Goal: Communication & Community: Answer question/provide support

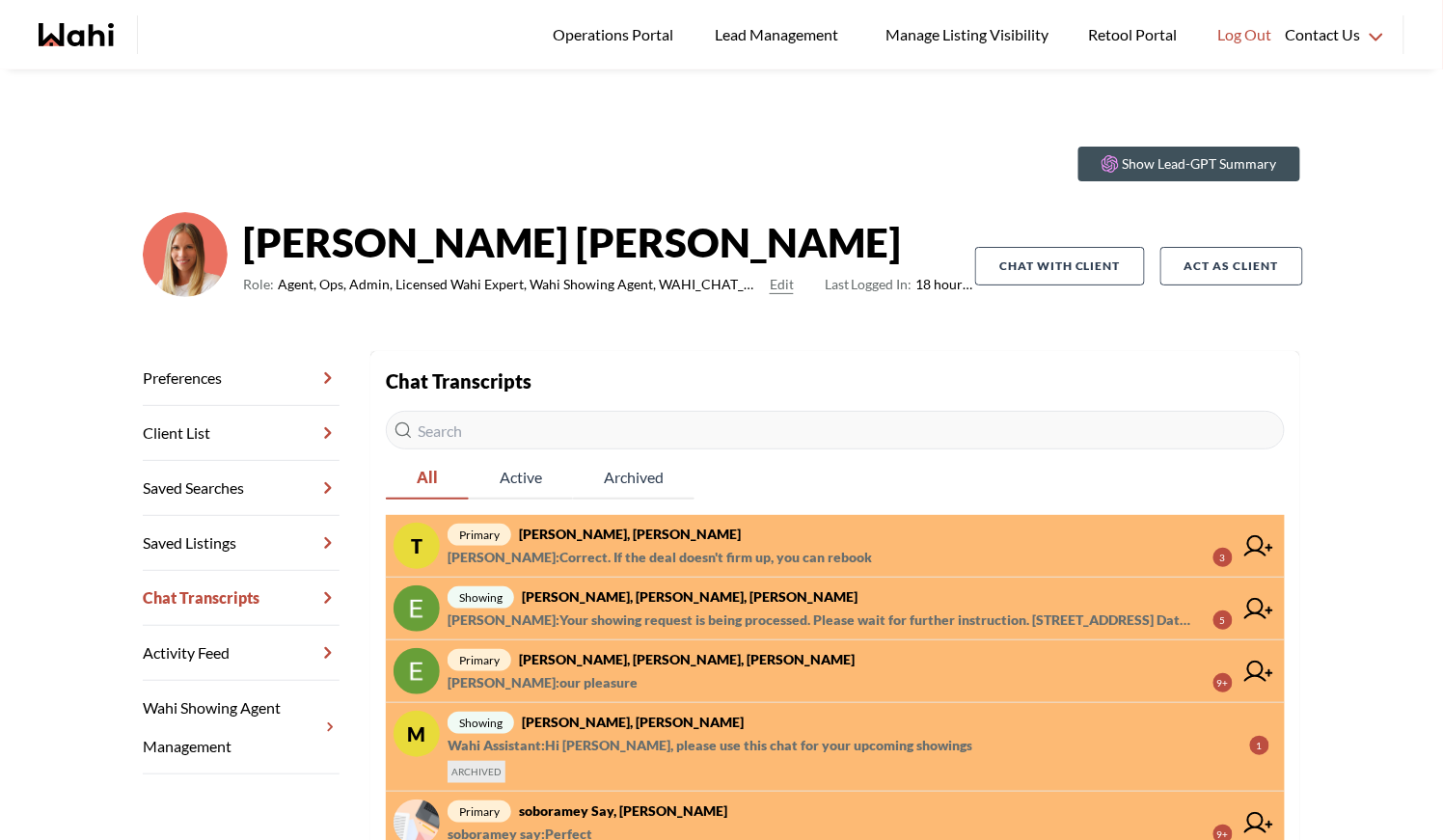
scroll to position [384, 0]
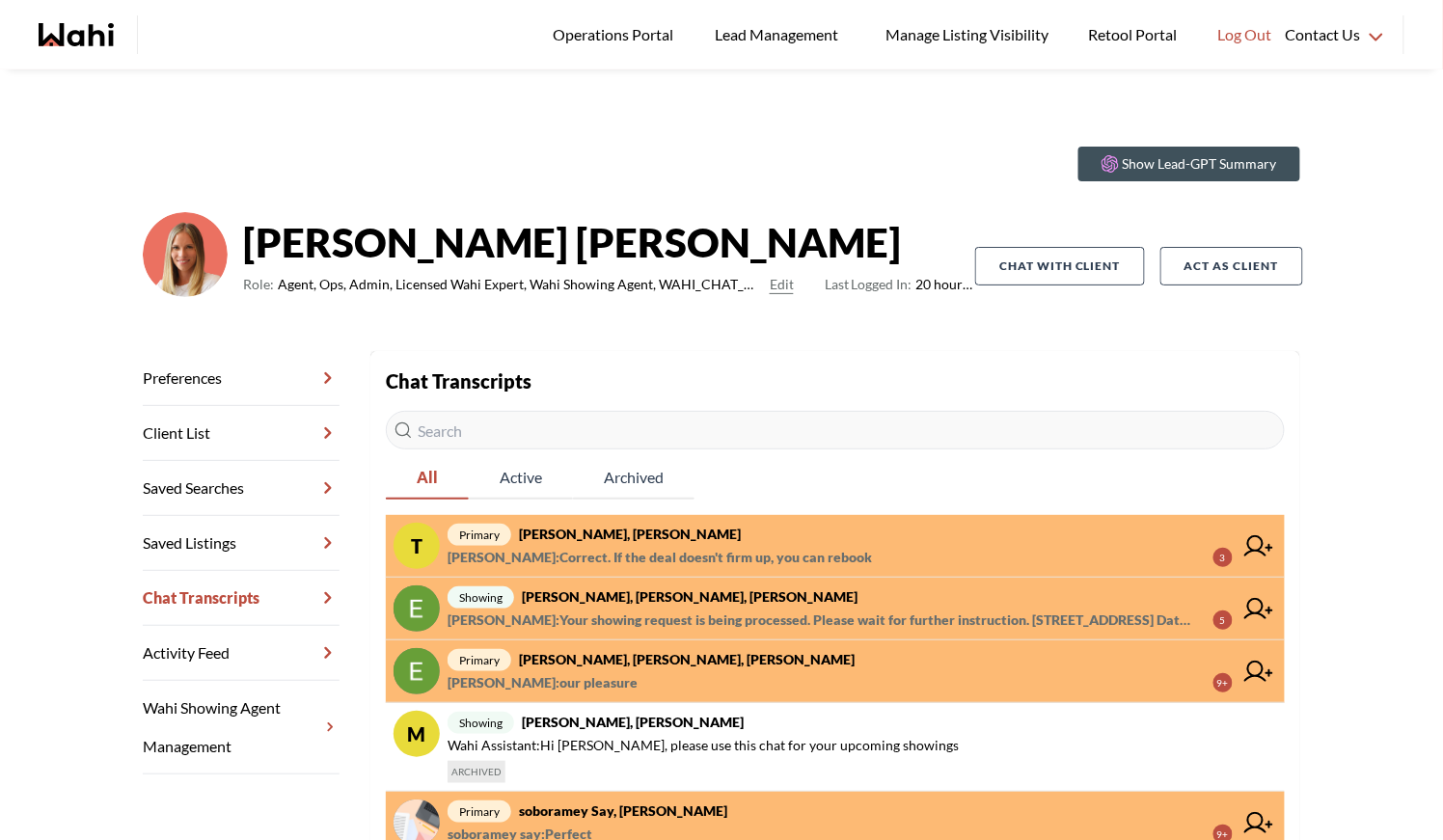
click at [538, 531] on strong "TIGRAN ARUSTAMYAN, Michelle" at bounding box center [630, 534] width 222 height 17
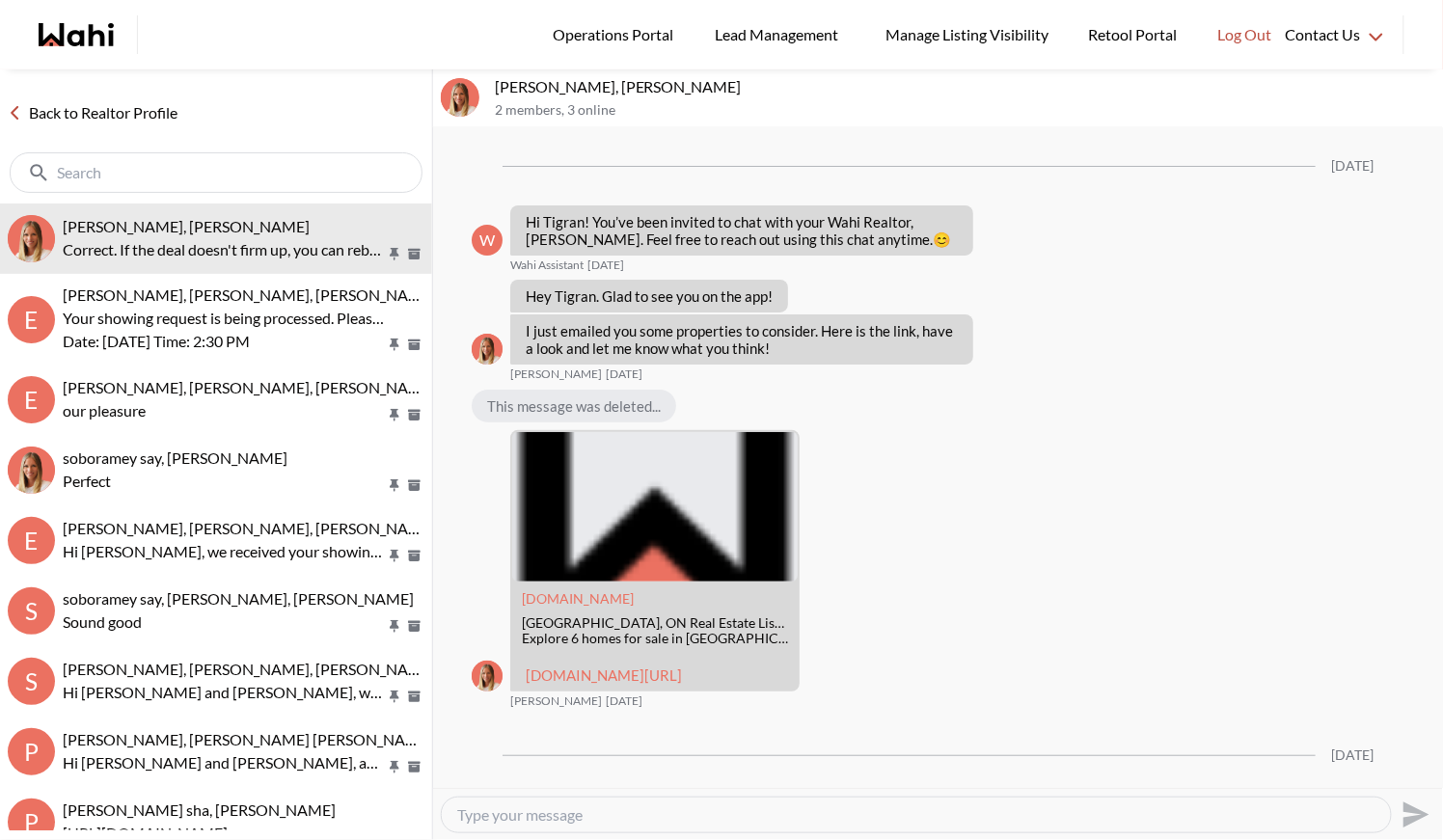
scroll to position [4458, 0]
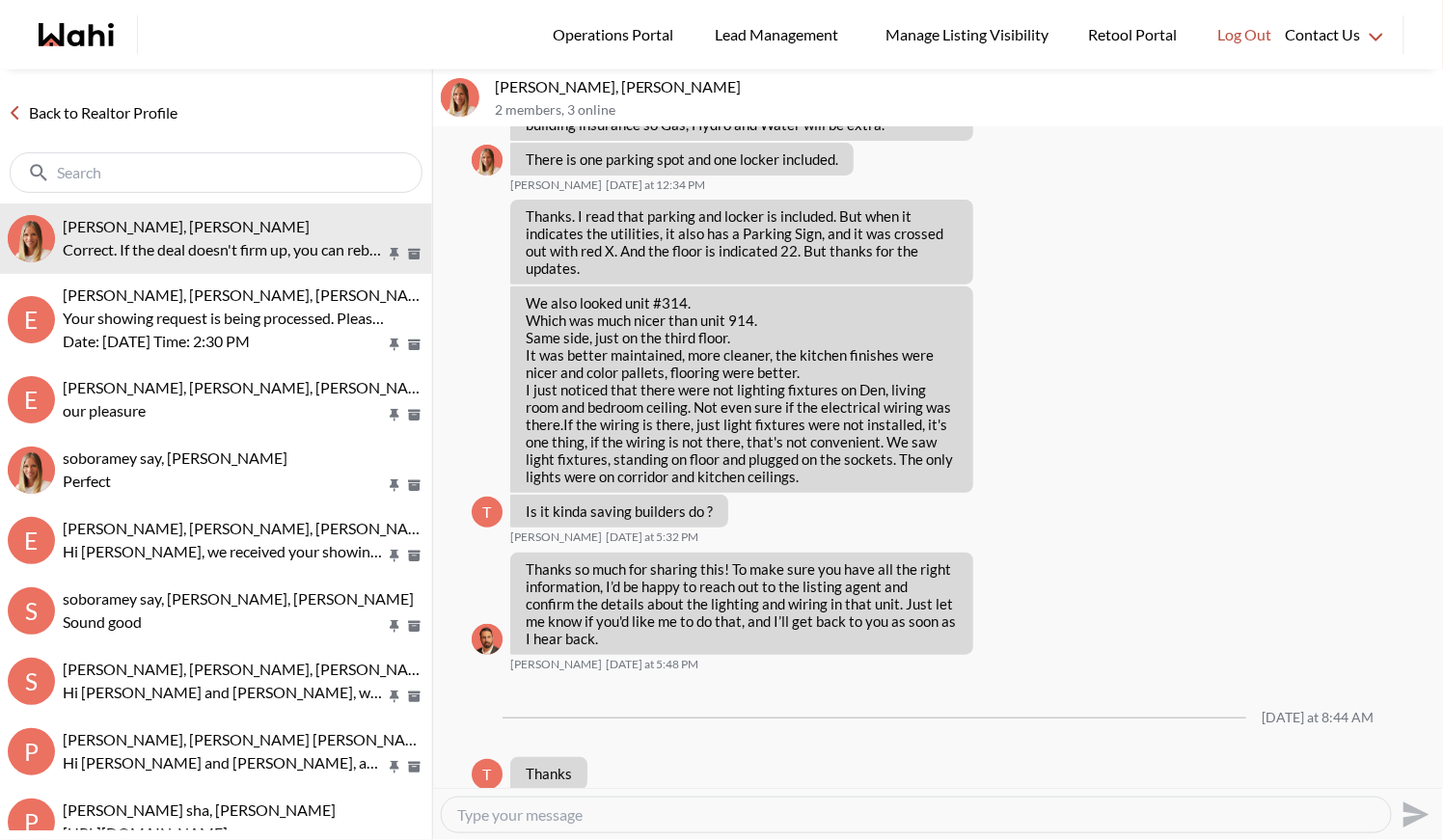
click at [111, 102] on link "Back to Realtor Profile" at bounding box center [92, 112] width 185 height 25
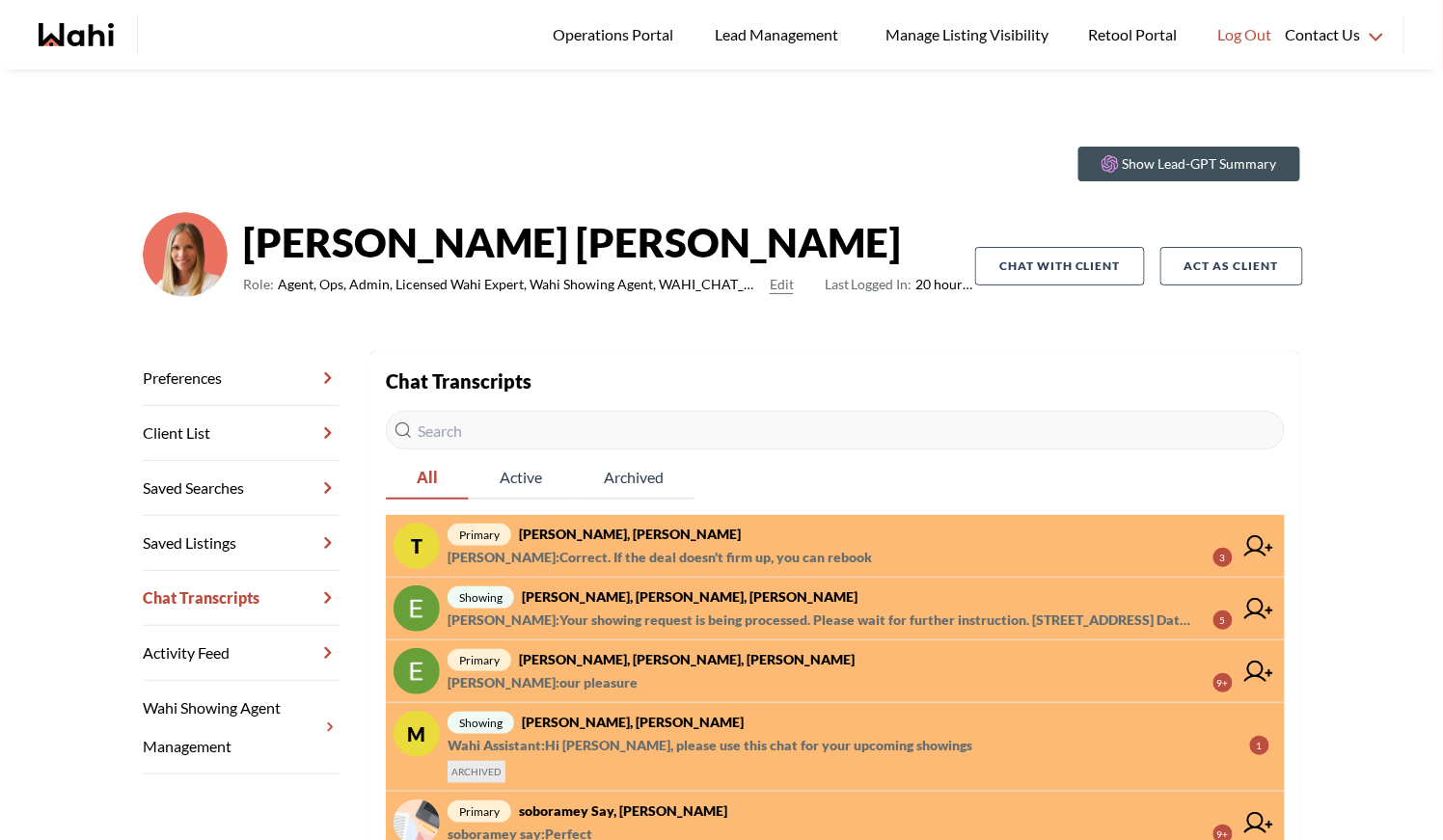
click at [588, 603] on strong "Erik Odegaard, Margarita Haimov, Paul, Michelle" at bounding box center [689, 596] width 336 height 17
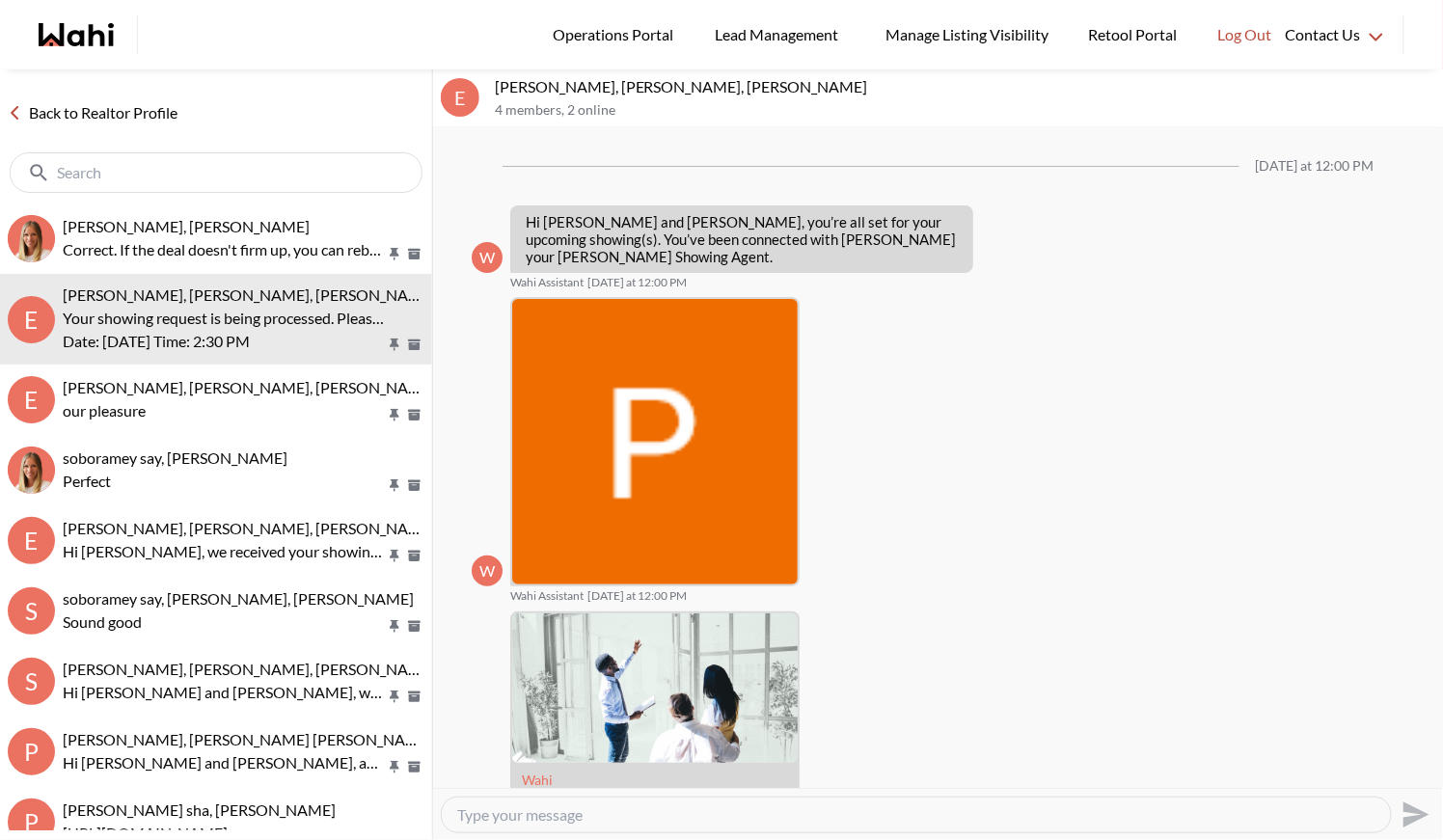
scroll to position [461, 0]
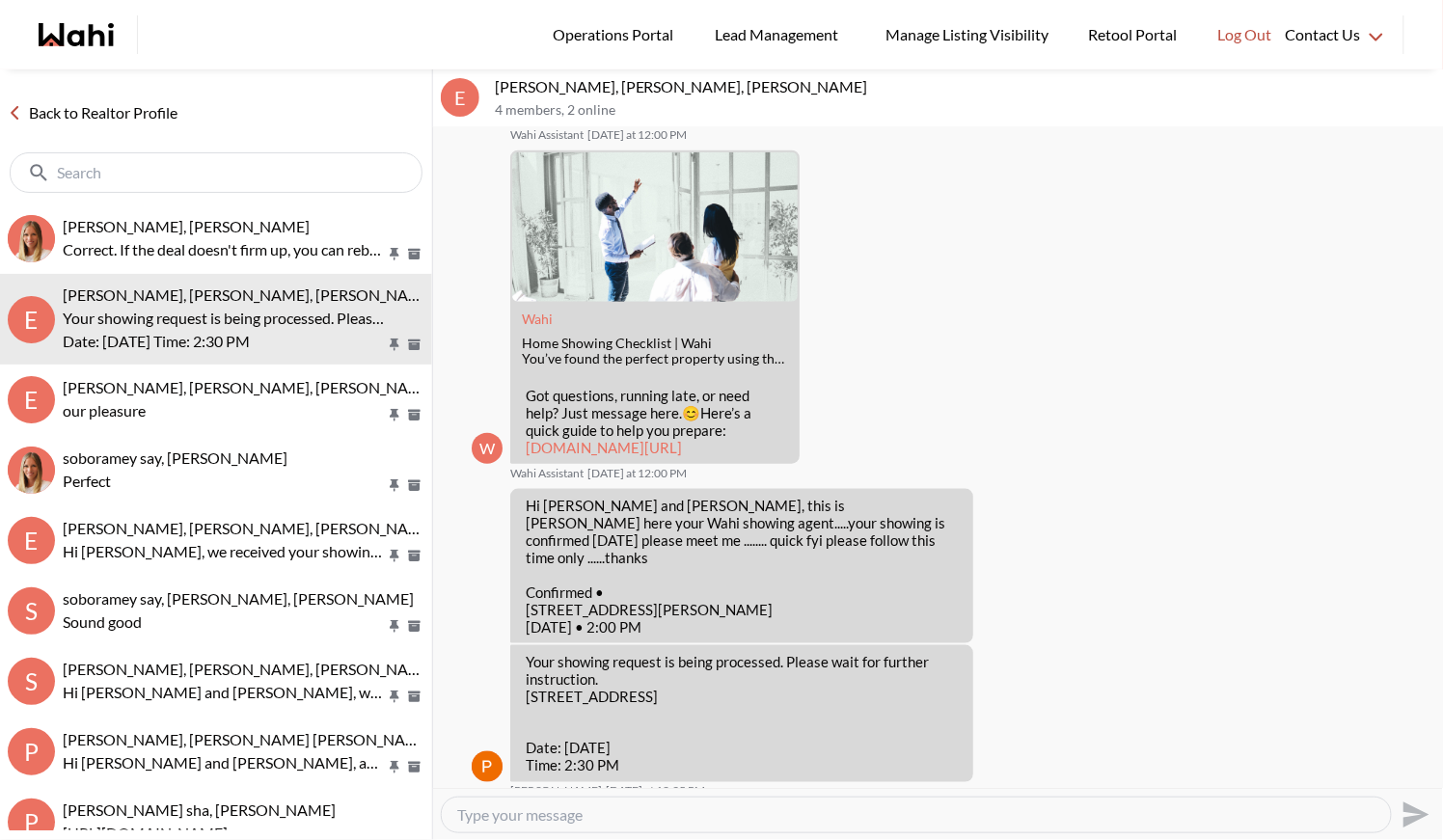
click at [103, 114] on link "Back to Realtor Profile" at bounding box center [92, 112] width 185 height 25
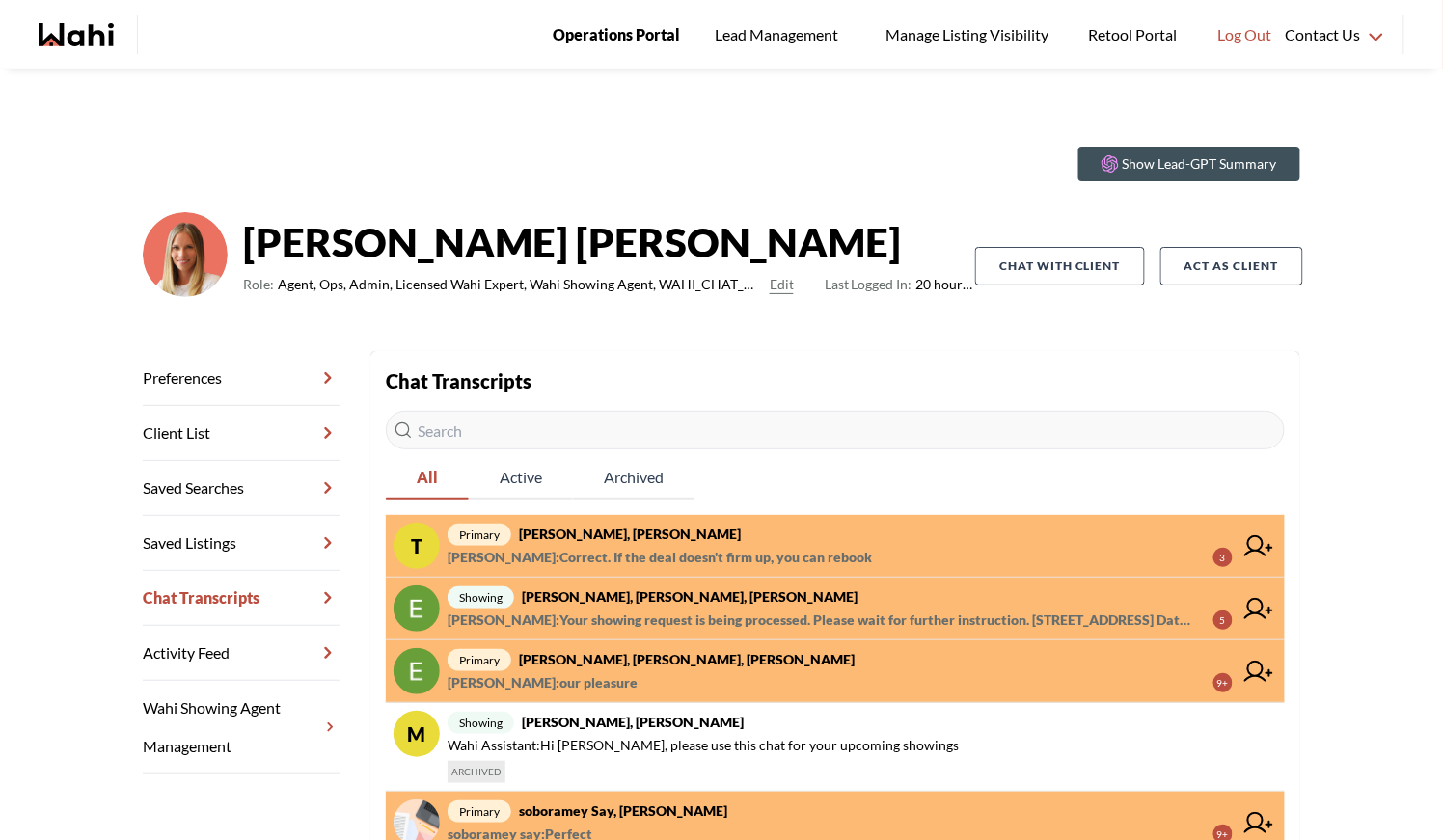
click at [637, 40] on span "Operations Portal" at bounding box center [616, 34] width 127 height 25
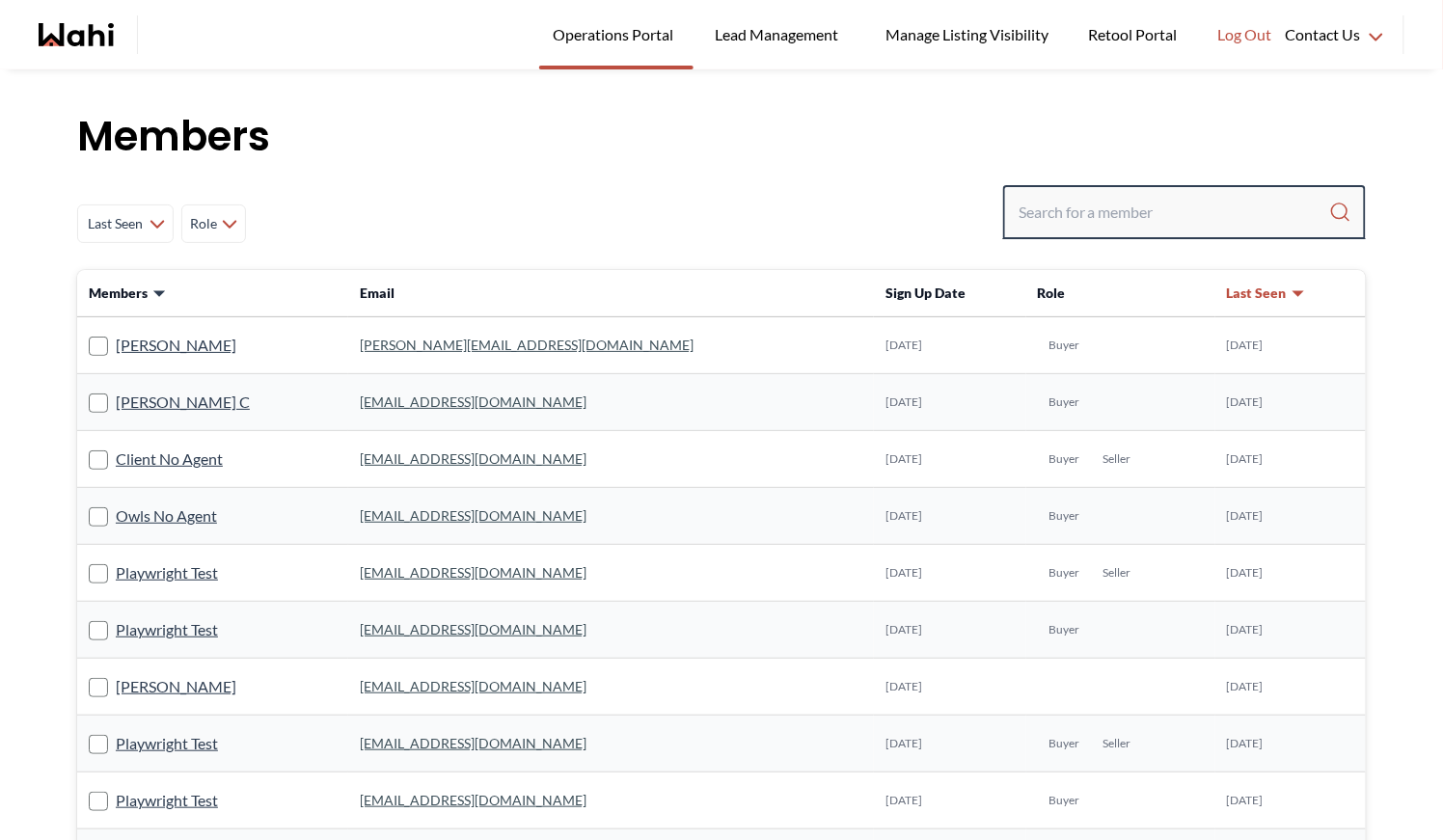
click at [1088, 207] on input "Search input" at bounding box center [1173, 212] width 310 height 35
type input "behn"
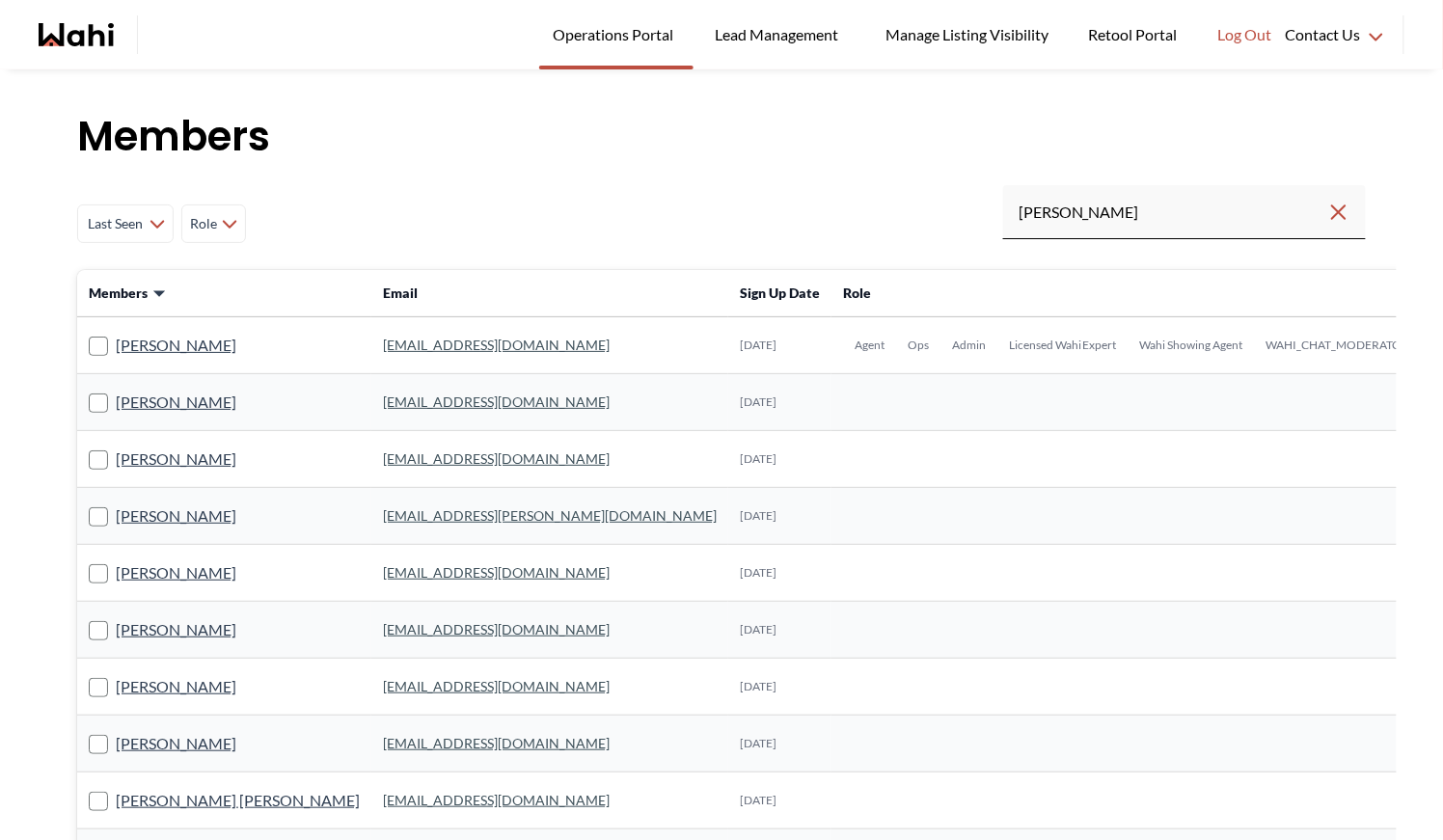
click at [383, 347] on link "behnam.fazili@wahi.com" at bounding box center [496, 345] width 227 height 17
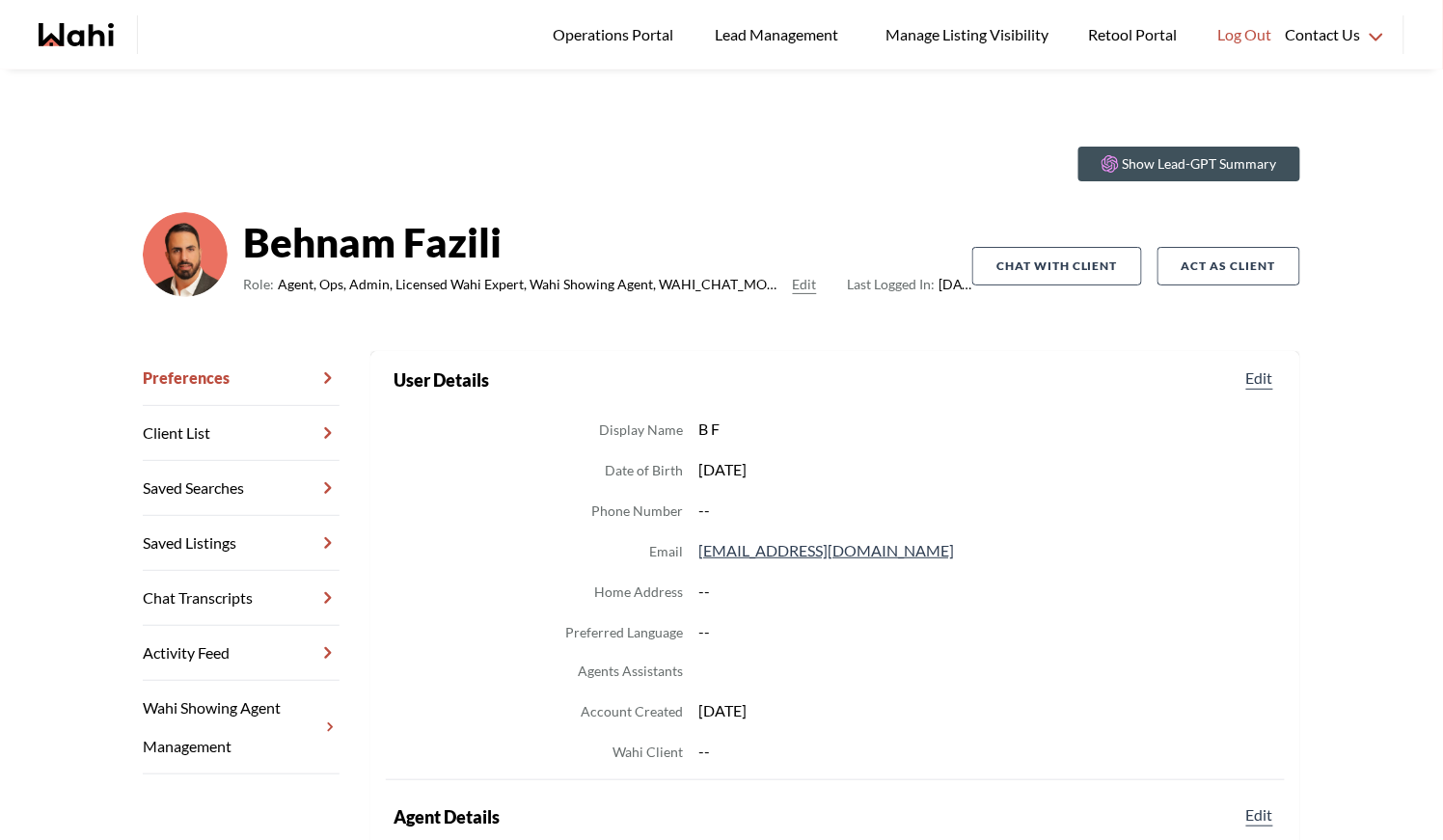
click at [235, 597] on link "Chat Transcripts" at bounding box center [241, 598] width 196 height 55
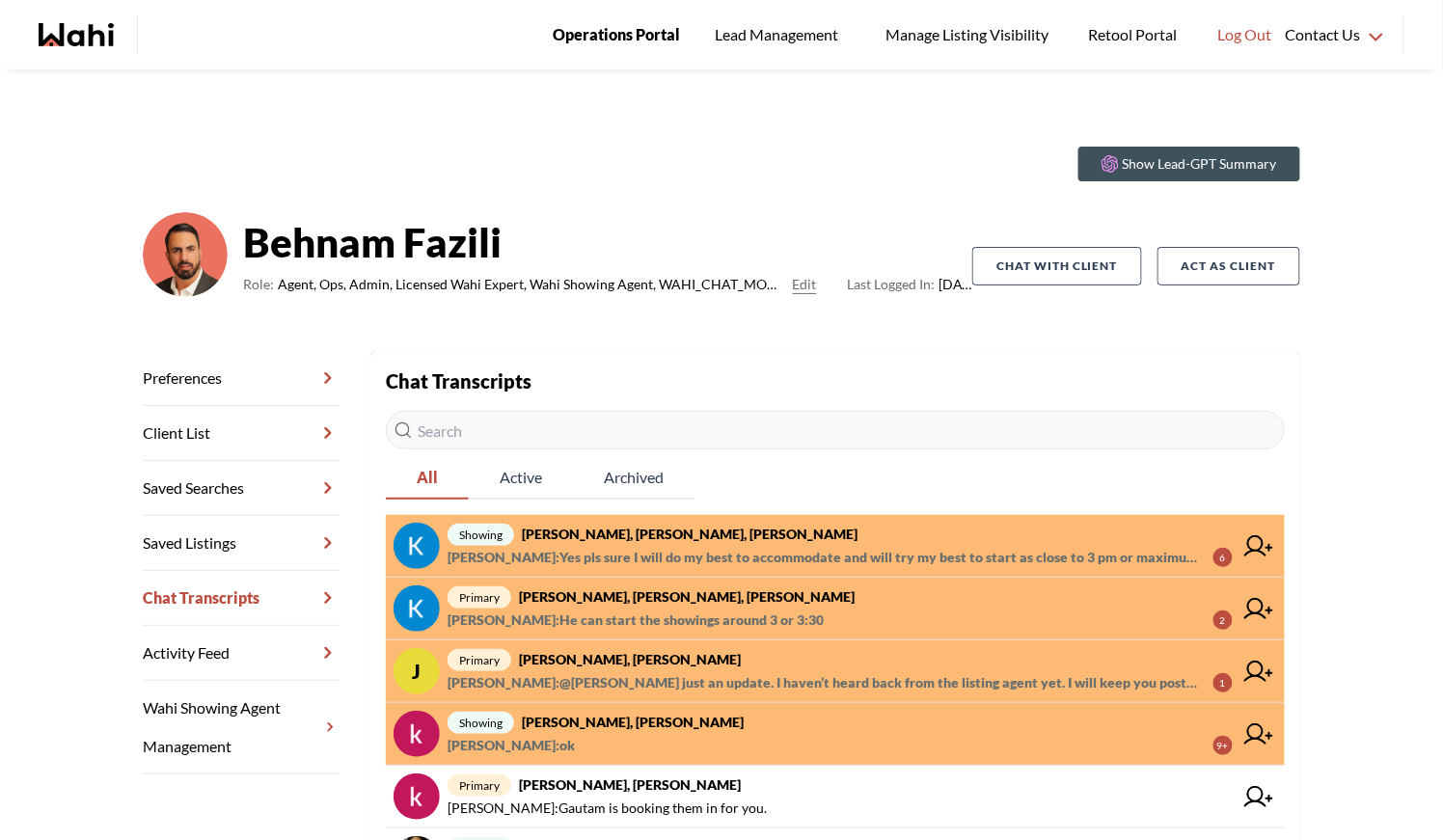
click at [659, 30] on span "Operations Portal" at bounding box center [616, 34] width 127 height 25
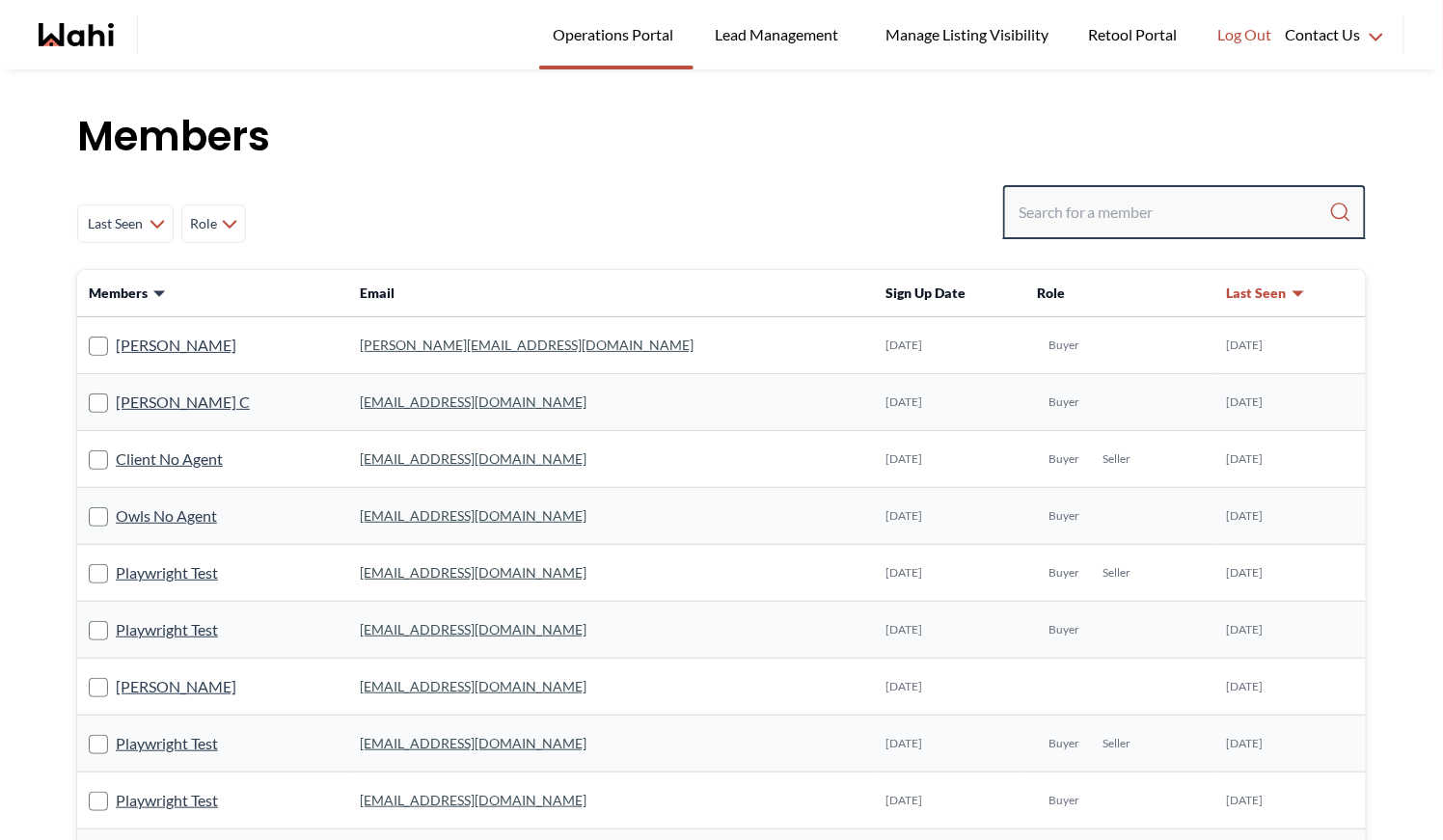
click at [1128, 213] on input "Search input" at bounding box center [1173, 212] width 310 height 35
type input "ryckman"
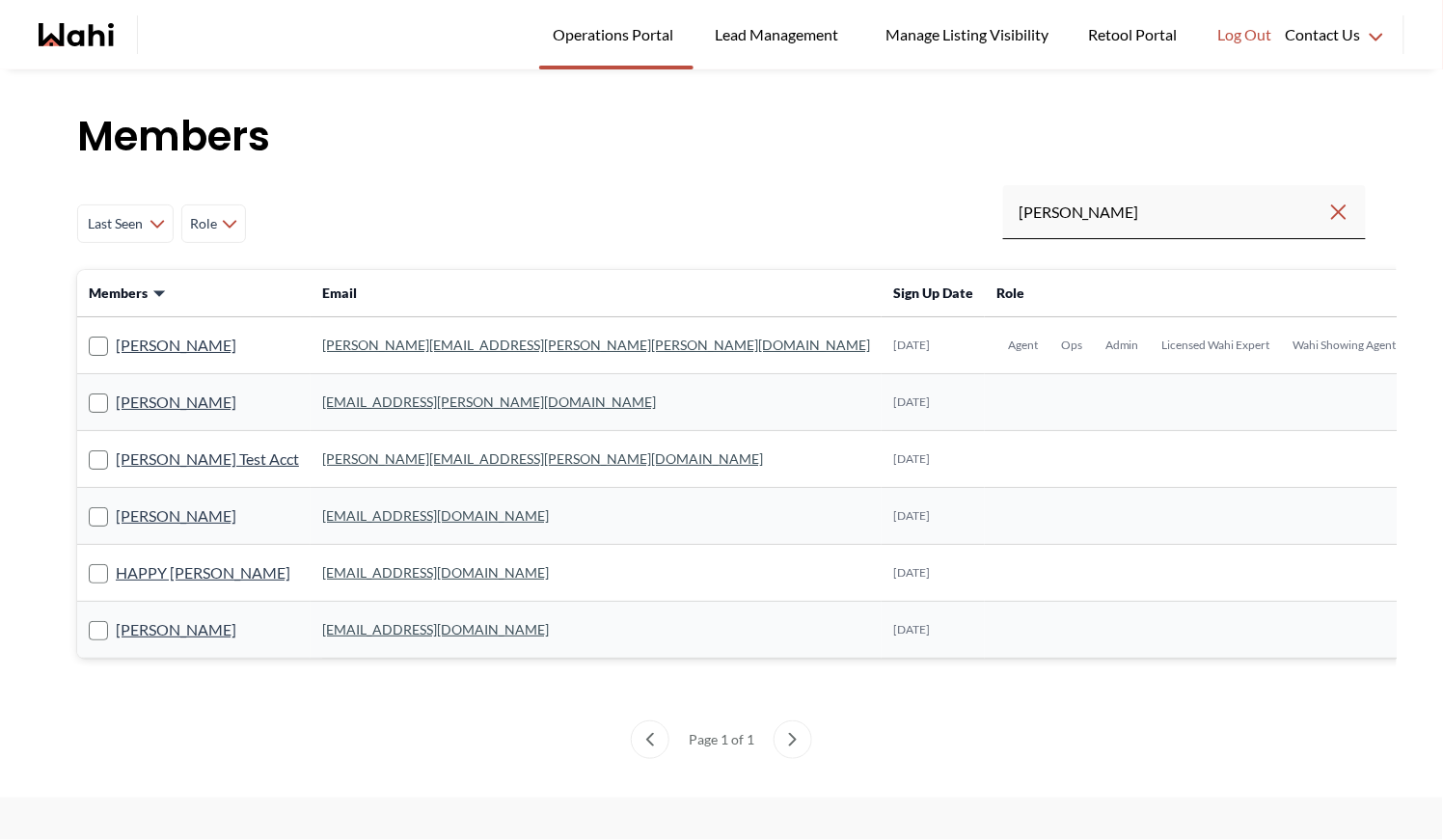
click at [378, 340] on link "michelle.williams@wahi.com" at bounding box center [596, 345] width 548 height 17
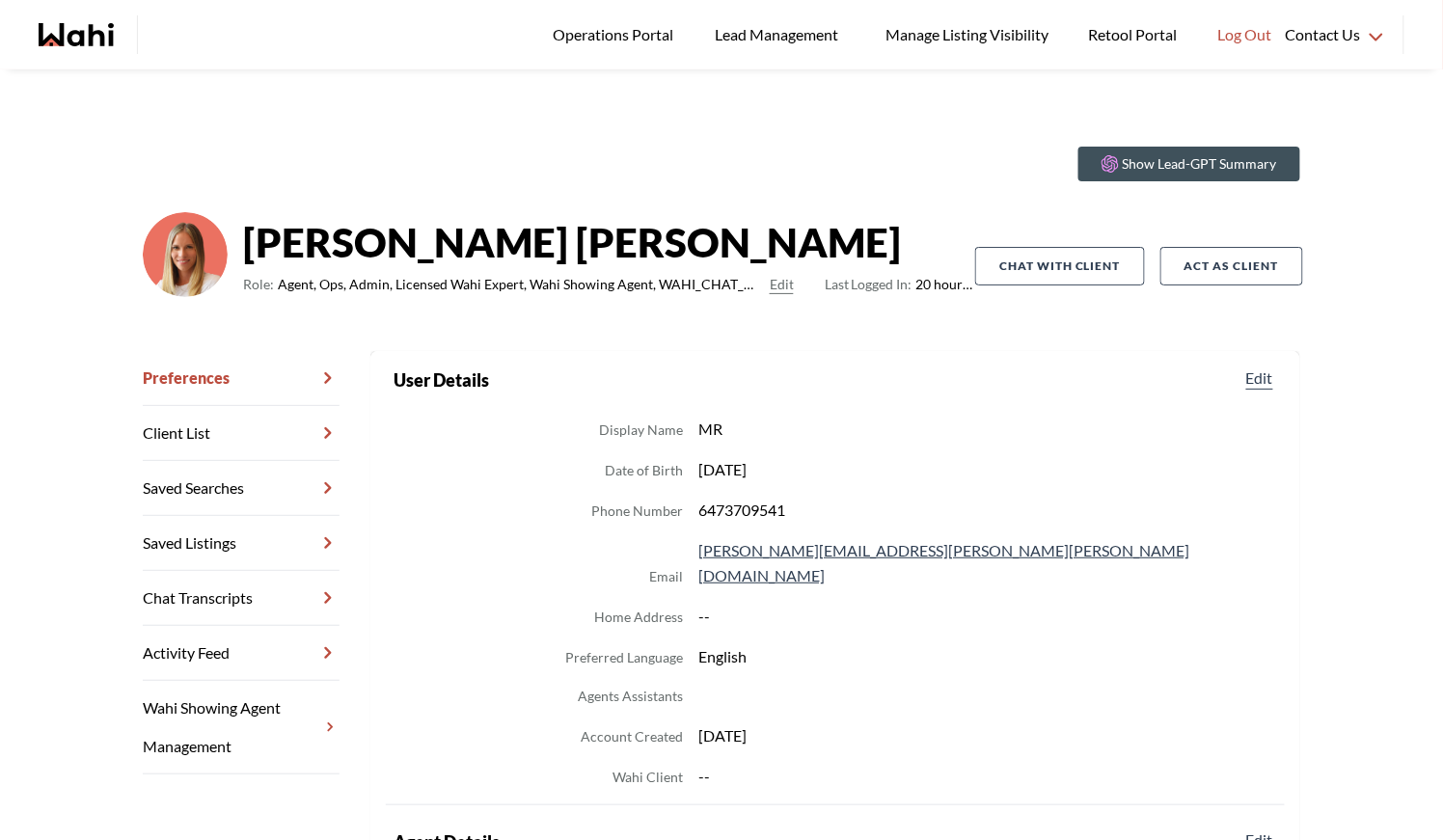
click at [233, 589] on link "Chat Transcripts" at bounding box center [241, 598] width 196 height 55
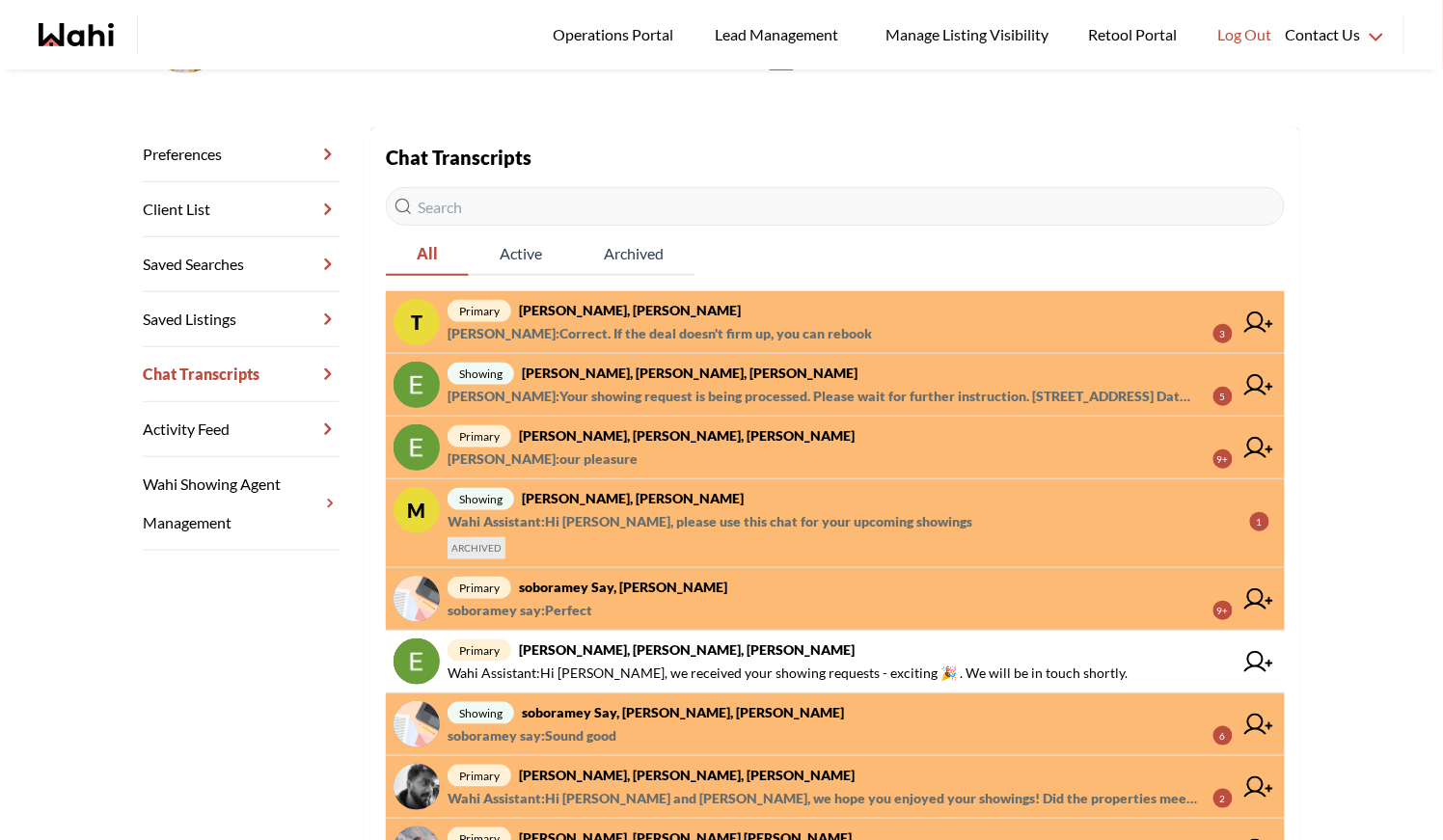
scroll to position [245, 0]
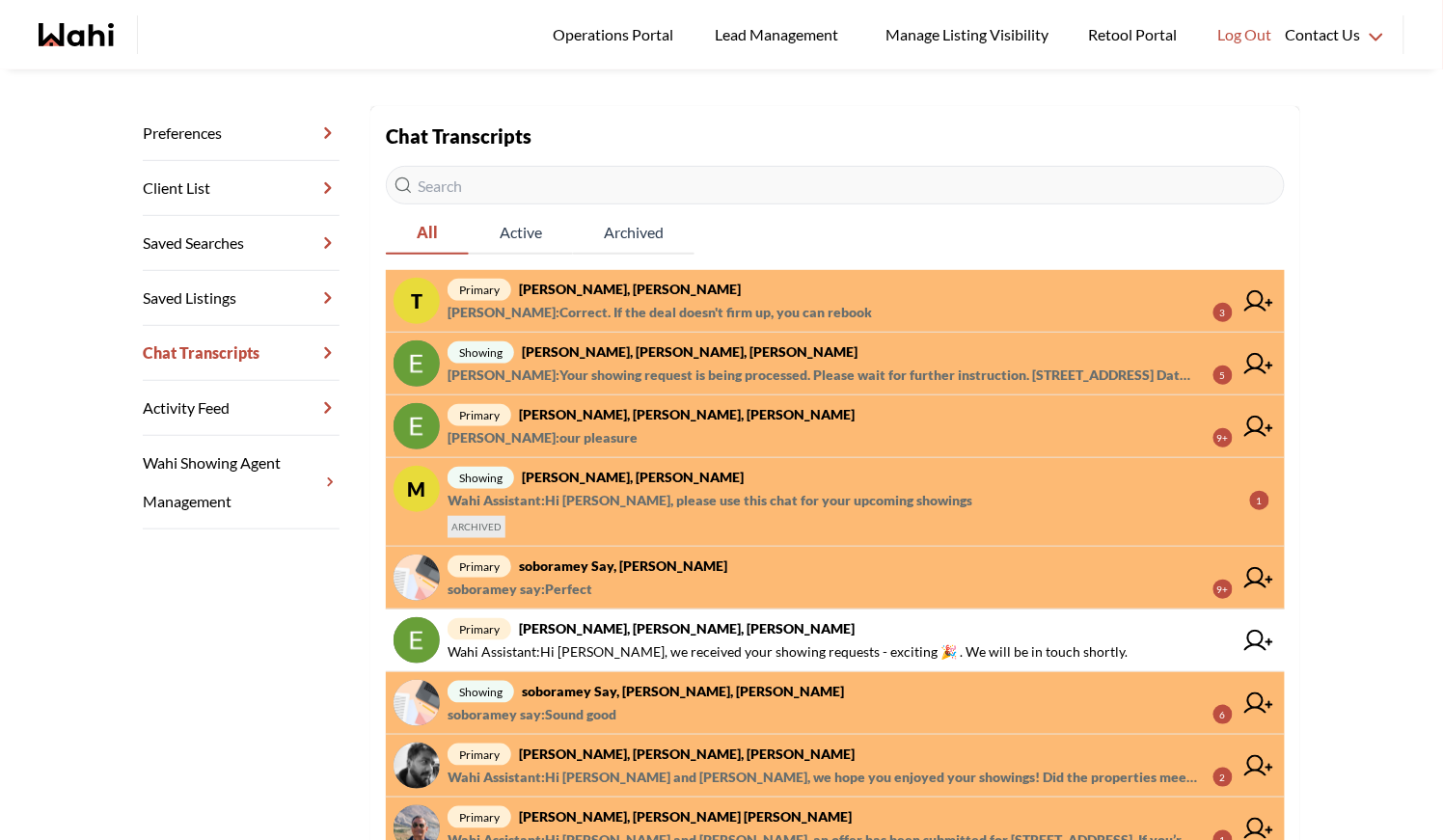
click at [715, 569] on span "primary soboramey say, Michelle" at bounding box center [840, 565] width 785 height 23
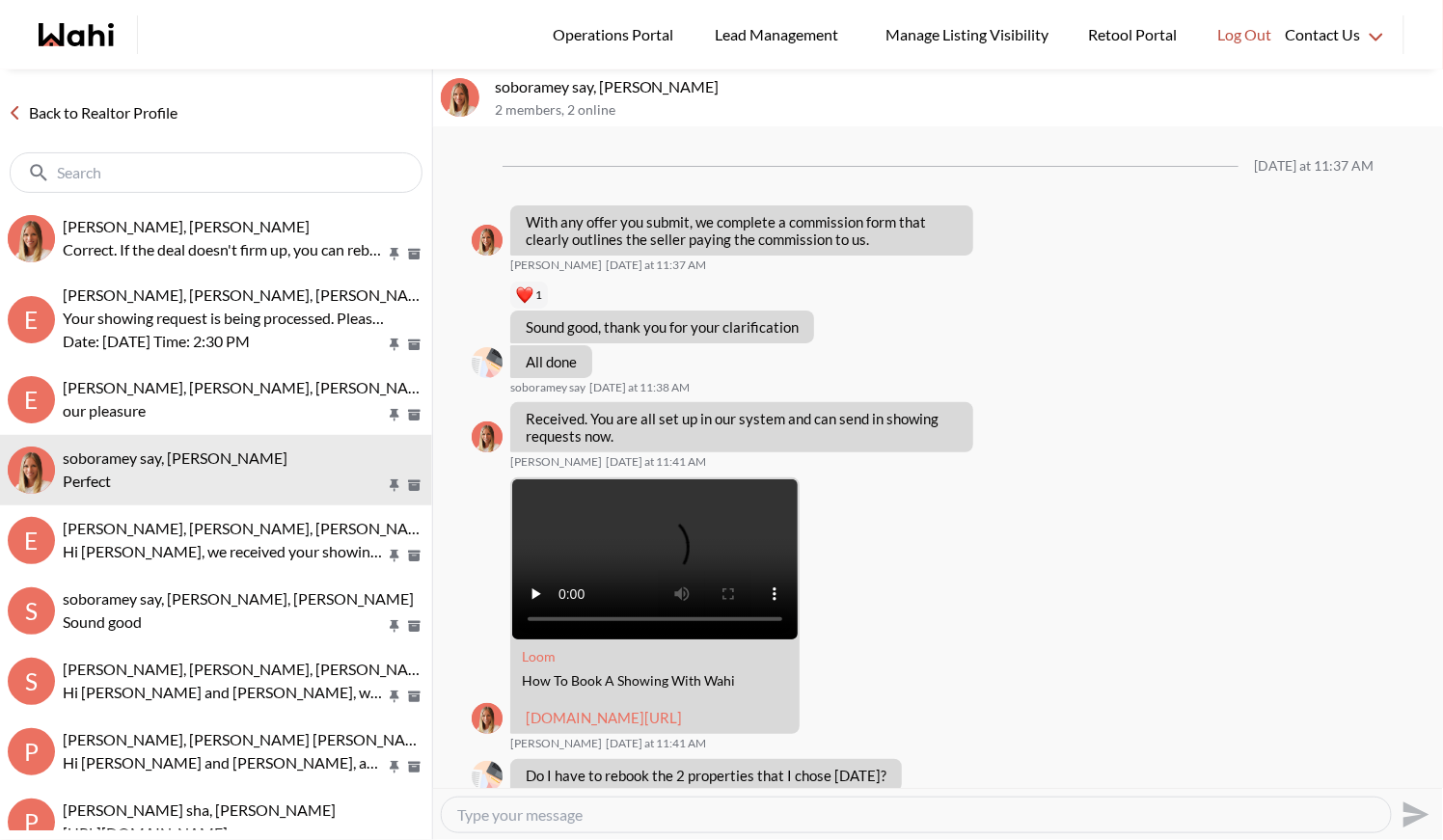
scroll to position [1860, 0]
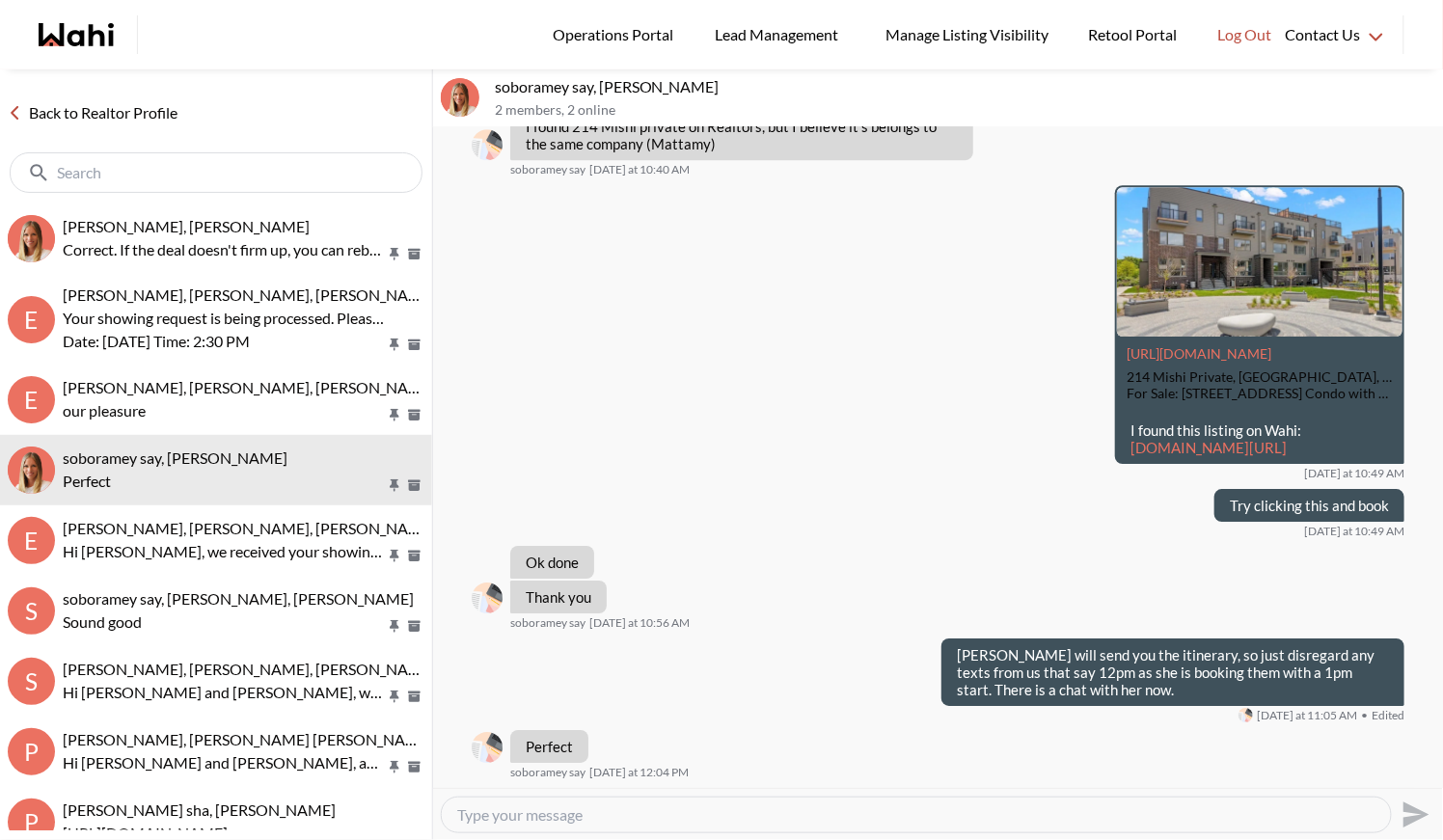
click at [542, 809] on textarea "Type your message" at bounding box center [916, 814] width 918 height 19
paste textarea "We will be sending a CoRep Document that you will need to sign prior to your ou…"
drag, startPoint x: 579, startPoint y: 816, endPoint x: 475, endPoint y: 812, distance: 104.1
click at [475, 813] on textarea "We will be sending a CoRep Document that you will need to sign prior to your ou…" at bounding box center [916, 814] width 918 height 19
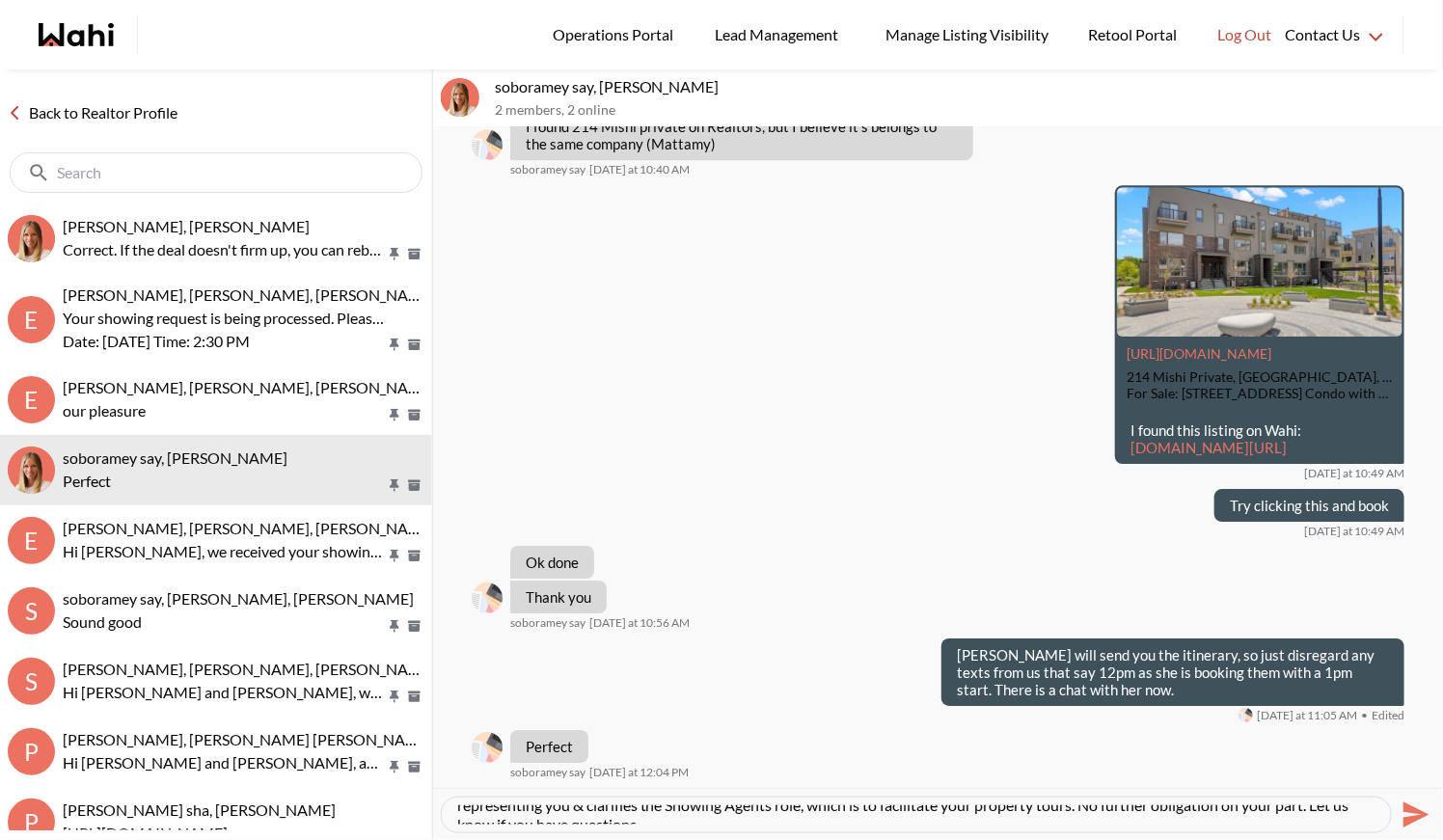
scroll to position [0, 0]
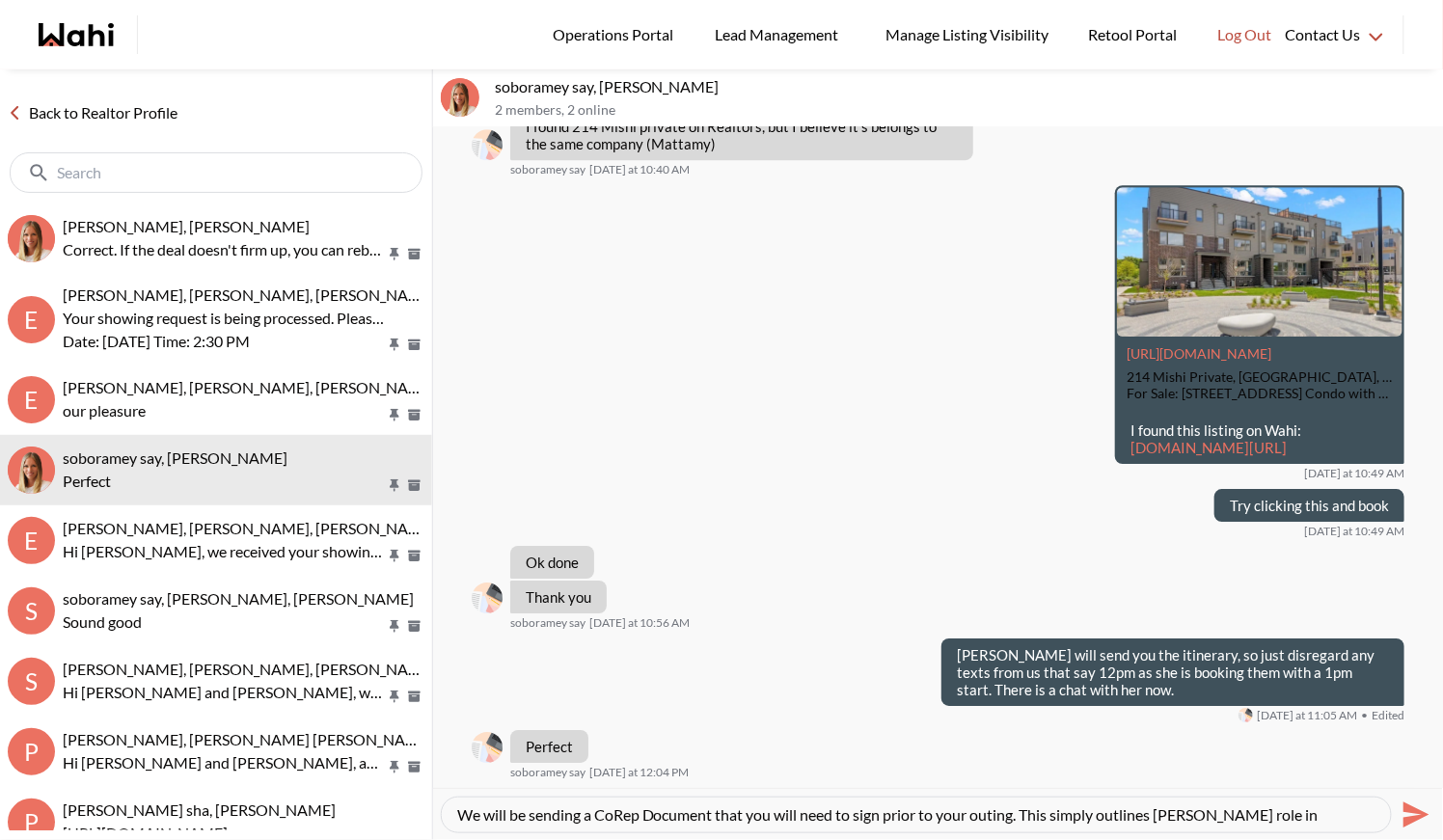
click at [525, 815] on textarea "We will be sending a CoRep Document that you will need to sign prior to your ou…" at bounding box center [916, 814] width 918 height 19
drag, startPoint x: 585, startPoint y: 813, endPoint x: 458, endPoint y: 811, distance: 127.0
click at [458, 811] on textarea "We will be sending a CoRep Document that you will need to sign prior to your ou…" at bounding box center [916, 814] width 918 height 19
type textarea "I just sent you a CoRep Document that you will need to sign prior to your outin…"
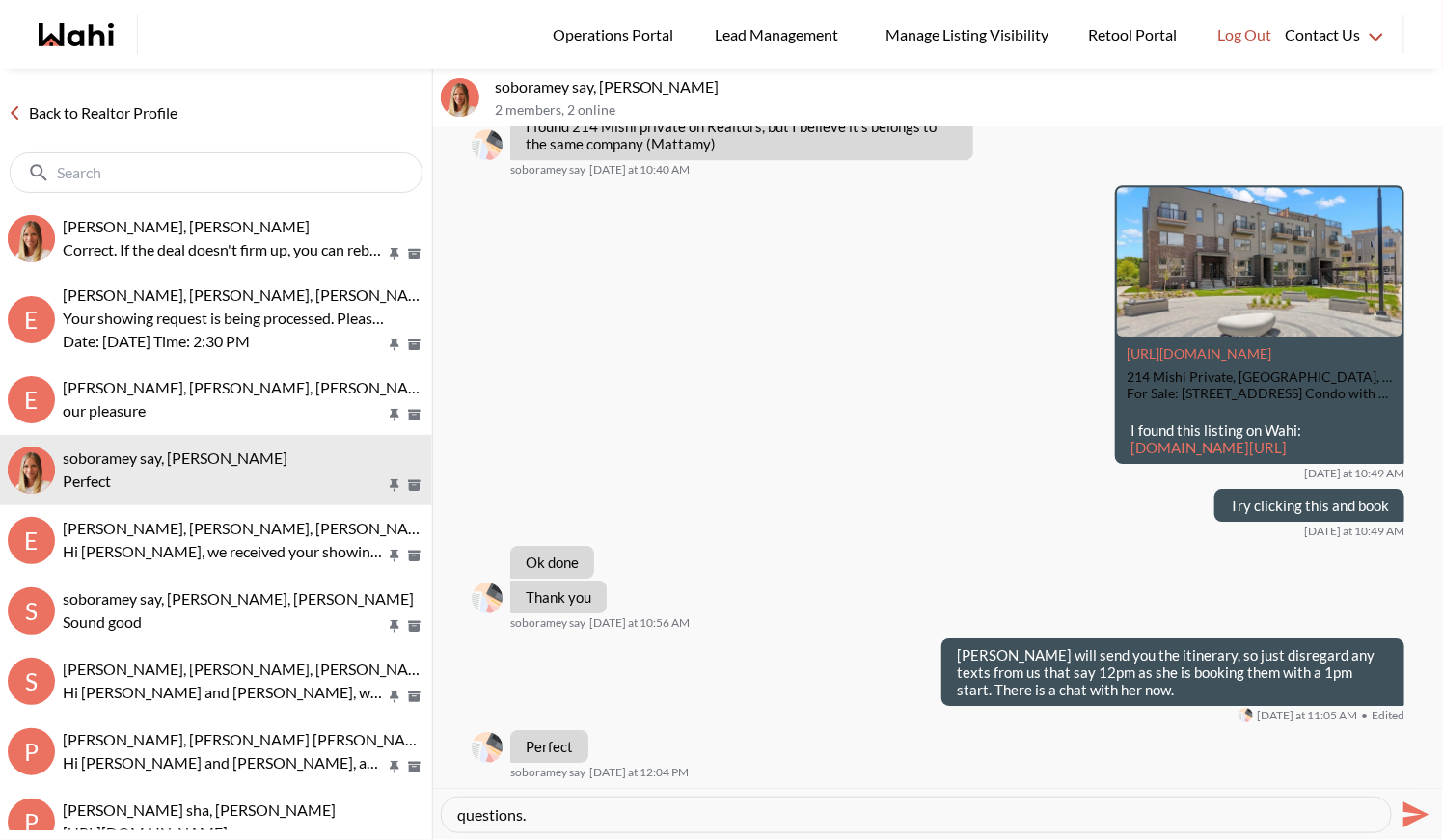
click at [1419, 801] on icon "Send" at bounding box center [1414, 815] width 31 height 31
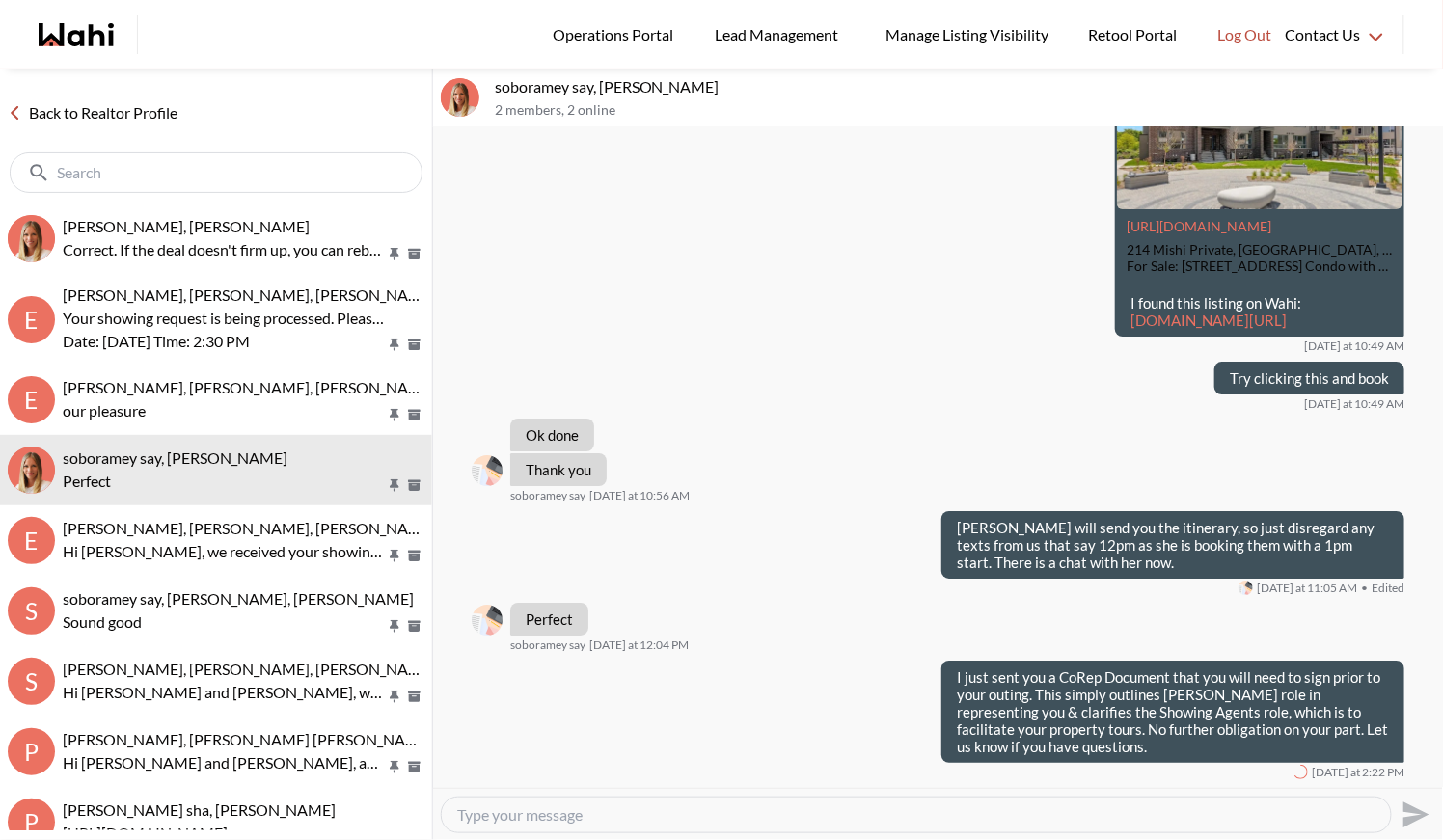
scroll to position [0, 0]
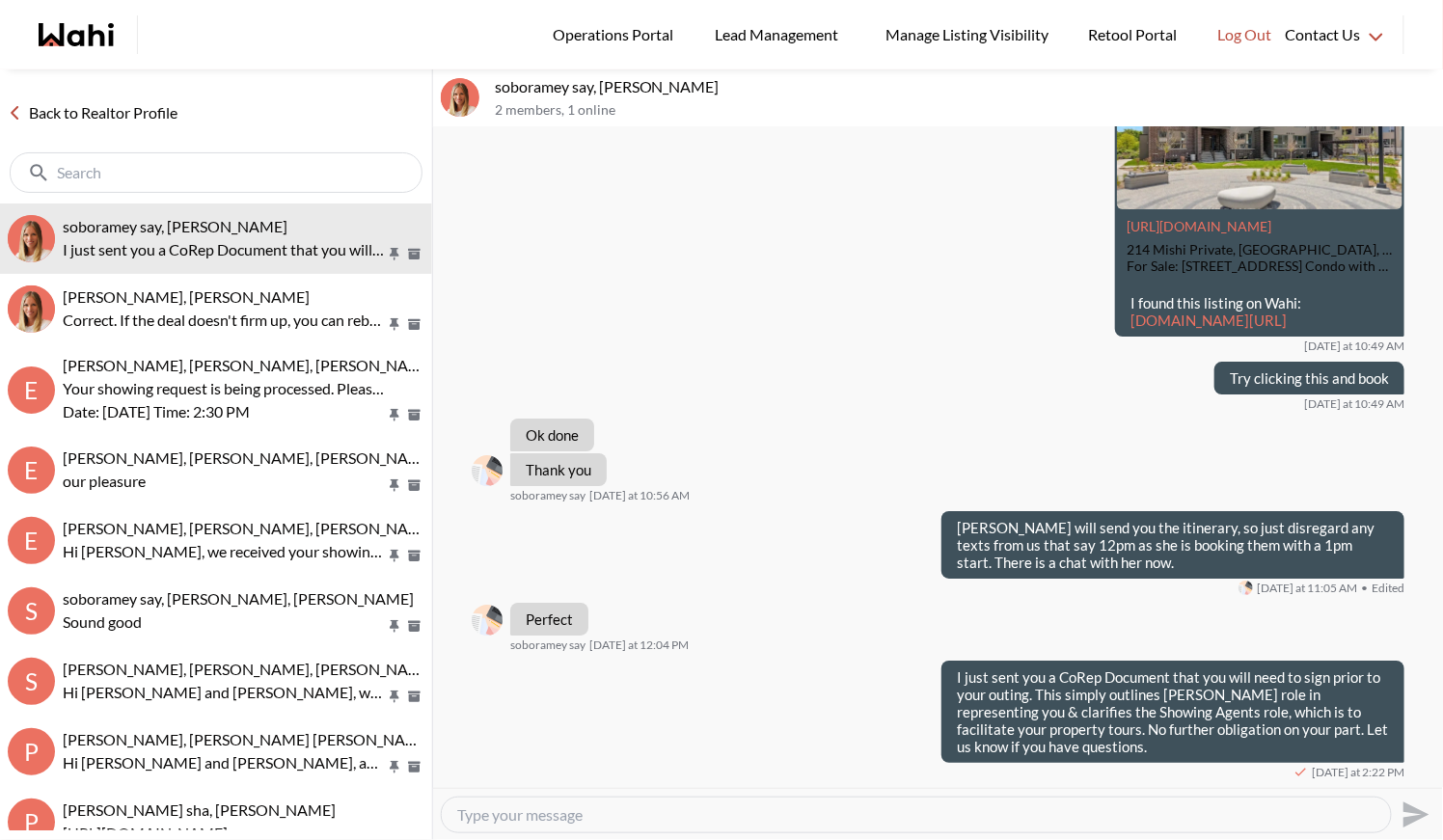
click at [104, 114] on link "Back to Realtor Profile" at bounding box center [92, 112] width 185 height 25
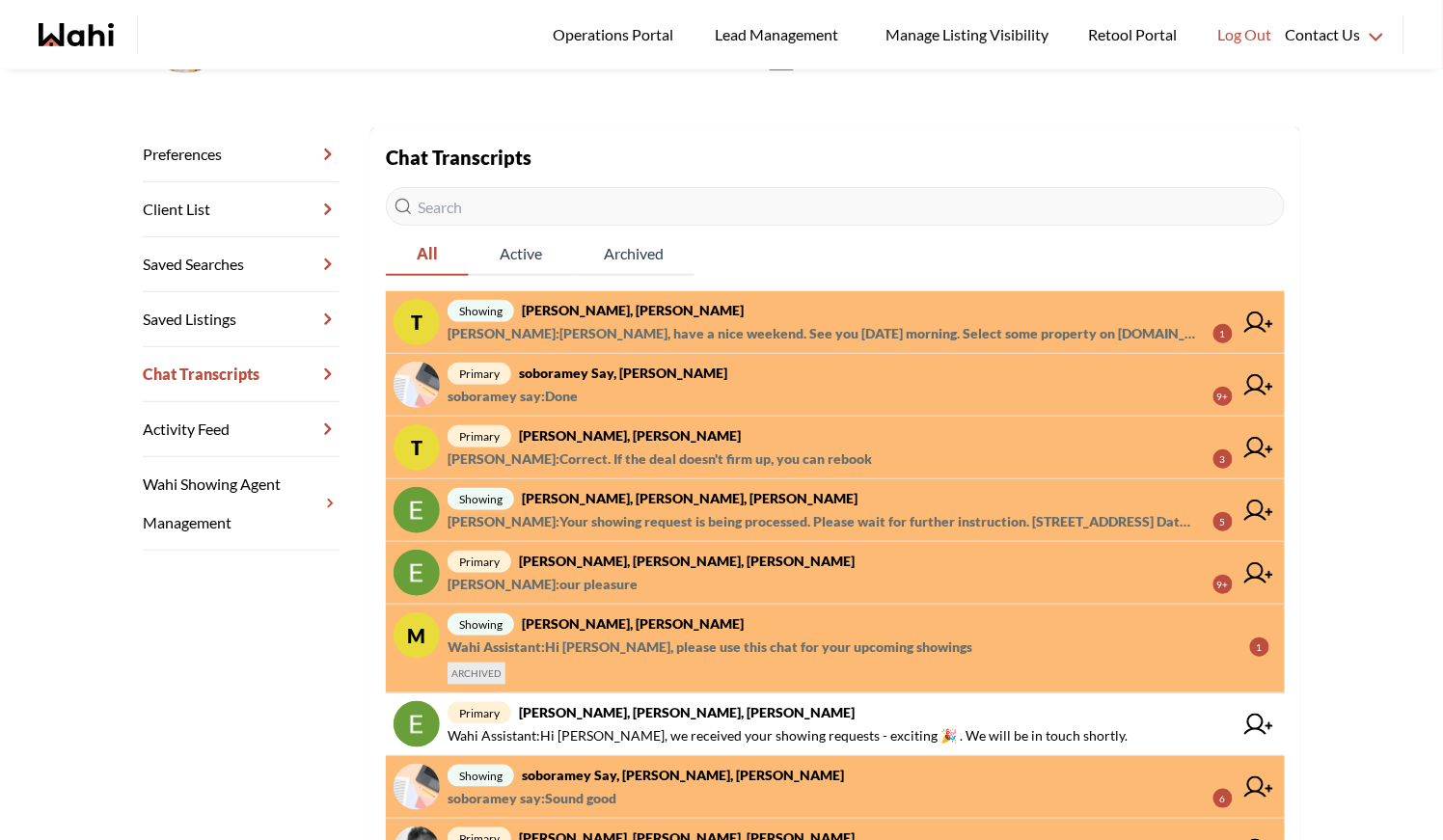
scroll to position [239, 0]
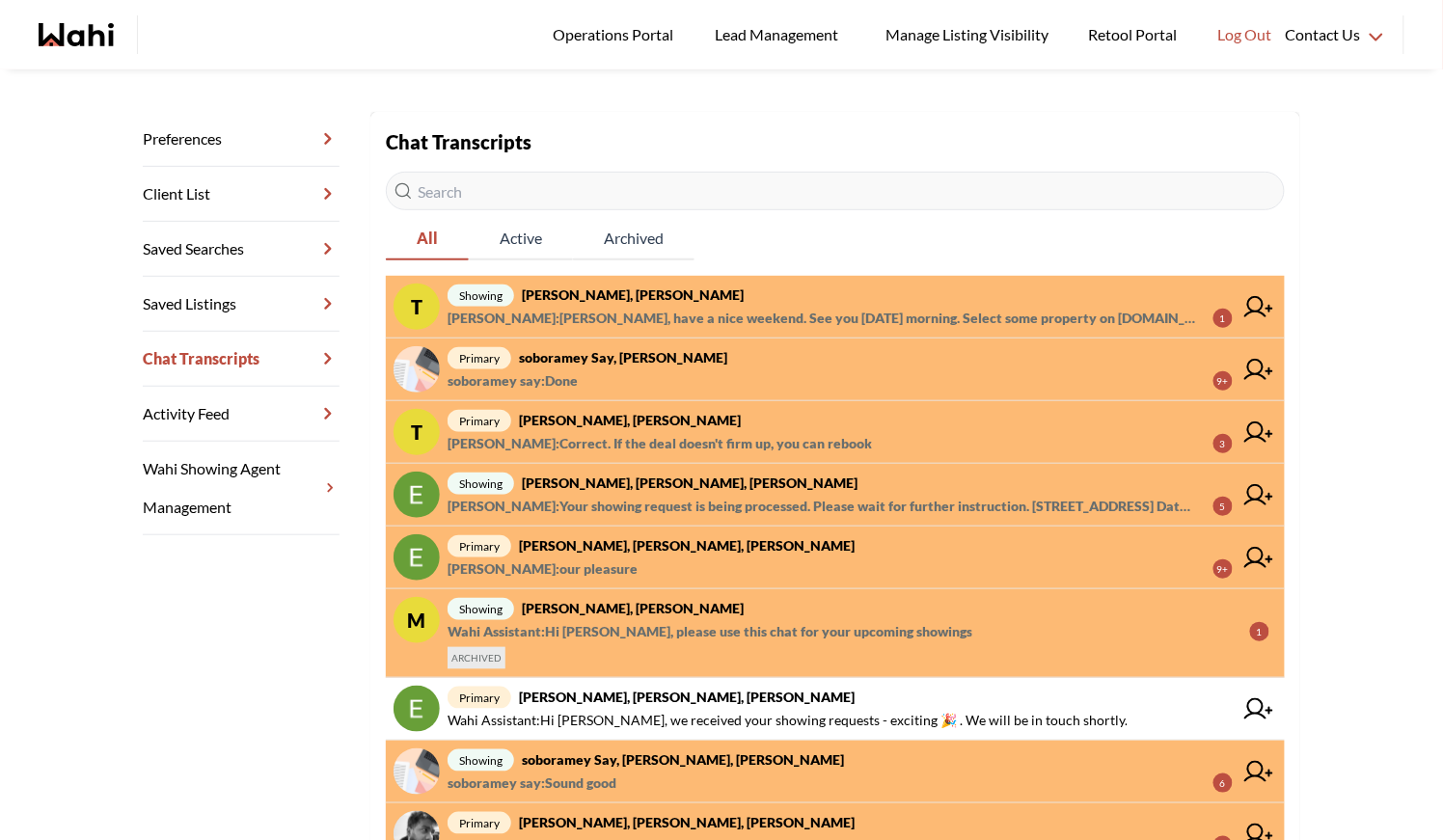
click at [653, 346] on span "primary soboramey say, Michelle" at bounding box center [840, 357] width 785 height 23
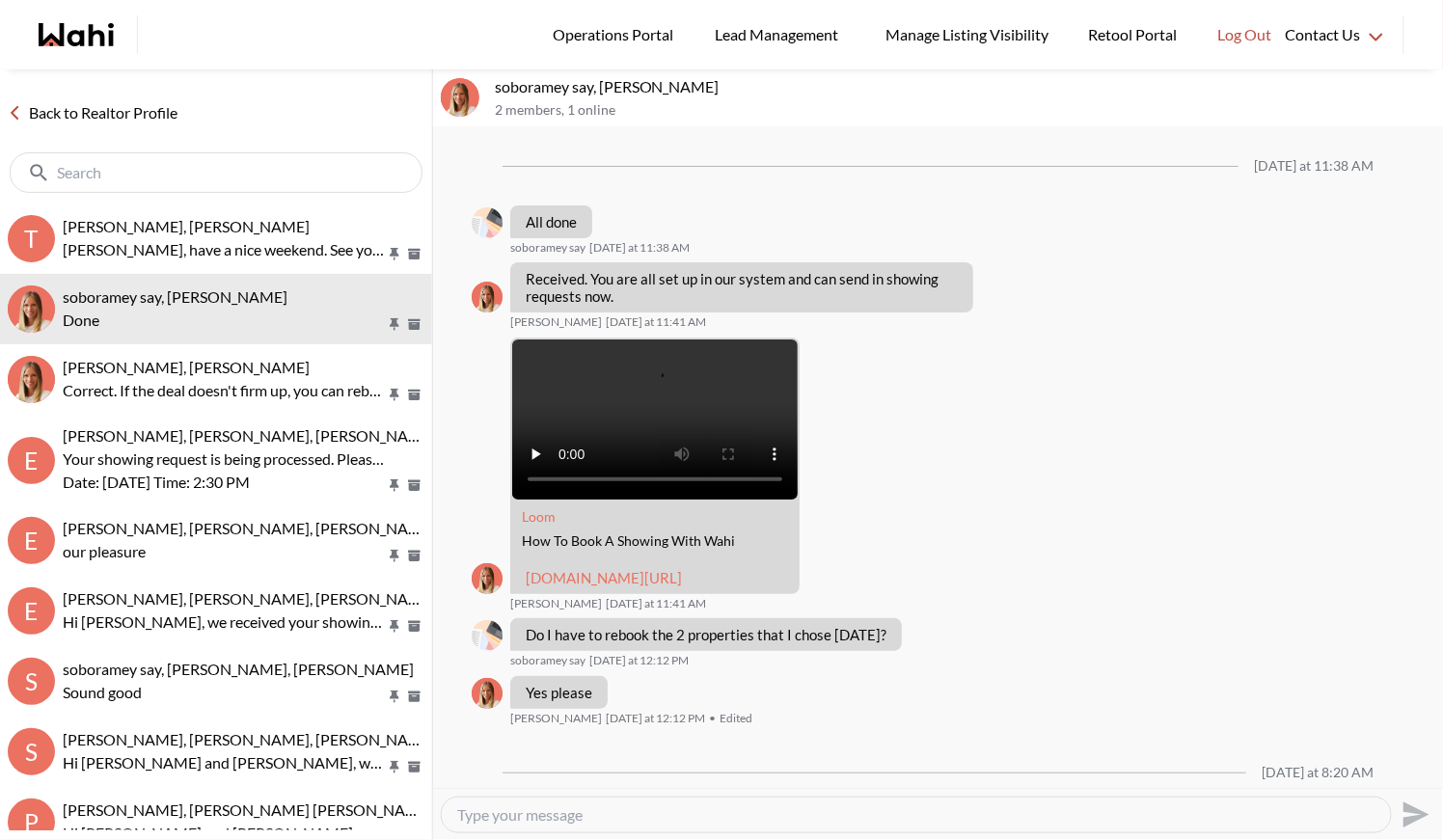
scroll to position [1904, 0]
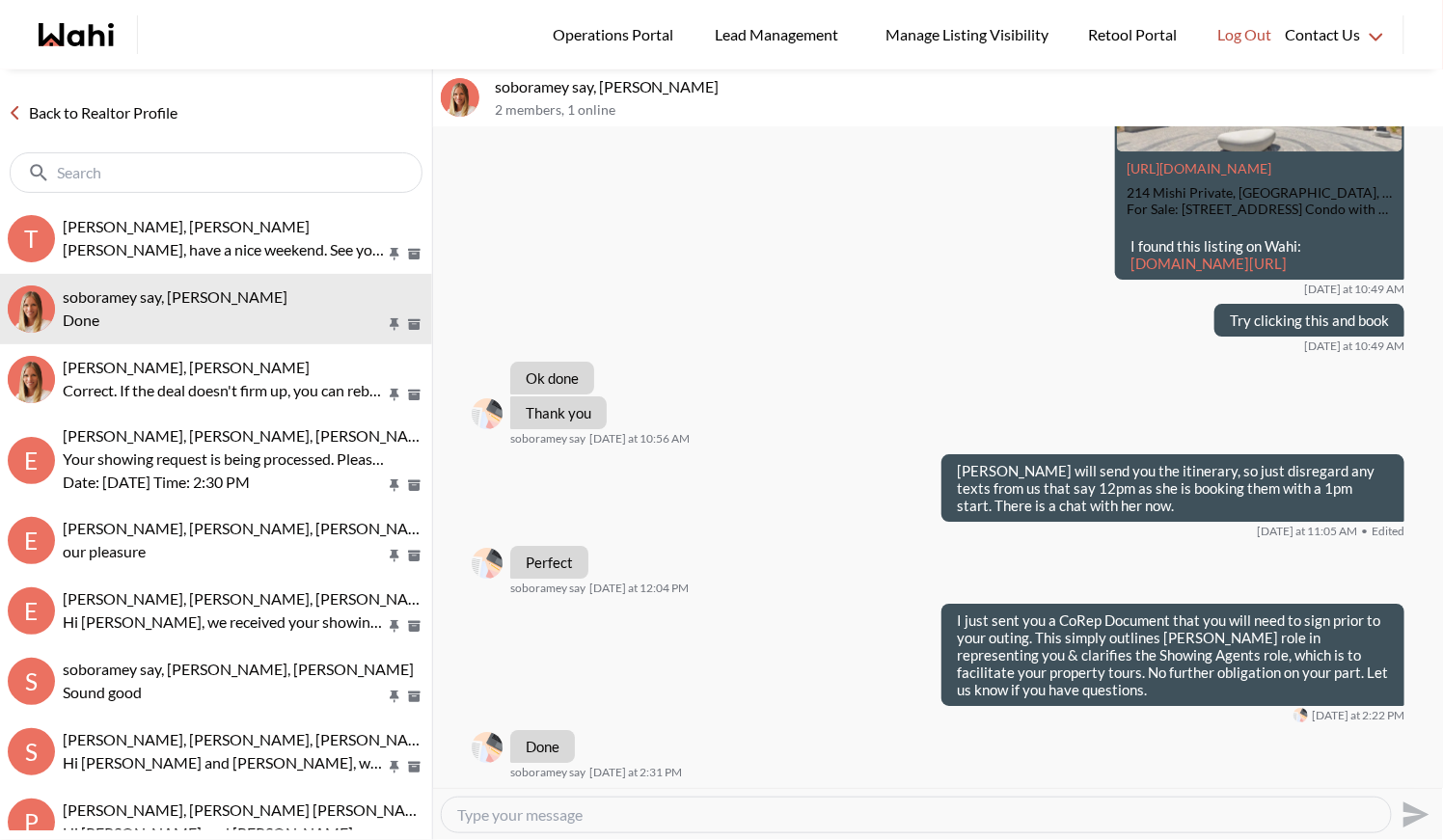
click at [728, 817] on textarea "Type your message" at bounding box center [916, 814] width 918 height 19
type textarea "S"
type textarea "Thank you"
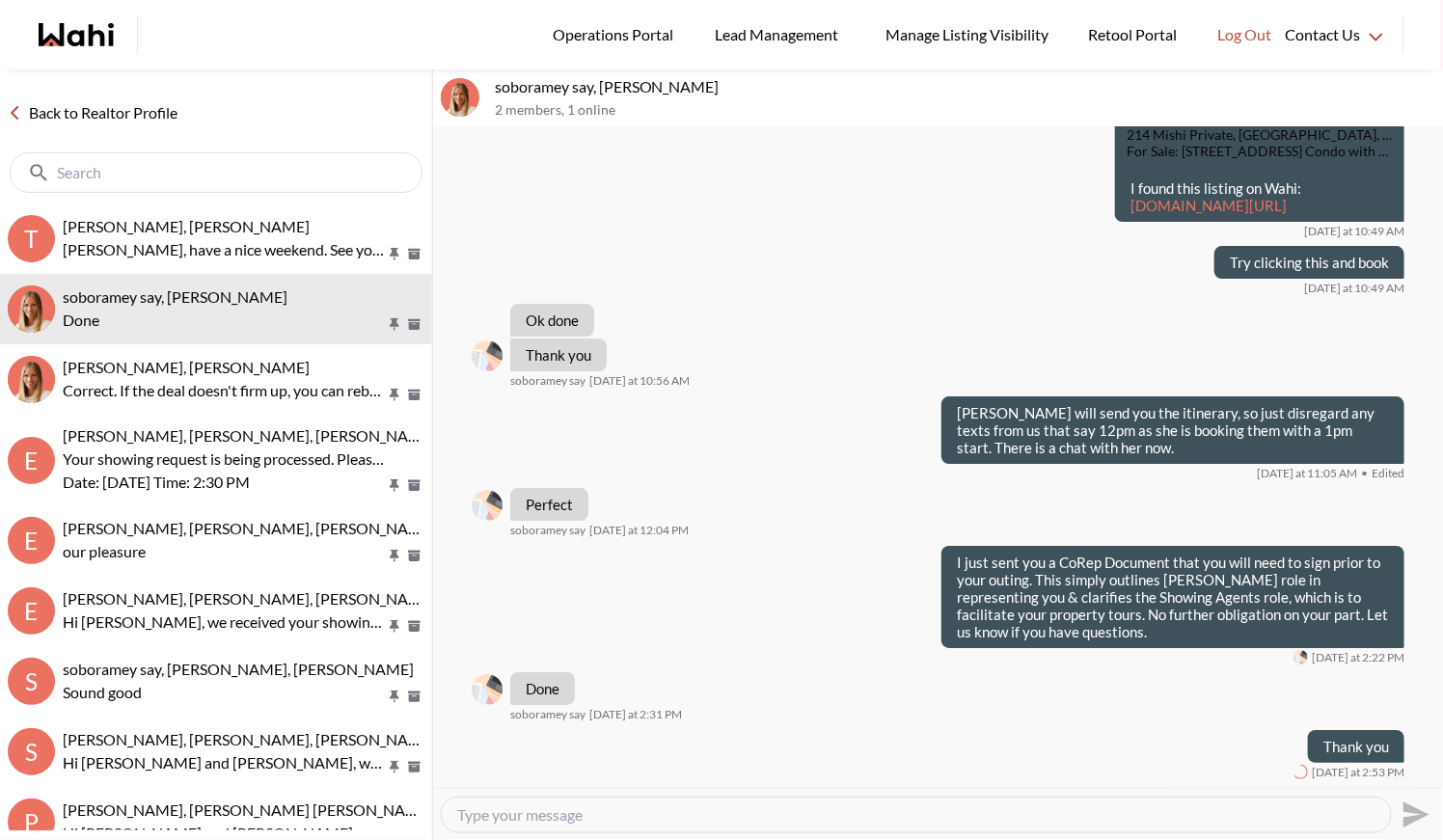
scroll to position [1962, 0]
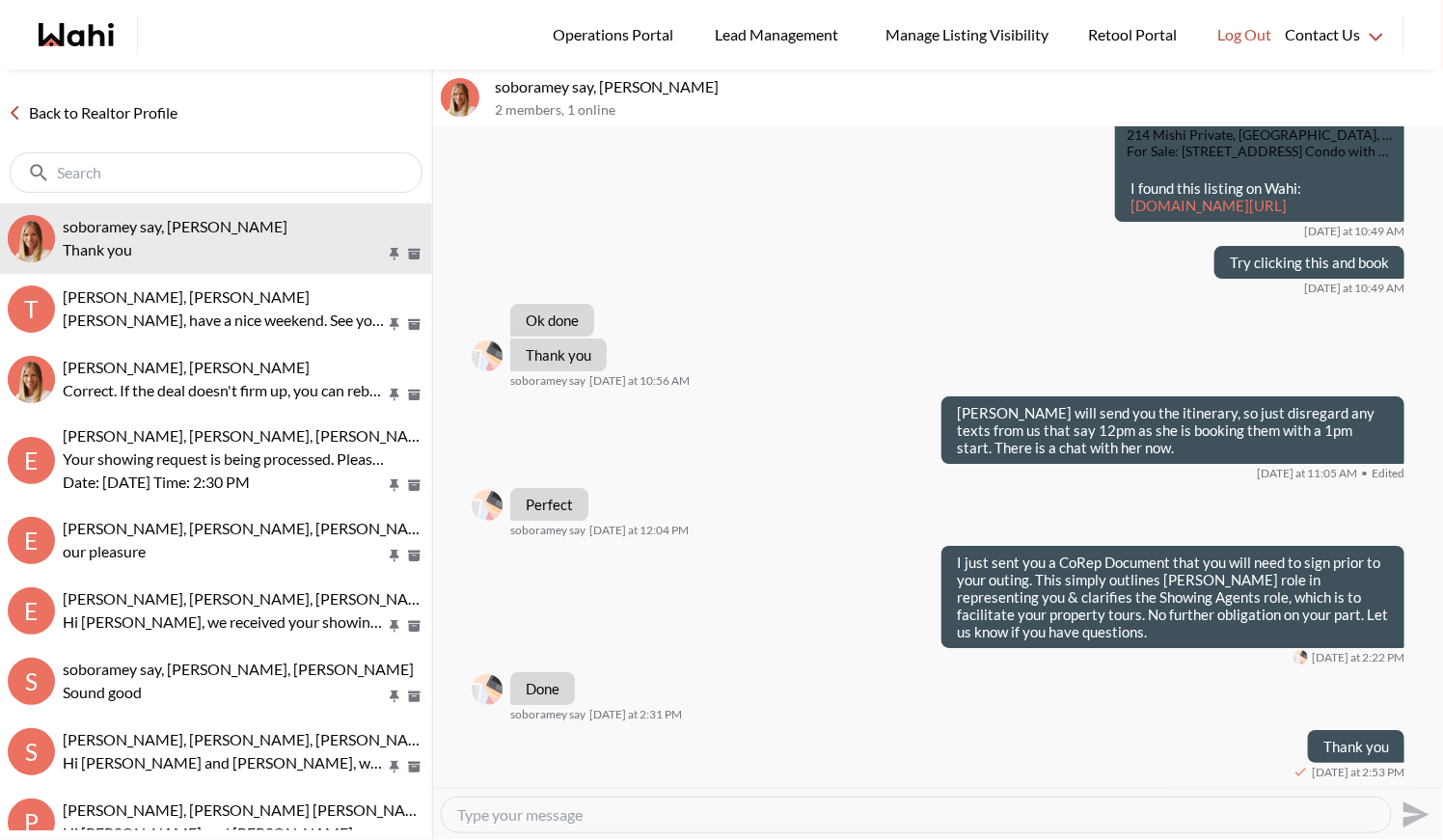
click at [113, 112] on link "Back to Realtor Profile" at bounding box center [92, 112] width 185 height 25
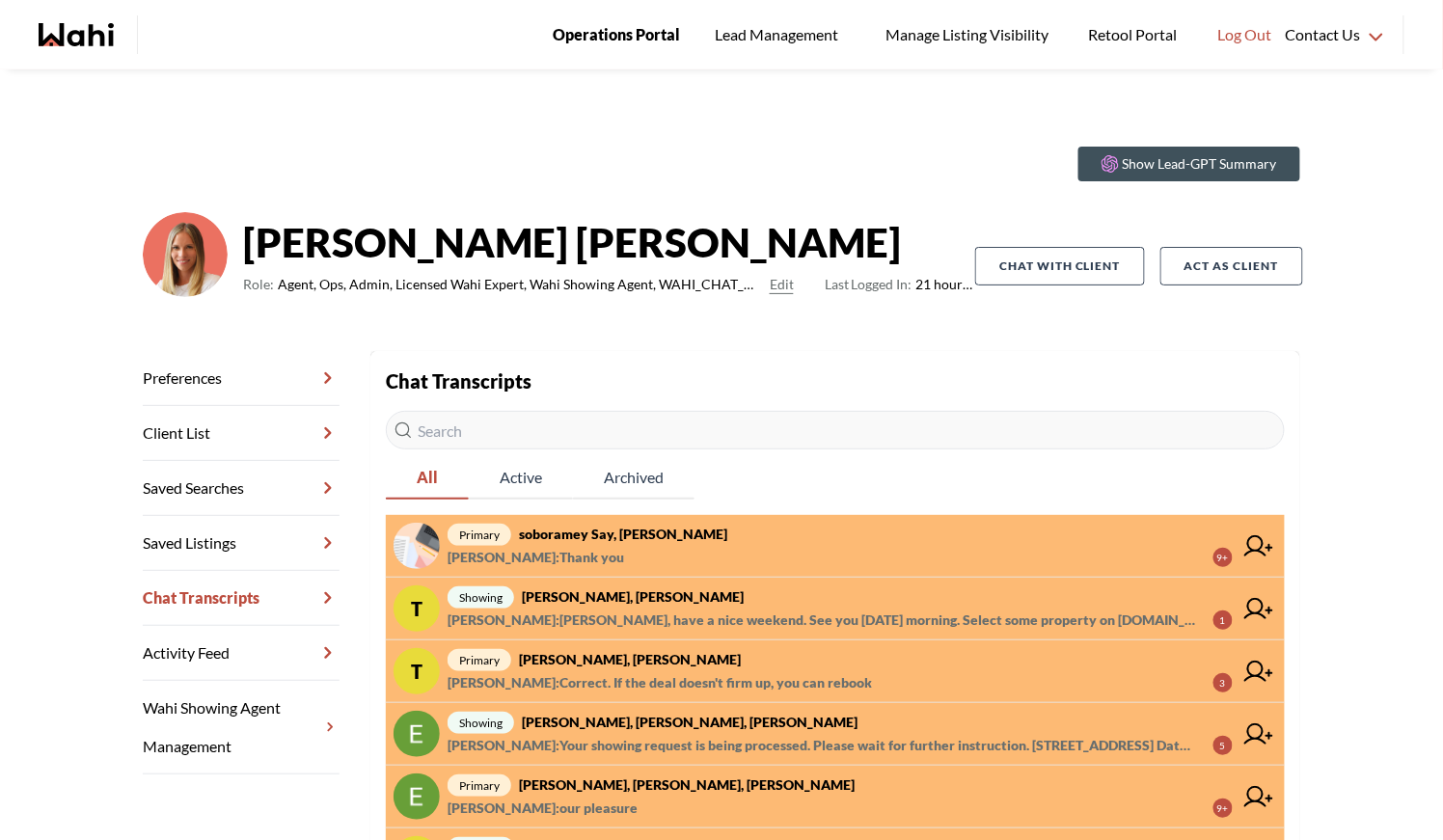
click at [585, 37] on span "Operations Portal" at bounding box center [616, 34] width 127 height 25
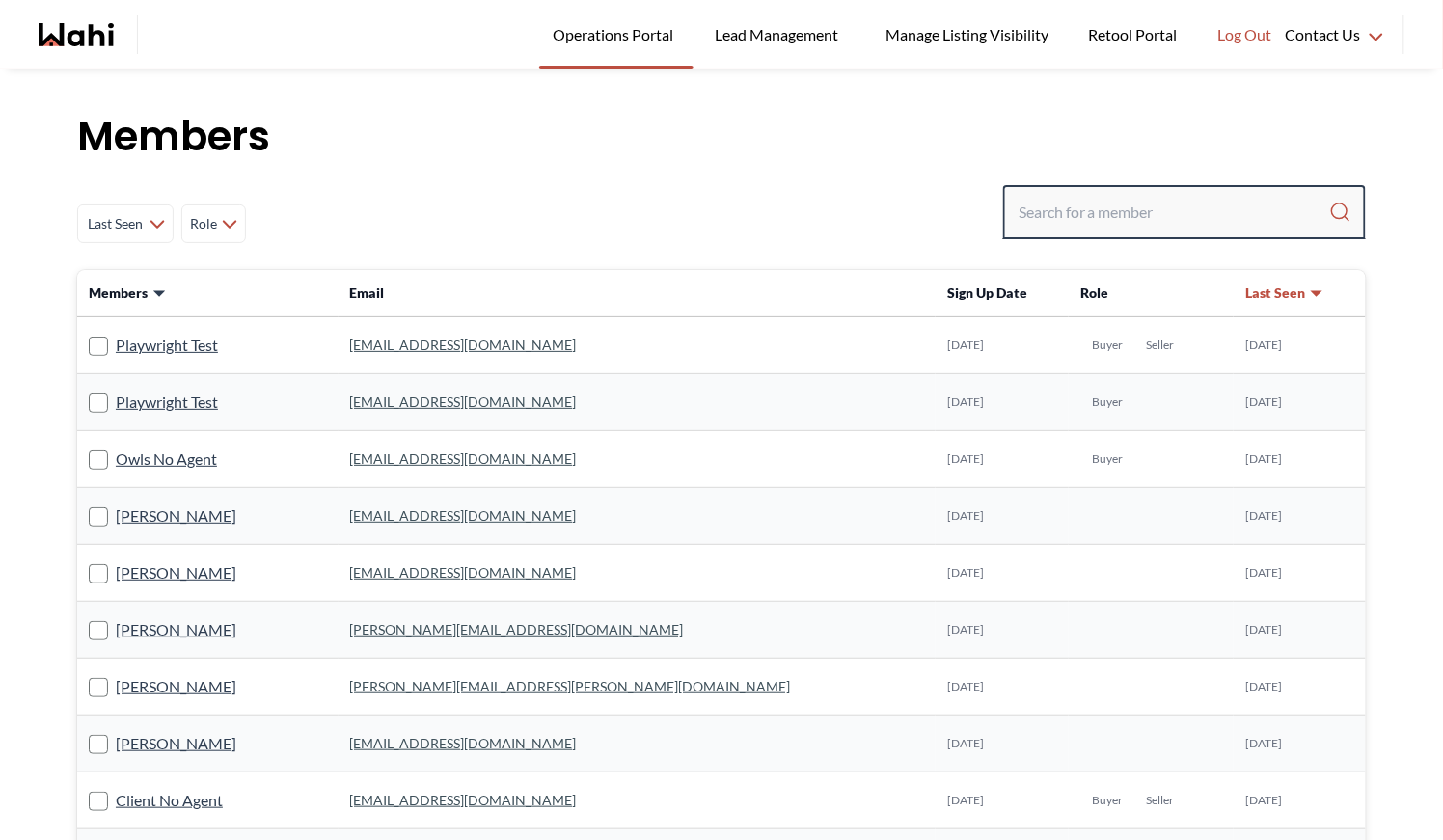
click at [1167, 220] on input "Search input" at bounding box center [1173, 212] width 310 height 35
type input "[PERSON_NAME]"
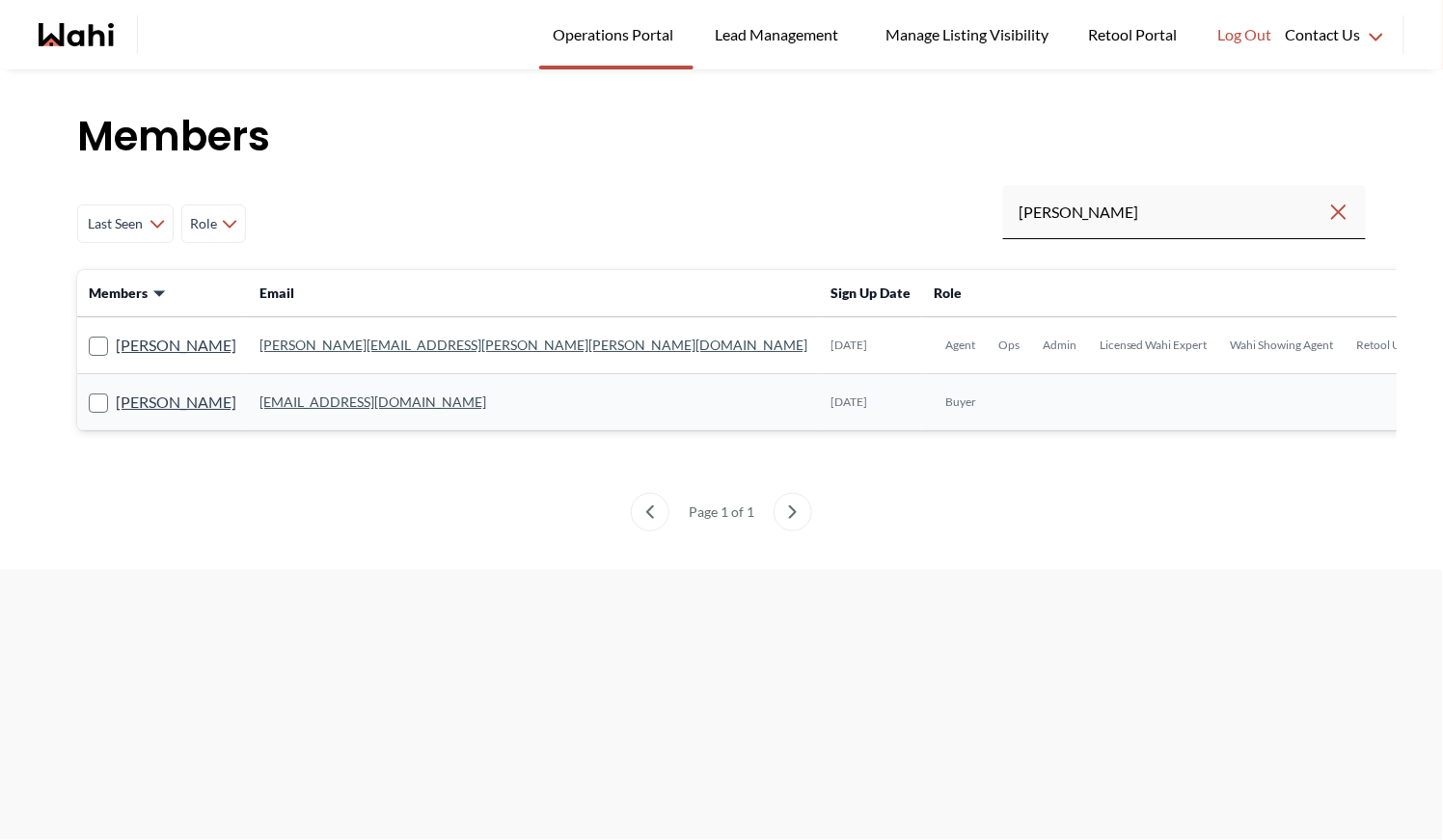
click at [321, 344] on link "[PERSON_NAME][EMAIL_ADDRESS][PERSON_NAME][PERSON_NAME][DOMAIN_NAME]" at bounding box center [534, 345] width 548 height 17
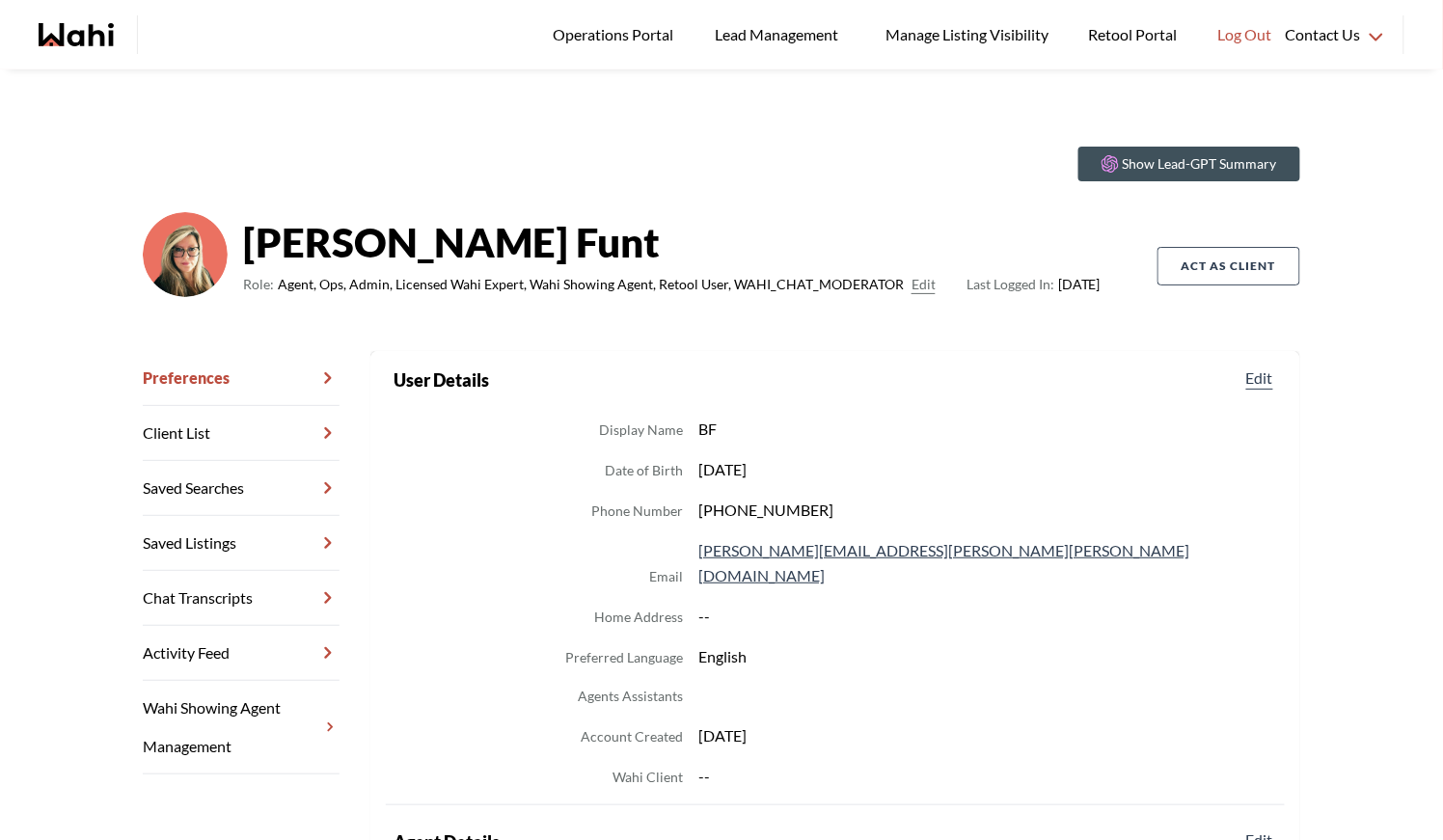
click at [251, 597] on link "Chat Transcripts" at bounding box center [241, 598] width 196 height 55
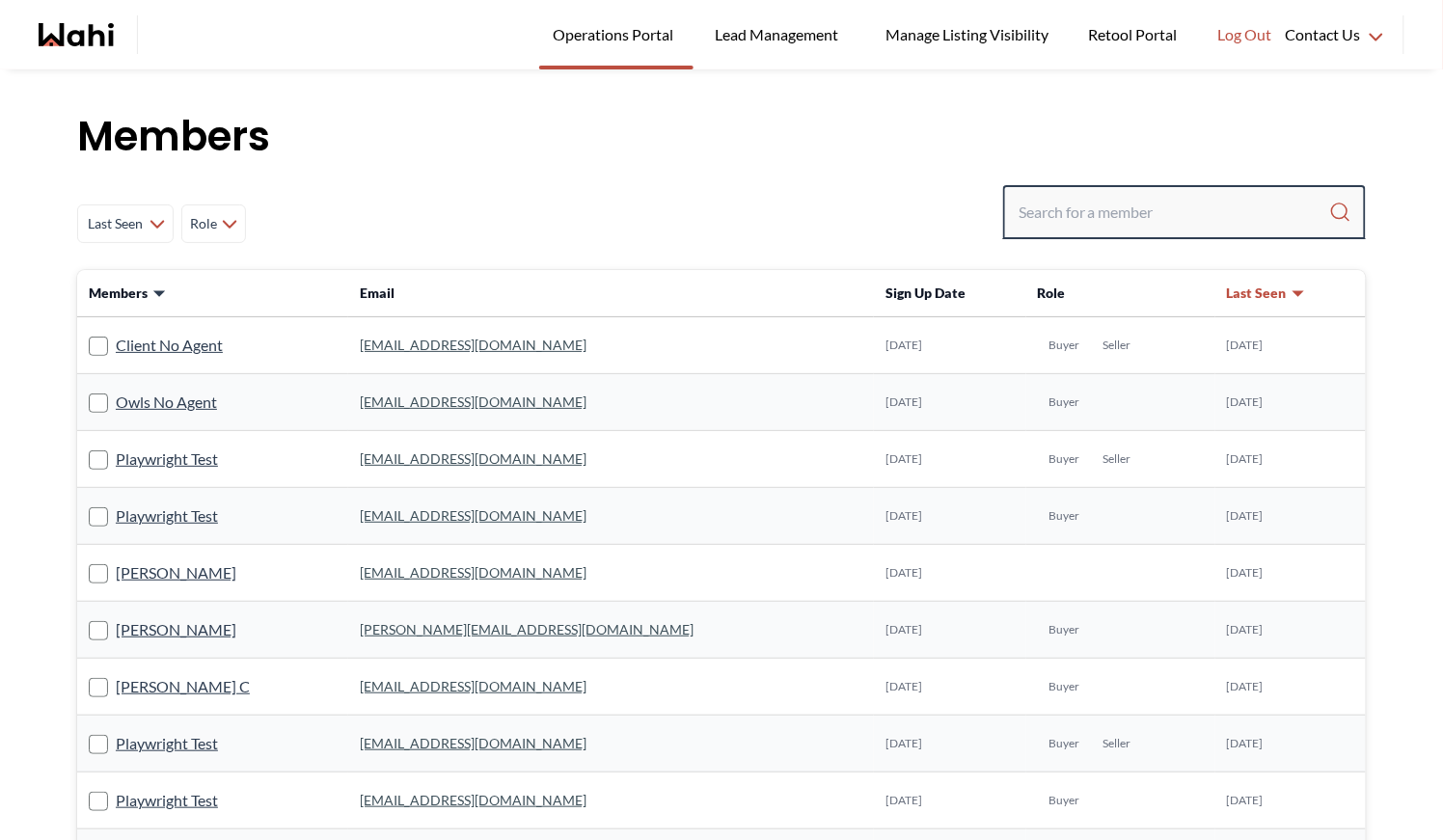
click at [1094, 215] on input "Search input" at bounding box center [1173, 212] width 310 height 35
type input "ryckman"
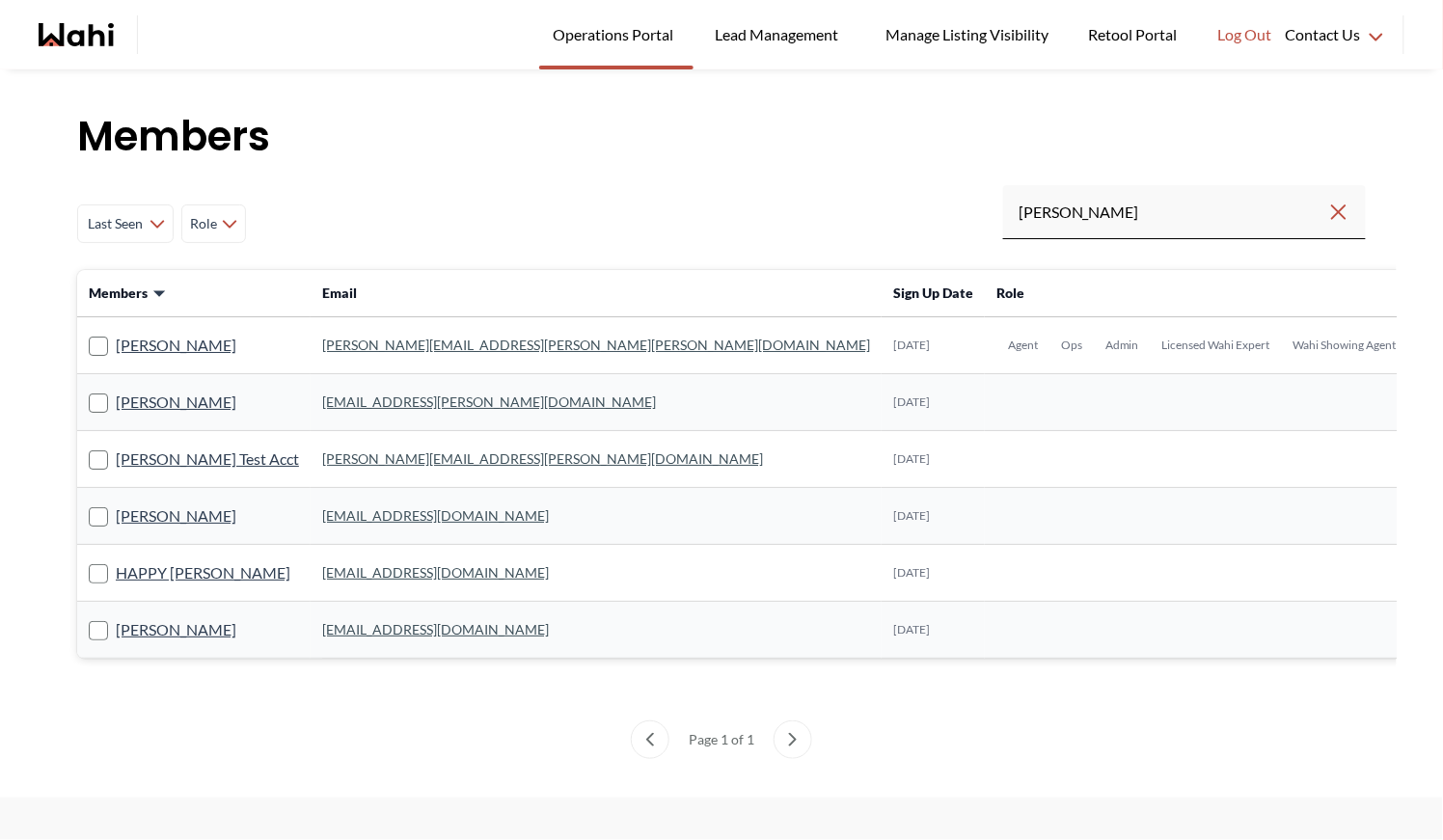
click at [347, 333] on td "michelle.williams@wahi.com" at bounding box center [596, 345] width 571 height 57
click at [346, 345] on link "michelle.williams@wahi.com" at bounding box center [596, 345] width 548 height 17
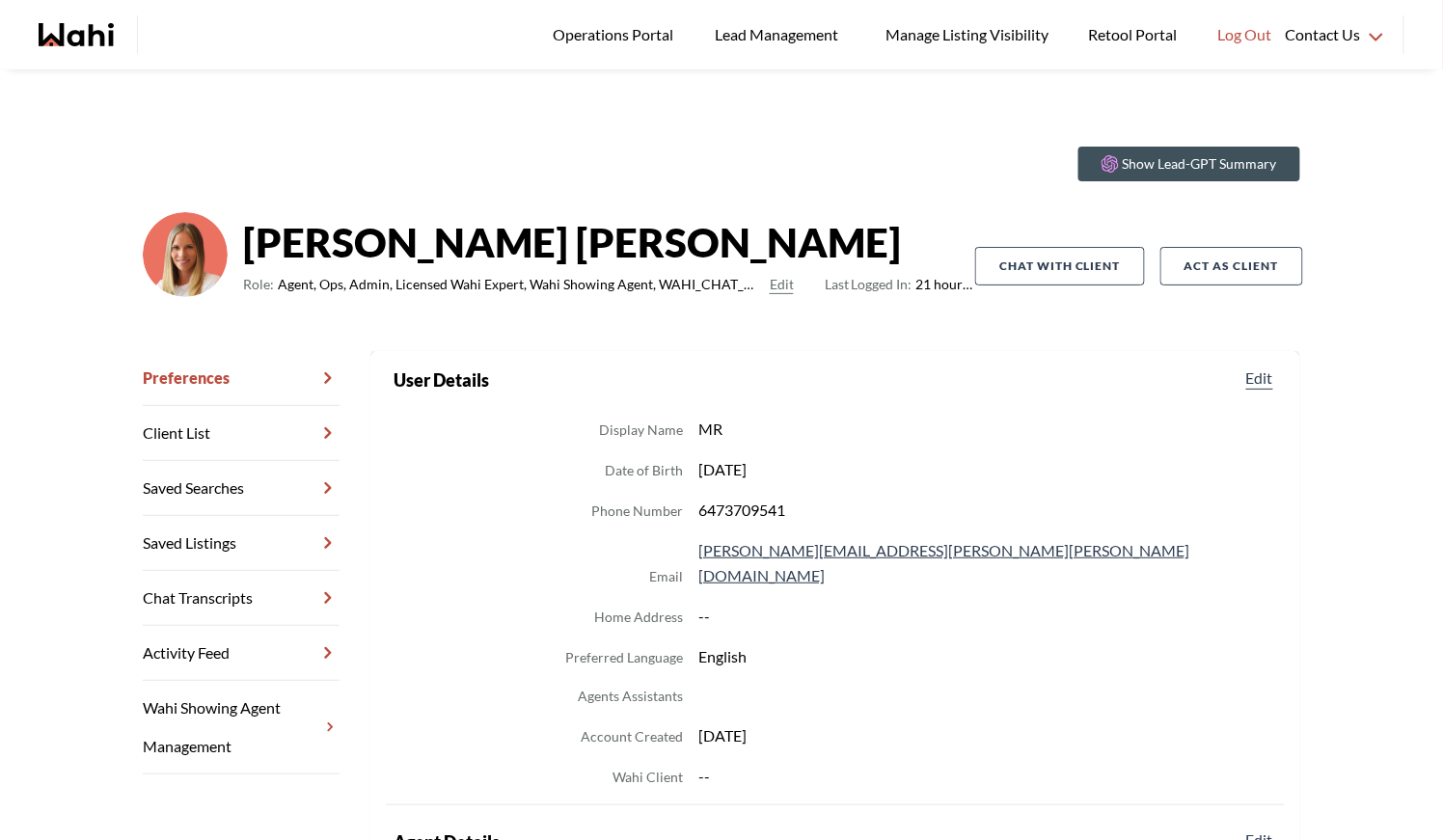
click at [249, 576] on link "Chat Transcripts" at bounding box center [241, 598] width 196 height 55
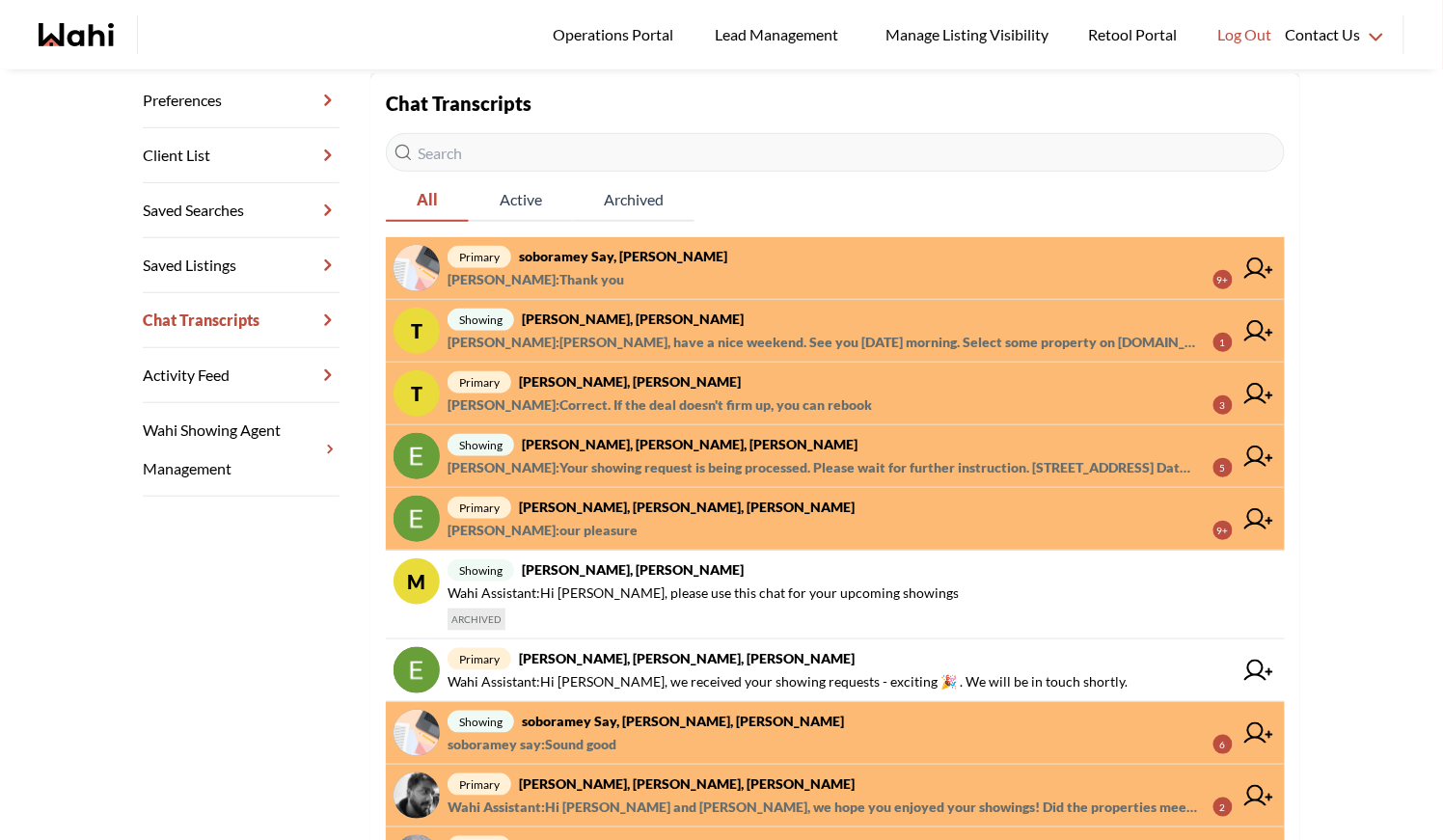
scroll to position [301, 0]
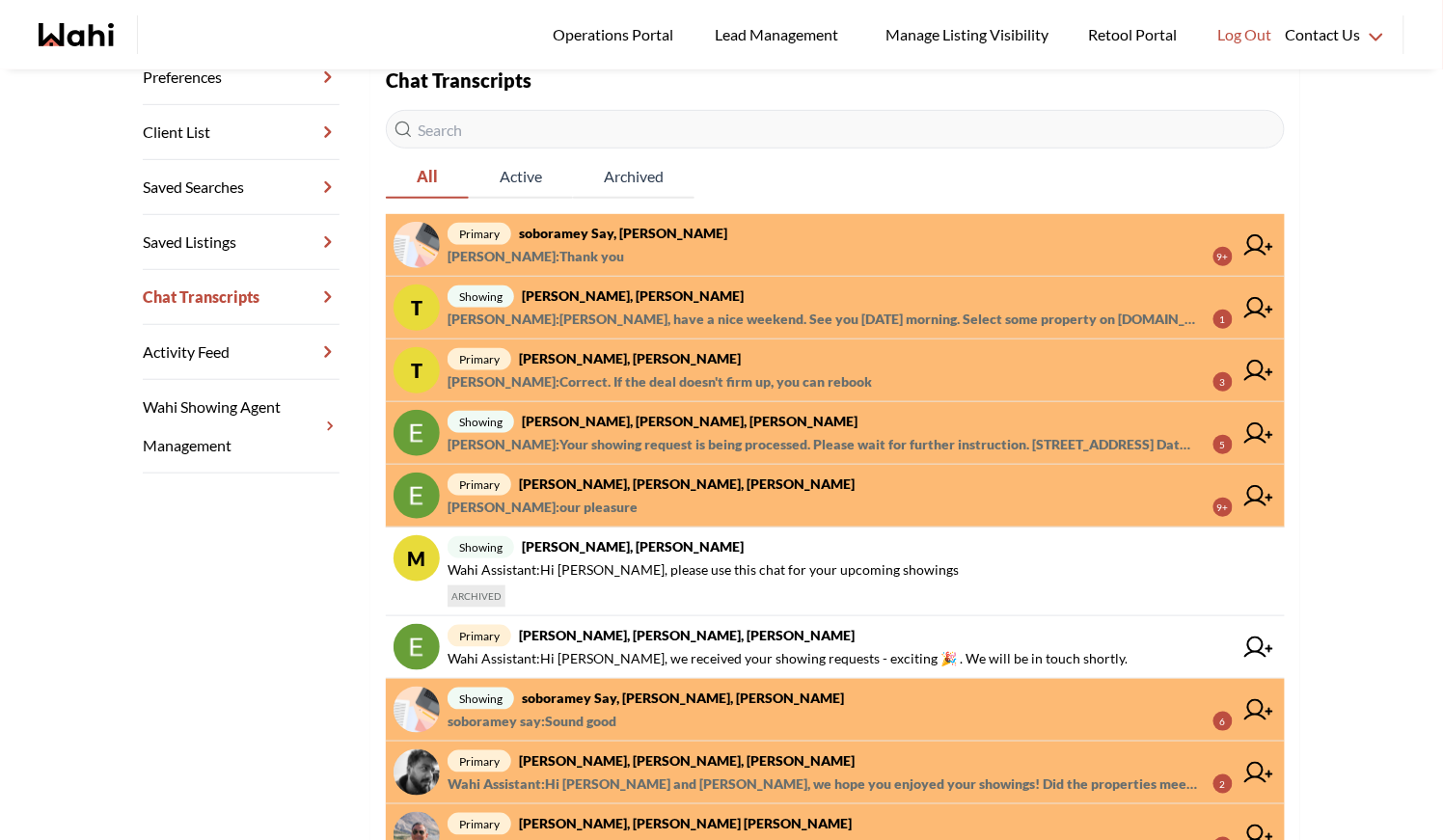
click at [727, 694] on strong "soboramey say, Shannel, Michelle" at bounding box center [682, 698] width 322 height 17
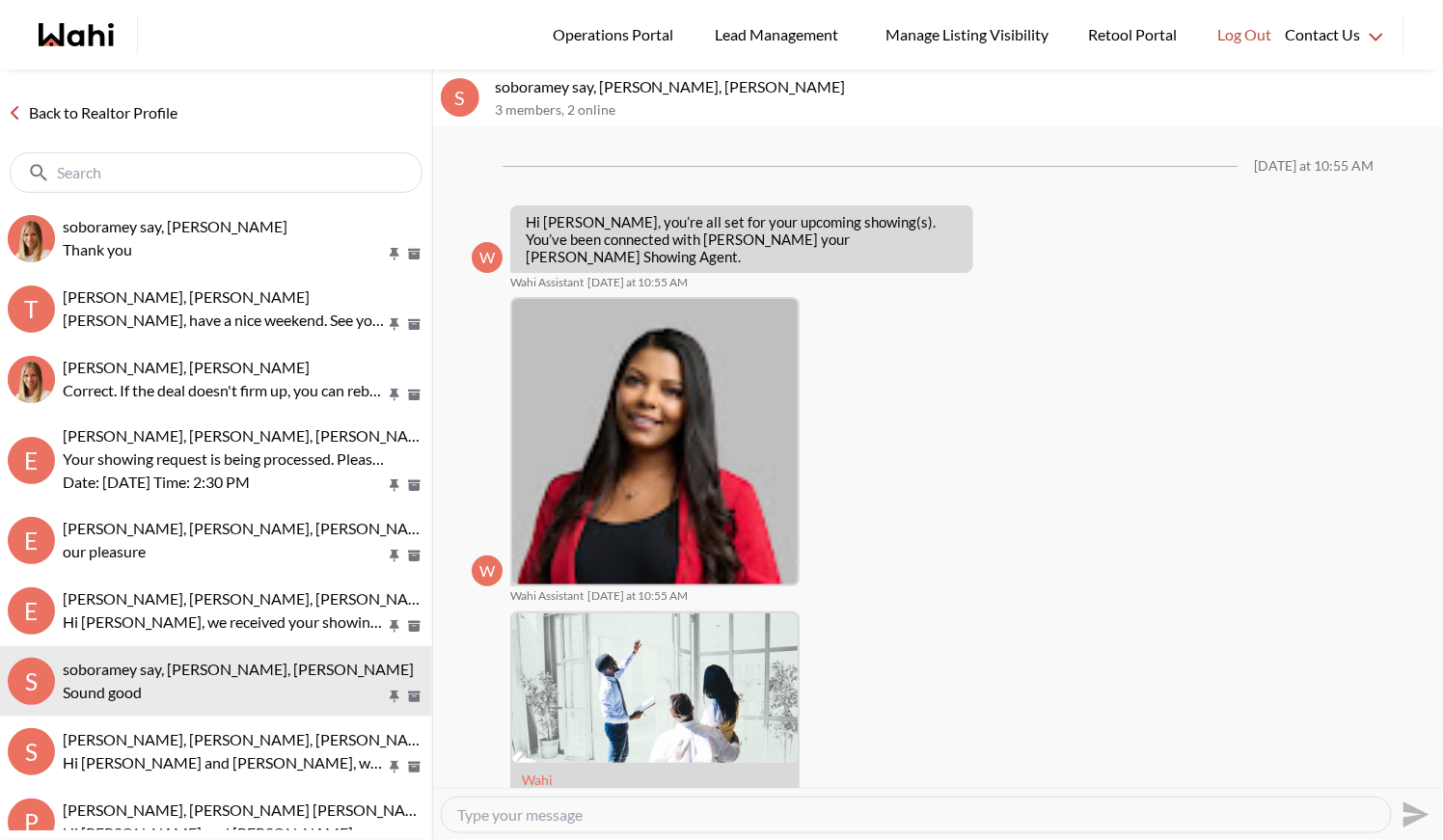
scroll to position [368, 0]
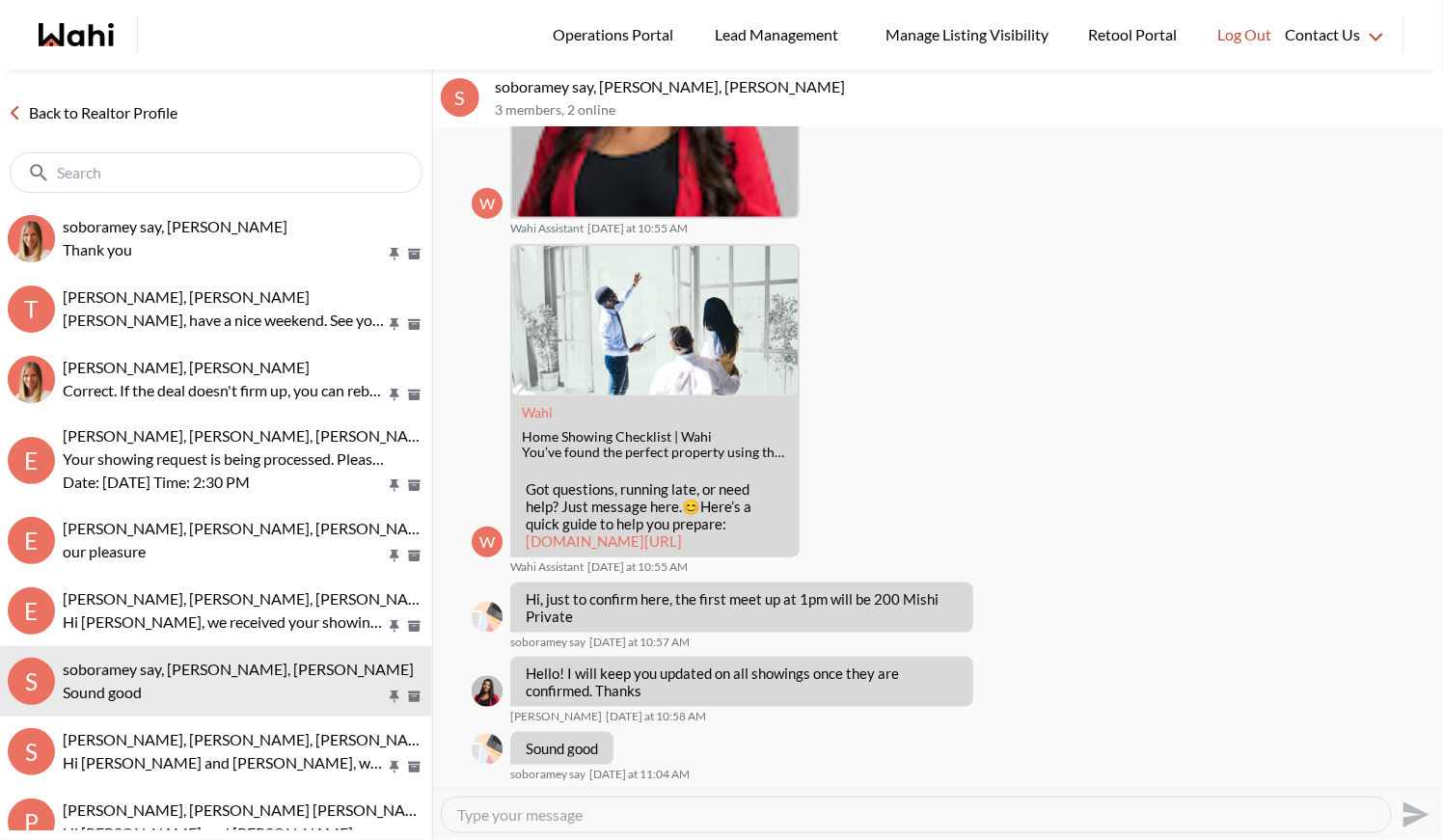
click at [541, 816] on textarea "Type your message" at bounding box center [916, 814] width 918 height 19
type textarea "Hey Shannel - please"
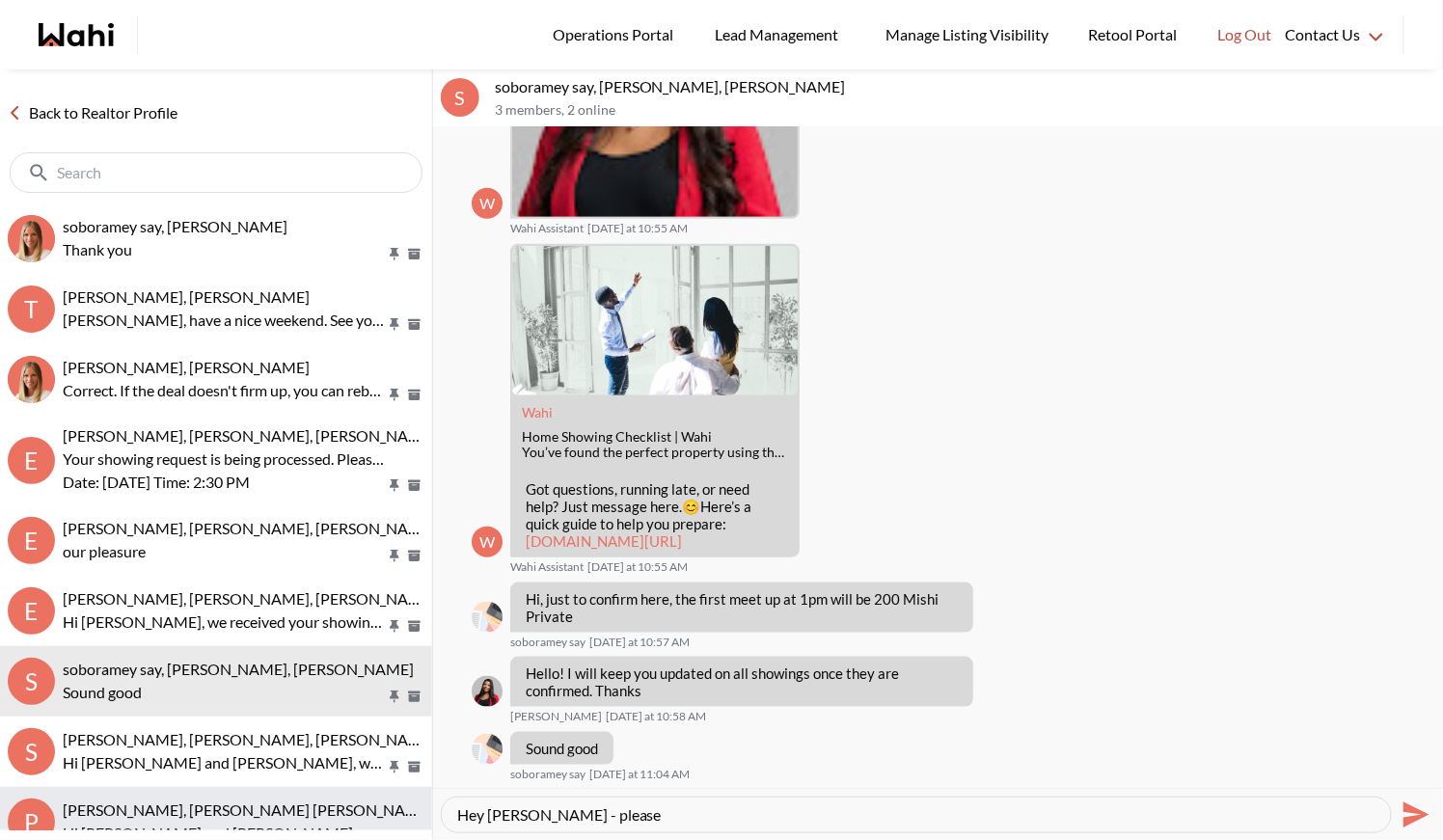
drag, startPoint x: 617, startPoint y: 815, endPoint x: 392, endPoint y: 799, distance: 225.6
click at [392, 799] on div "Back to Realtor Profile soboramey say, Michelle Thank you T Tanya Fita, Naveen,…" at bounding box center [721, 454] width 1443 height 771
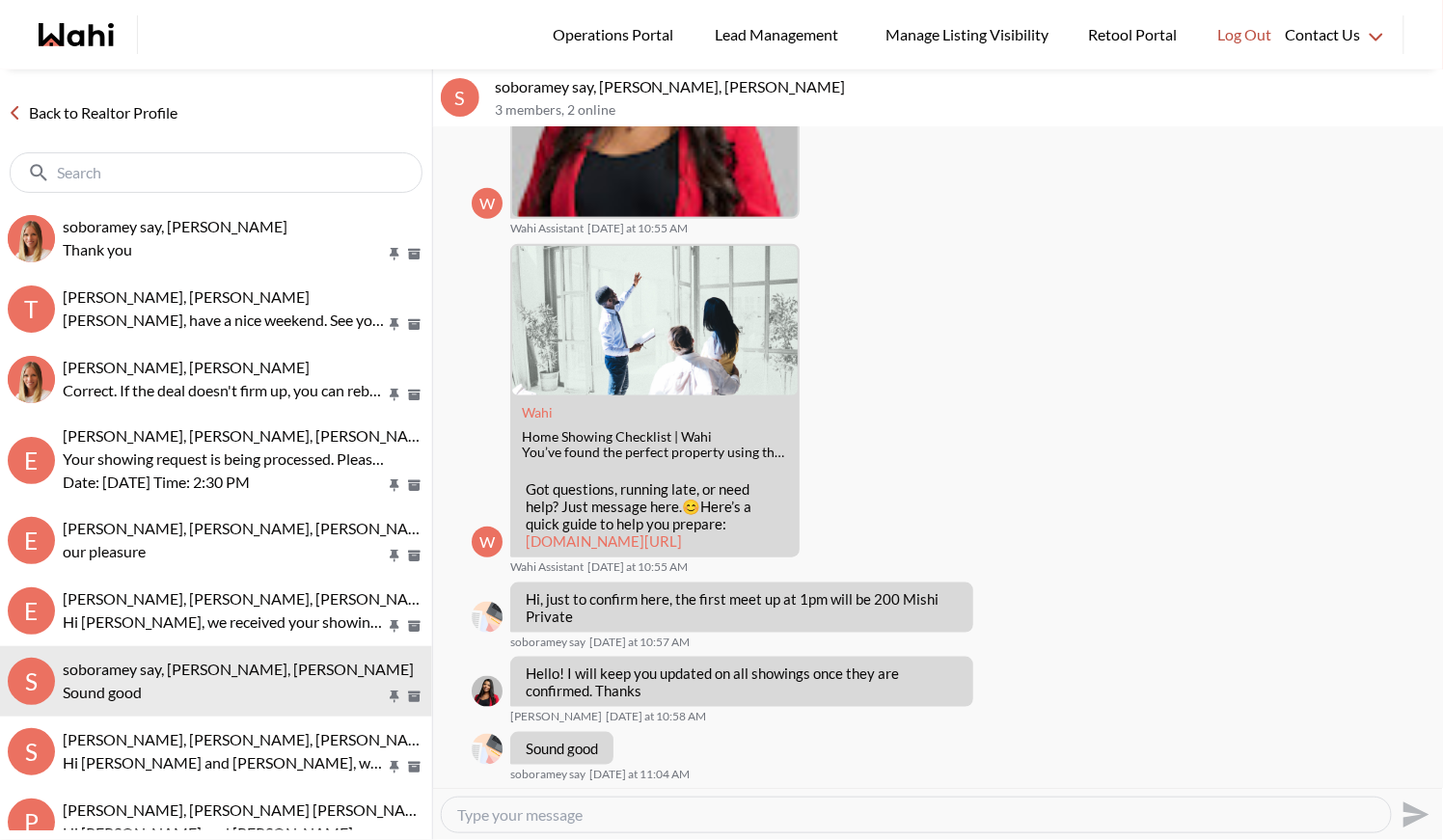
click at [73, 114] on link "Back to Realtor Profile" at bounding box center [92, 112] width 185 height 25
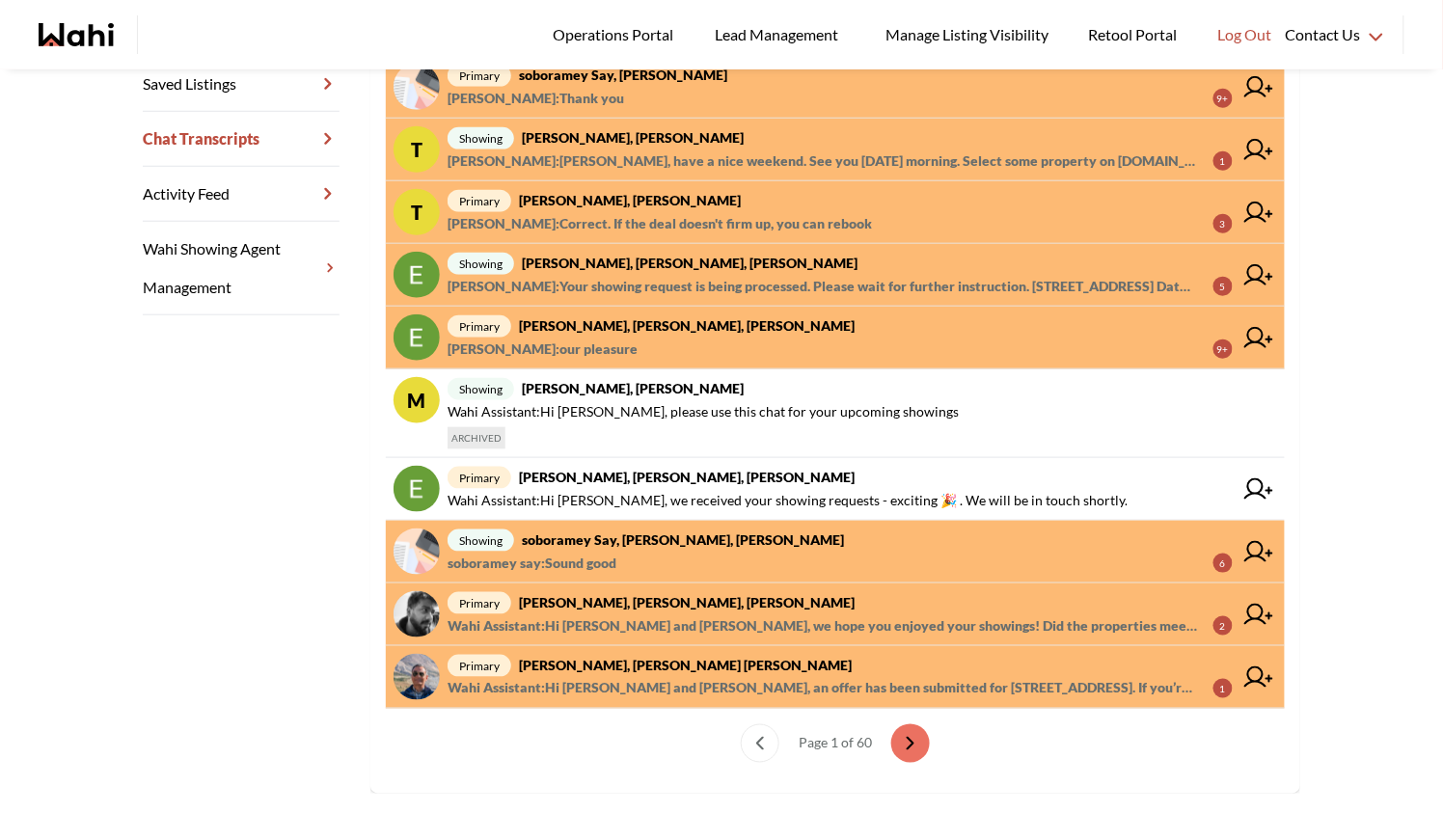
scroll to position [470, 0]
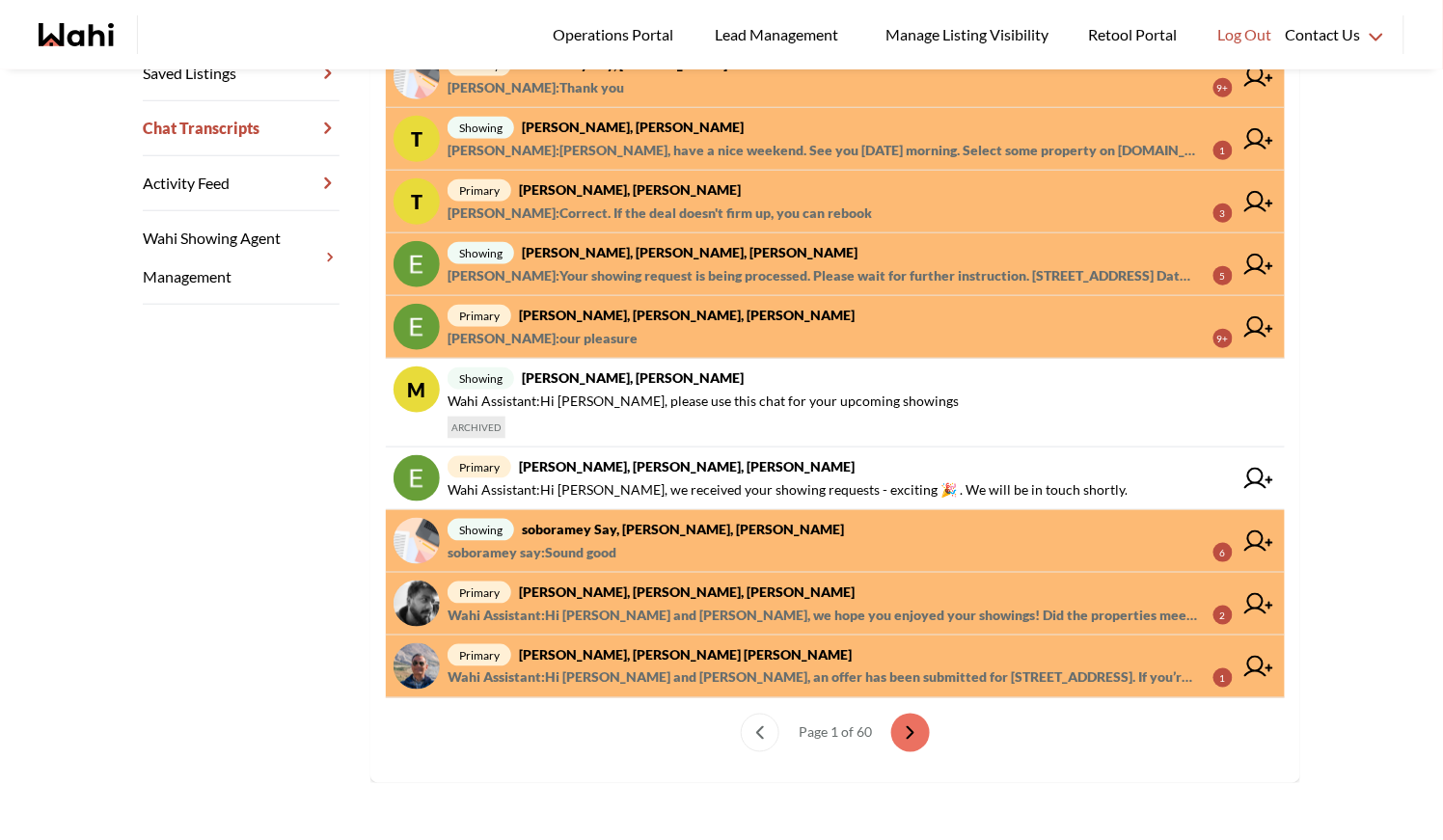
click at [693, 518] on span "showing soboramey say, Shannel, Michelle" at bounding box center [840, 529] width 785 height 23
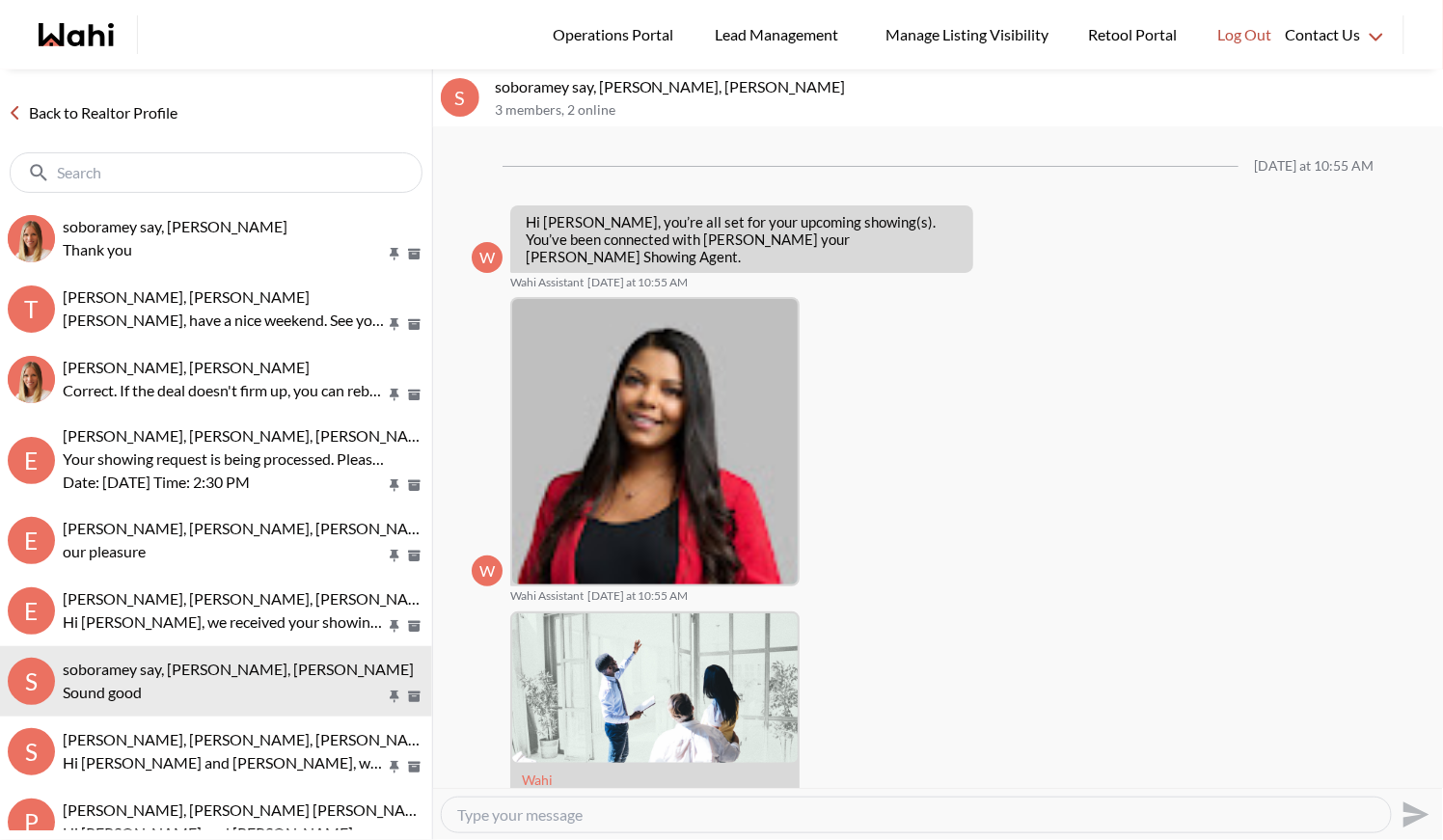
scroll to position [368, 0]
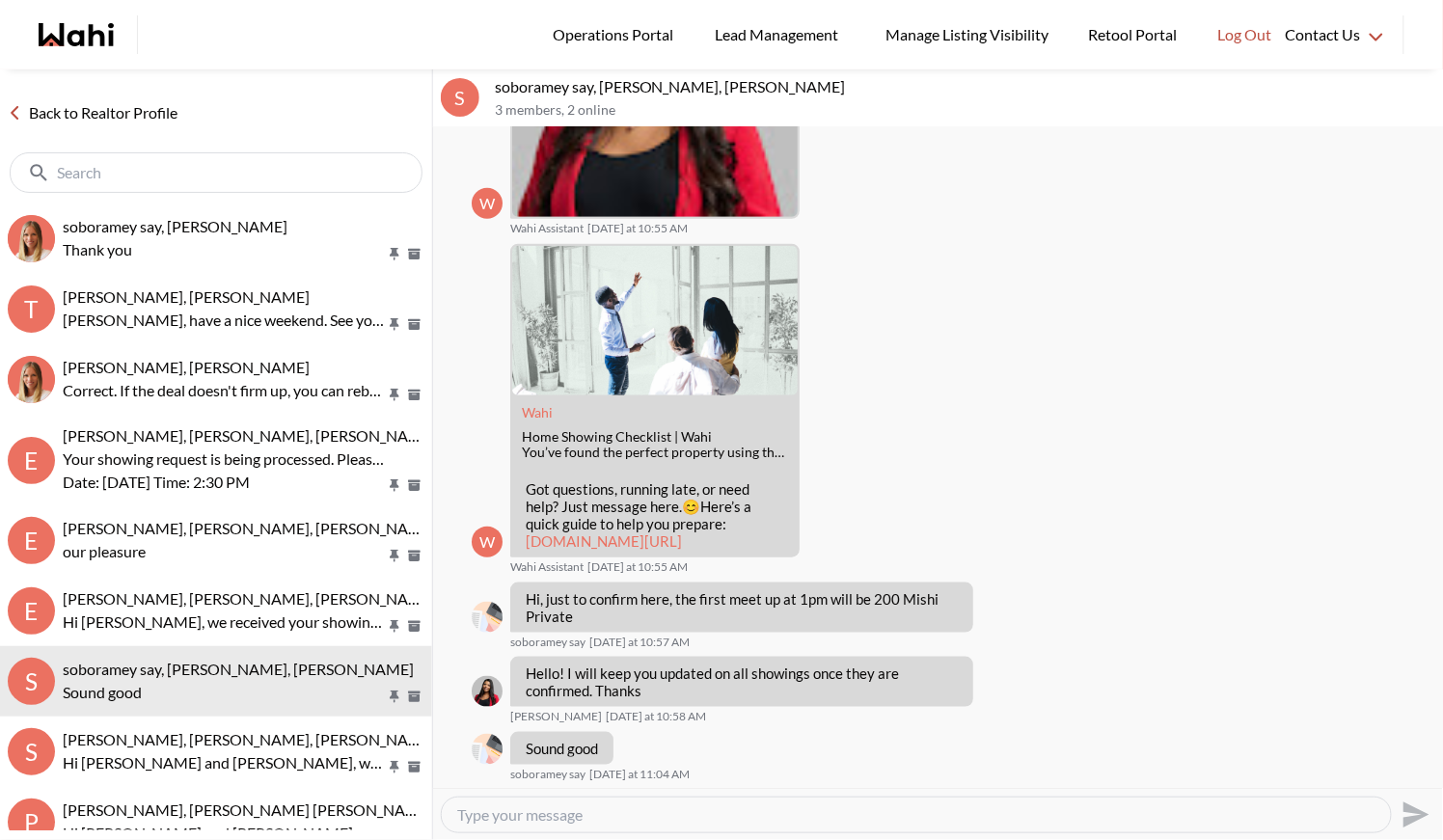
click at [107, 110] on link "Back to Realtor Profile" at bounding box center [92, 112] width 185 height 25
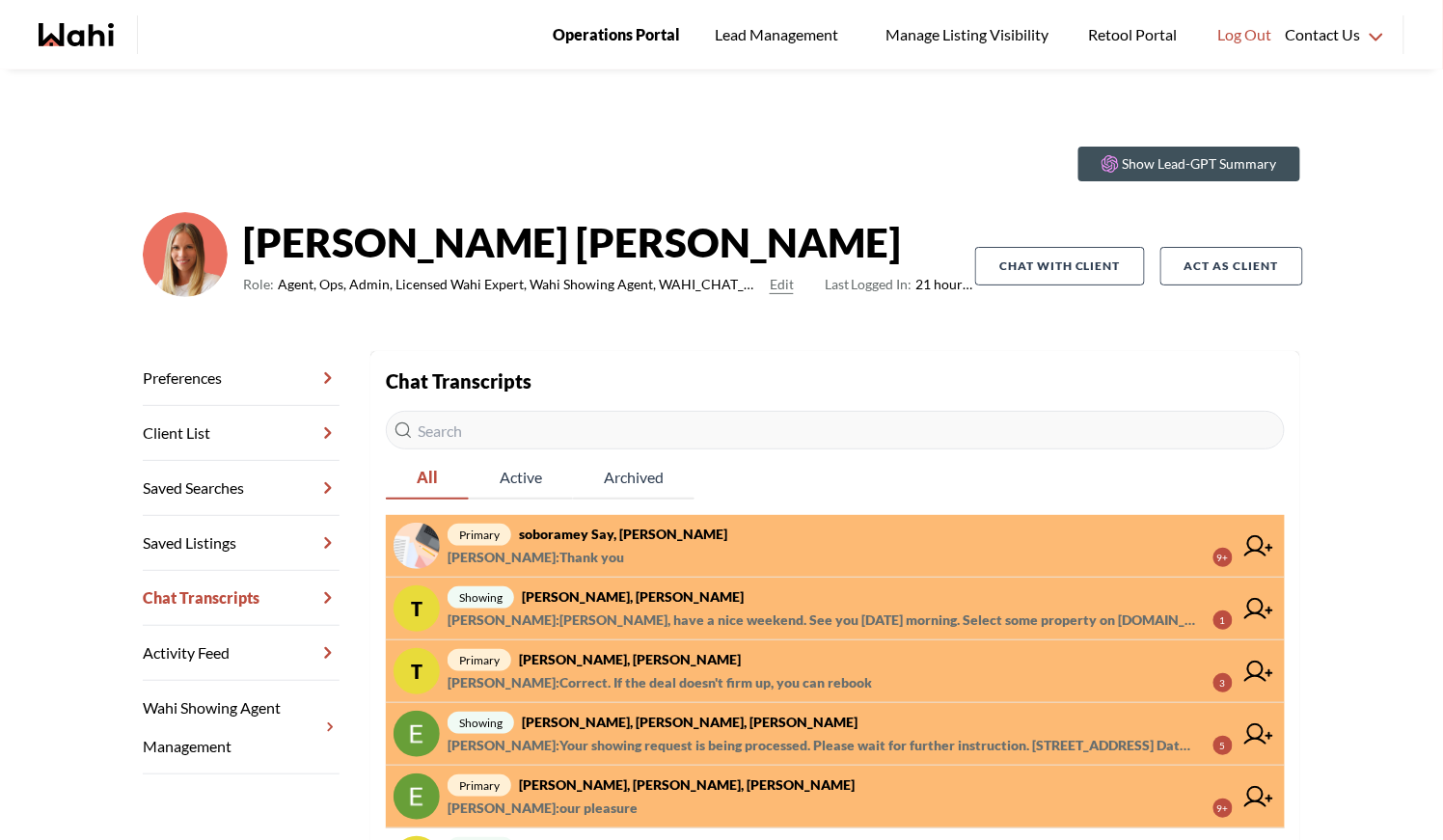
click at [591, 25] on span "Operations Portal" at bounding box center [616, 34] width 127 height 25
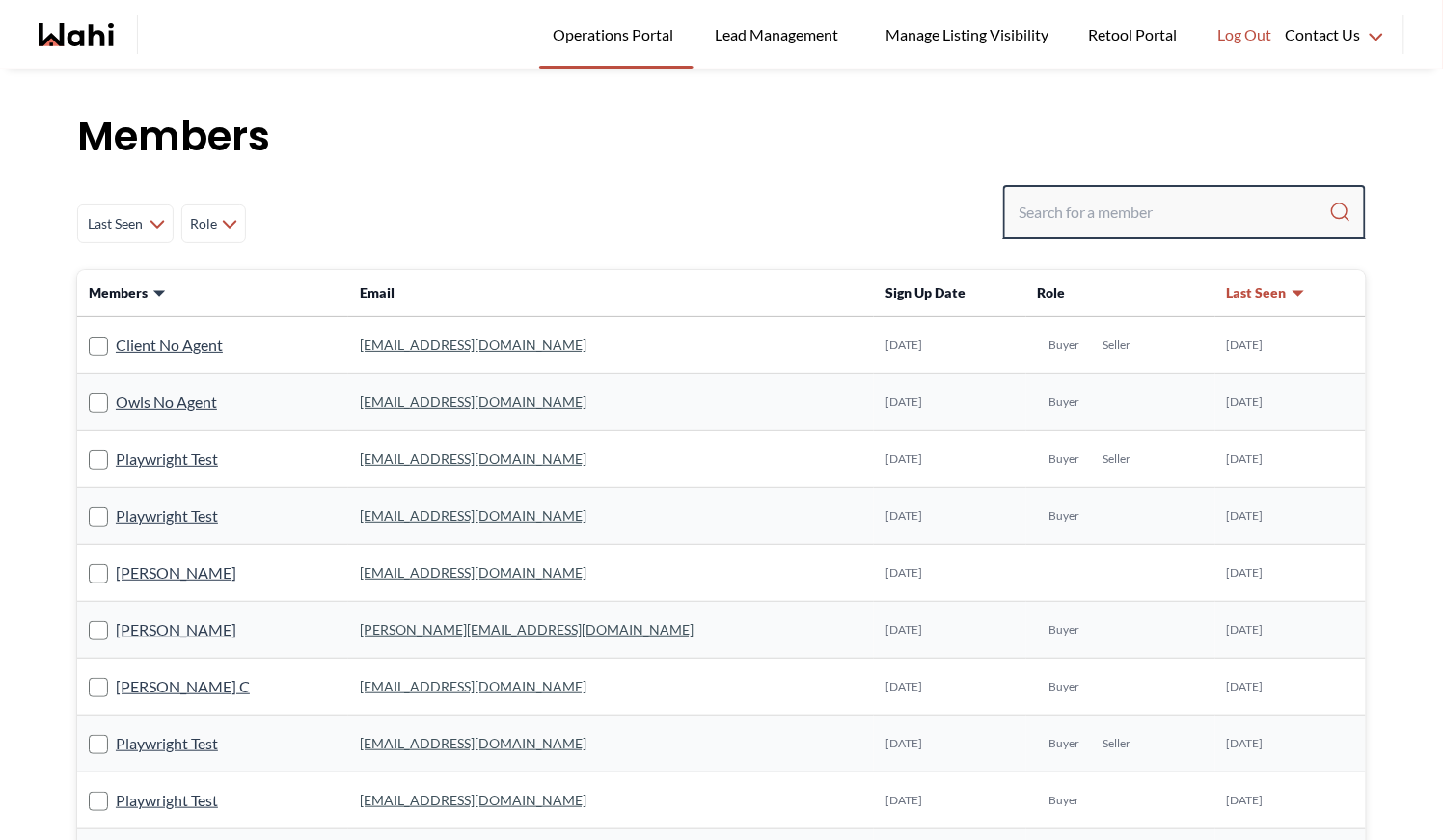
click at [1051, 202] on input "Search input" at bounding box center [1173, 212] width 310 height 35
type input "behnam"
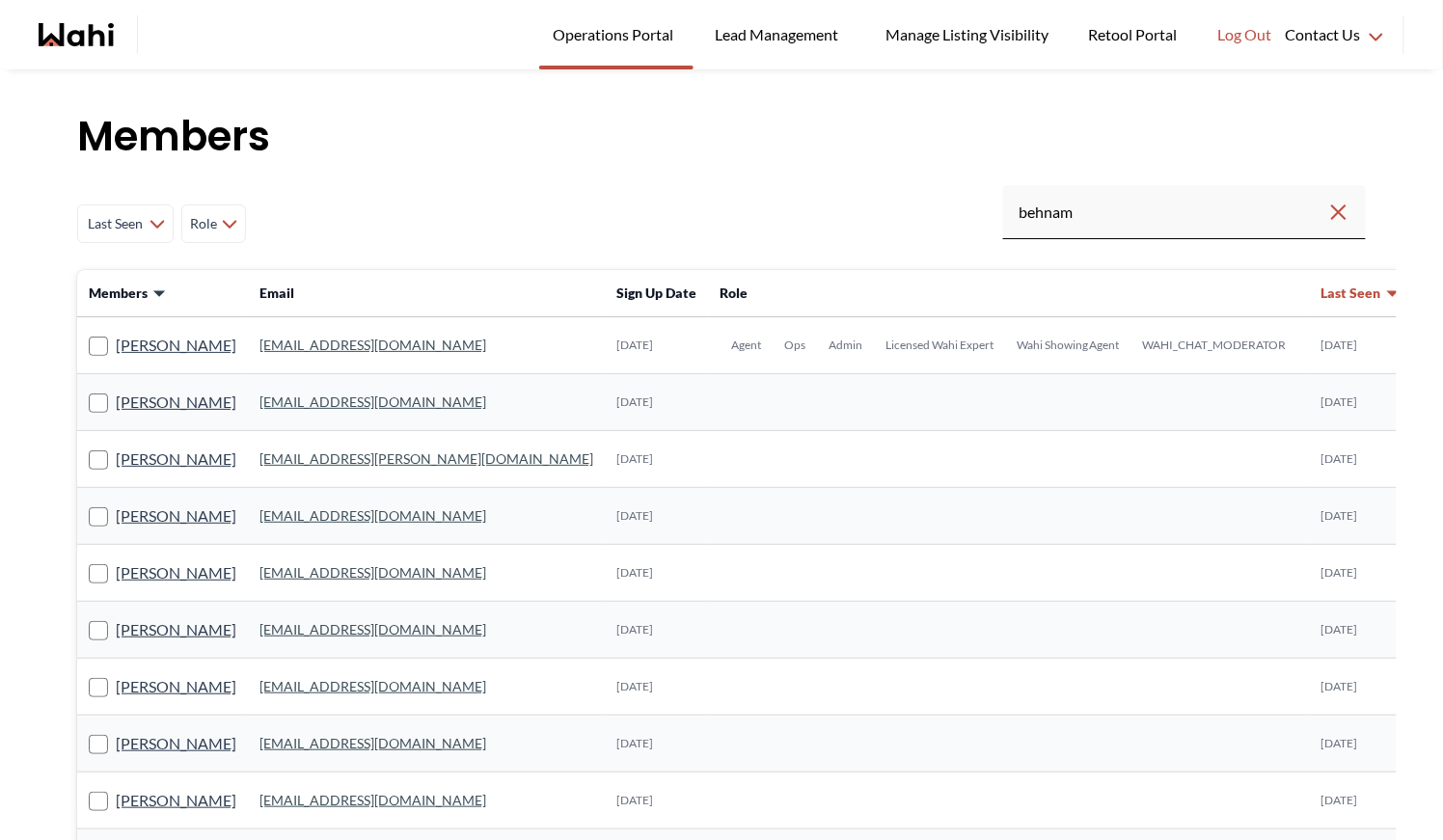
click at [324, 339] on link "behnam.fazili@wahi.com" at bounding box center [373, 345] width 227 height 17
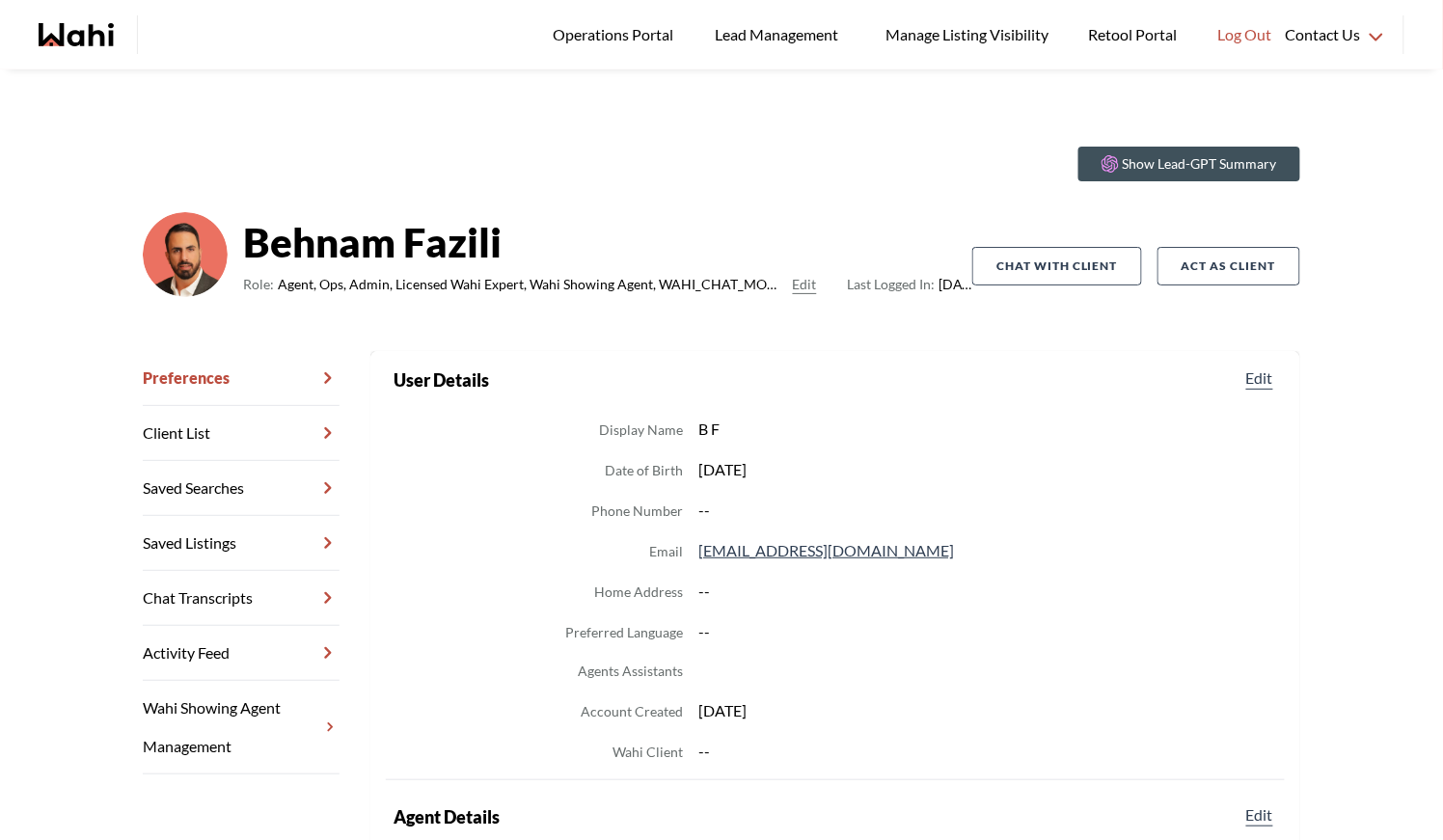
click at [207, 598] on link "Chat Transcripts" at bounding box center [241, 598] width 196 height 55
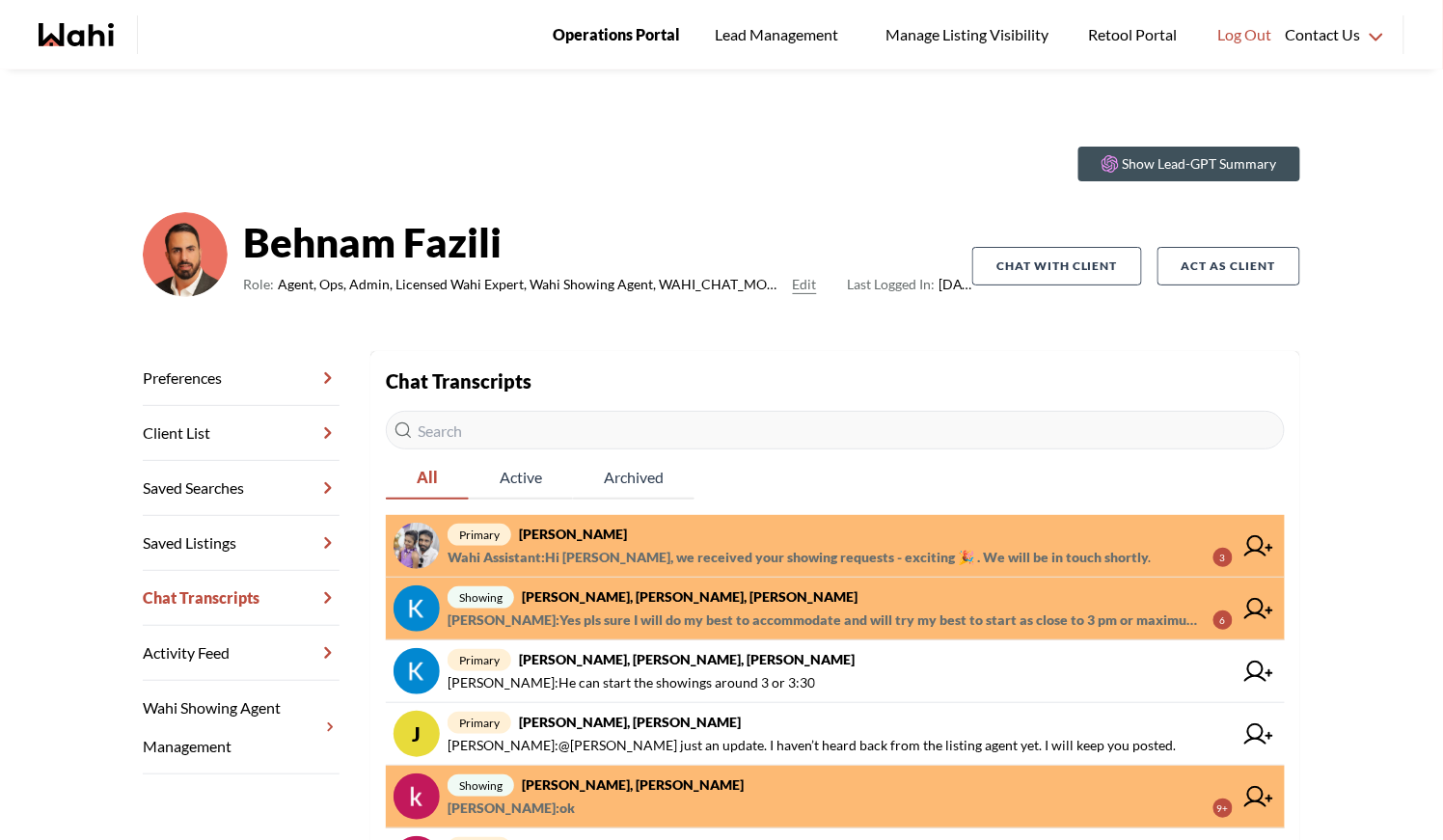
click at [608, 35] on span "Operations Portal" at bounding box center [616, 34] width 127 height 25
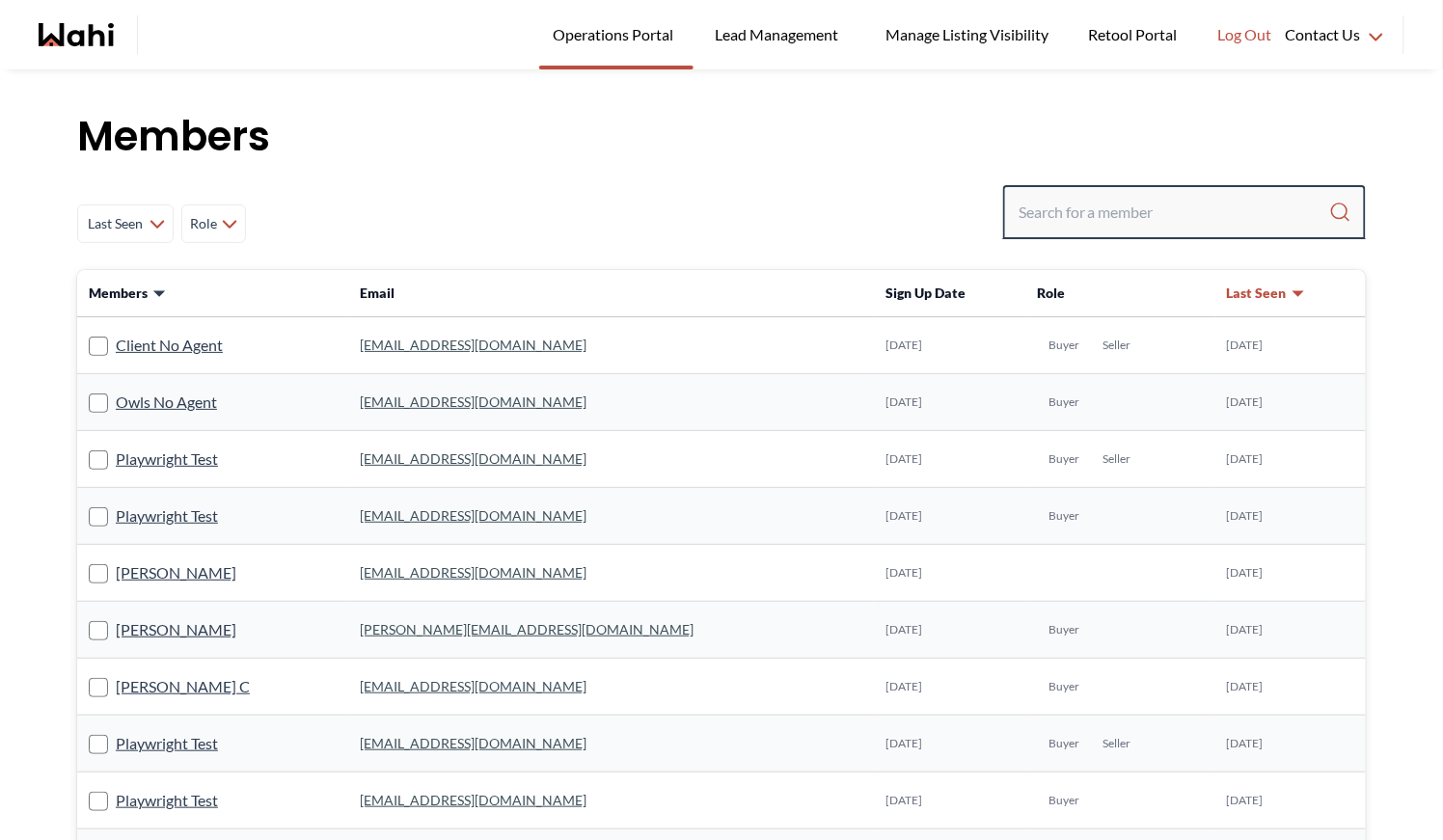
click at [1052, 205] on input "Search input" at bounding box center [1173, 212] width 310 height 35
type input "r"
type input "faraz"
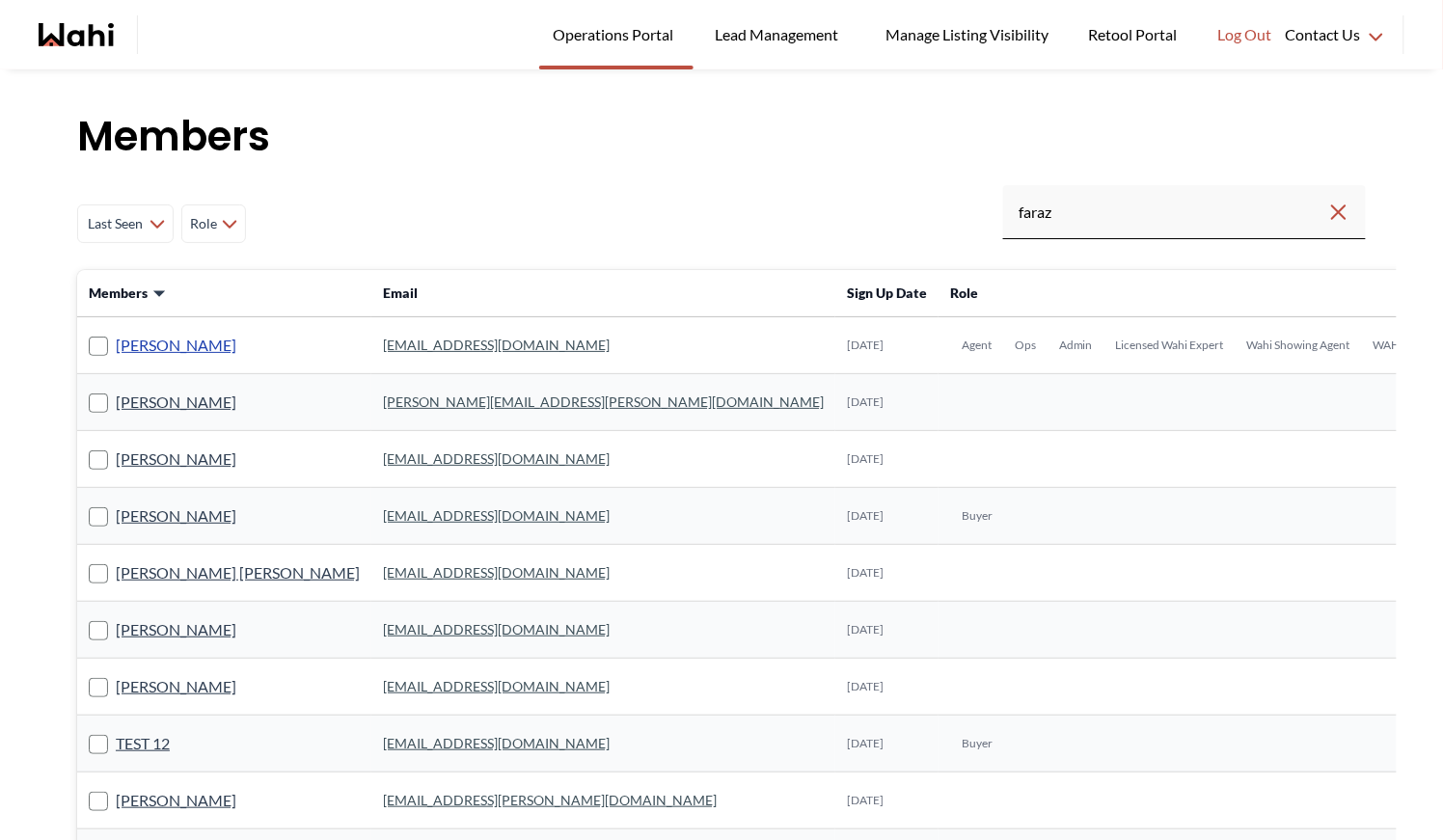
click at [172, 342] on link "[PERSON_NAME]" at bounding box center [177, 345] width 121 height 25
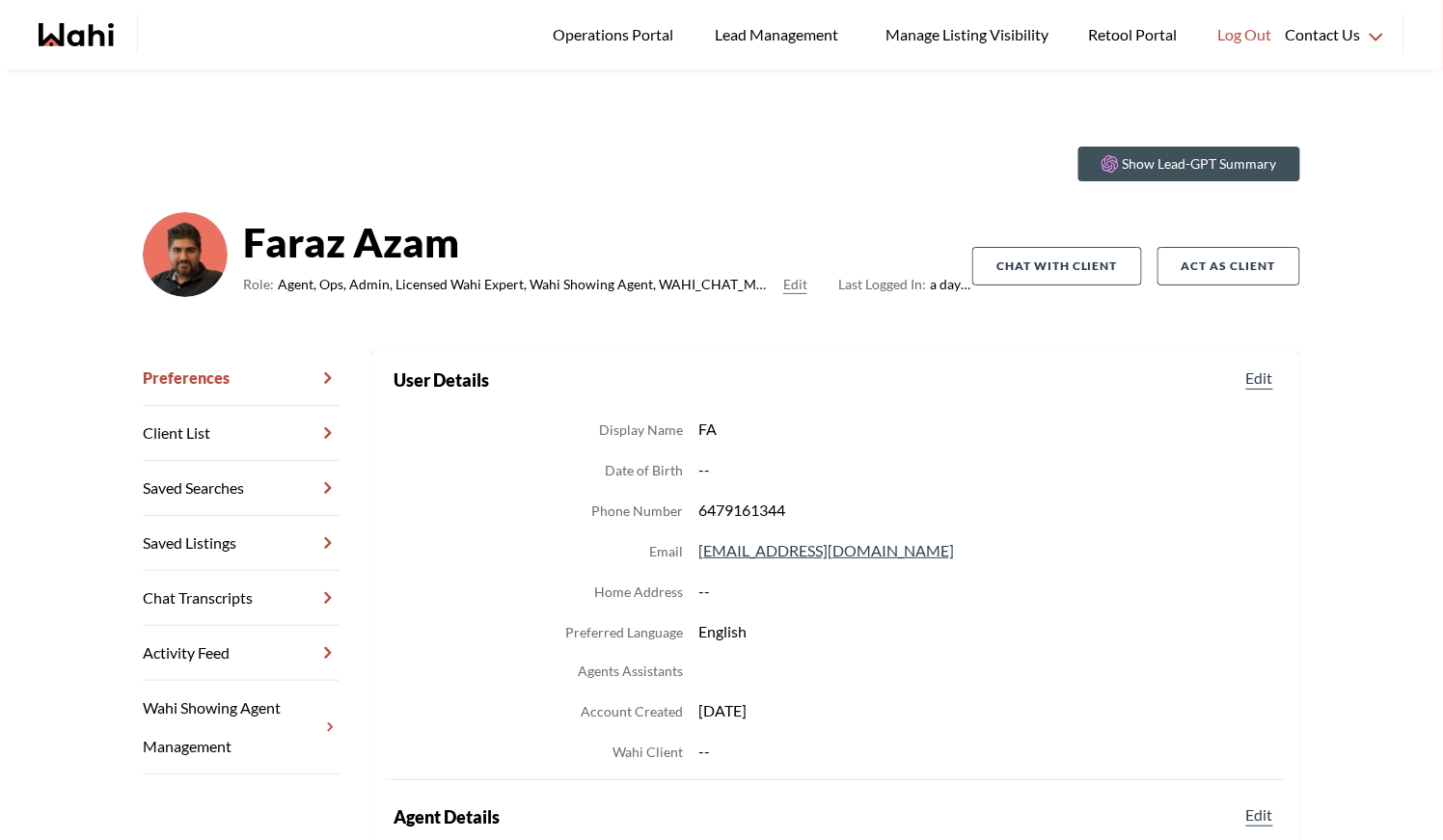
click at [225, 590] on link "Chat Transcripts" at bounding box center [241, 598] width 196 height 55
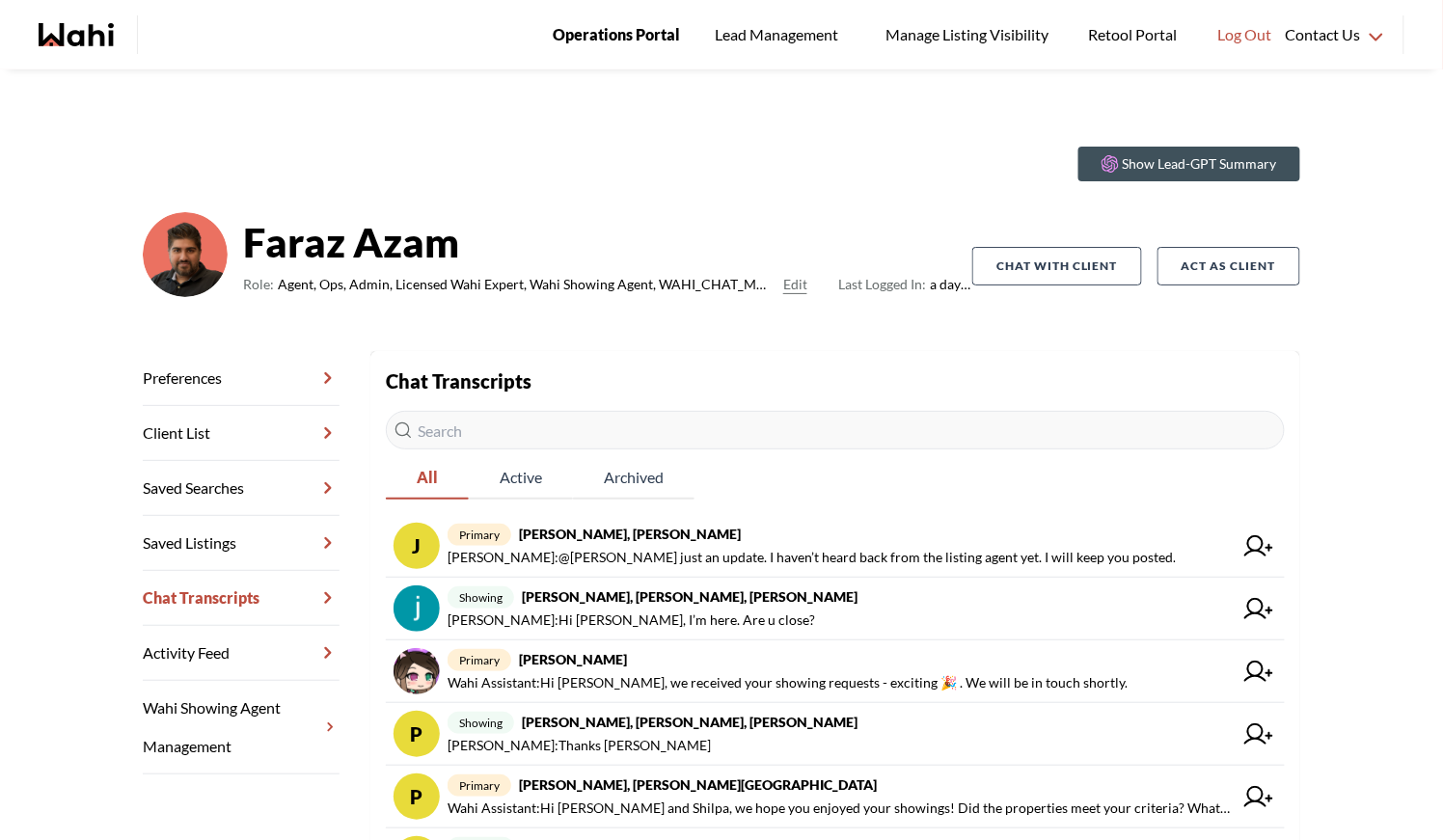
click at [624, 52] on link "Operations Portal" at bounding box center [617, 35] width 155 height 69
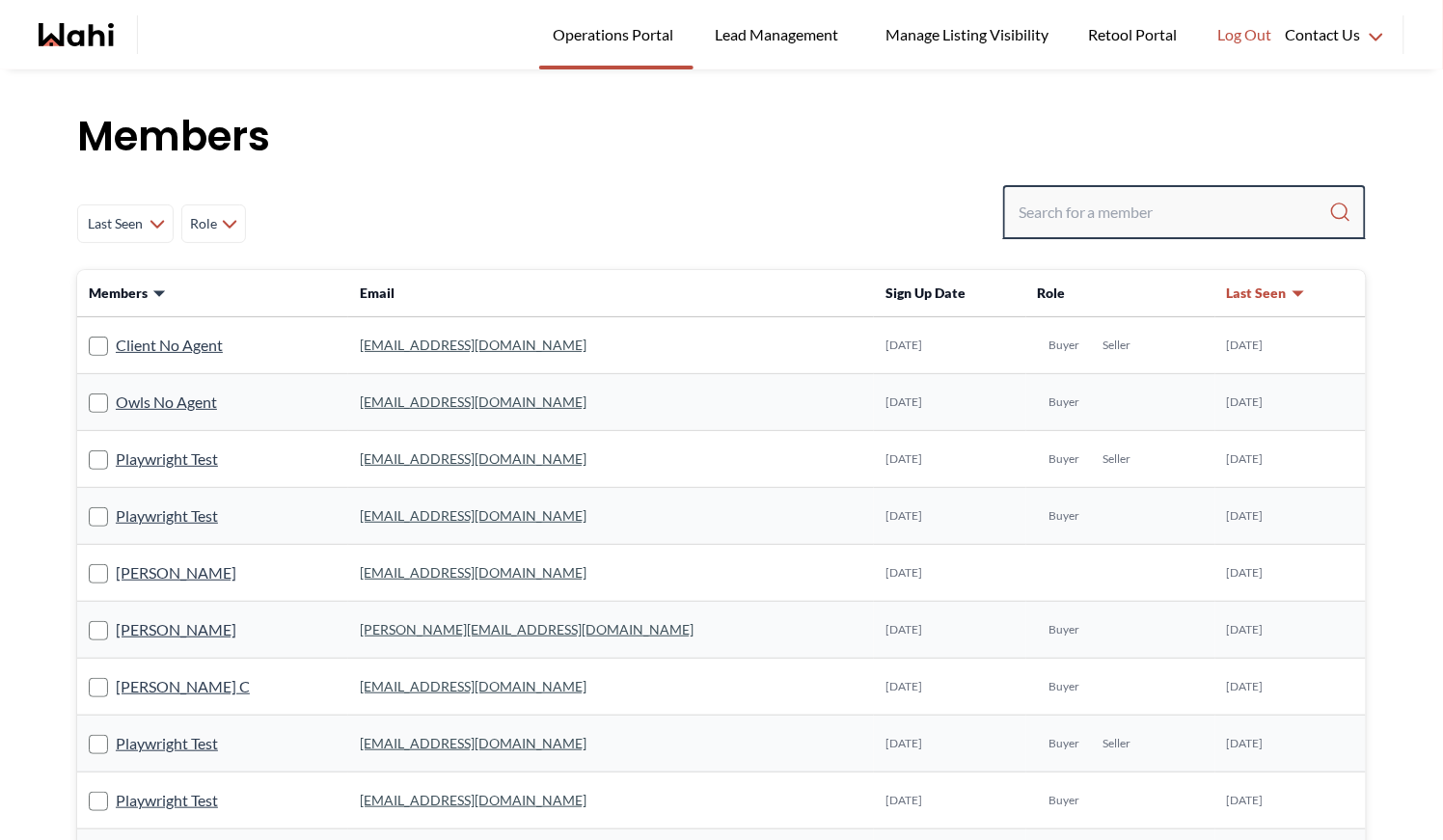
click at [1142, 203] on input "Search input" at bounding box center [1173, 212] width 310 height 35
type input "tanya"
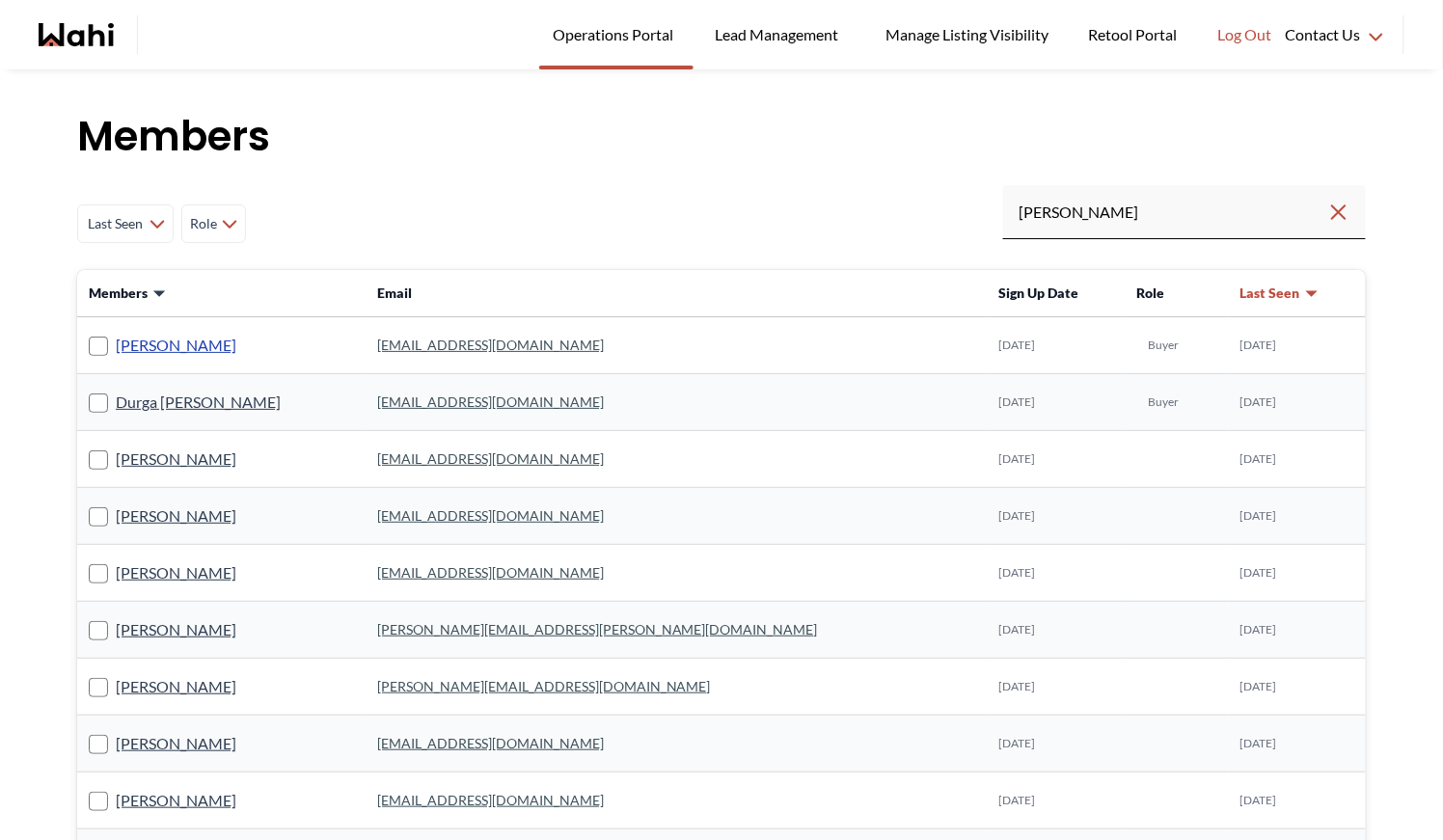
click at [168, 343] on link "Tanya Fita" at bounding box center [177, 345] width 121 height 25
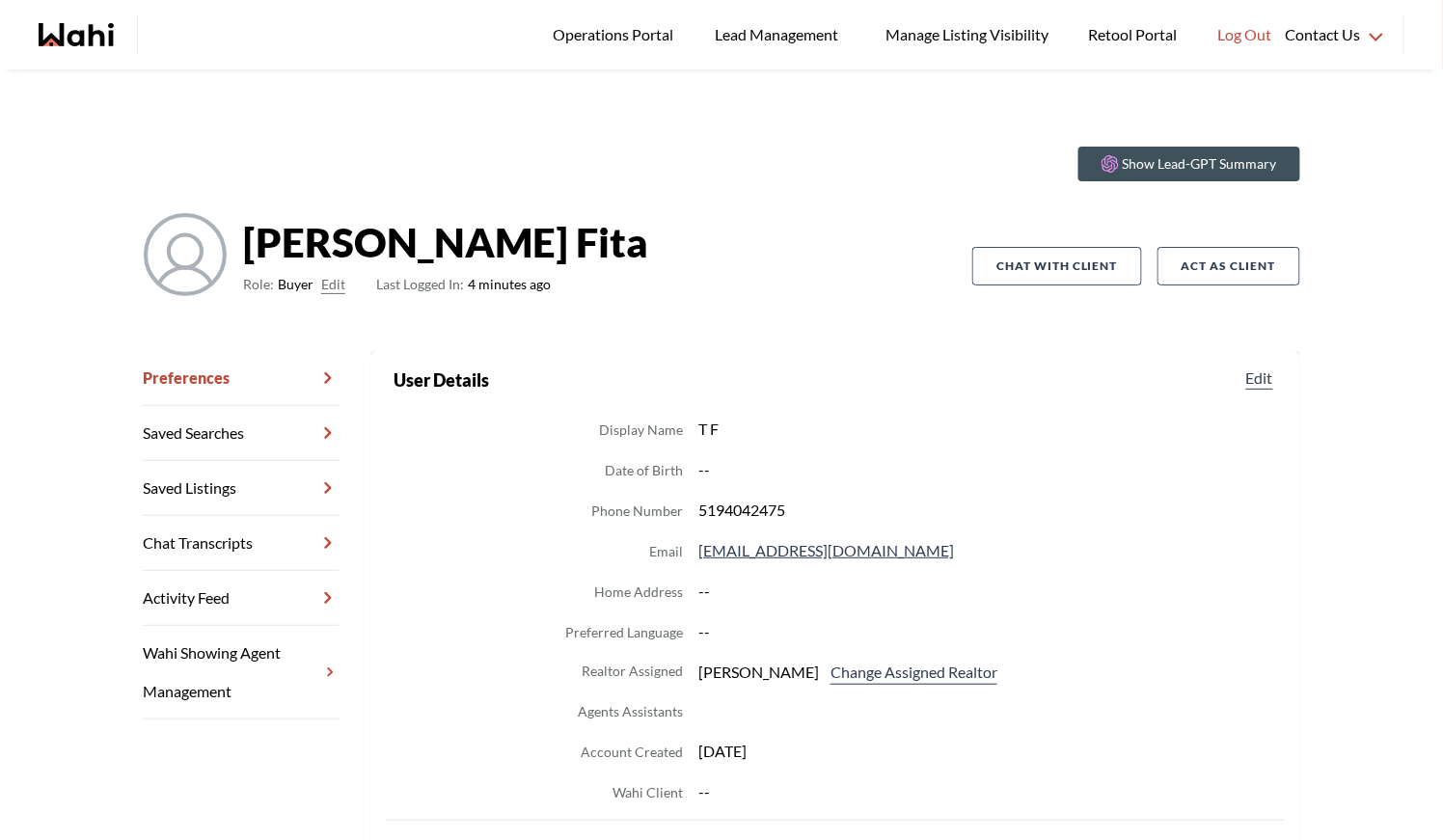
click at [239, 556] on link "Chat Transcripts" at bounding box center [241, 543] width 196 height 55
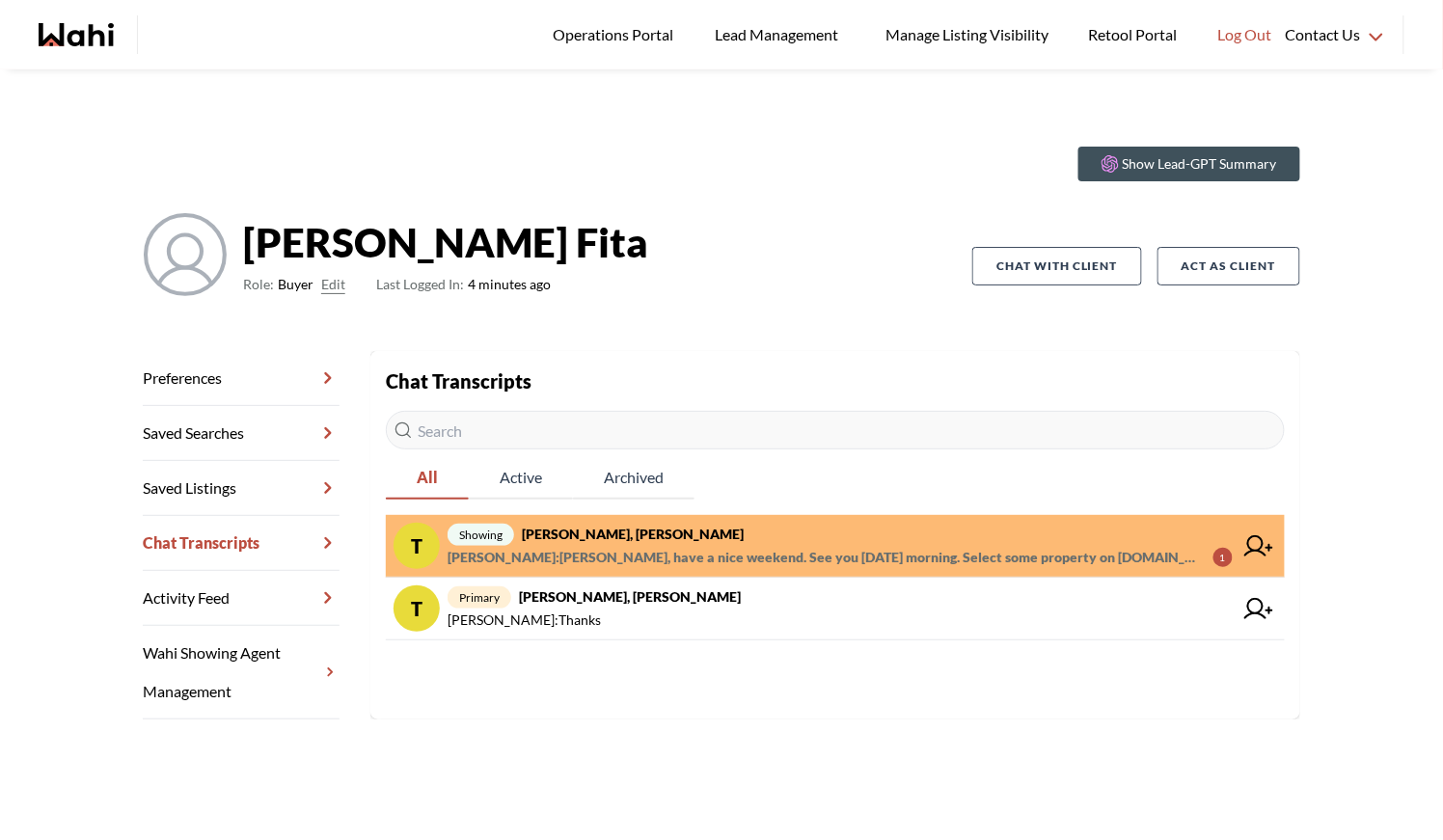
click at [648, 547] on span "Naveen Kumar : Tanya, have a nice weekend. See you next Saturday morning. Selec…" at bounding box center [822, 557] width 751 height 23
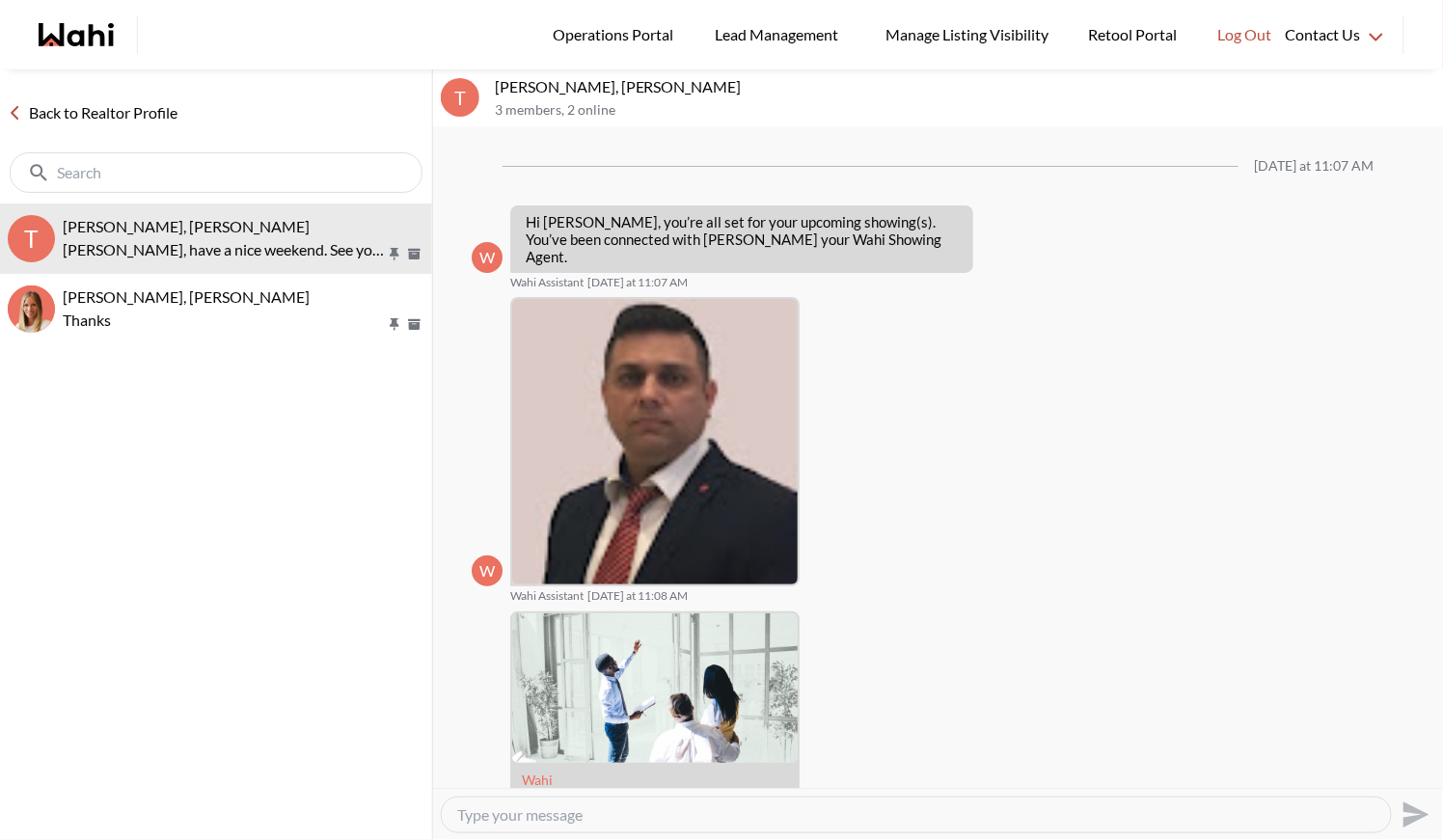
scroll to position [1107, 0]
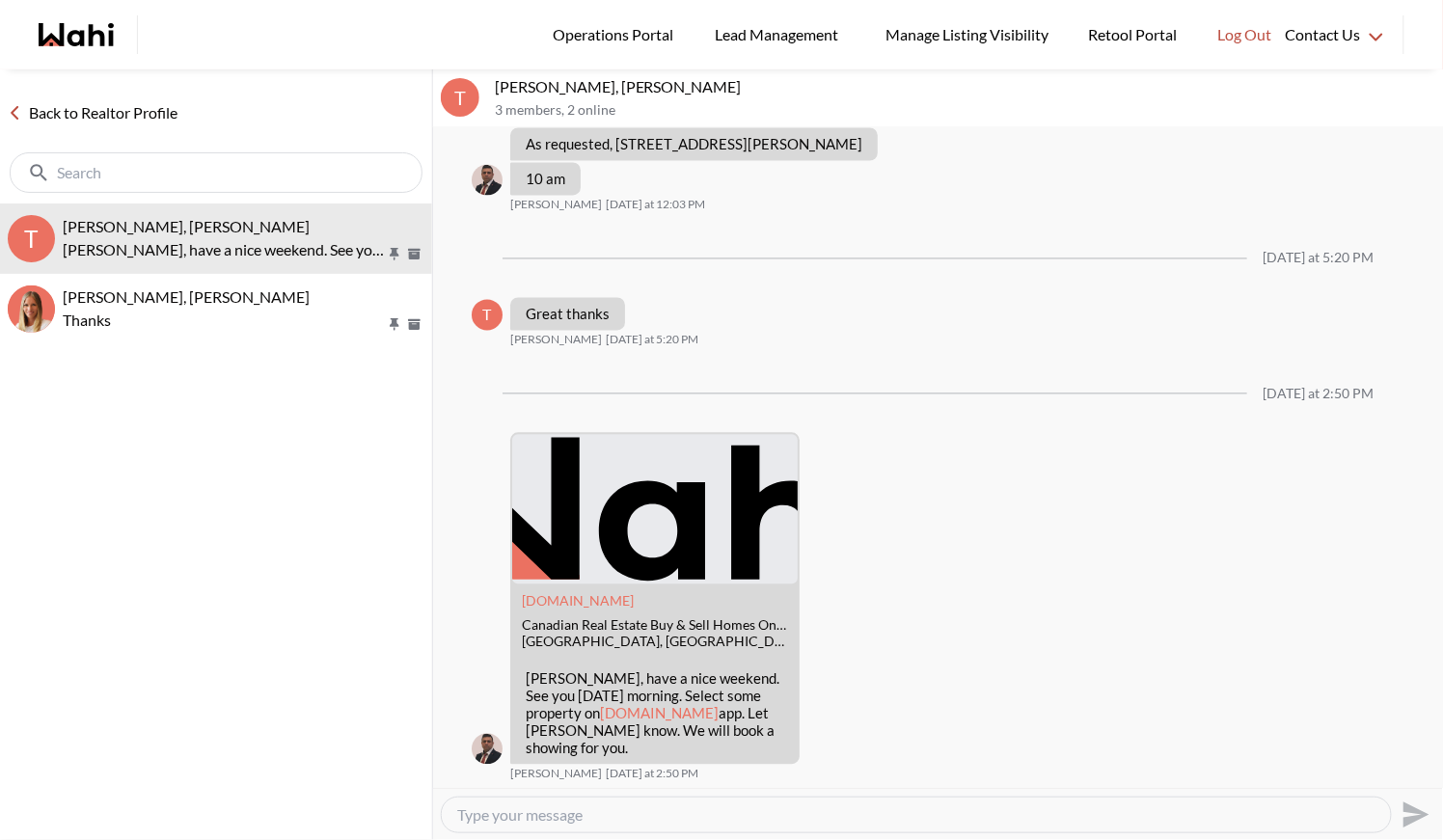
click at [60, 112] on link "Back to Realtor Profile" at bounding box center [92, 112] width 185 height 25
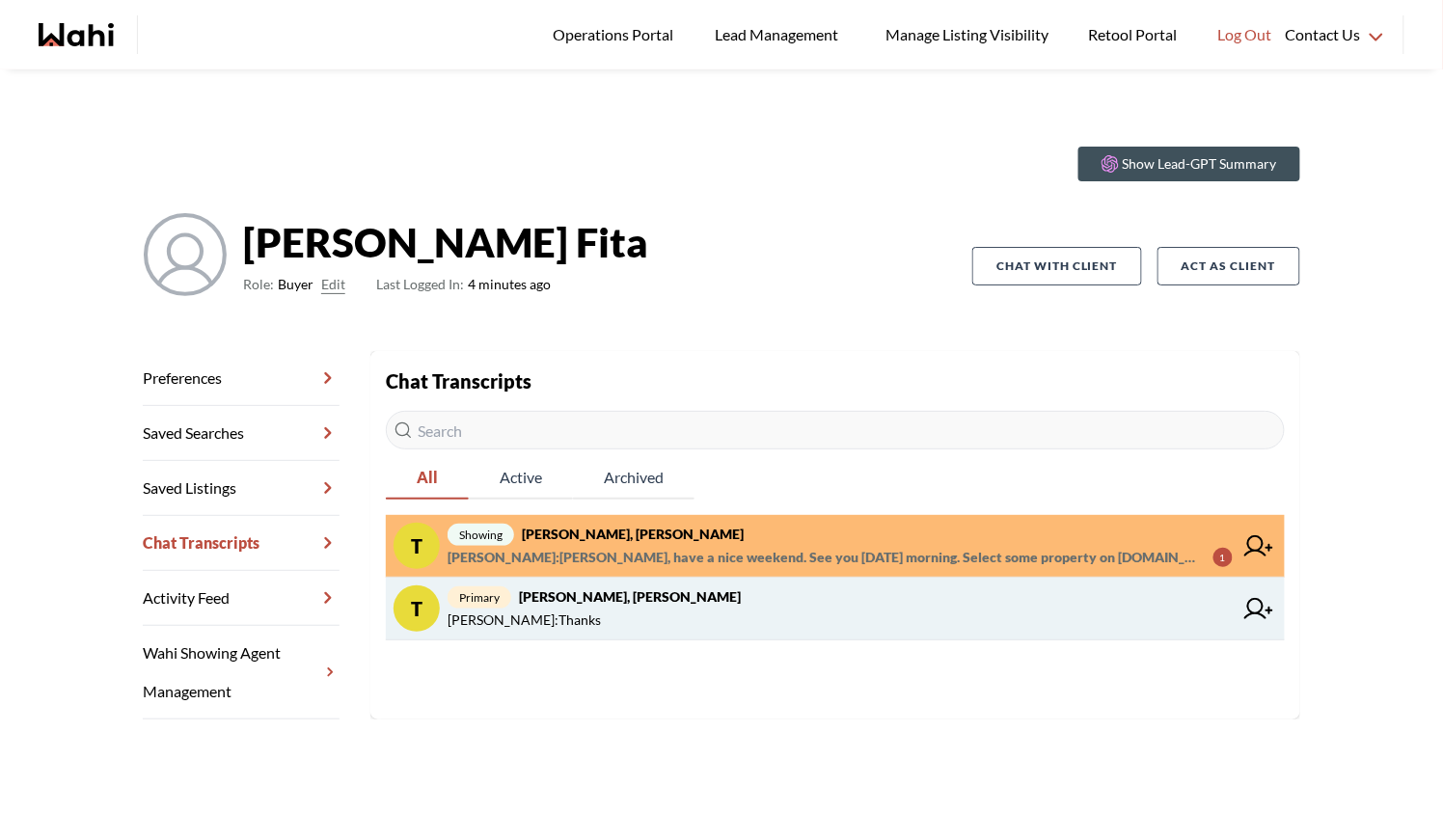
click at [579, 619] on span "Tanya Fita : Thanks" at bounding box center [840, 620] width 785 height 23
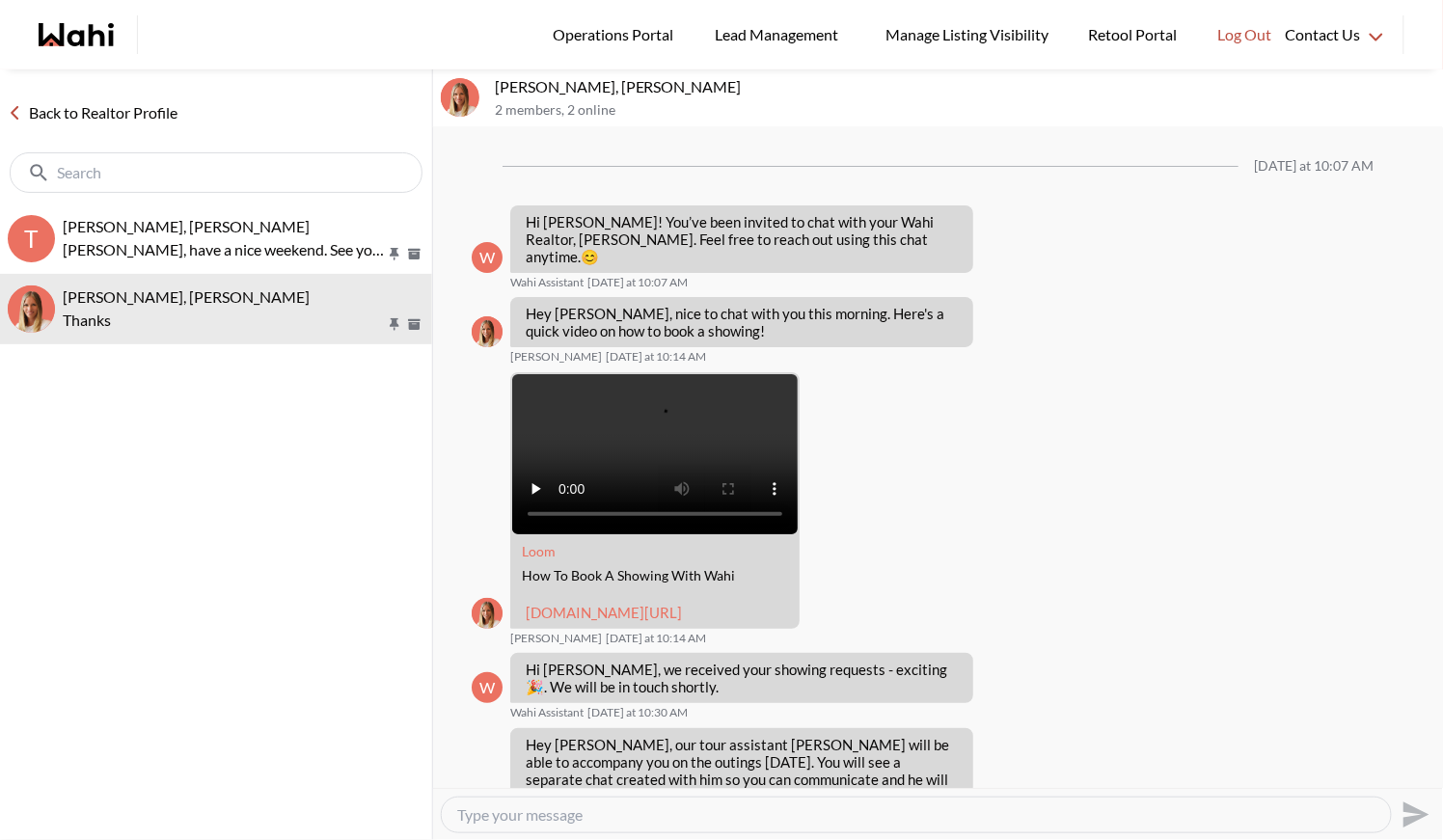
scroll to position [218, 0]
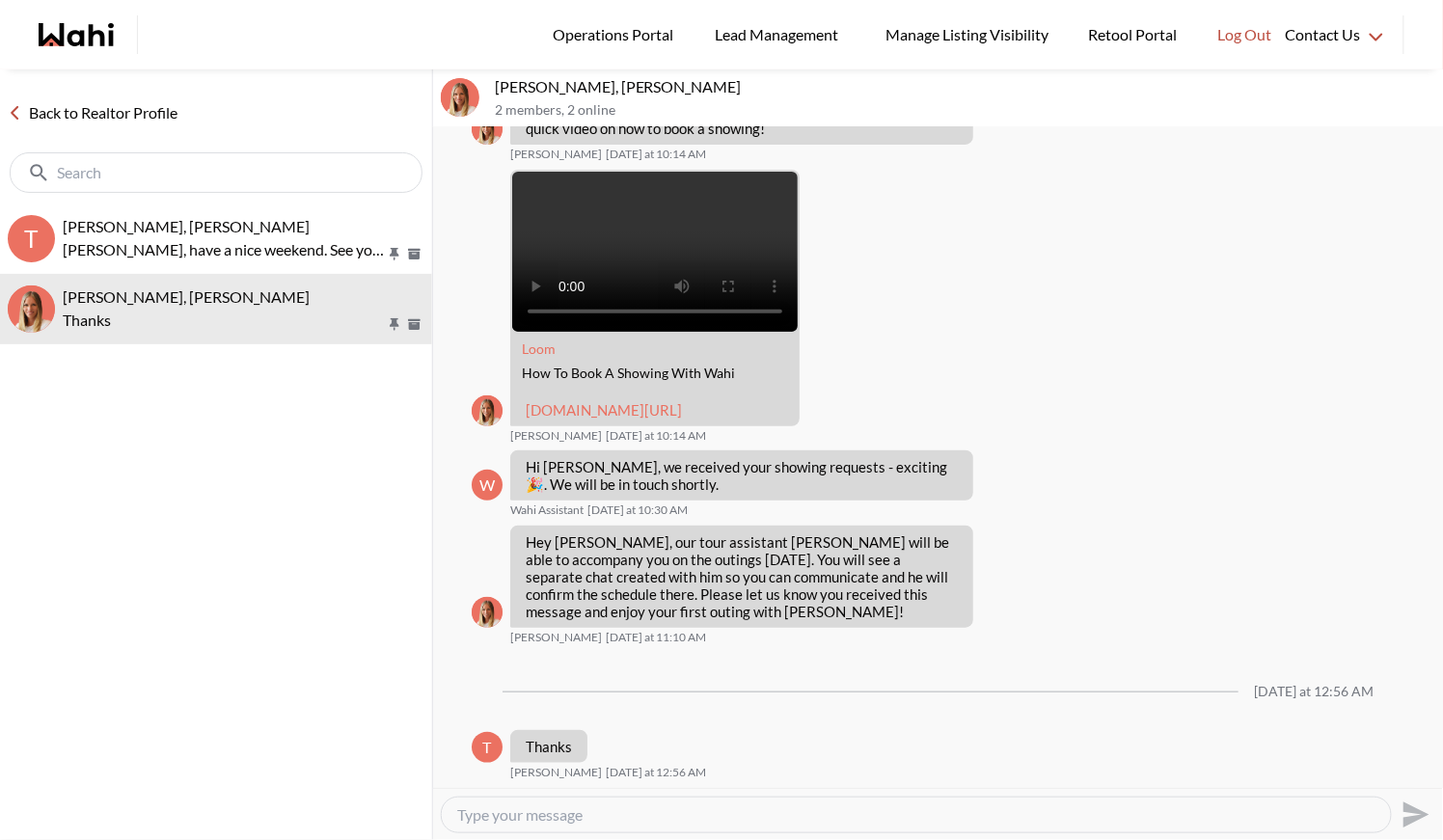
click at [529, 805] on textarea "Type your message" at bounding box center [916, 814] width 918 height 19
type textarea "Hi Tanya - were you considering an offer on 99 Ferguson?"
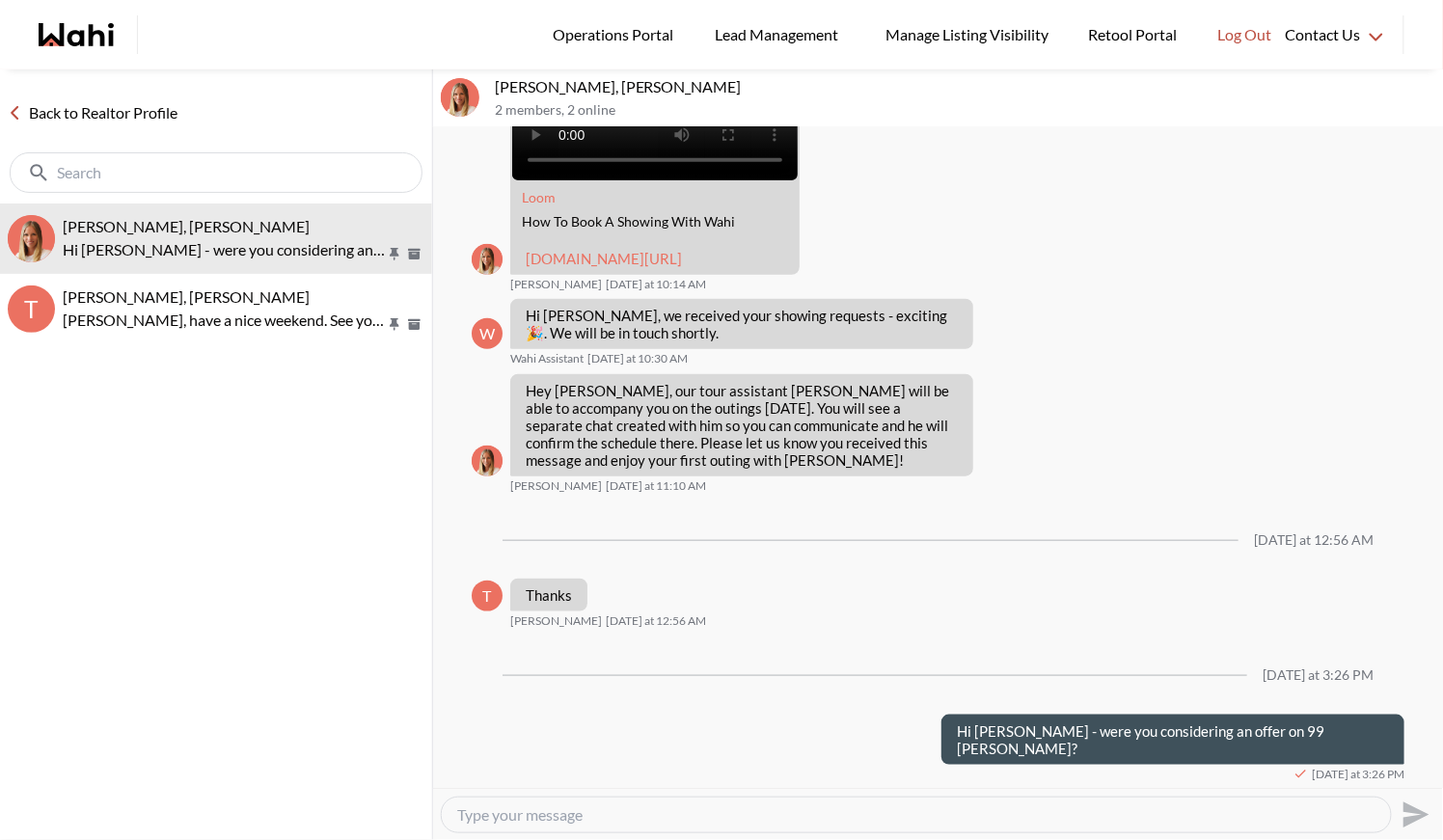
click at [83, 119] on link "Back to Realtor Profile" at bounding box center [92, 112] width 185 height 25
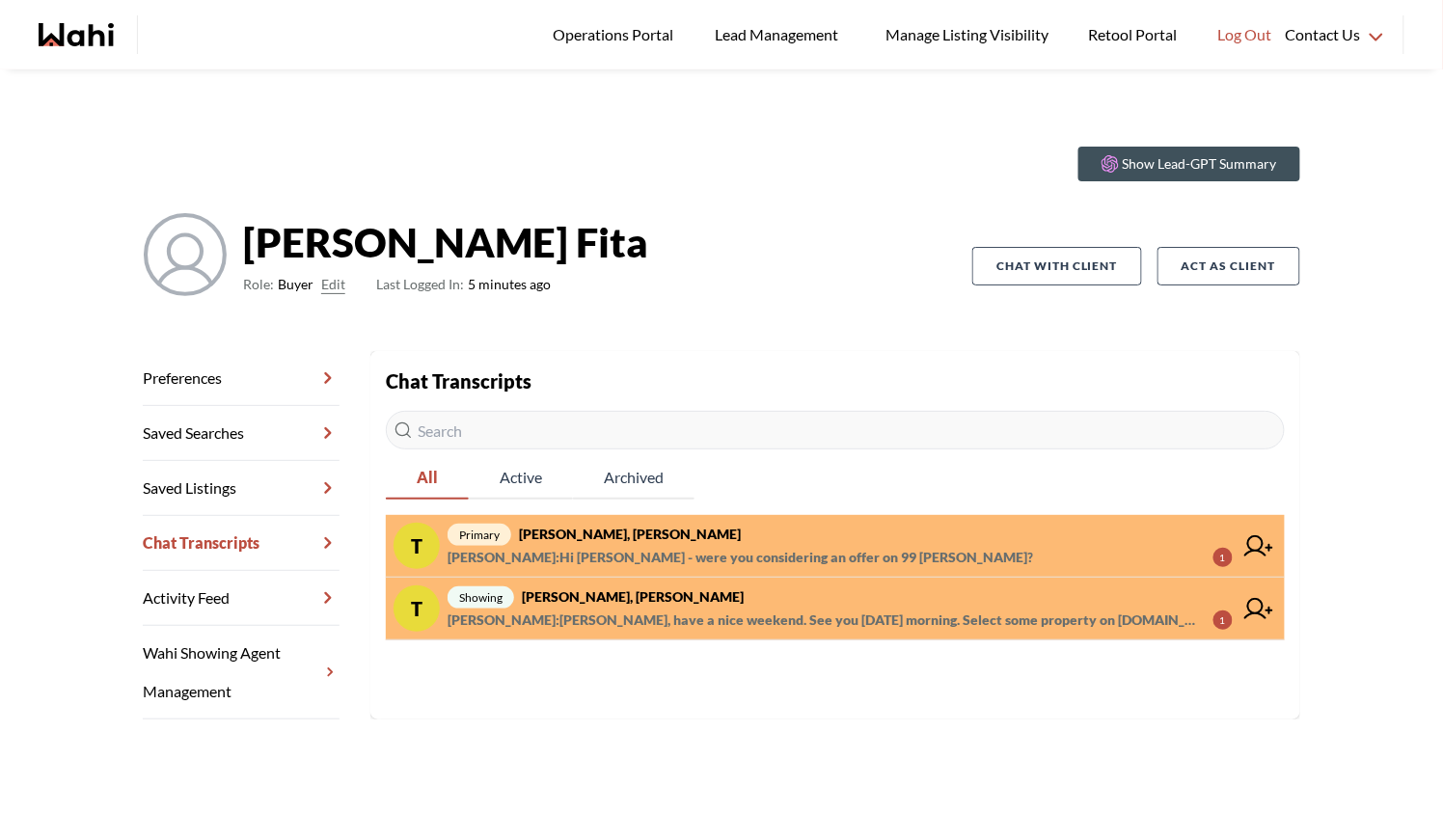
click at [596, 539] on strong "Tanya Fita, Michelle" at bounding box center [630, 534] width 222 height 17
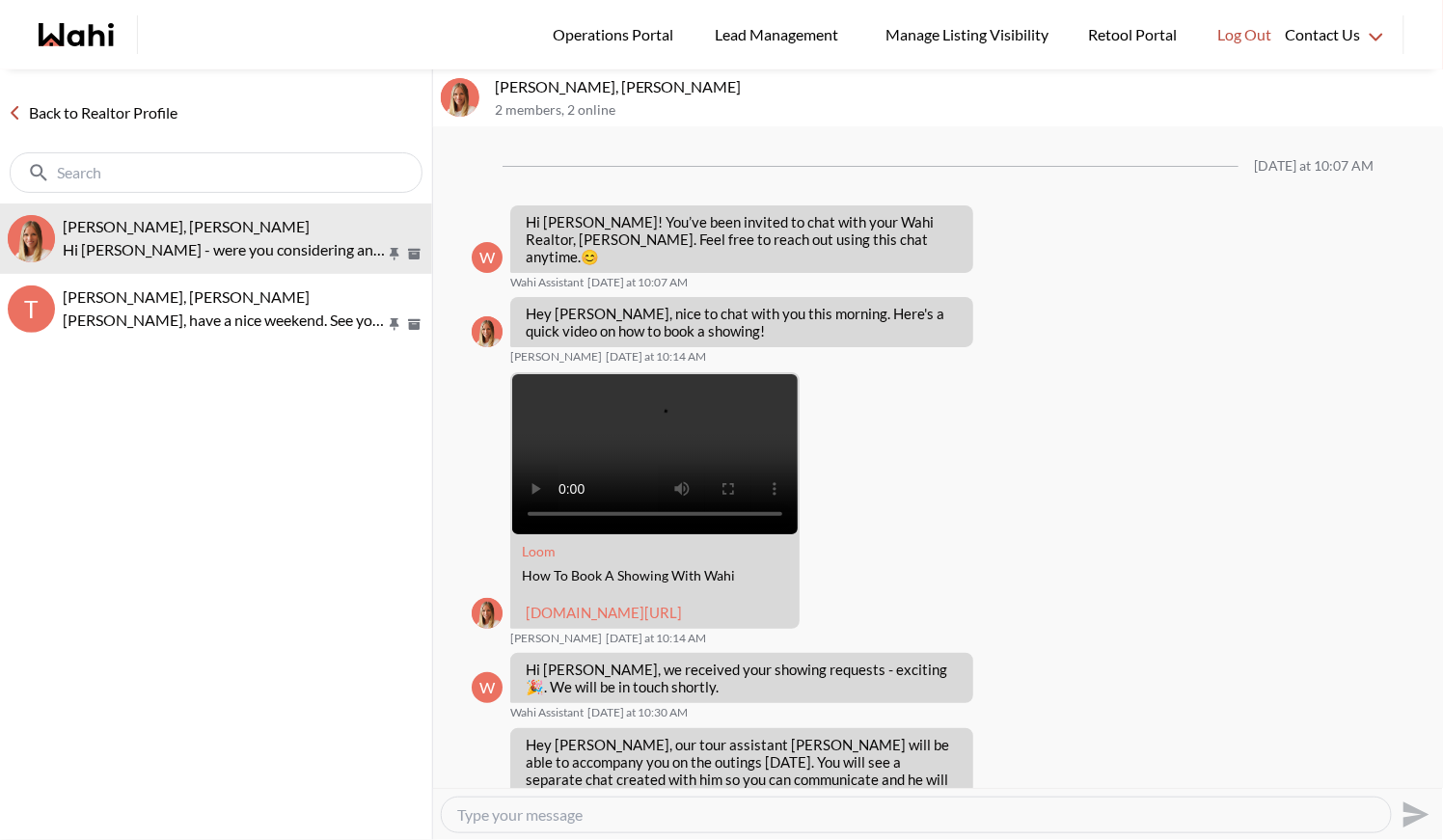
scroll to position [354, 0]
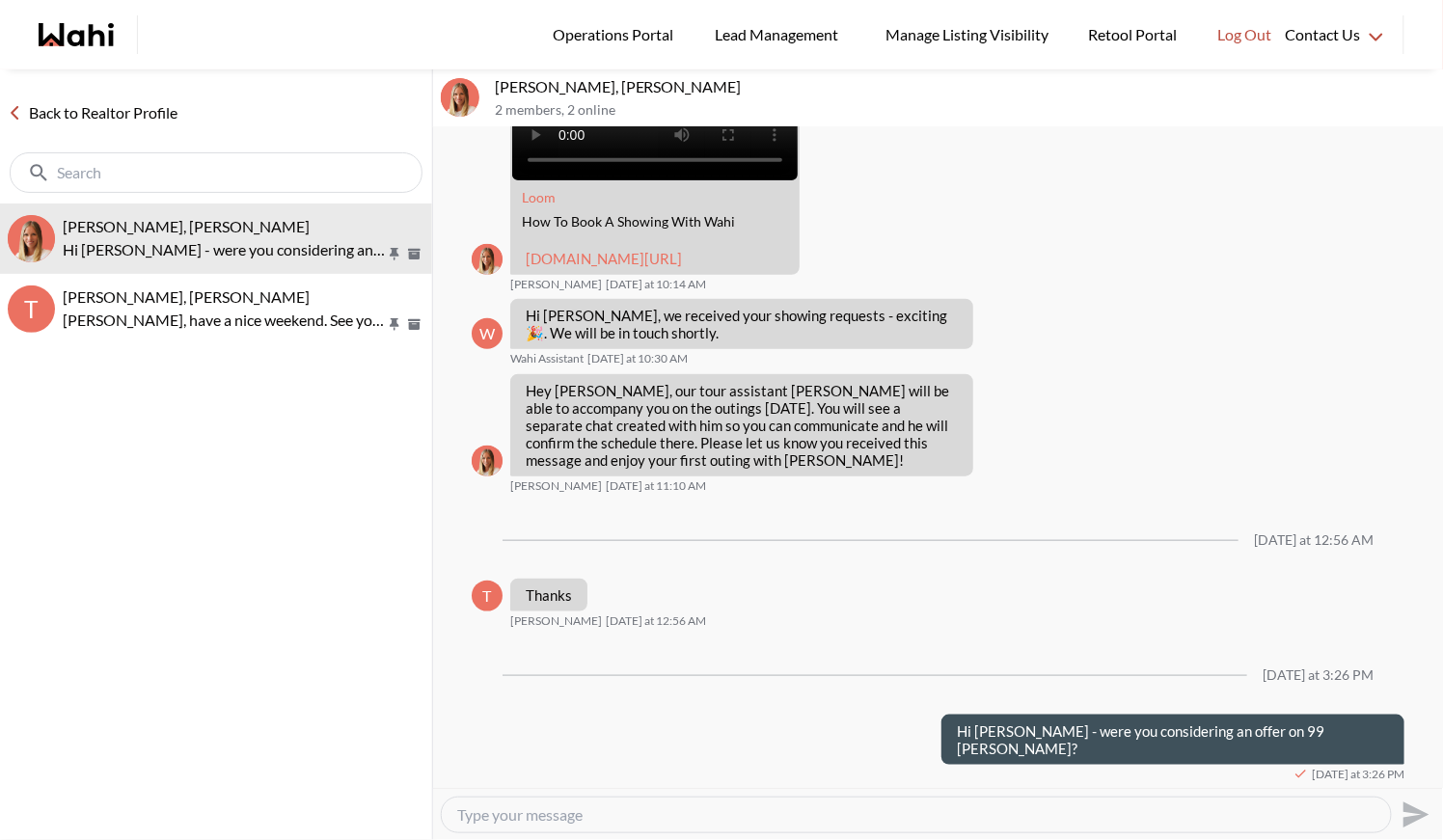
click at [111, 120] on link "Back to Realtor Profile" at bounding box center [92, 112] width 185 height 25
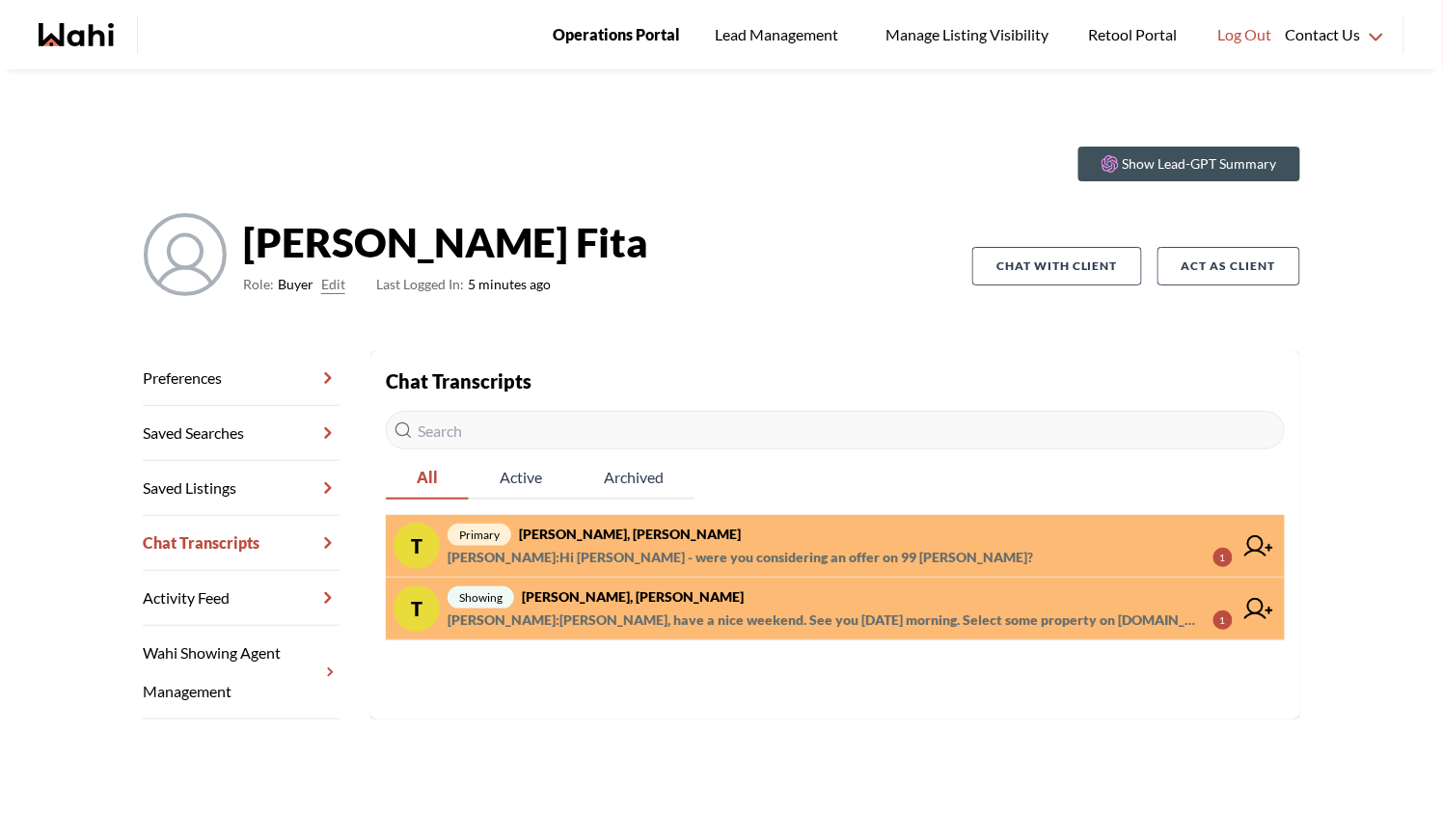
click at [608, 42] on span "Operations Portal" at bounding box center [616, 34] width 127 height 25
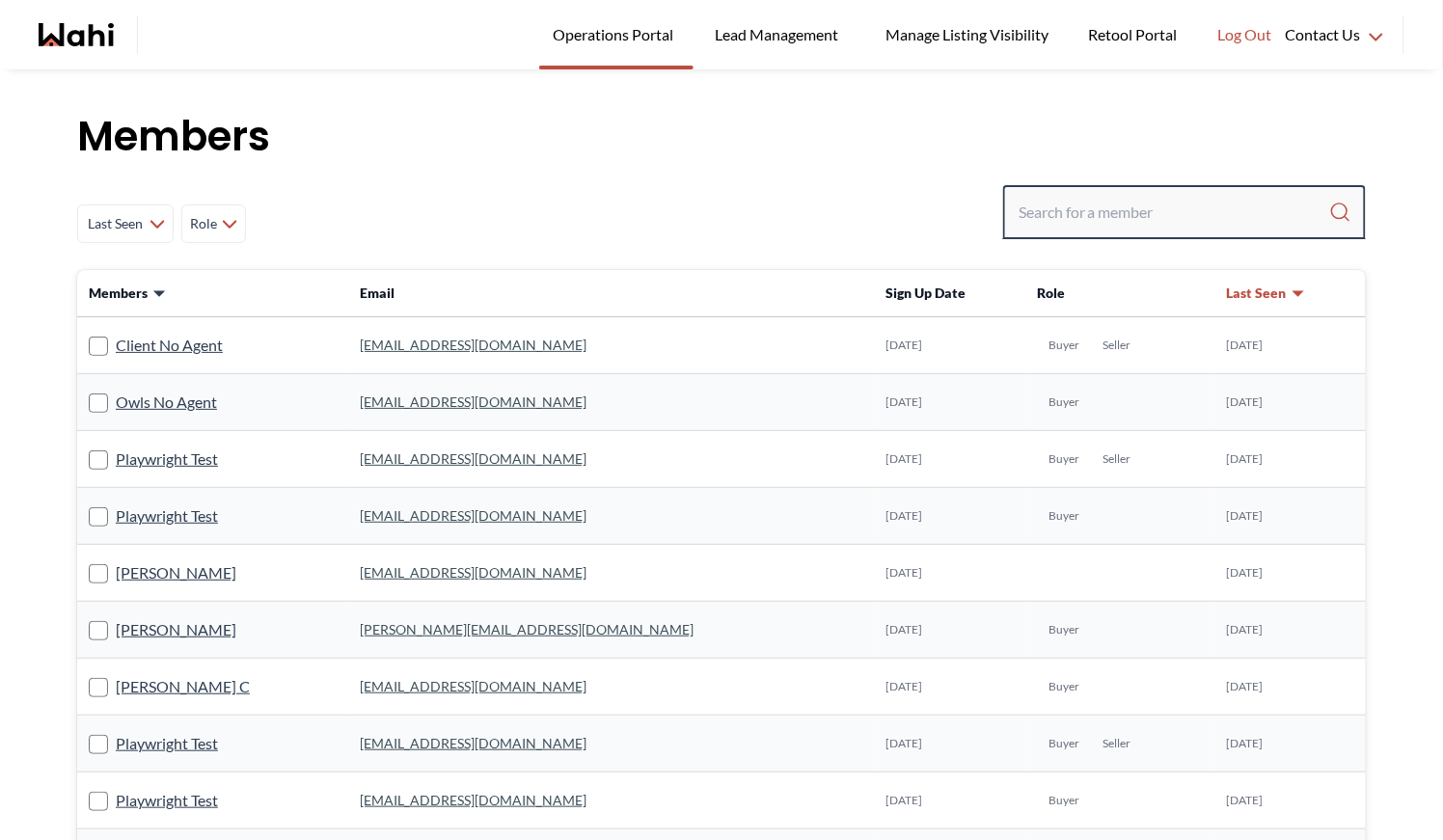
click at [1077, 212] on input "Search input" at bounding box center [1173, 212] width 310 height 35
type input "behnam"
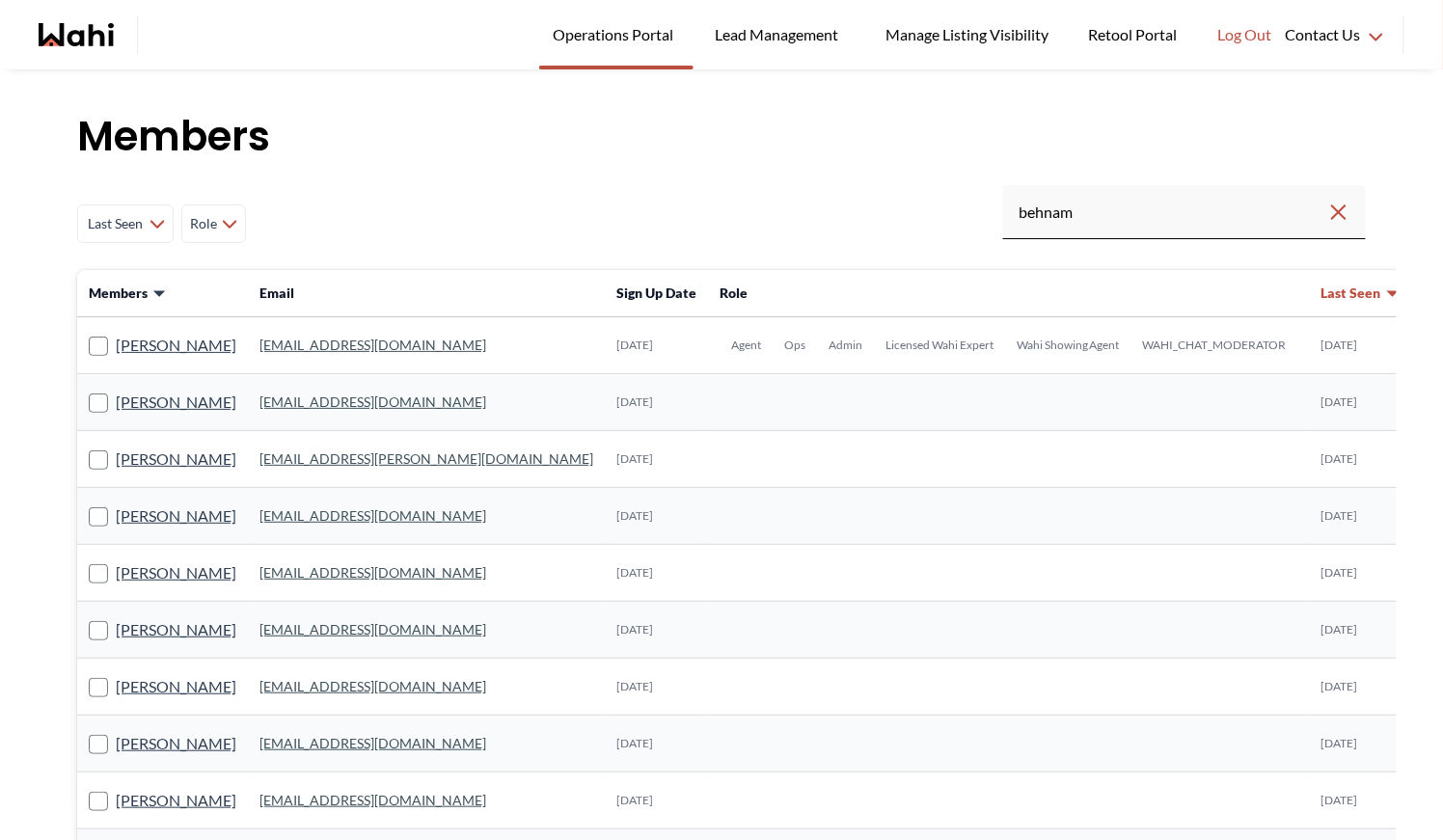
click at [336, 346] on link "[EMAIL_ADDRESS][DOMAIN_NAME]" at bounding box center [373, 345] width 227 height 17
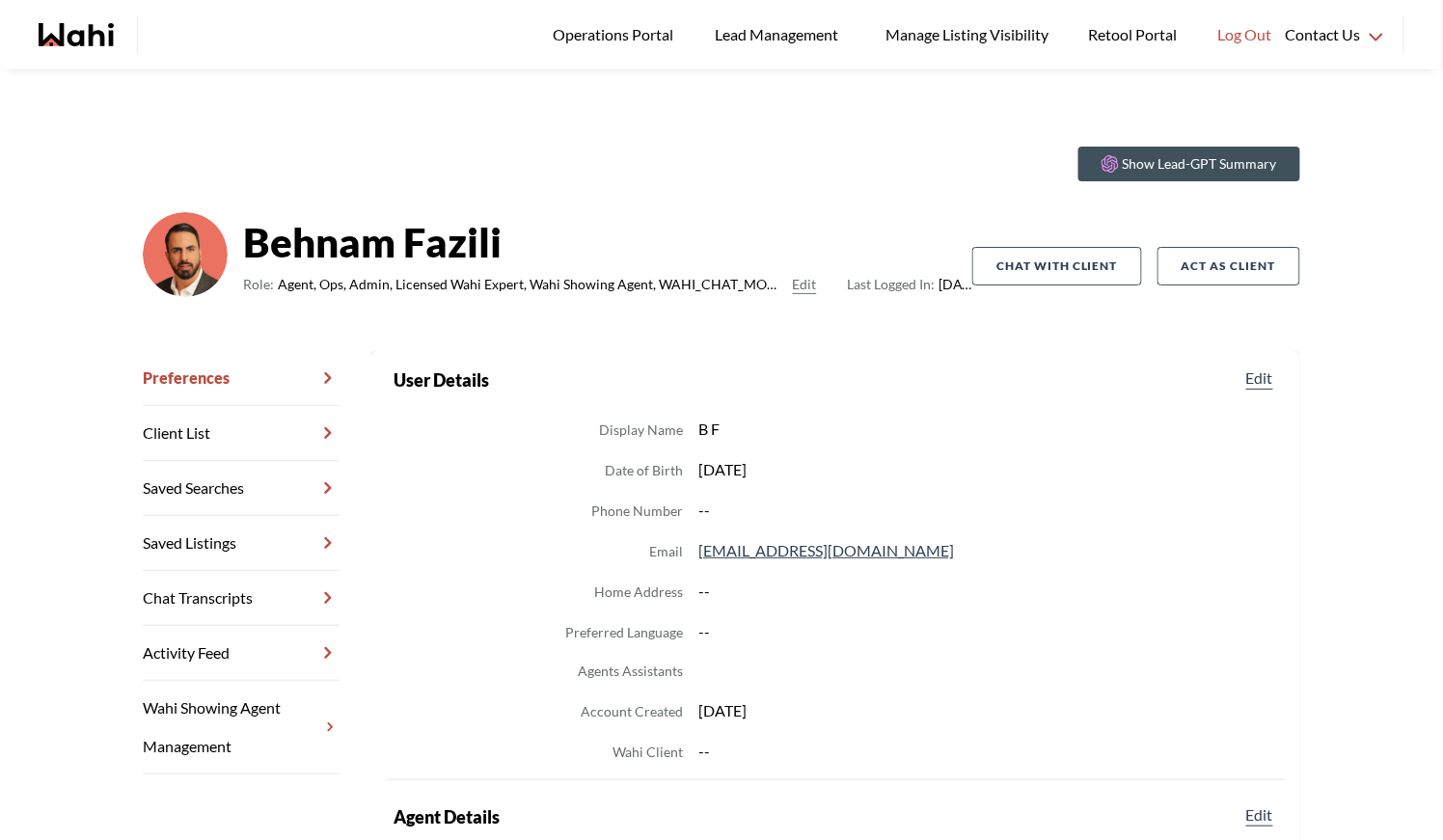
click at [235, 588] on link "Chat Transcripts" at bounding box center [241, 598] width 196 height 55
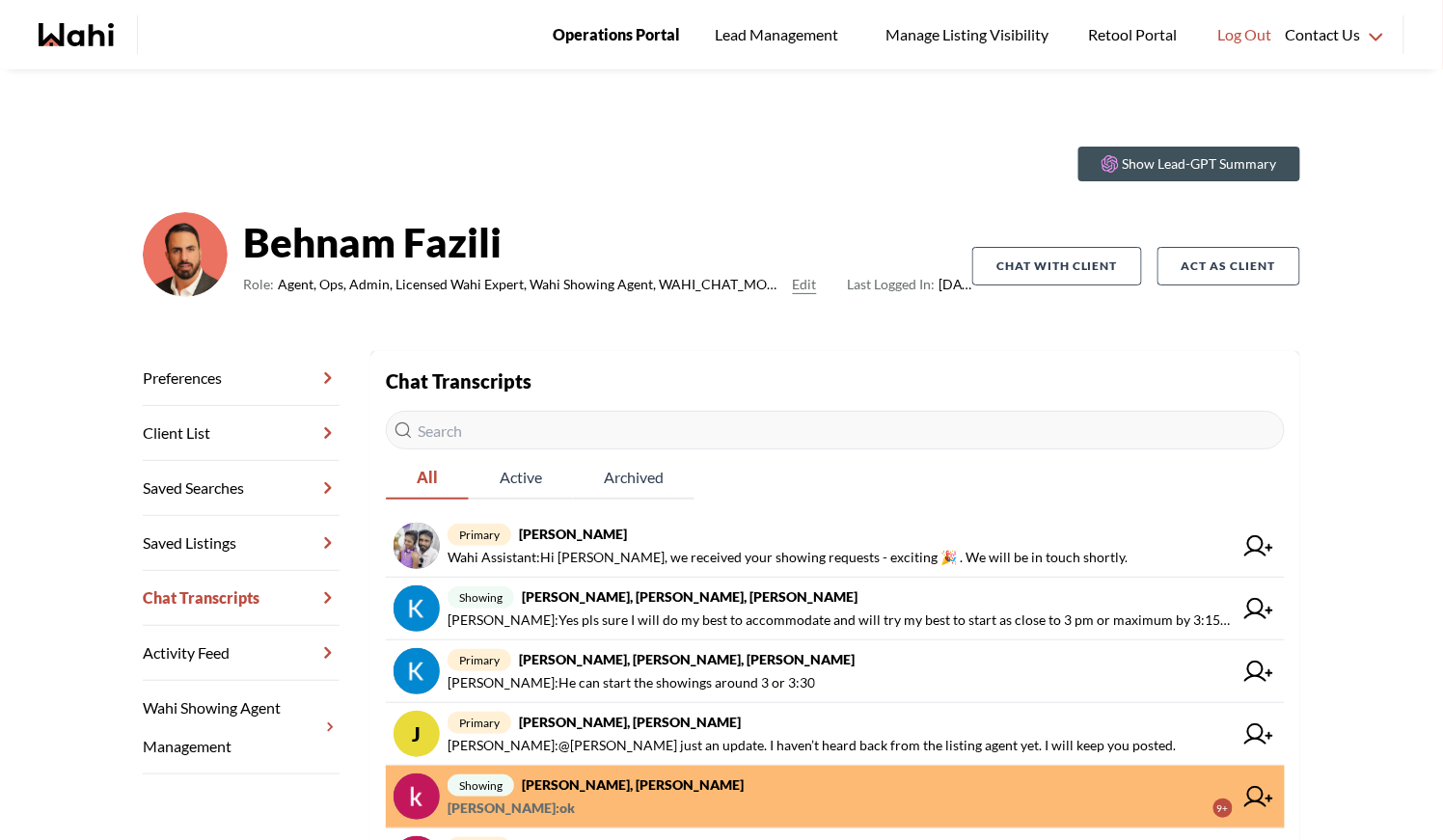
click at [607, 37] on span "Operations Portal" at bounding box center [616, 34] width 127 height 25
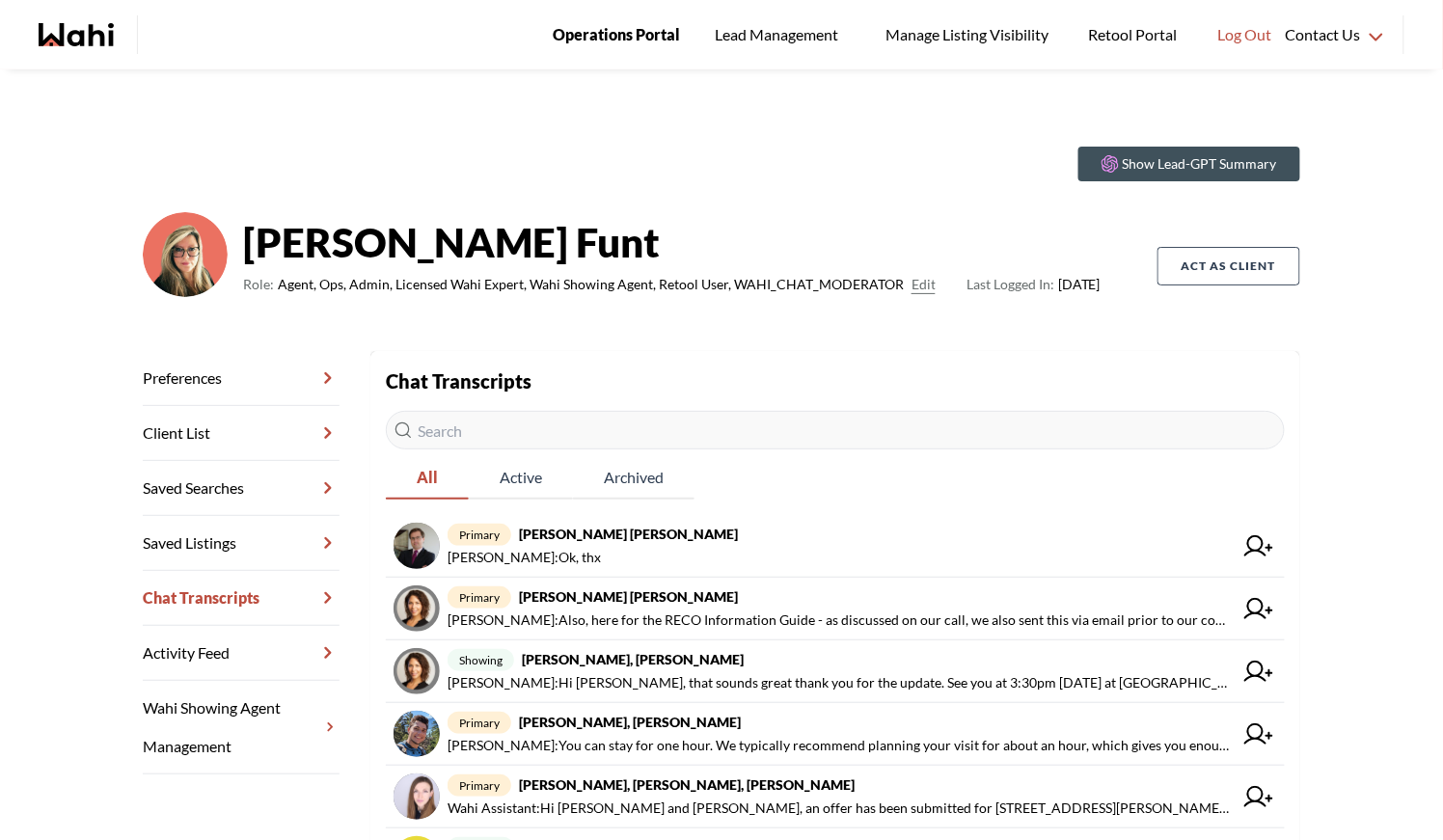
click at [600, 44] on span "Operations Portal" at bounding box center [616, 34] width 127 height 25
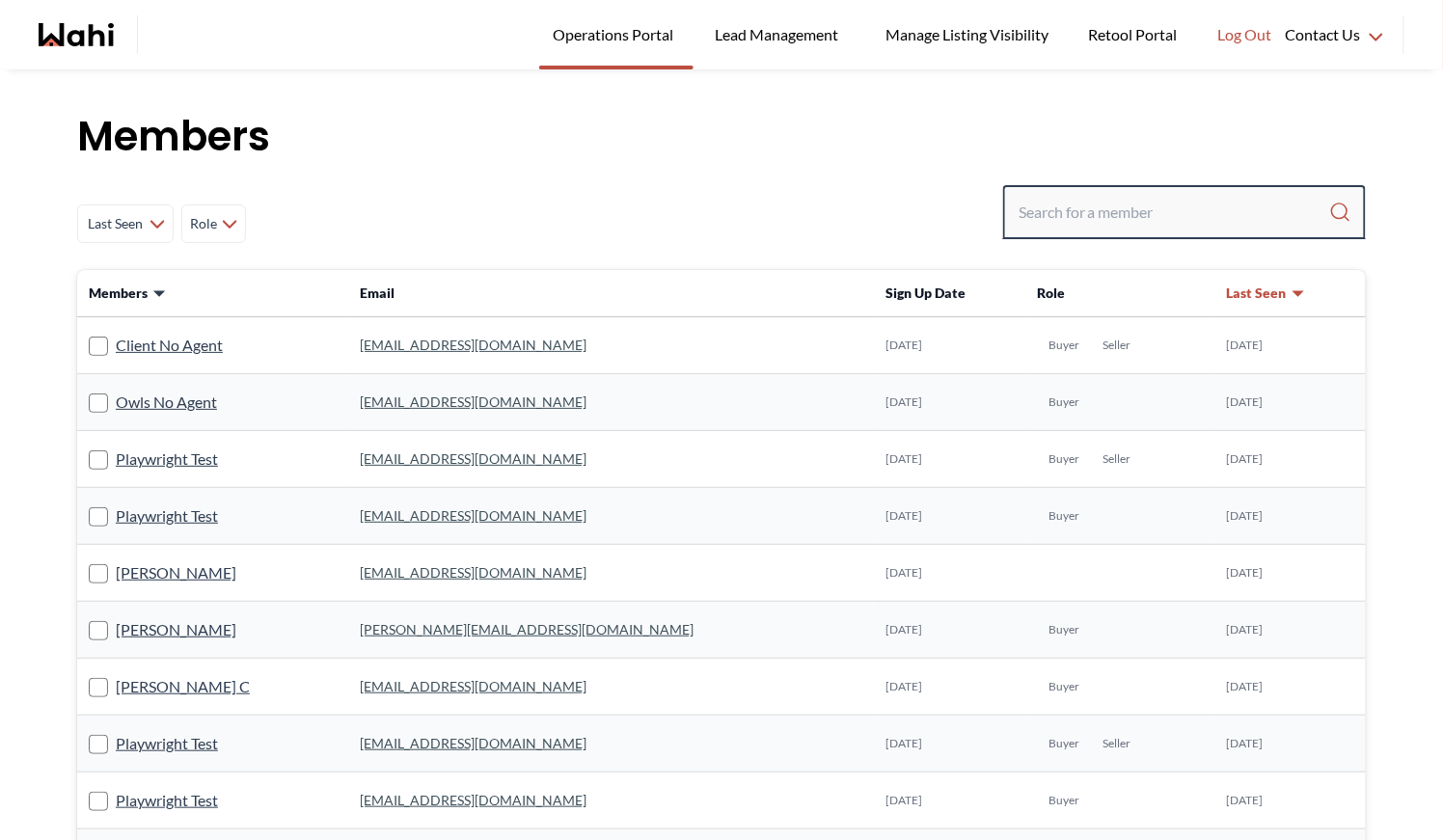
click at [1043, 210] on input "Search input" at bounding box center [1173, 212] width 310 height 35
type input "behnam"
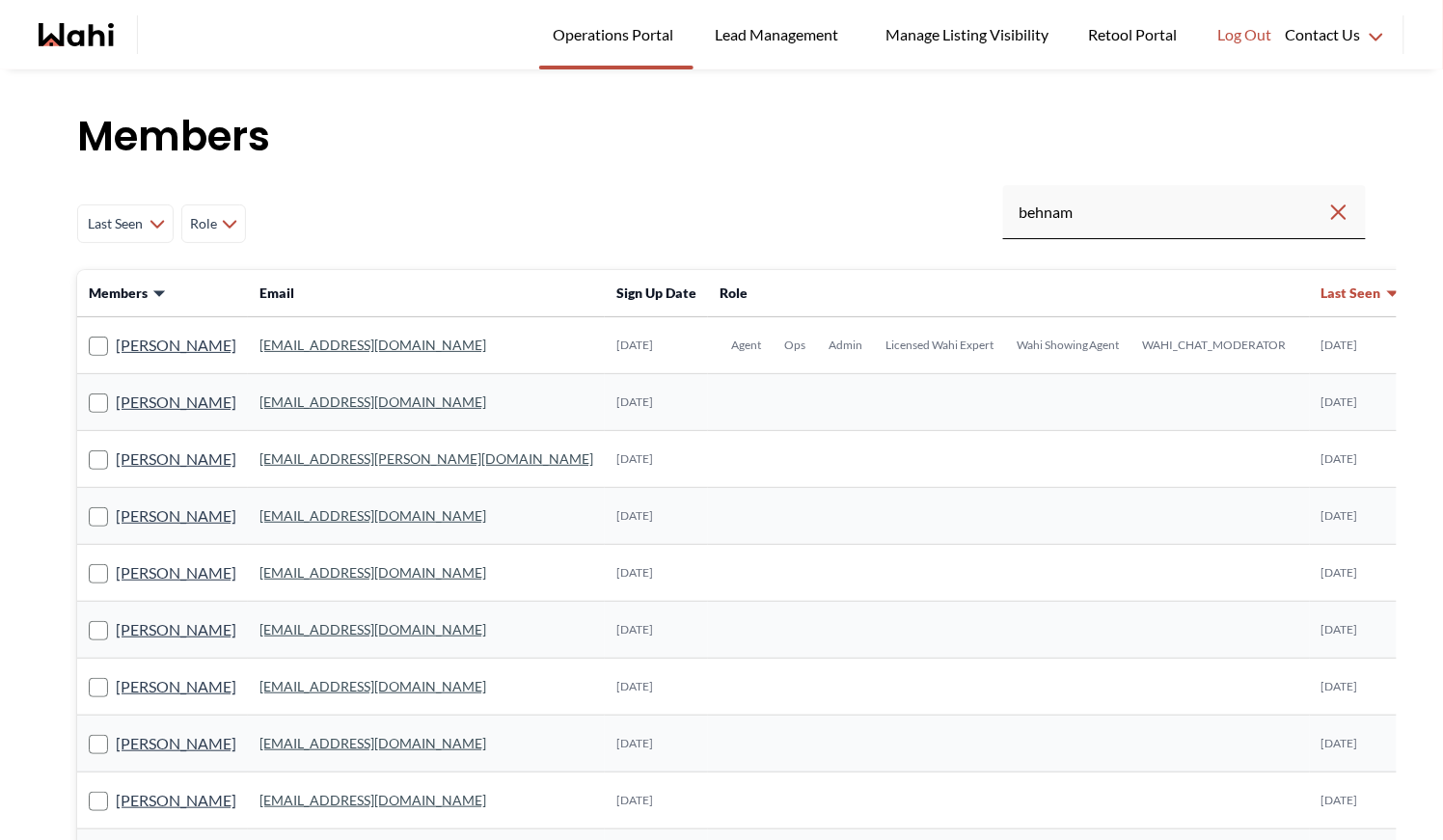
click at [335, 345] on link "behnam.fazili@wahi.com" at bounding box center [373, 345] width 227 height 17
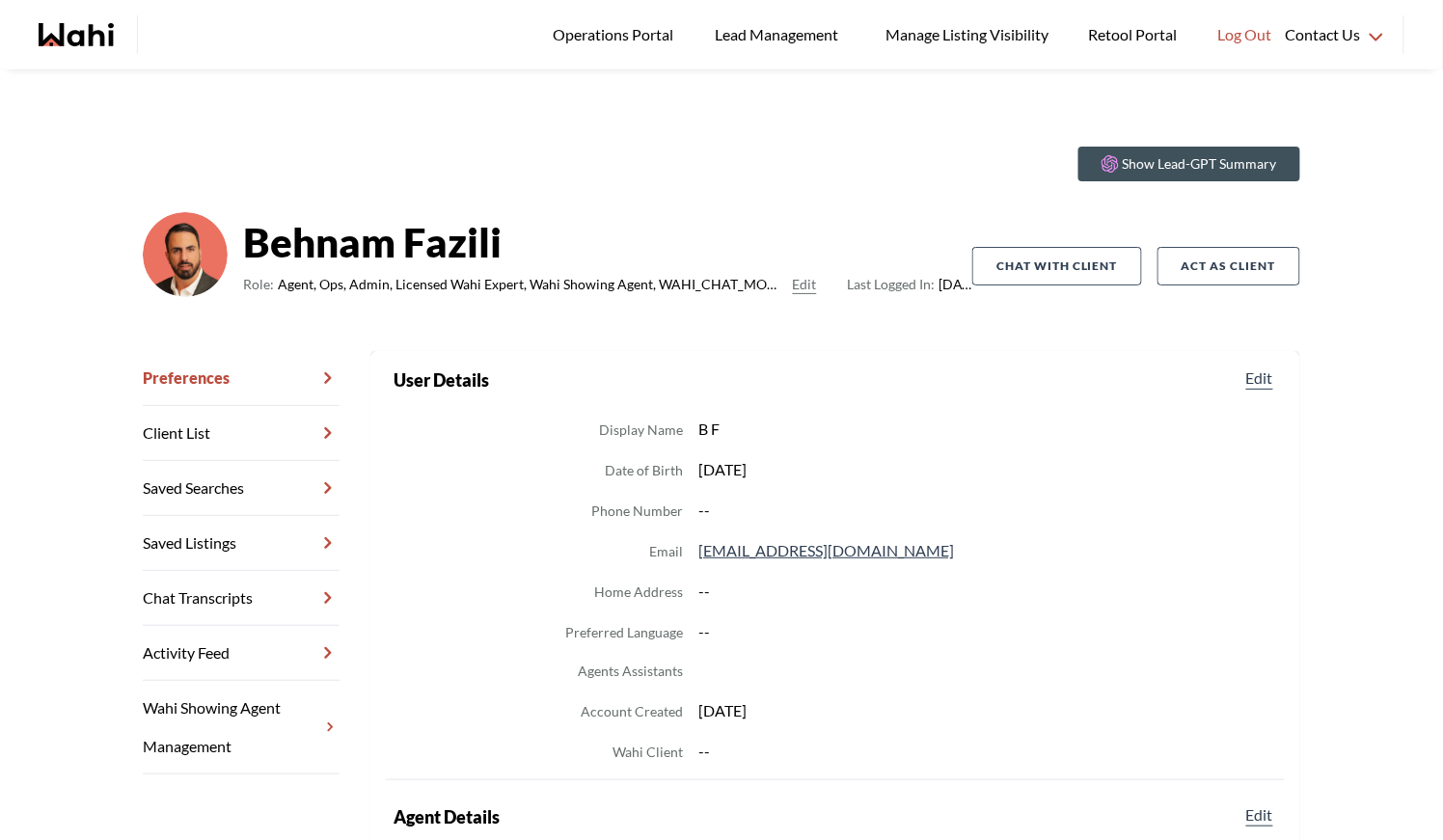
click at [233, 587] on link "Chat Transcripts" at bounding box center [241, 598] width 196 height 55
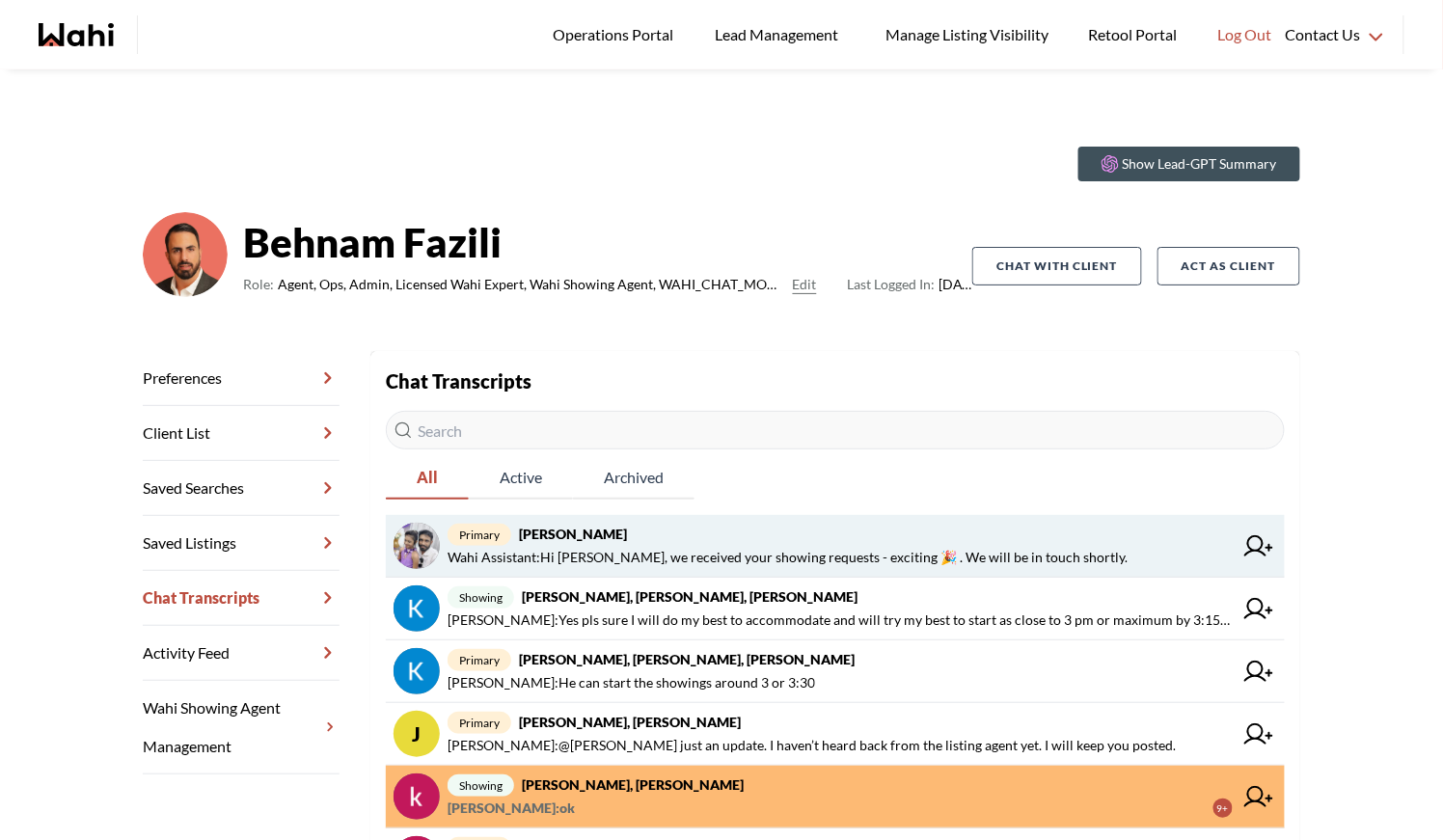
click at [627, 535] on strong "Antonycharles Anthonipillai, Behnam" at bounding box center [572, 534] width 108 height 17
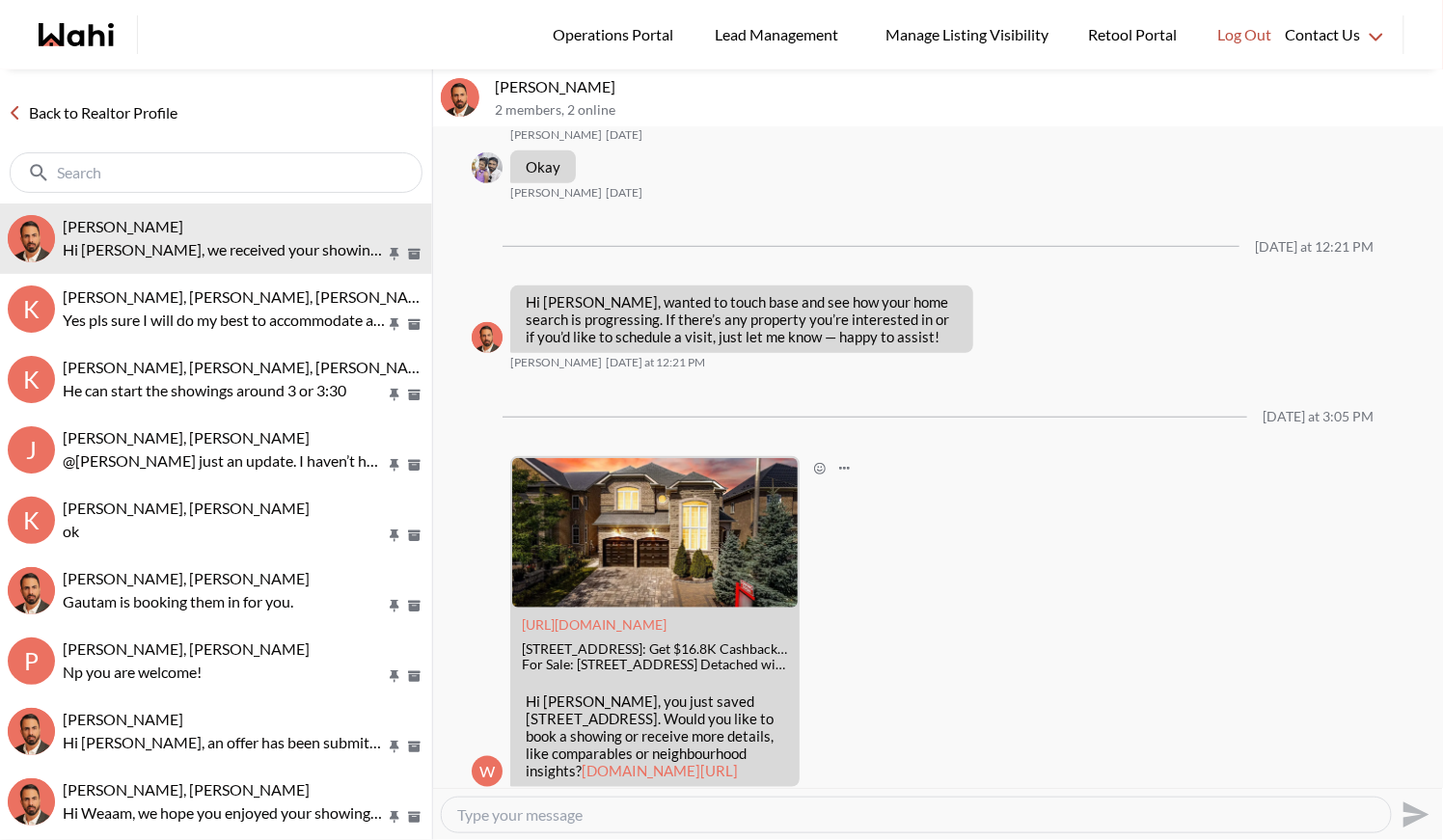
scroll to position [509, 0]
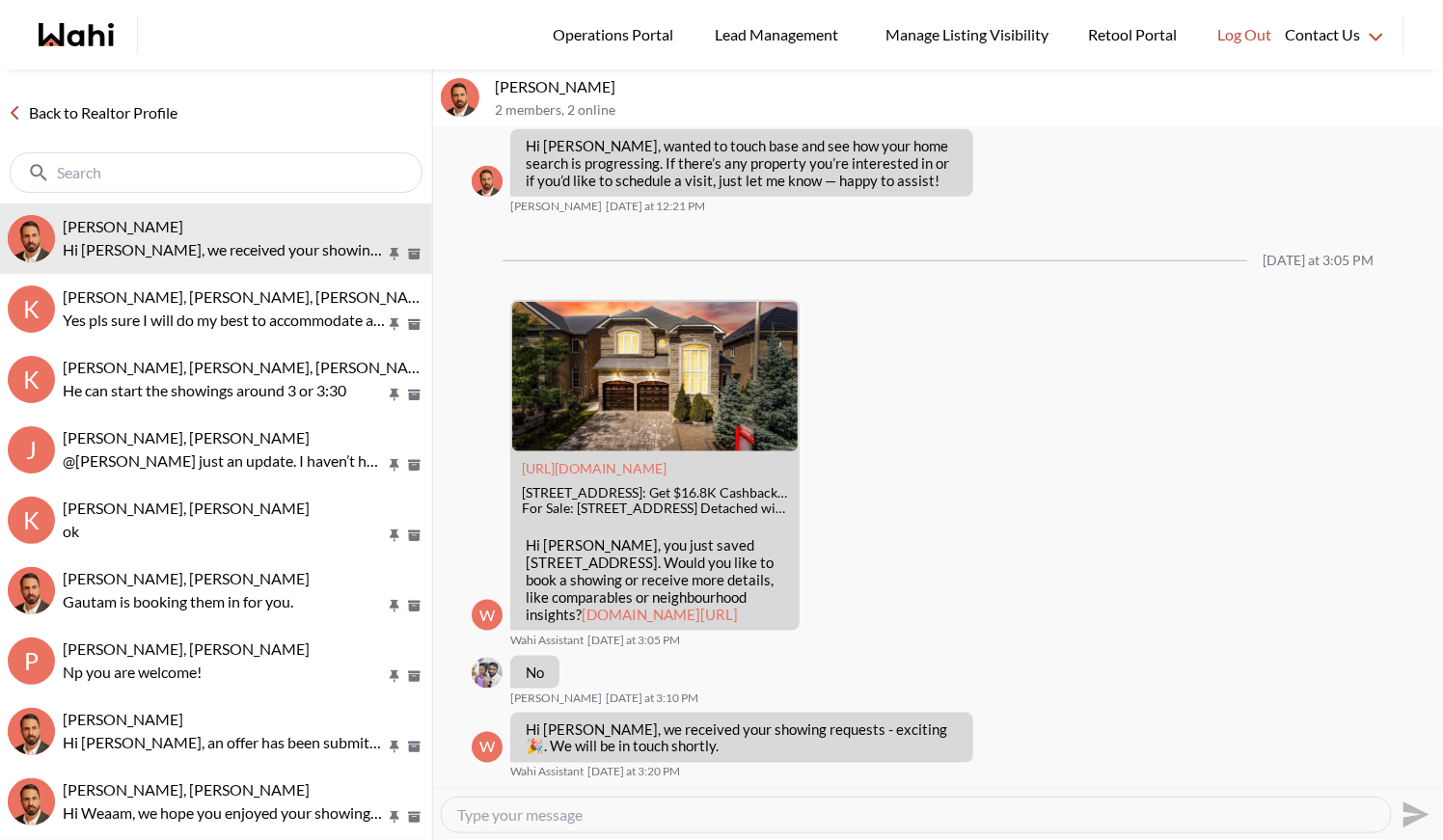
click at [538, 816] on textarea "Type your message" at bounding box center [916, 814] width 918 height 19
click at [69, 103] on link "Back to Realtor Profile" at bounding box center [92, 112] width 185 height 25
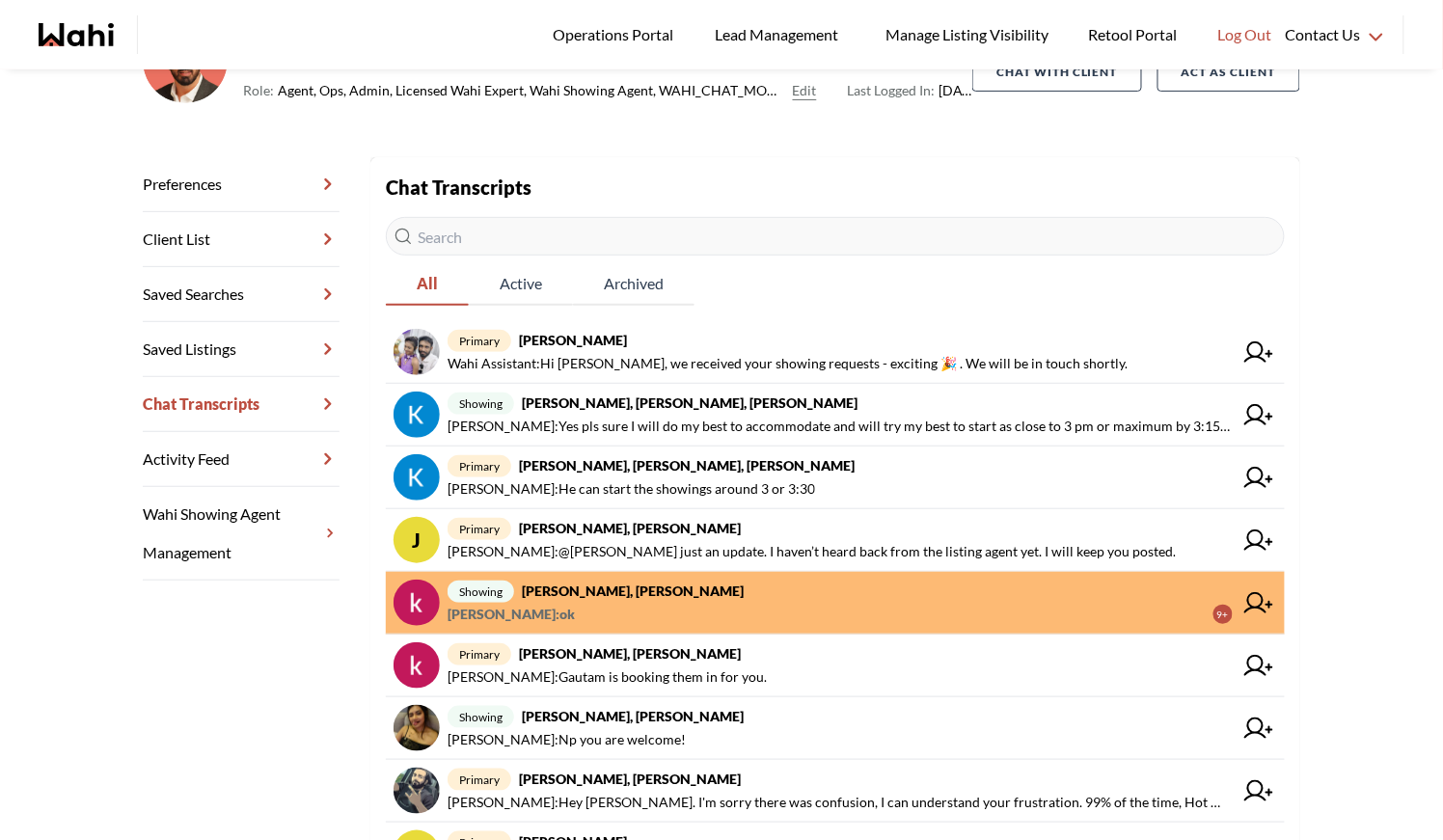
scroll to position [196, 0]
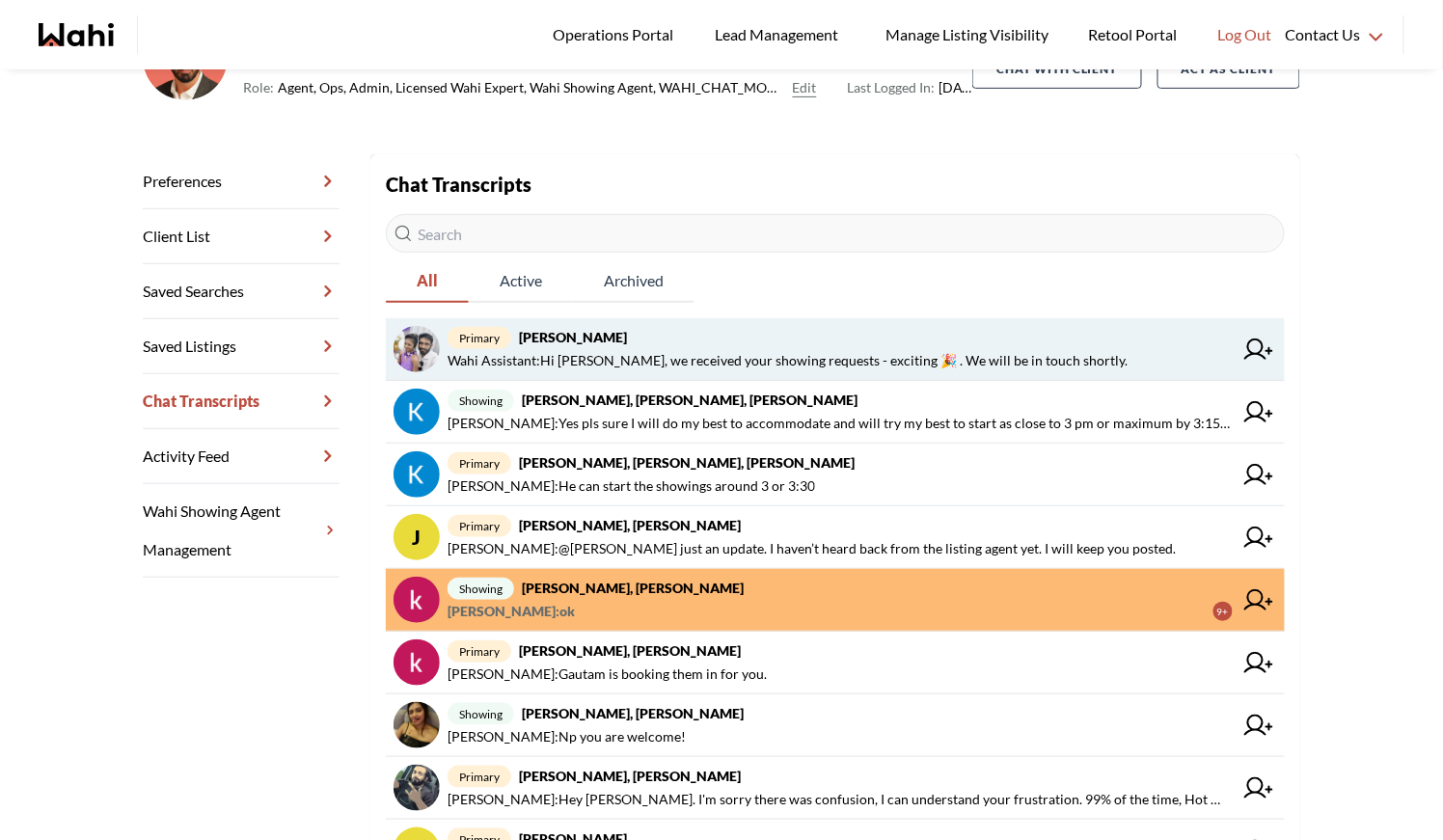
click at [627, 338] on strong "Antonycharles Anthonipillai, Behnam" at bounding box center [572, 337] width 108 height 17
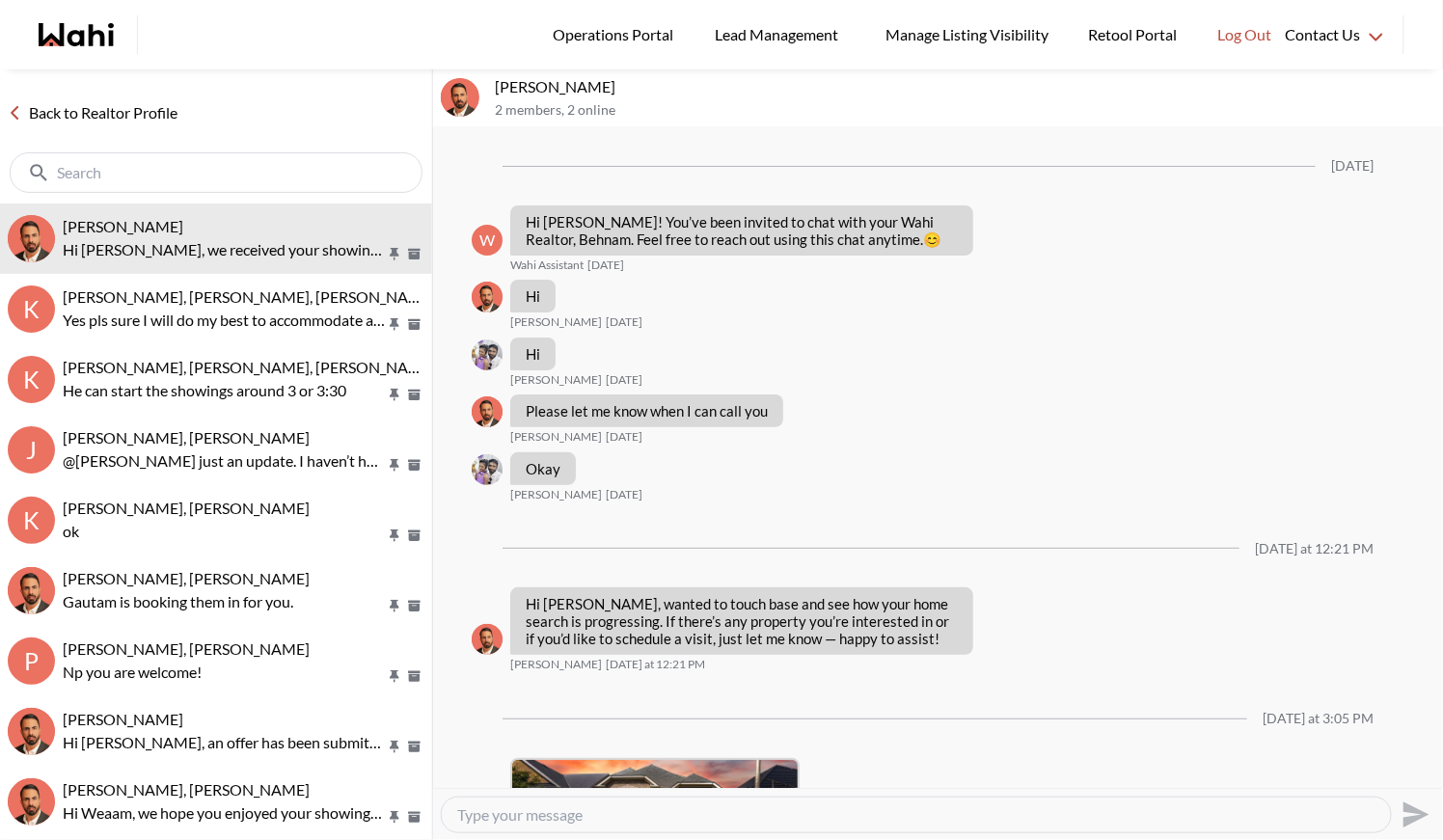
scroll to position [509, 0]
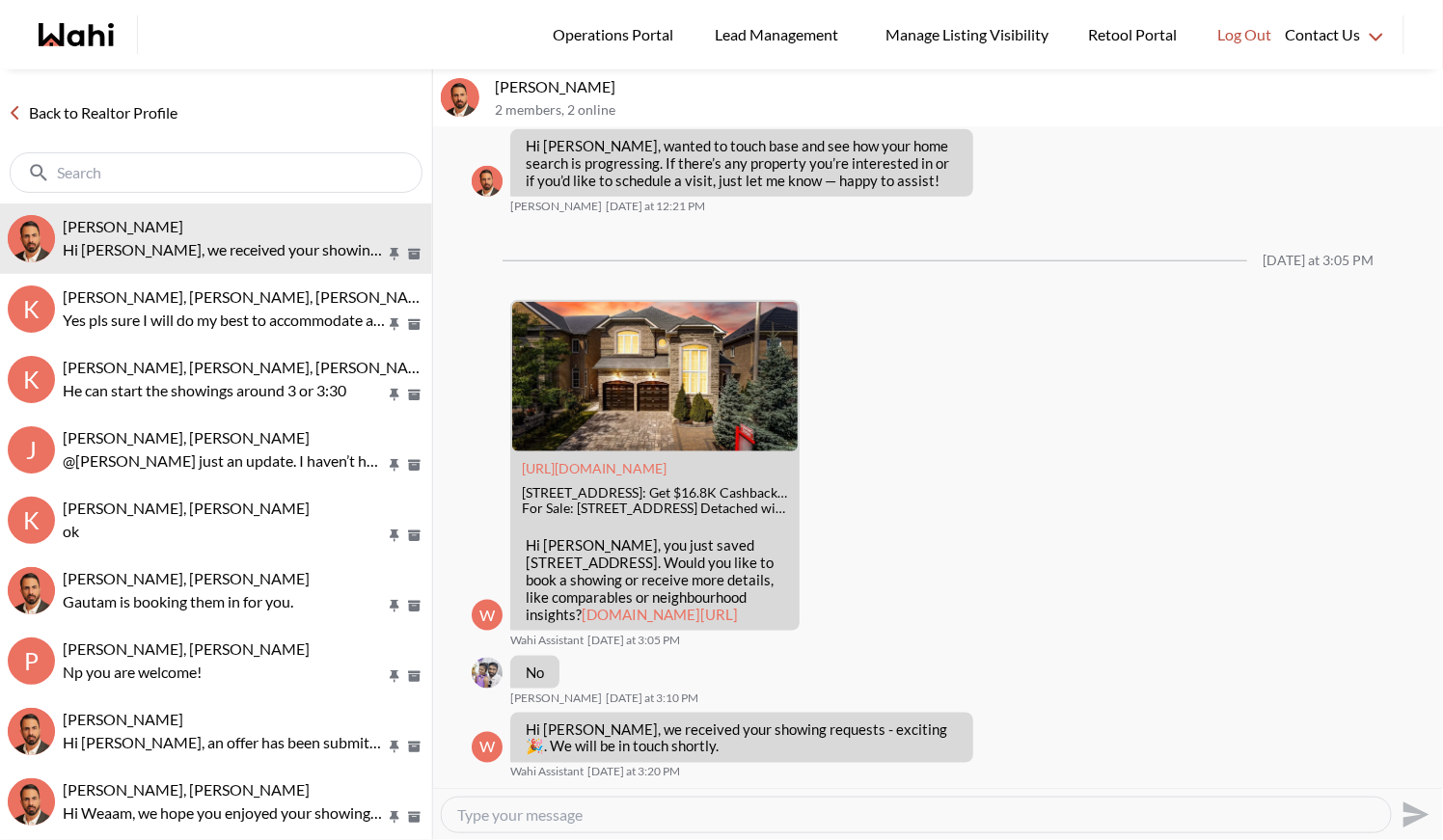
click at [67, 112] on link "Back to Realtor Profile" at bounding box center [92, 112] width 185 height 25
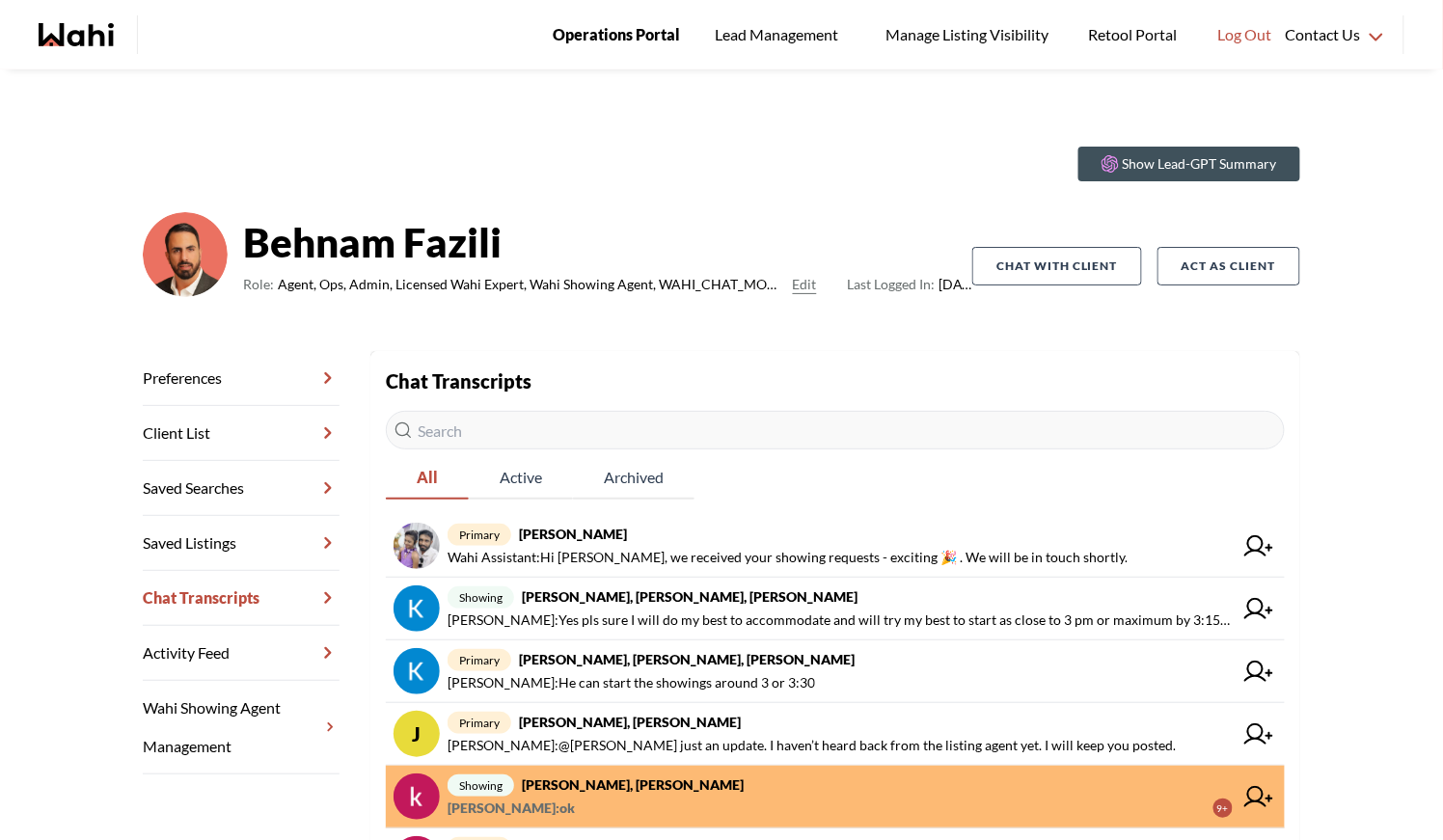
click at [594, 22] on span "Operations Portal" at bounding box center [616, 34] width 127 height 25
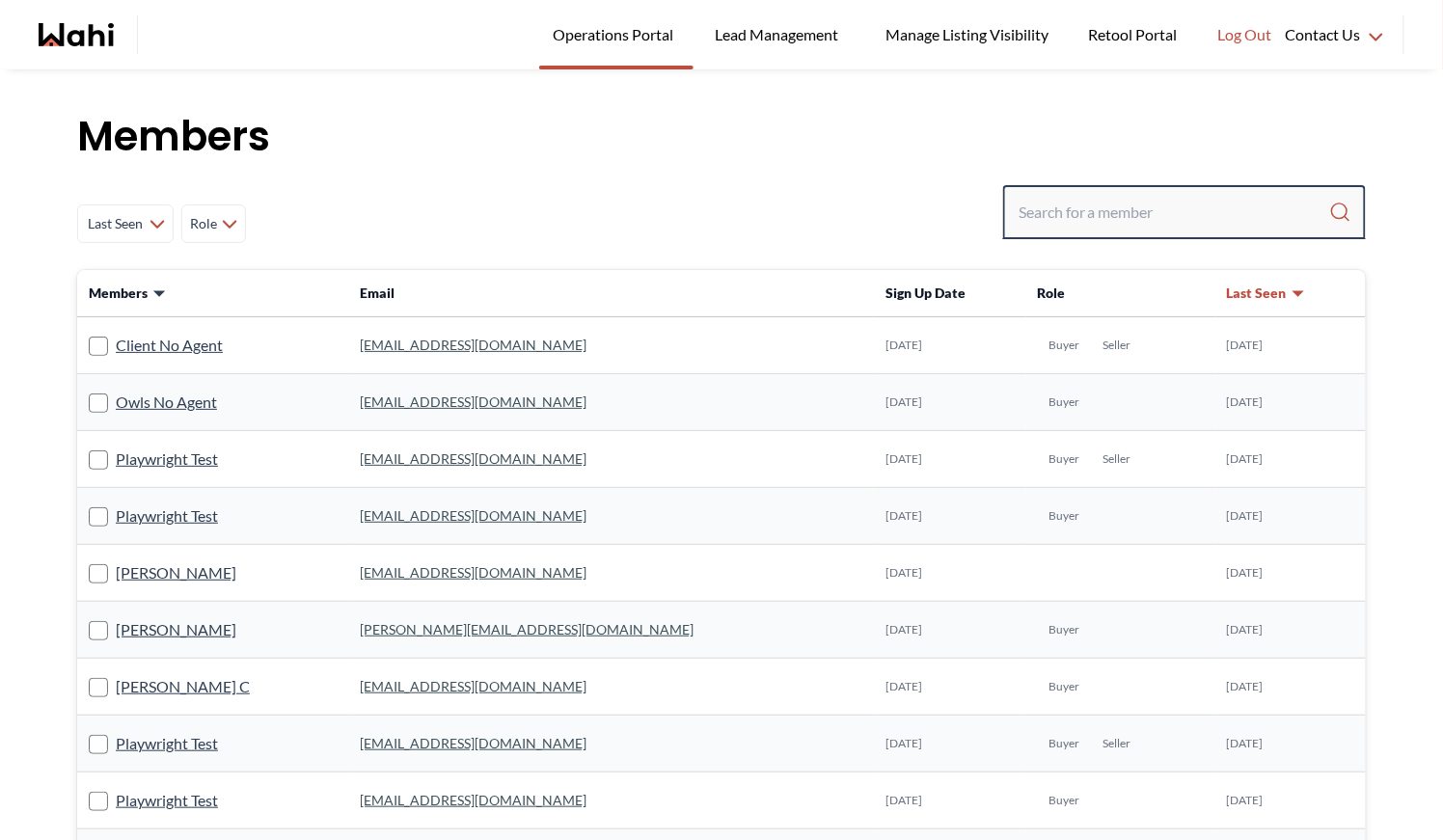
click at [1106, 207] on input "Search input" at bounding box center [1173, 212] width 310 height 35
type input "[PERSON_NAME]"
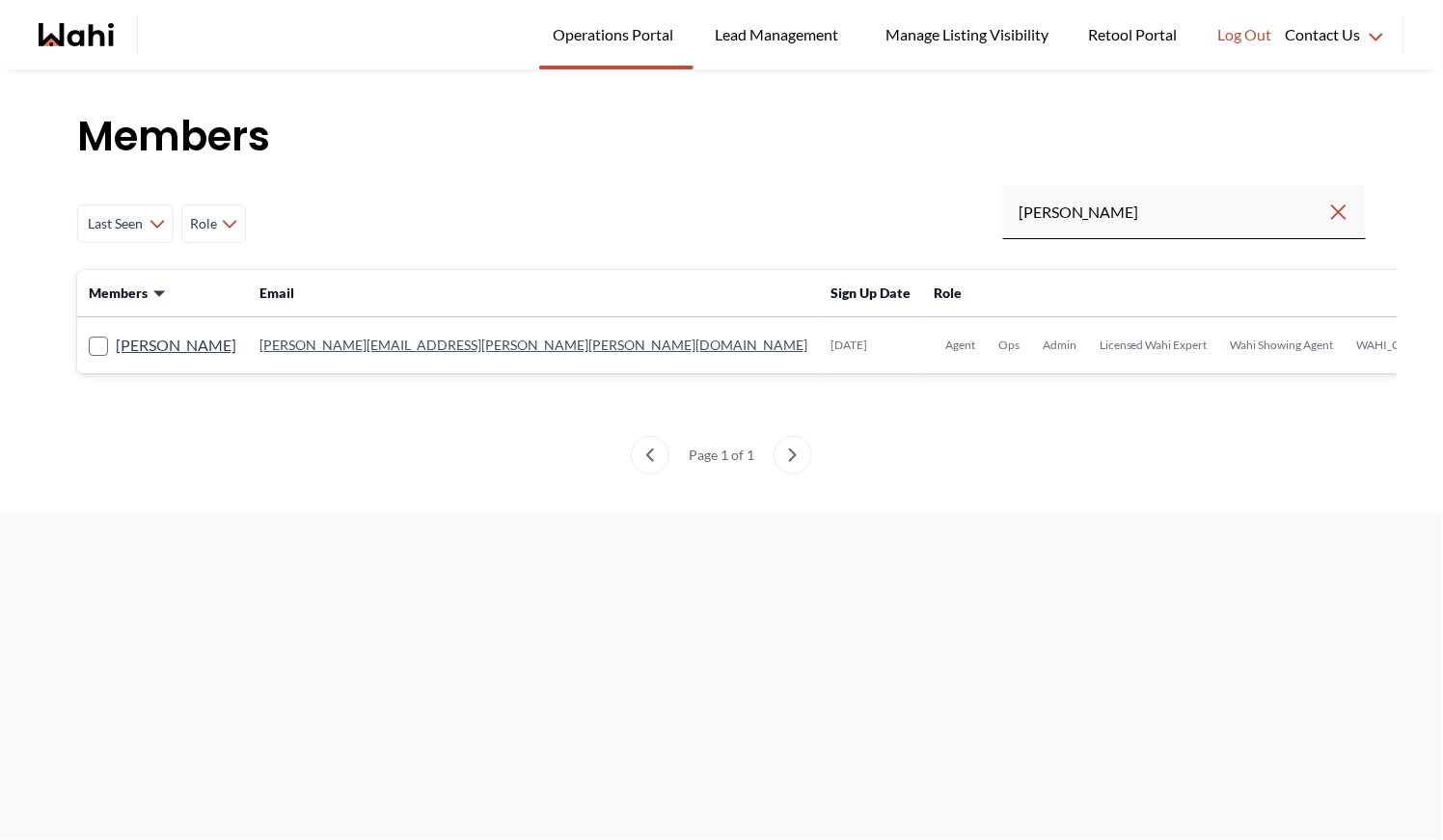
click at [410, 339] on link "[PERSON_NAME][EMAIL_ADDRESS][PERSON_NAME][PERSON_NAME][DOMAIN_NAME]" at bounding box center [534, 345] width 548 height 17
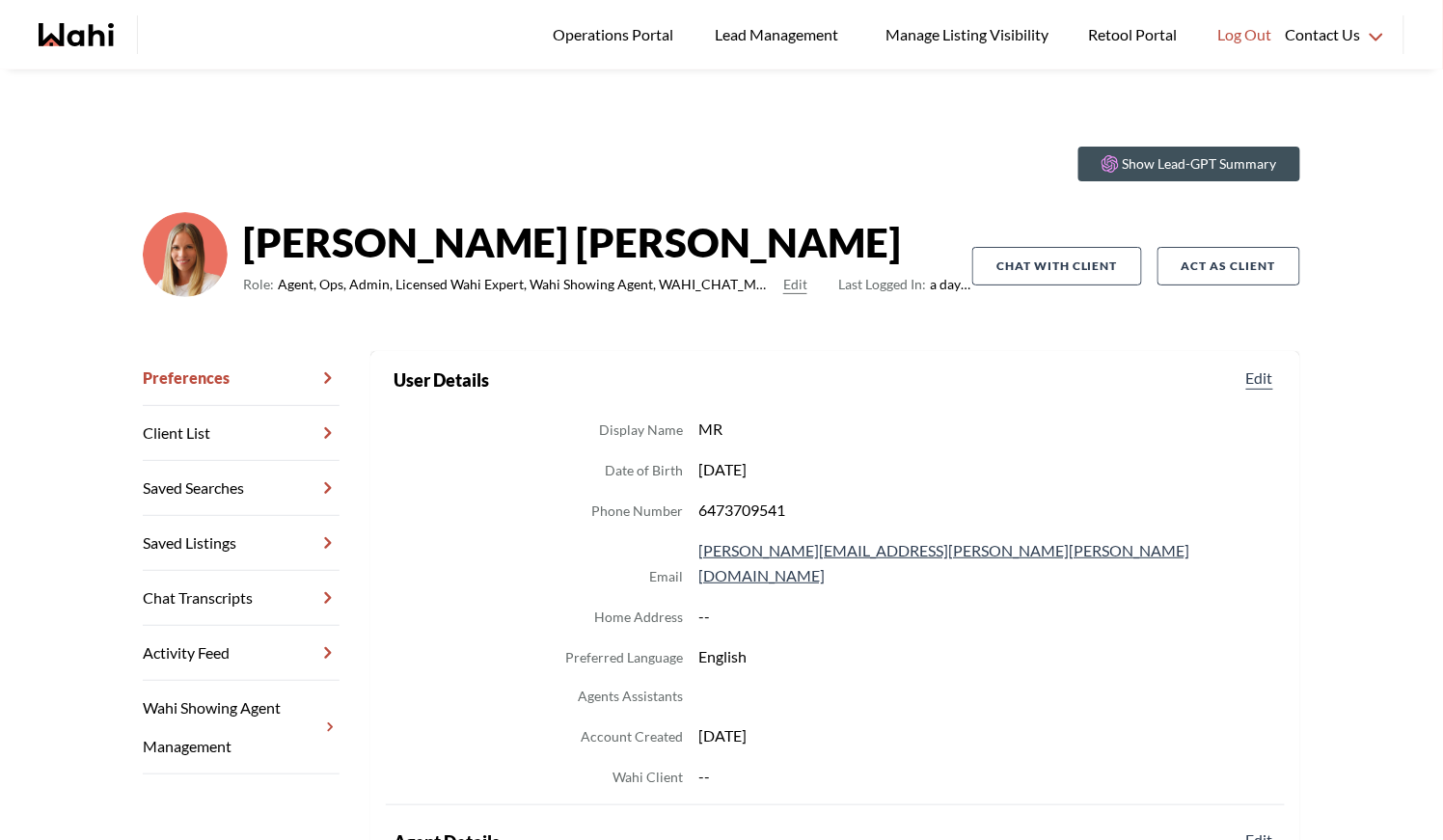
click at [209, 598] on link "Chat Transcripts" at bounding box center [241, 598] width 196 height 55
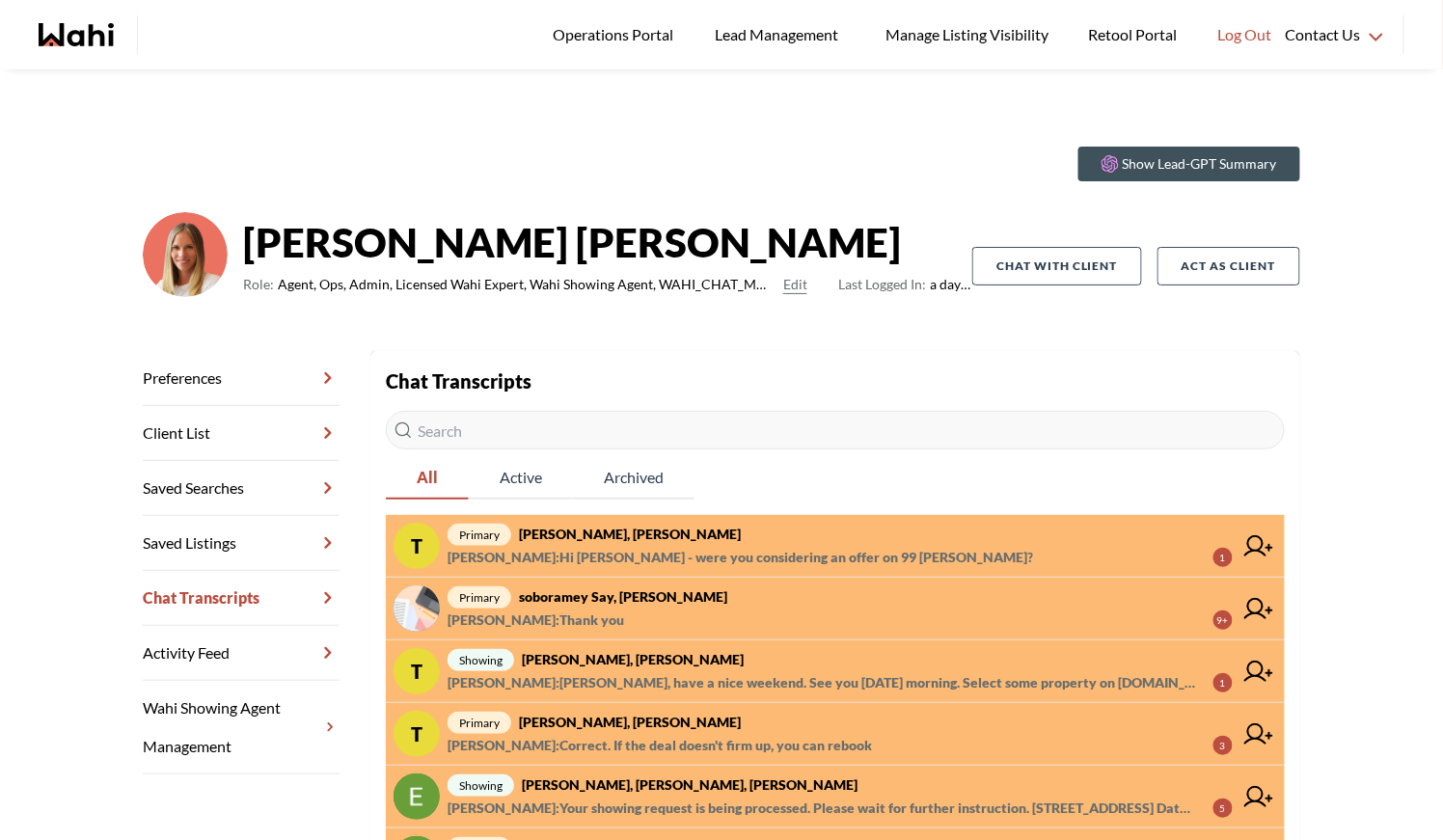
click at [659, 536] on span "primary Tanya Fita, Michelle" at bounding box center [840, 534] width 785 height 23
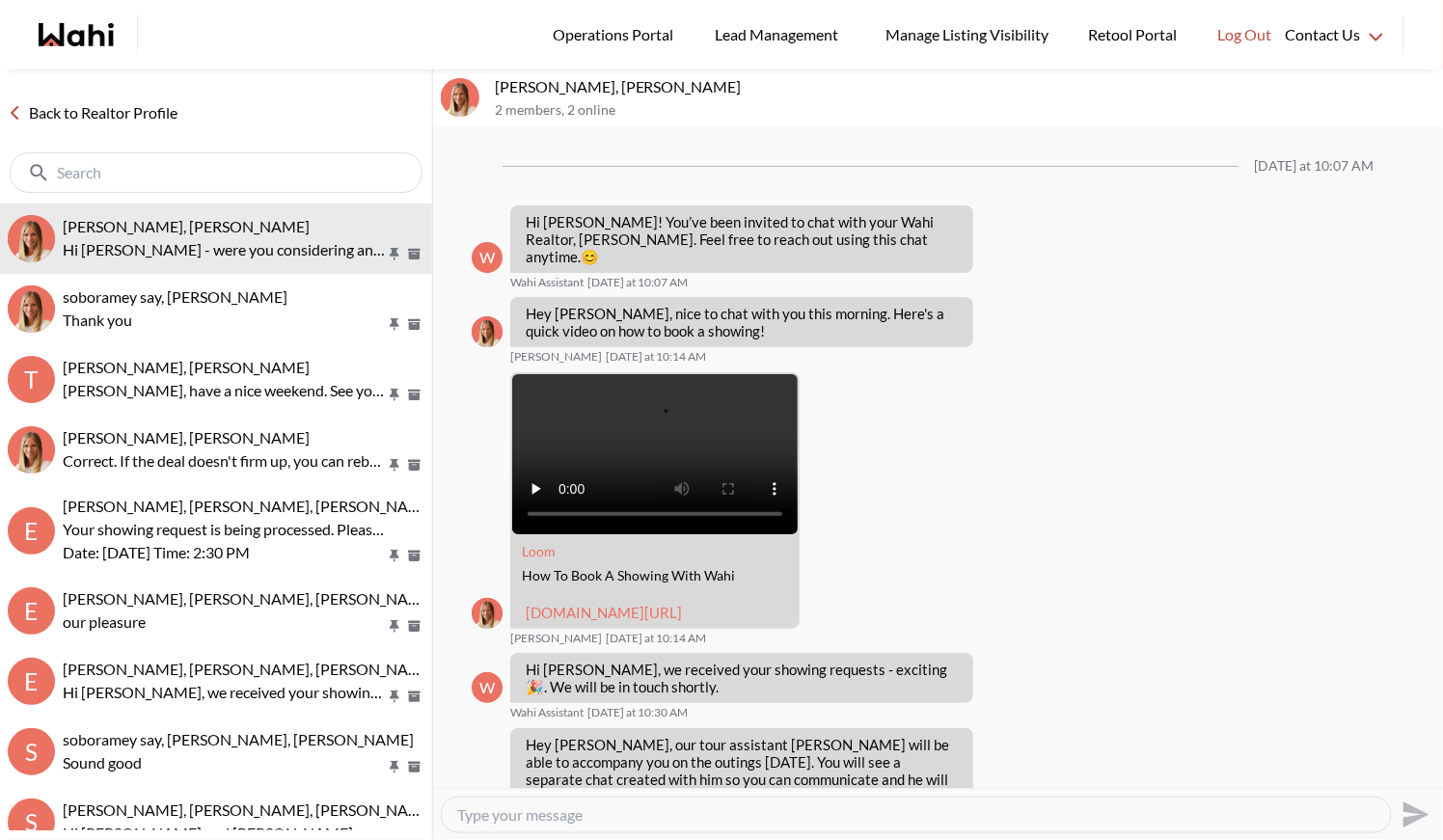
scroll to position [354, 0]
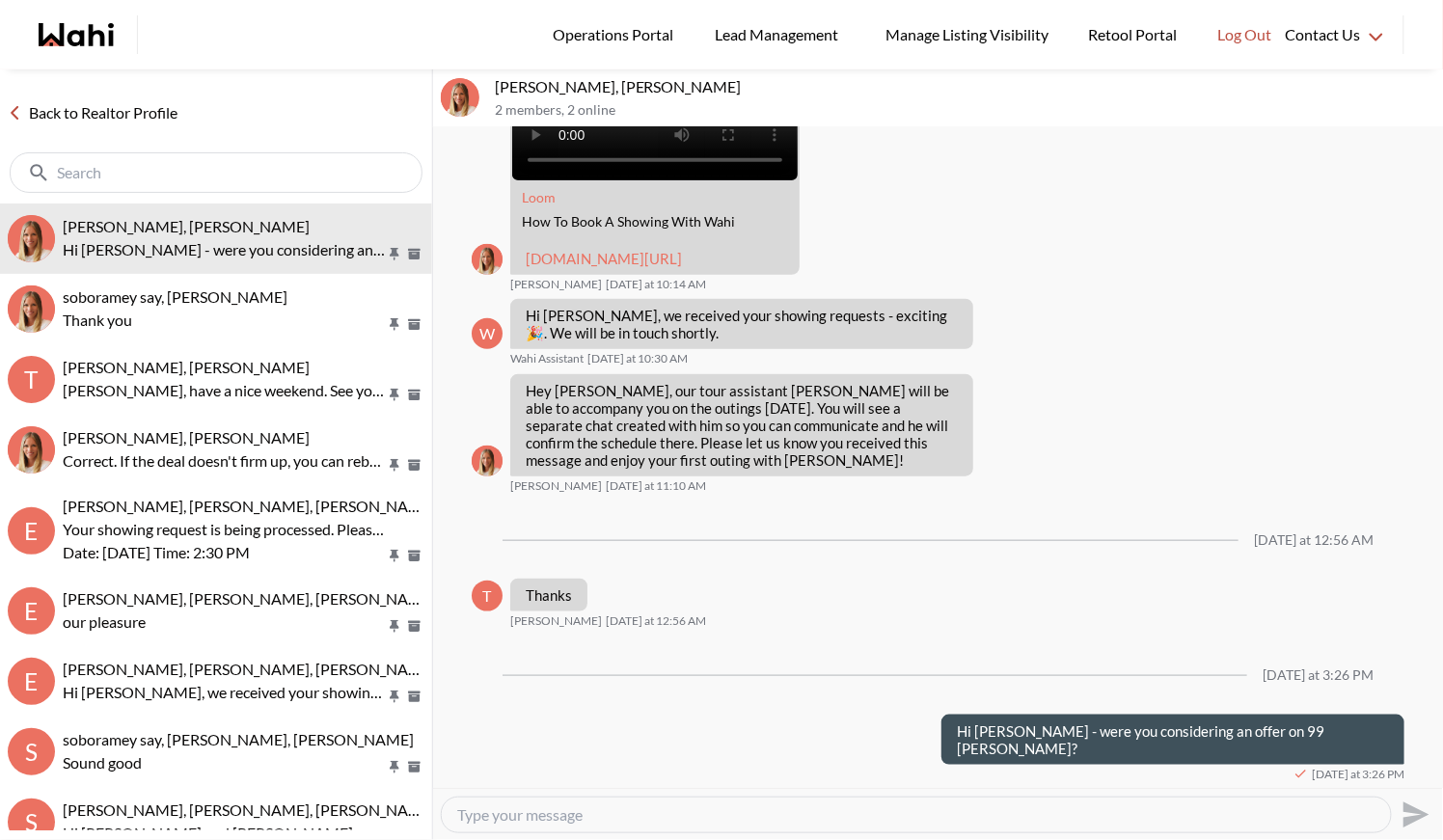
click at [81, 112] on link "Back to Realtor Profile" at bounding box center [92, 112] width 185 height 25
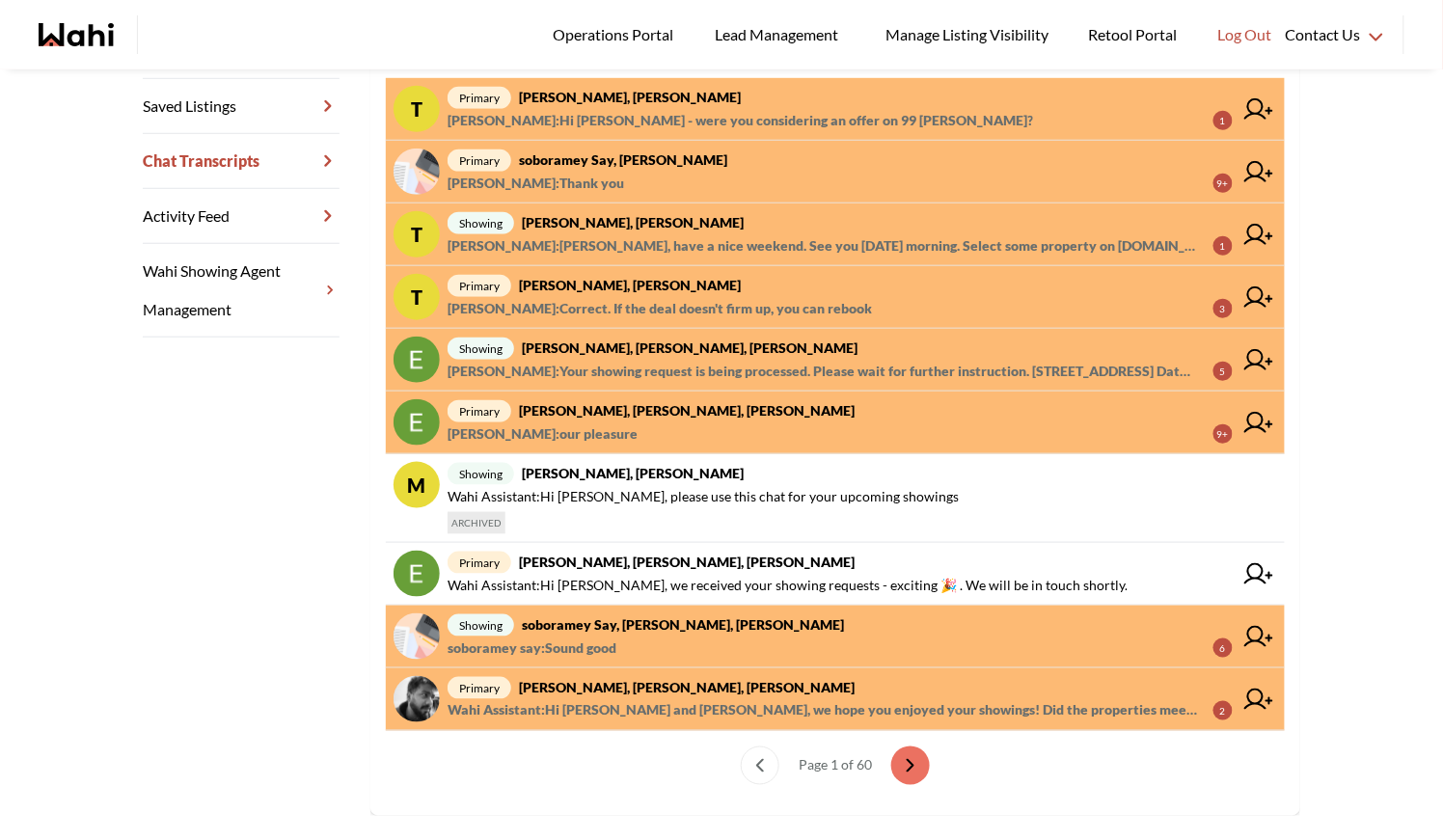
scroll to position [470, 0]
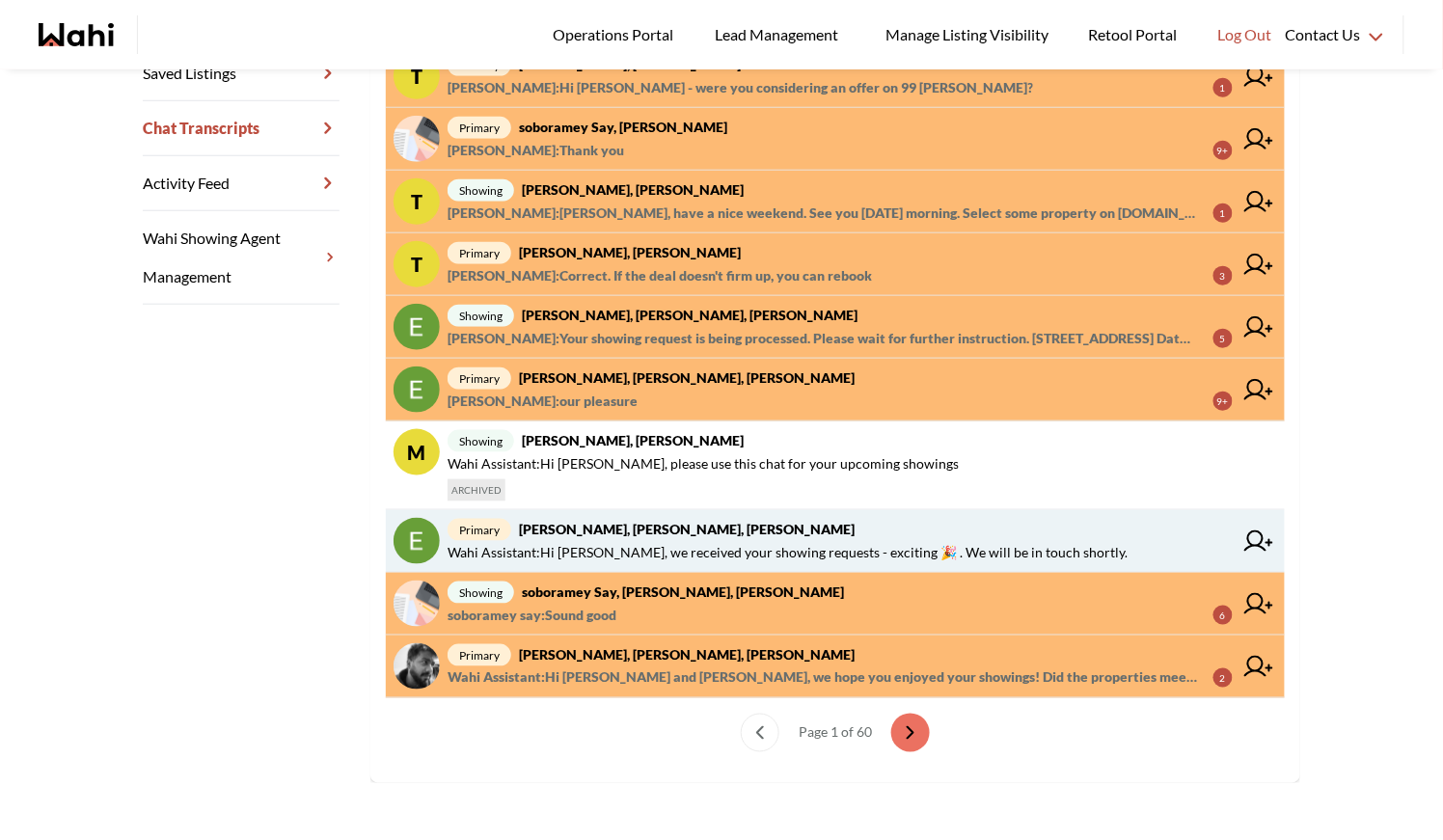
click at [666, 527] on strong "Erik Odegaard, Margarita Haimov, Michelle" at bounding box center [686, 529] width 336 height 17
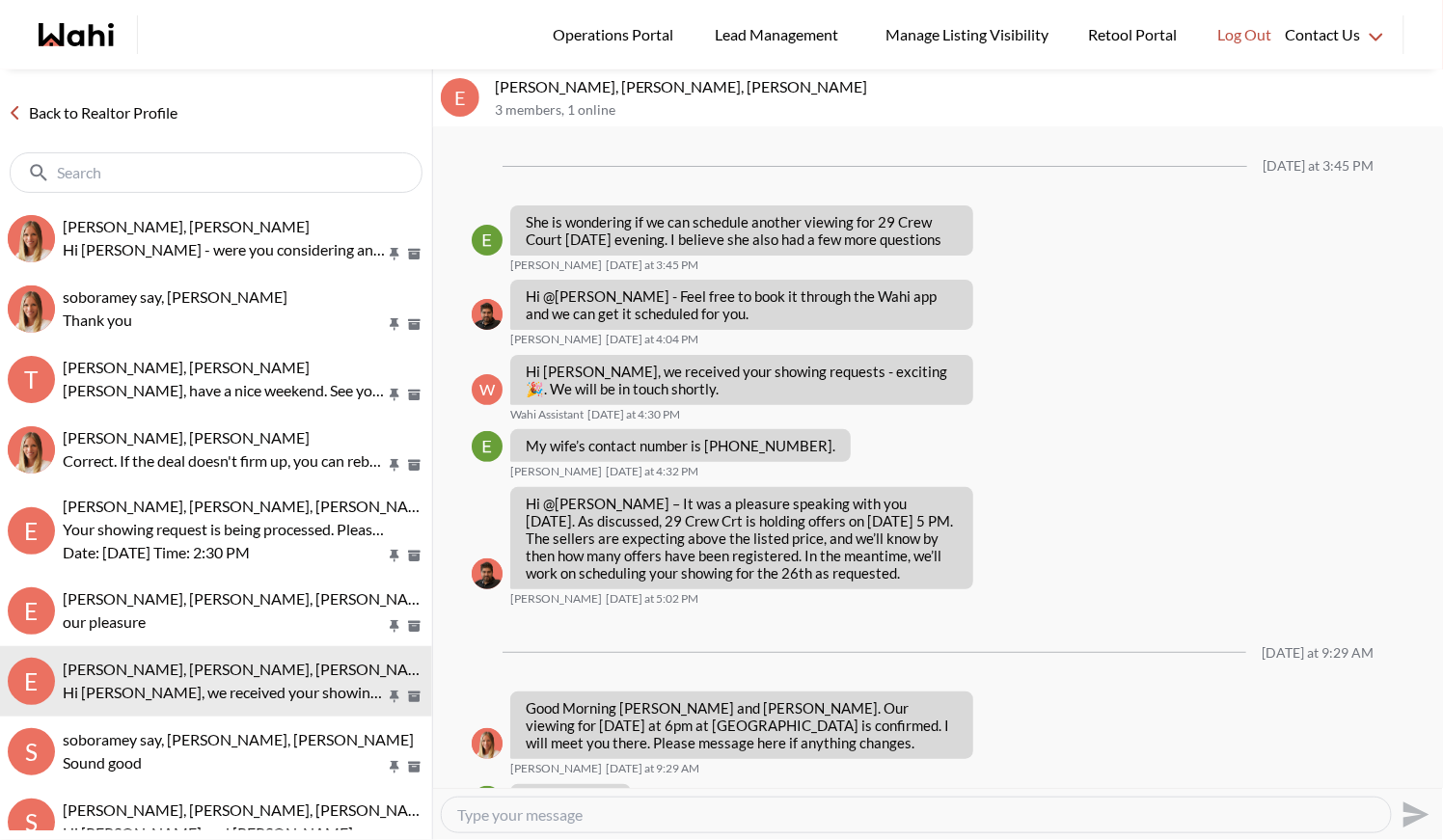
scroll to position [2212, 0]
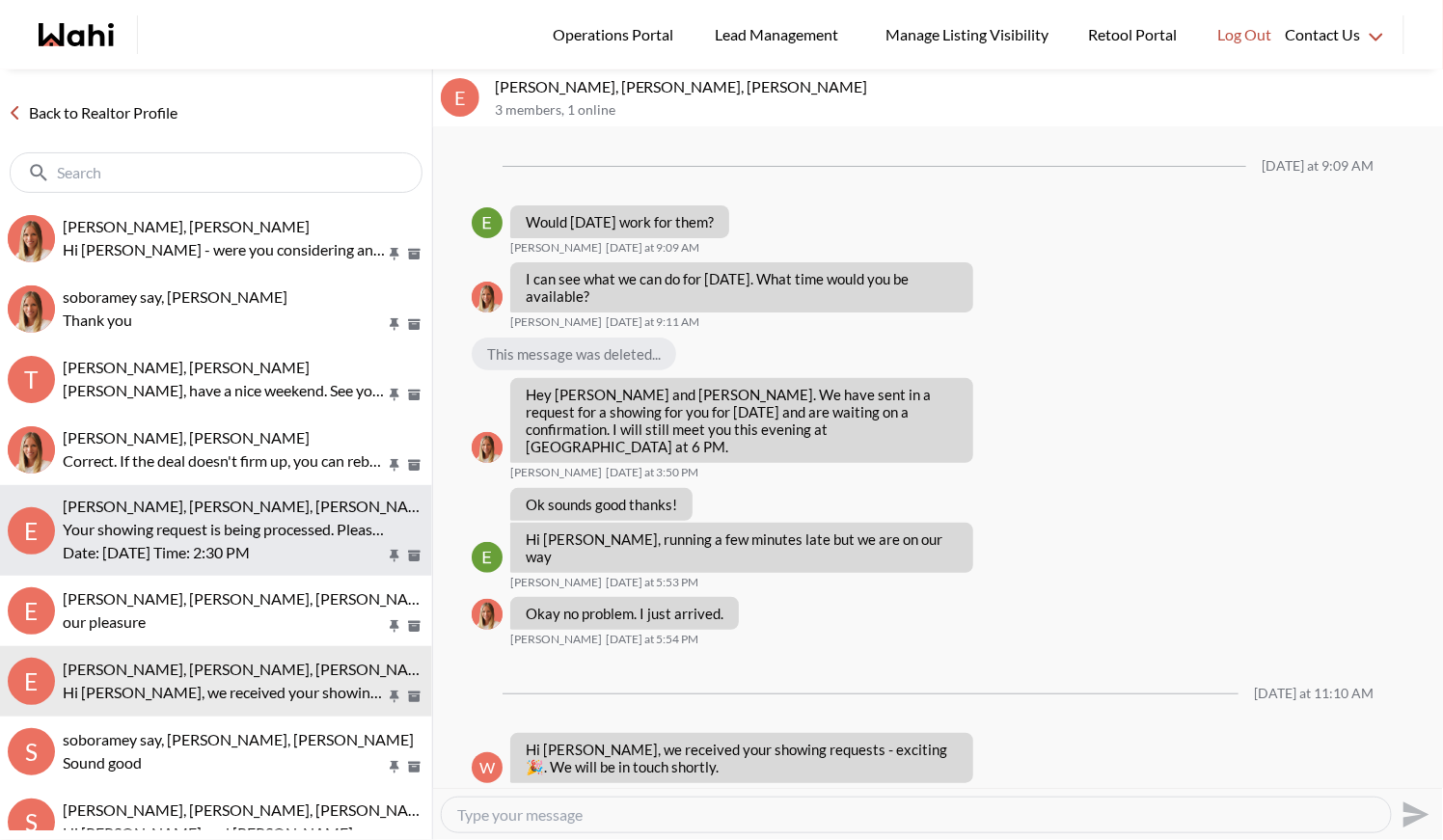
click at [184, 511] on span "Erik Odegaard, Margarita Haimov, Paul, Michelle" at bounding box center [249, 506] width 374 height 18
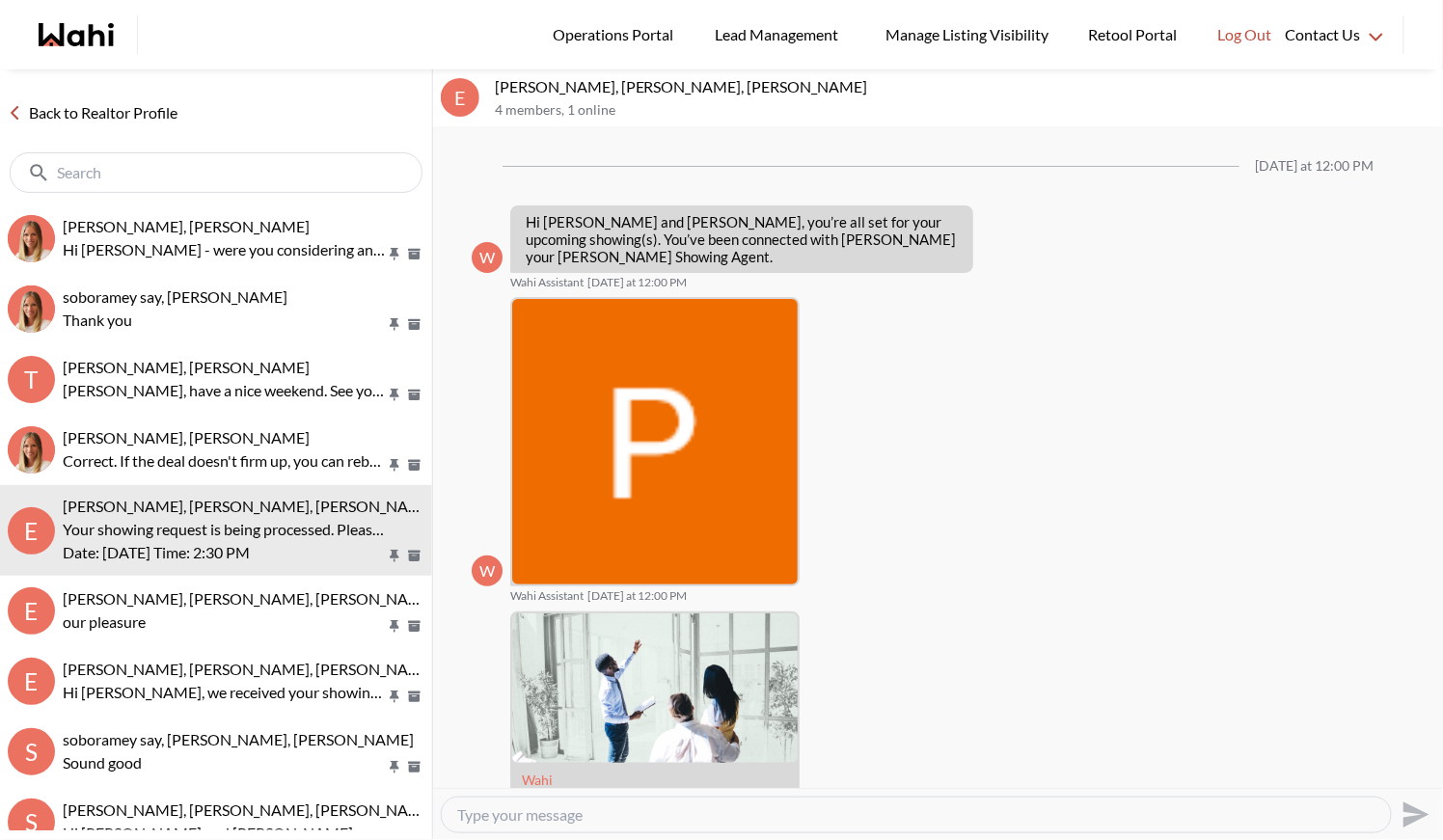
click at [103, 116] on link "Back to Realtor Profile" at bounding box center [92, 112] width 185 height 25
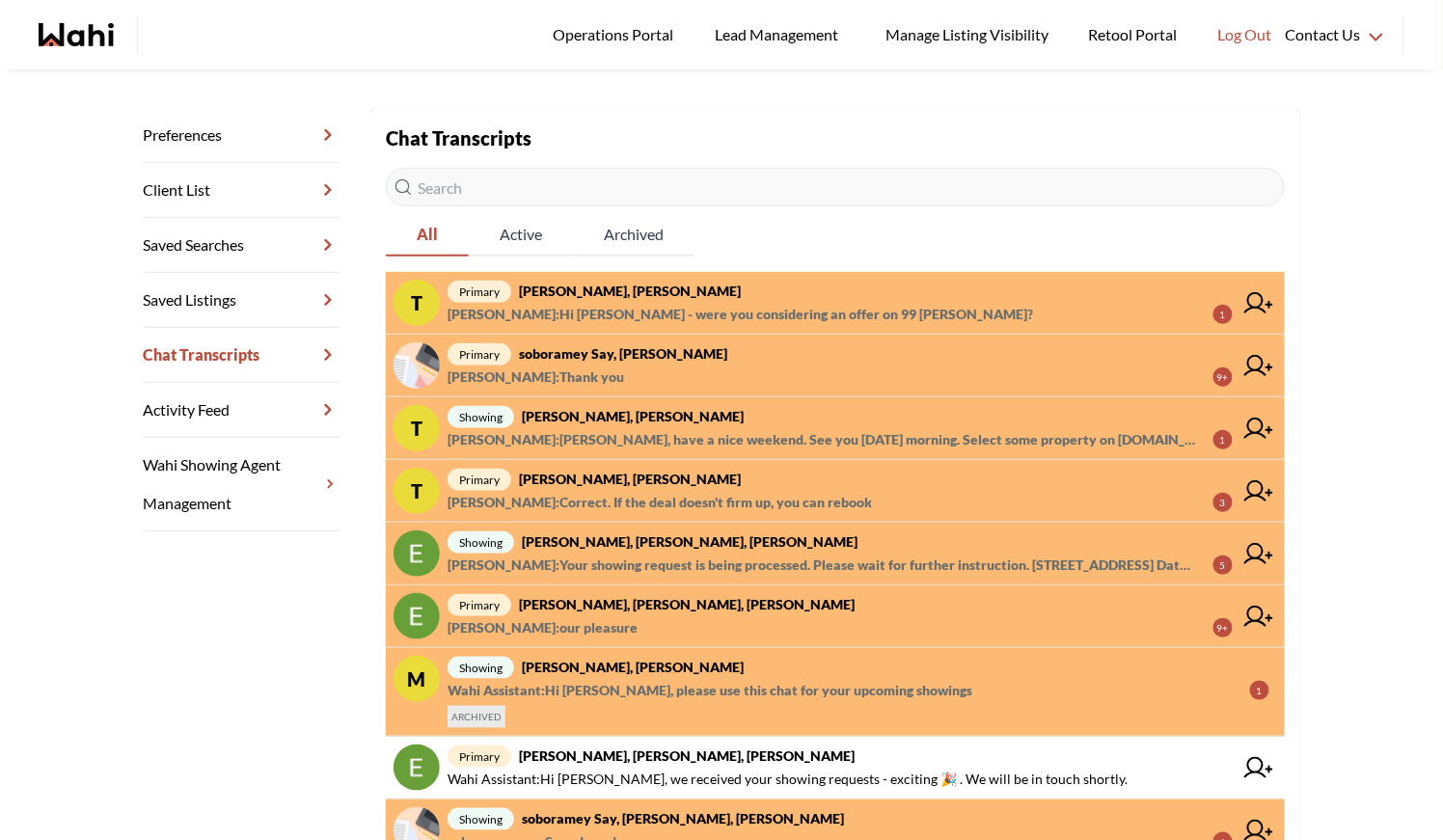
scroll to position [253, 0]
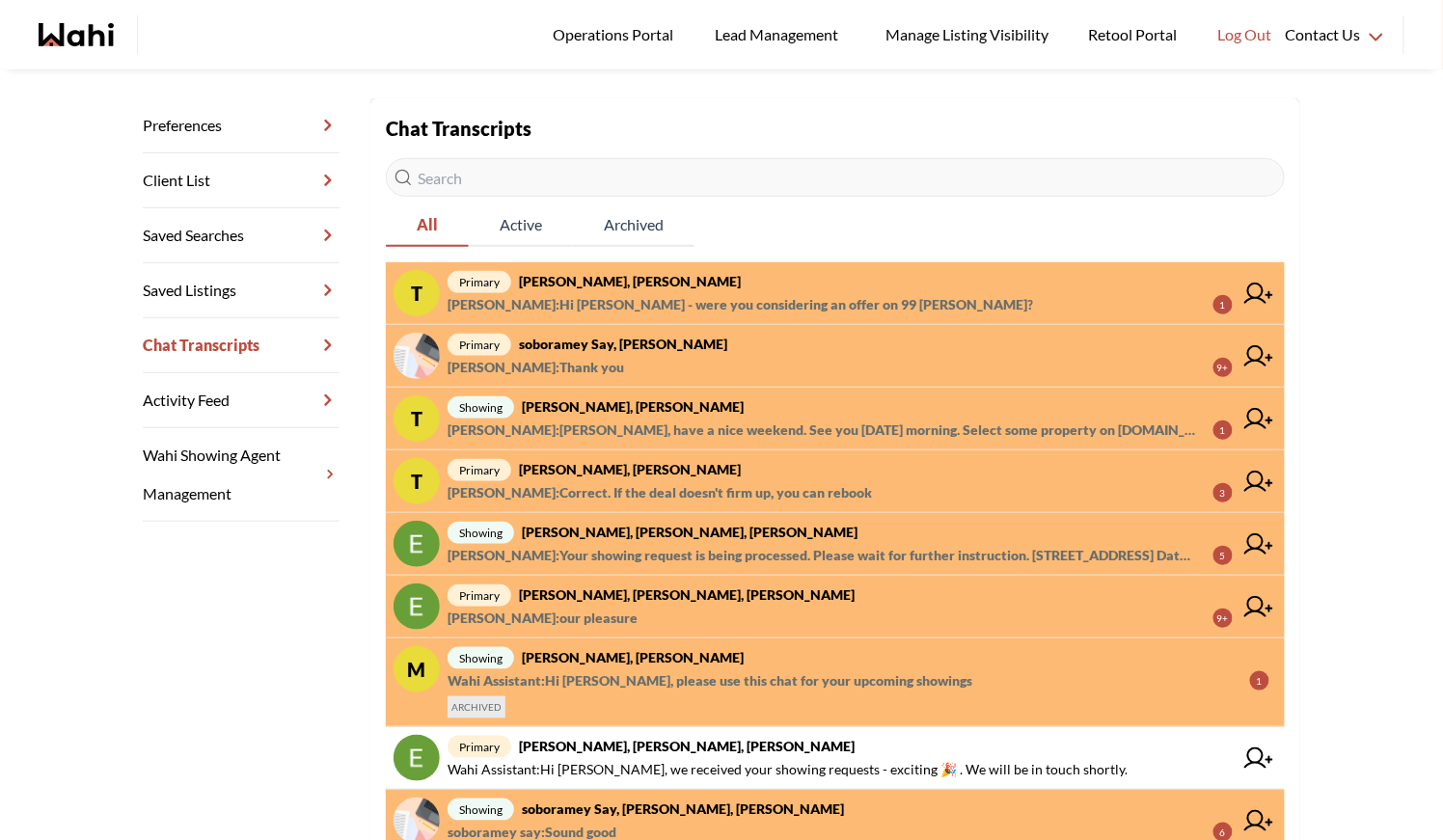
click at [644, 592] on strong "[PERSON_NAME], [PERSON_NAME], [PERSON_NAME]" at bounding box center [686, 595] width 336 height 17
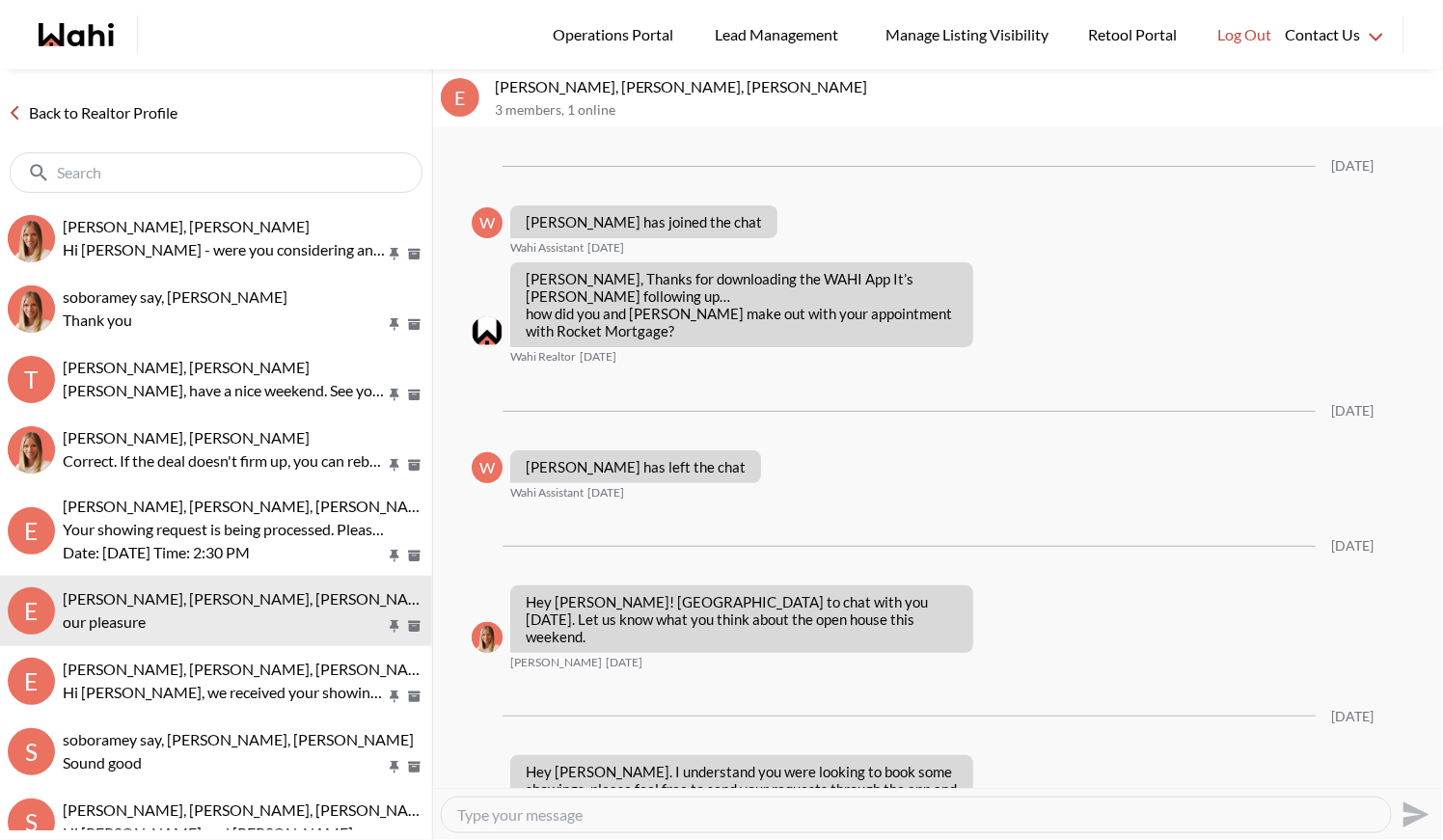
scroll to position [2244, 0]
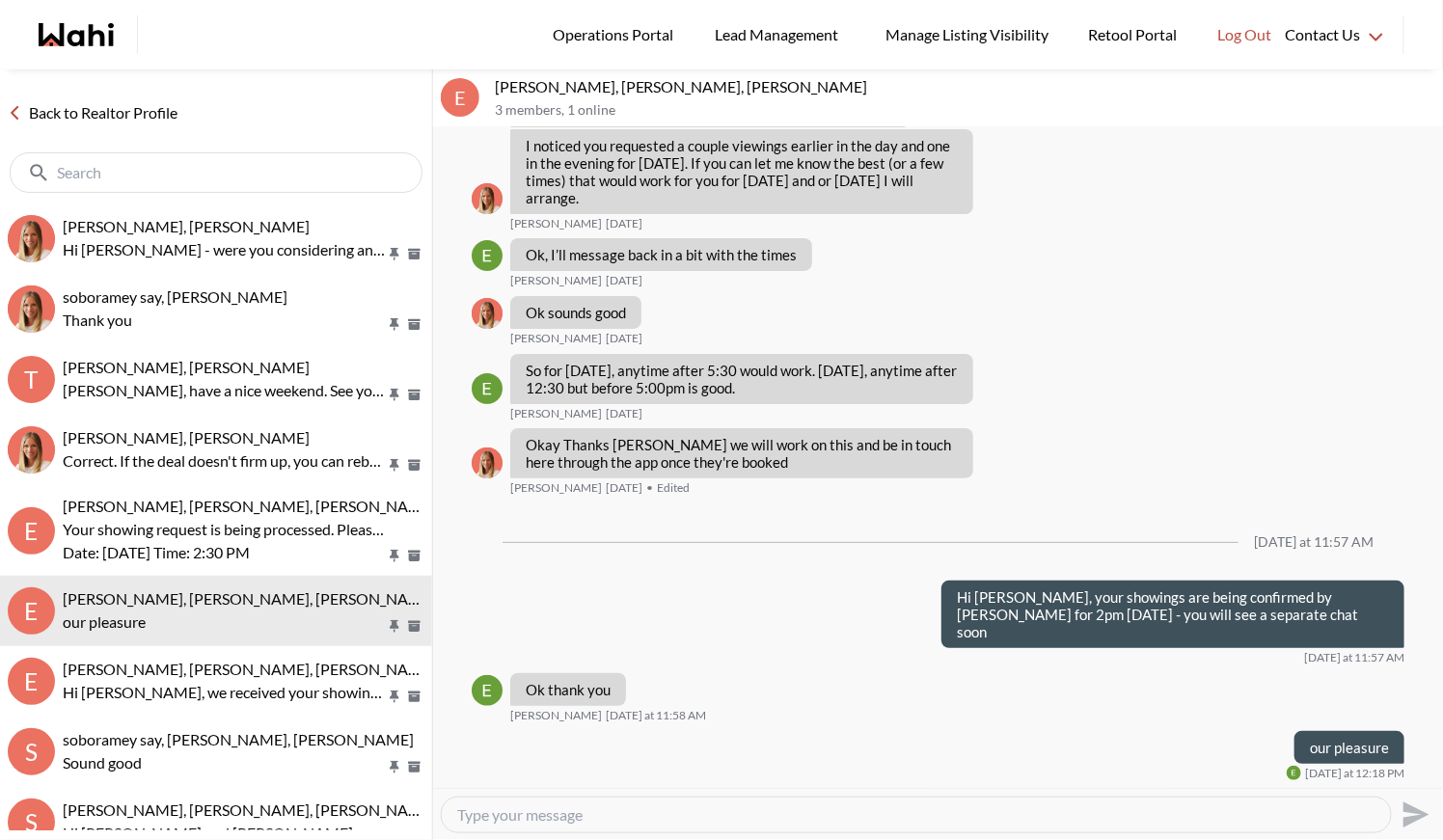
click at [134, 109] on link "Back to Realtor Profile" at bounding box center [92, 112] width 185 height 25
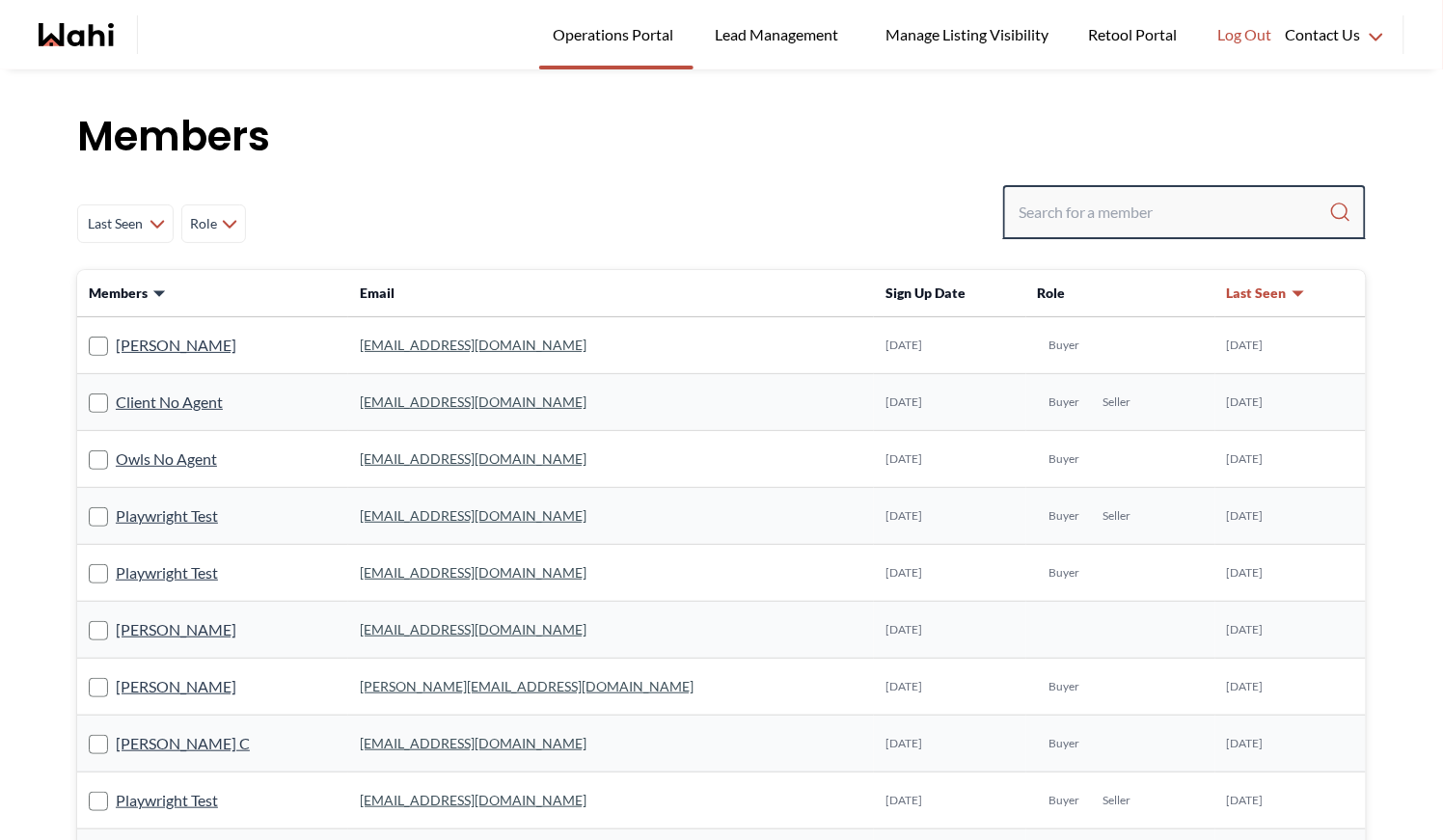
click at [1081, 211] on input "Search input" at bounding box center [1173, 212] width 310 height 35
type input "faraz"
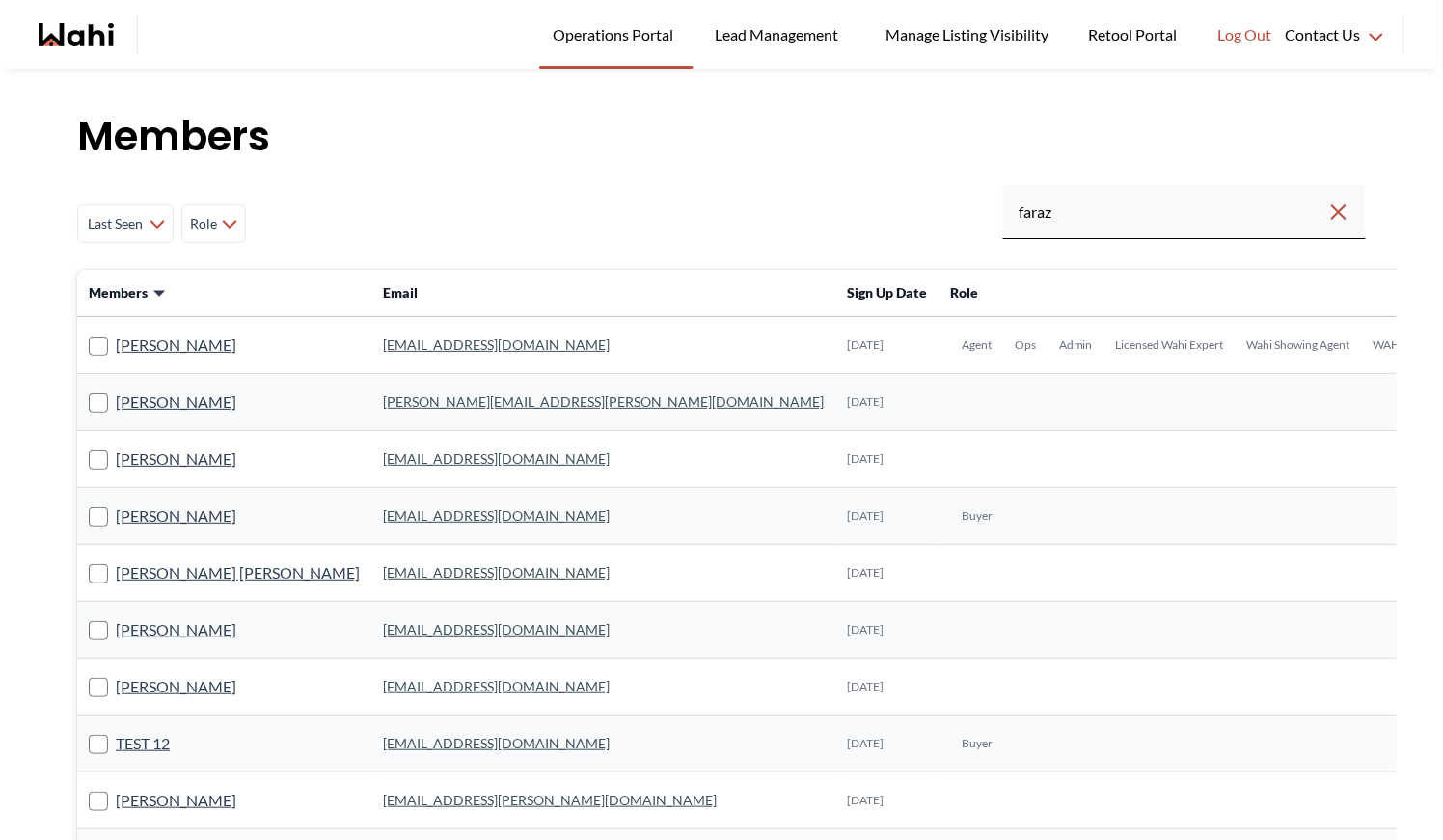
click at [383, 347] on link "[EMAIL_ADDRESS][DOMAIN_NAME]" at bounding box center [496, 345] width 227 height 17
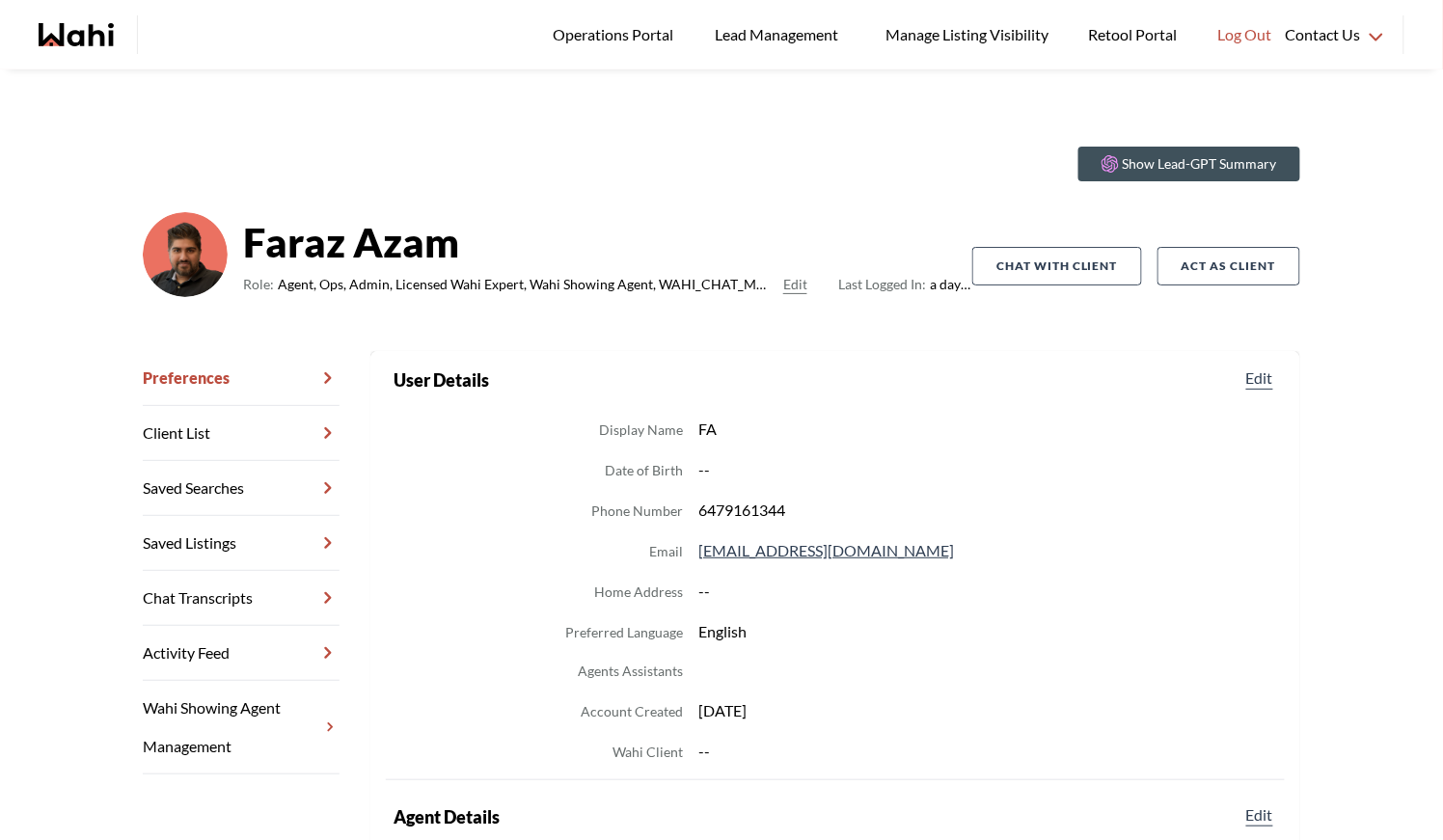
click at [232, 587] on link "Chat Transcripts" at bounding box center [241, 598] width 196 height 55
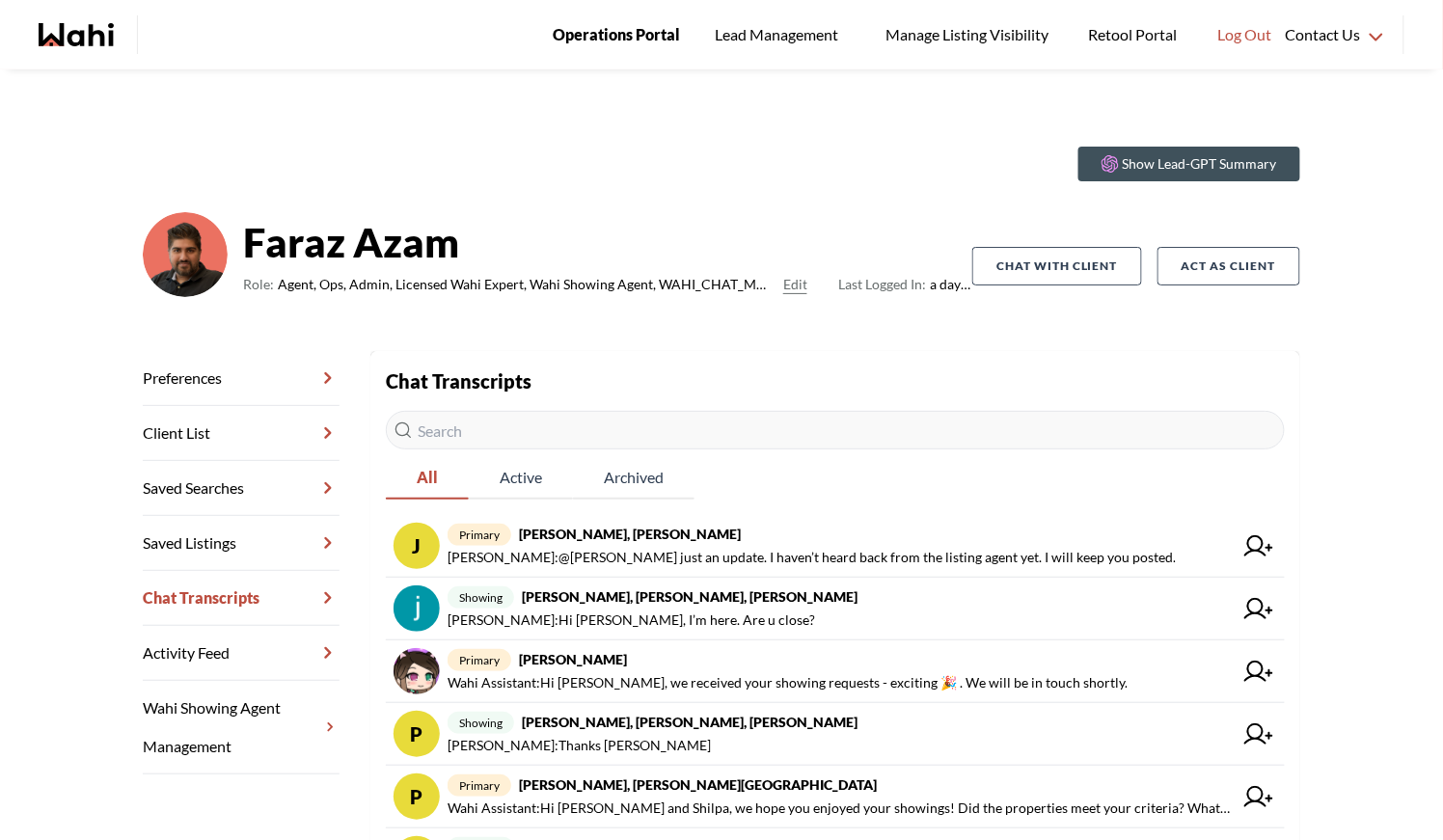
click at [603, 35] on span "Operations Portal" at bounding box center [616, 34] width 127 height 25
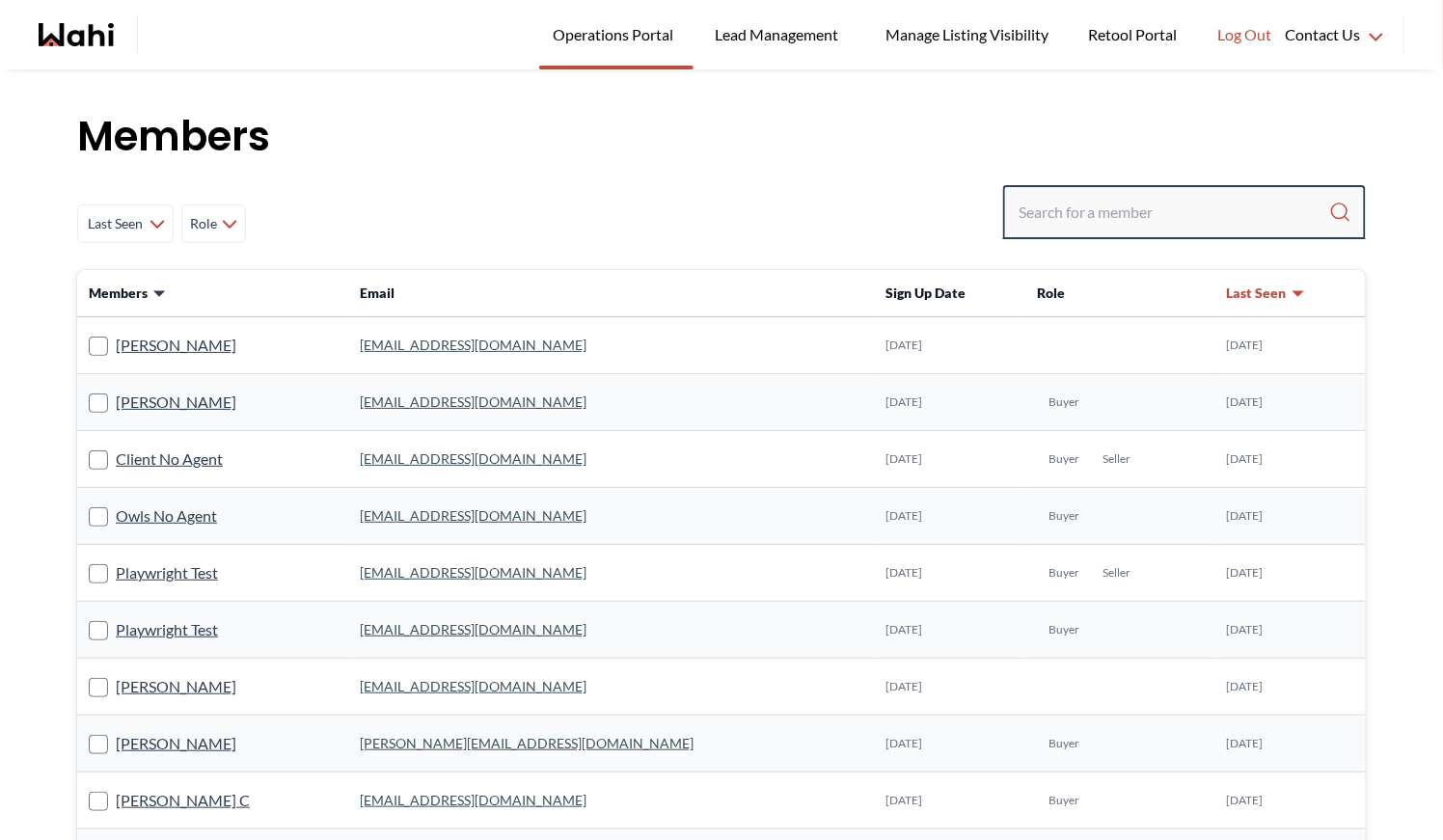
click at [1060, 214] on input "Search input" at bounding box center [1173, 212] width 310 height 35
type input "[PERSON_NAME]"
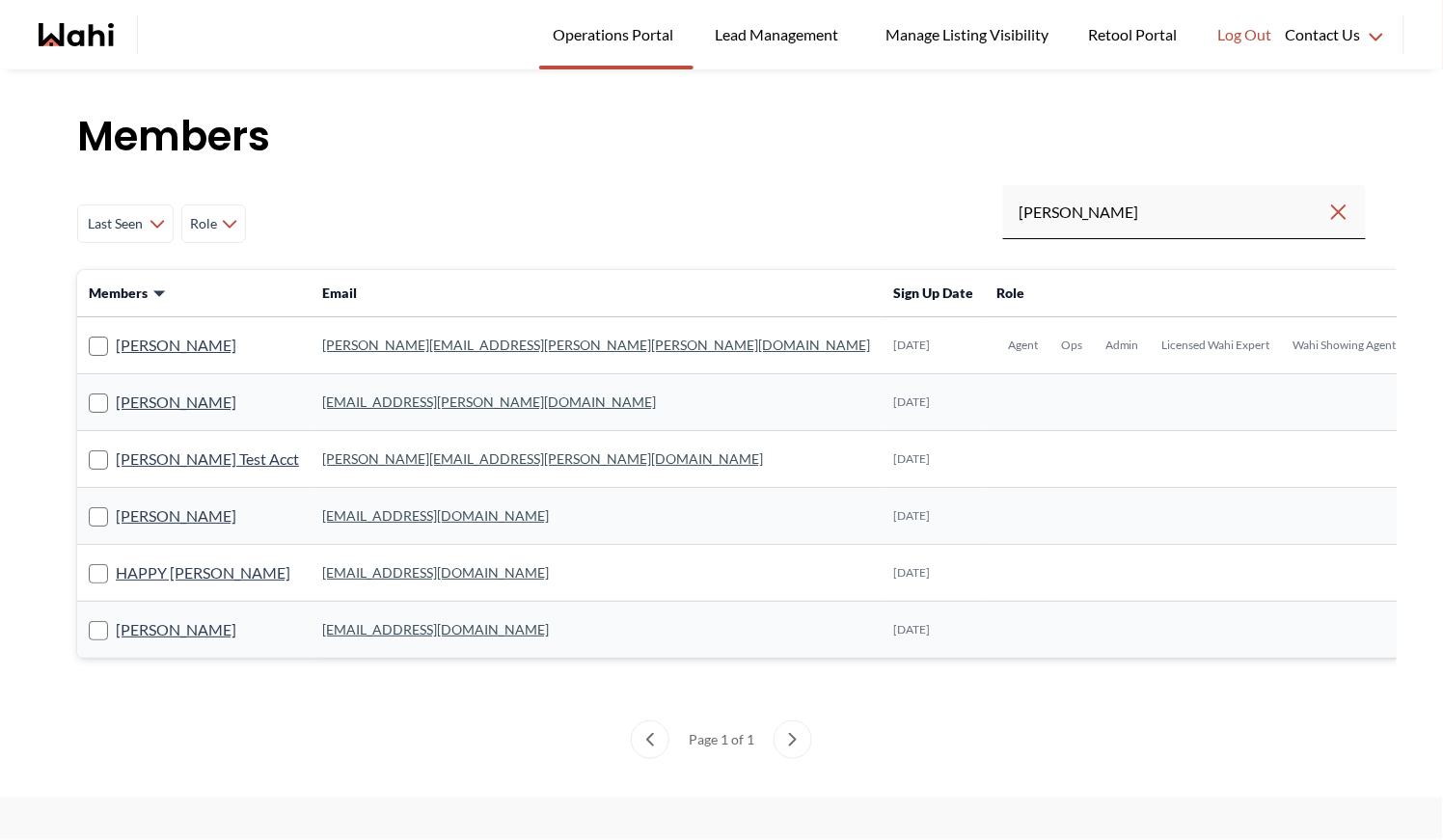
click at [335, 336] on td "[PERSON_NAME][EMAIL_ADDRESS][PERSON_NAME][PERSON_NAME][DOMAIN_NAME]" at bounding box center [596, 345] width 571 height 57
click at [322, 337] on link "[PERSON_NAME][EMAIL_ADDRESS][PERSON_NAME][PERSON_NAME][DOMAIN_NAME]" at bounding box center [596, 345] width 548 height 17
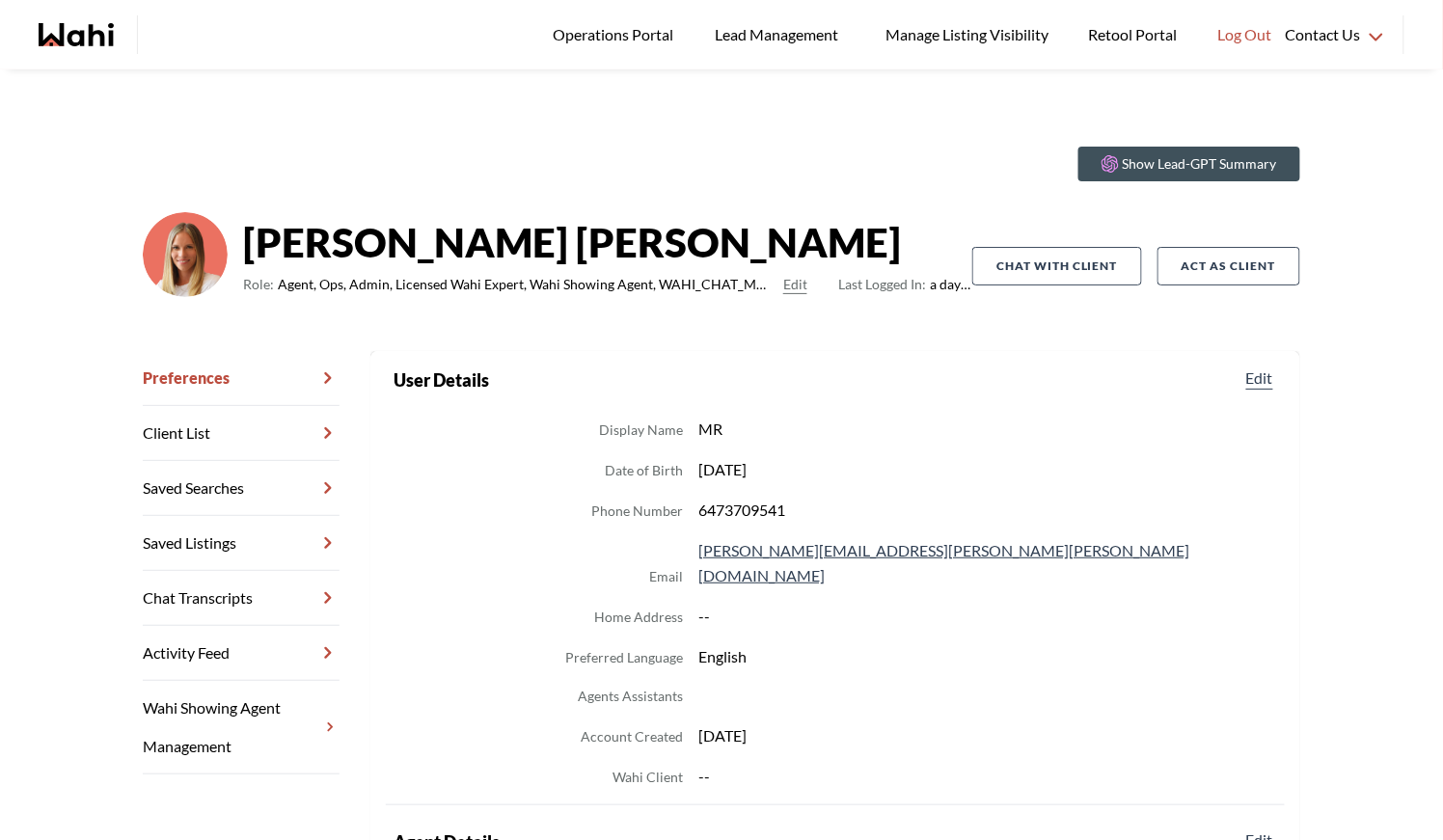
click at [224, 603] on link "Chat Transcripts" at bounding box center [241, 598] width 196 height 55
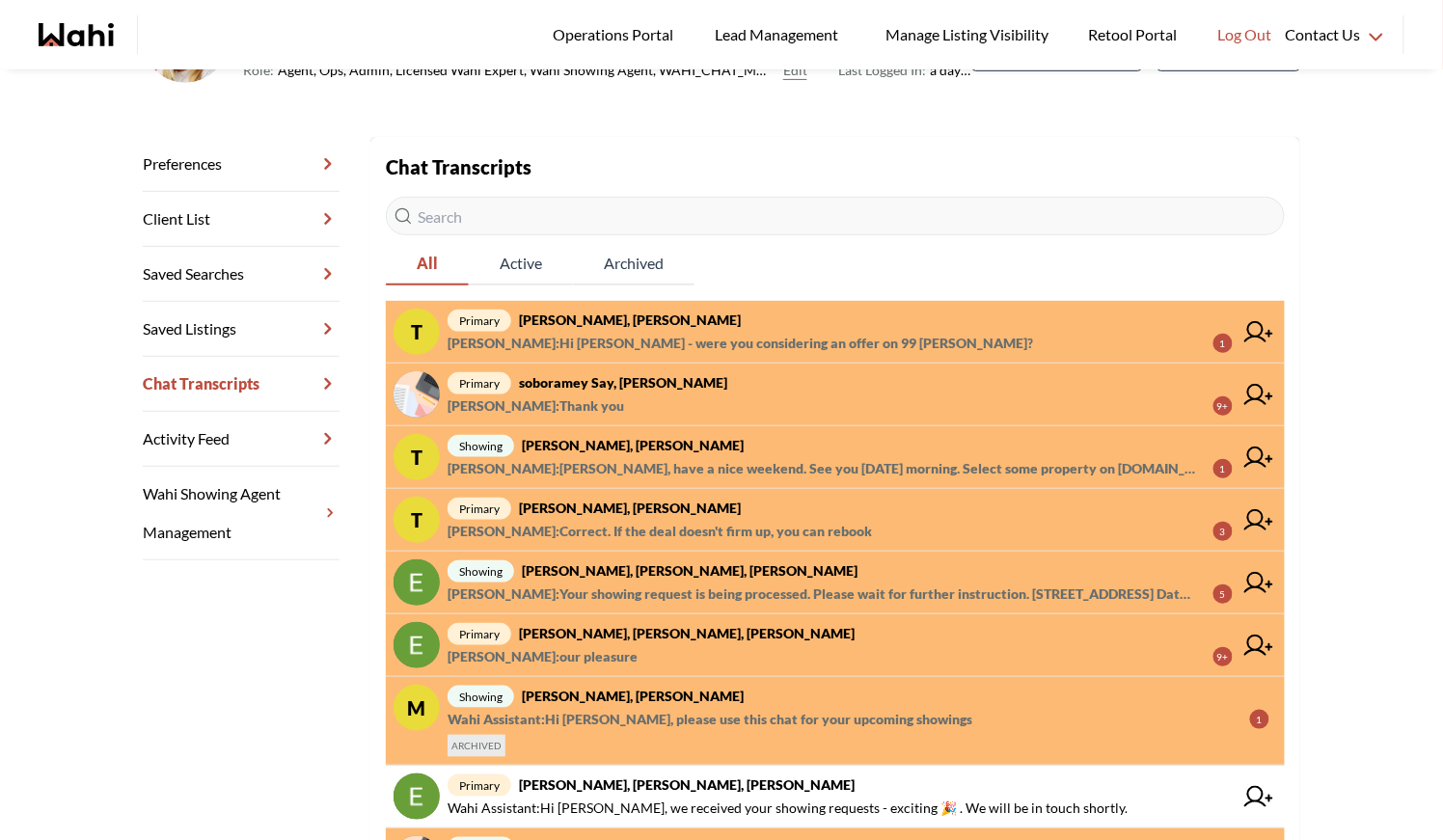
scroll to position [305, 0]
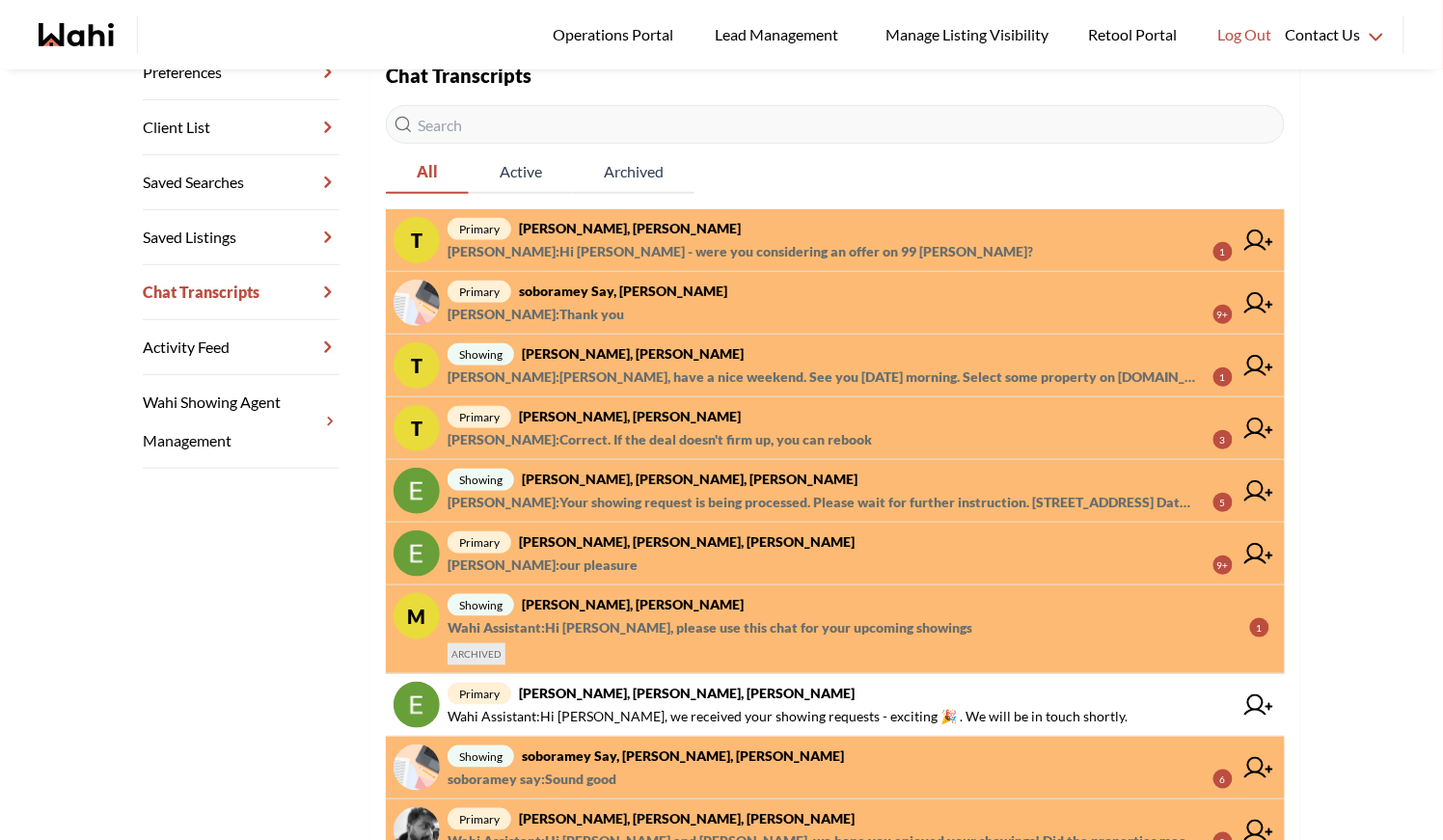
click at [769, 351] on span "showing Tanya Fita, Naveen, Michelle" at bounding box center [840, 353] width 785 height 23
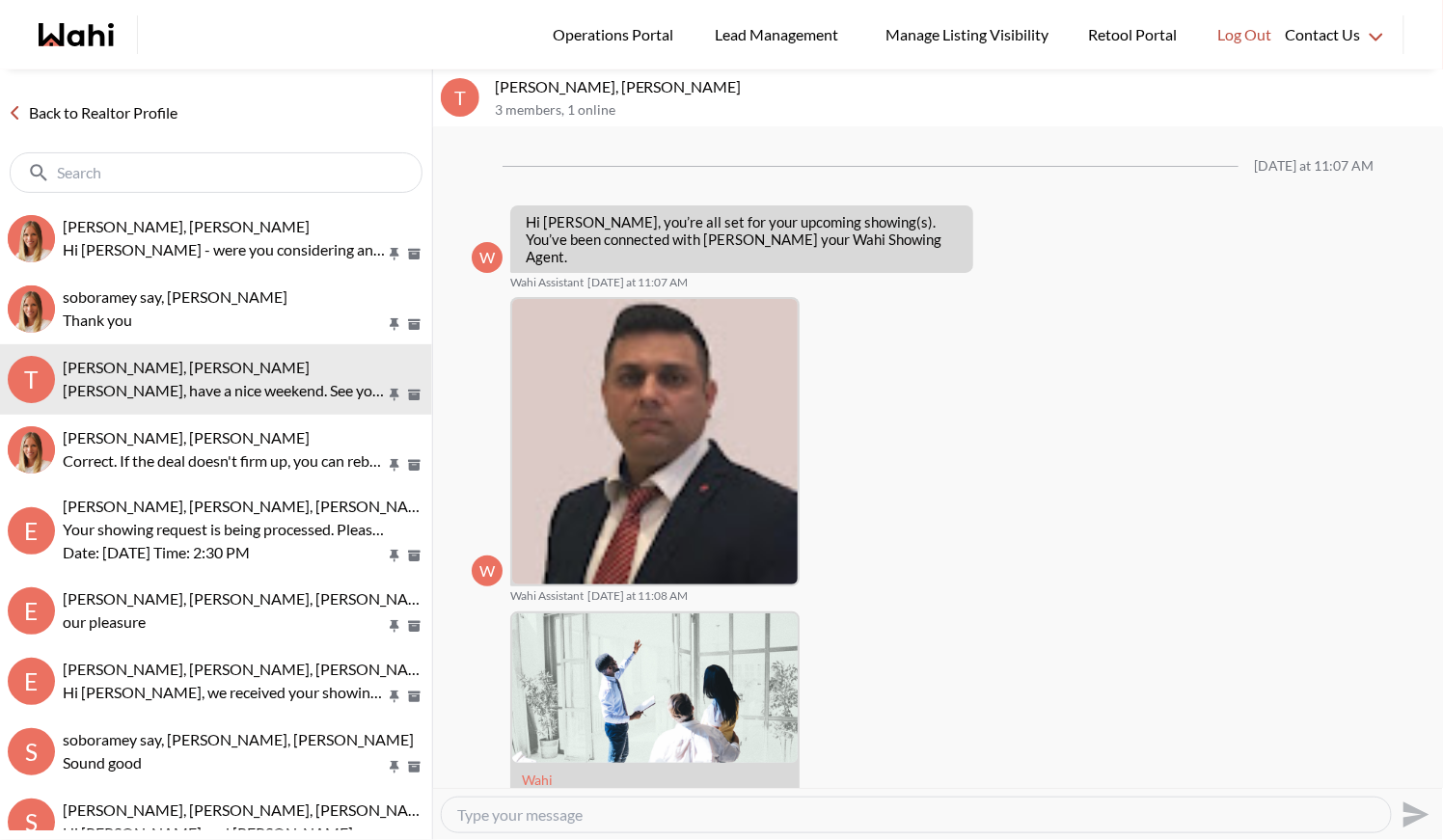
scroll to position [1107, 0]
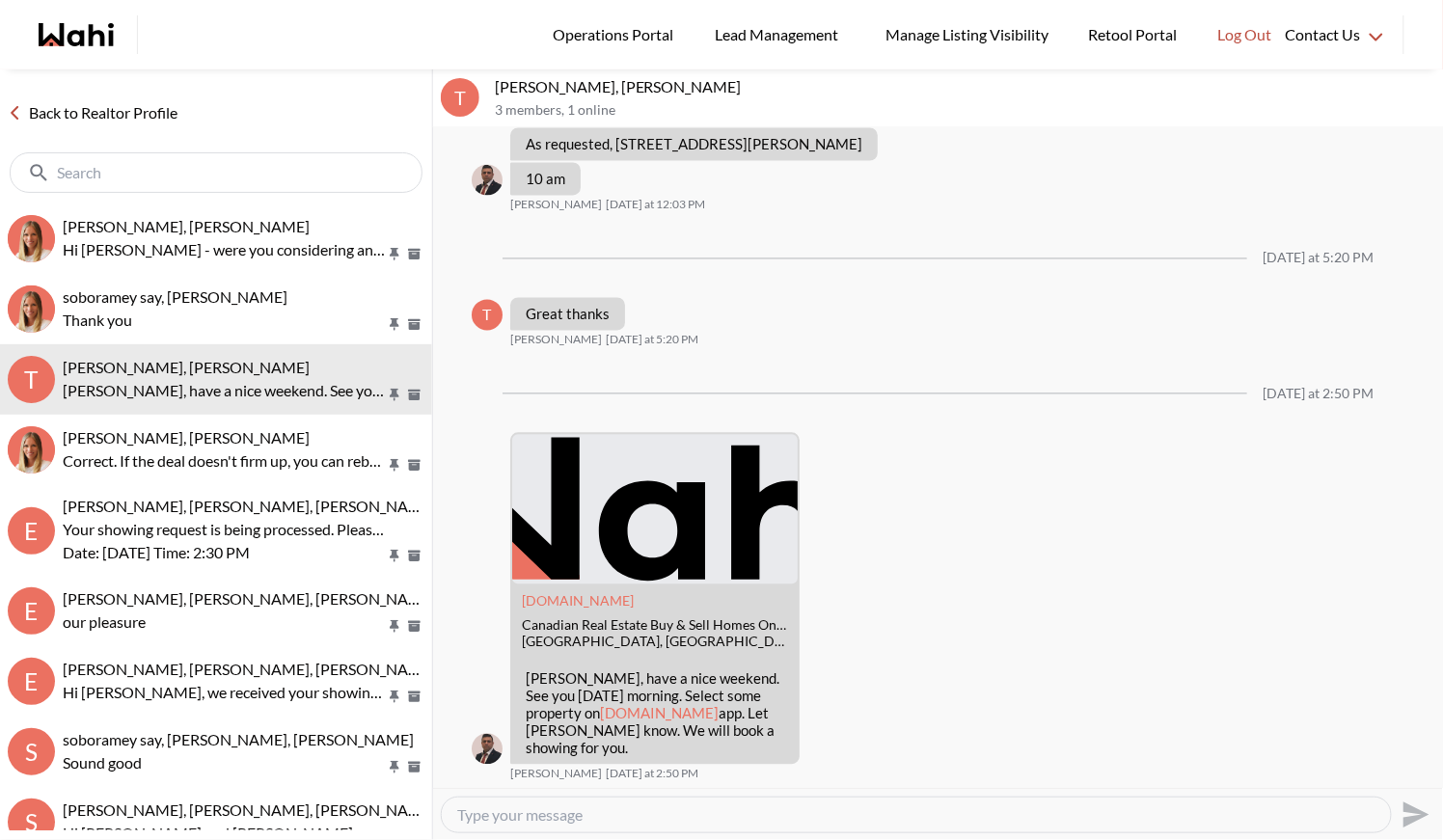
drag, startPoint x: 769, startPoint y: 351, endPoint x: 735, endPoint y: 374, distance: 41.0
click at [764, 348] on div "T Great thanks Tanya Fita Yesterday at 5:20 PM" at bounding box center [938, 323] width 933 height 51
click at [652, 635] on div "Canadian Real Estate Buy & Sell Homes On Your Own Terms | Wahi" at bounding box center [655, 627] width 267 height 17
click at [90, 113] on link "Back to Realtor Profile" at bounding box center [92, 112] width 185 height 25
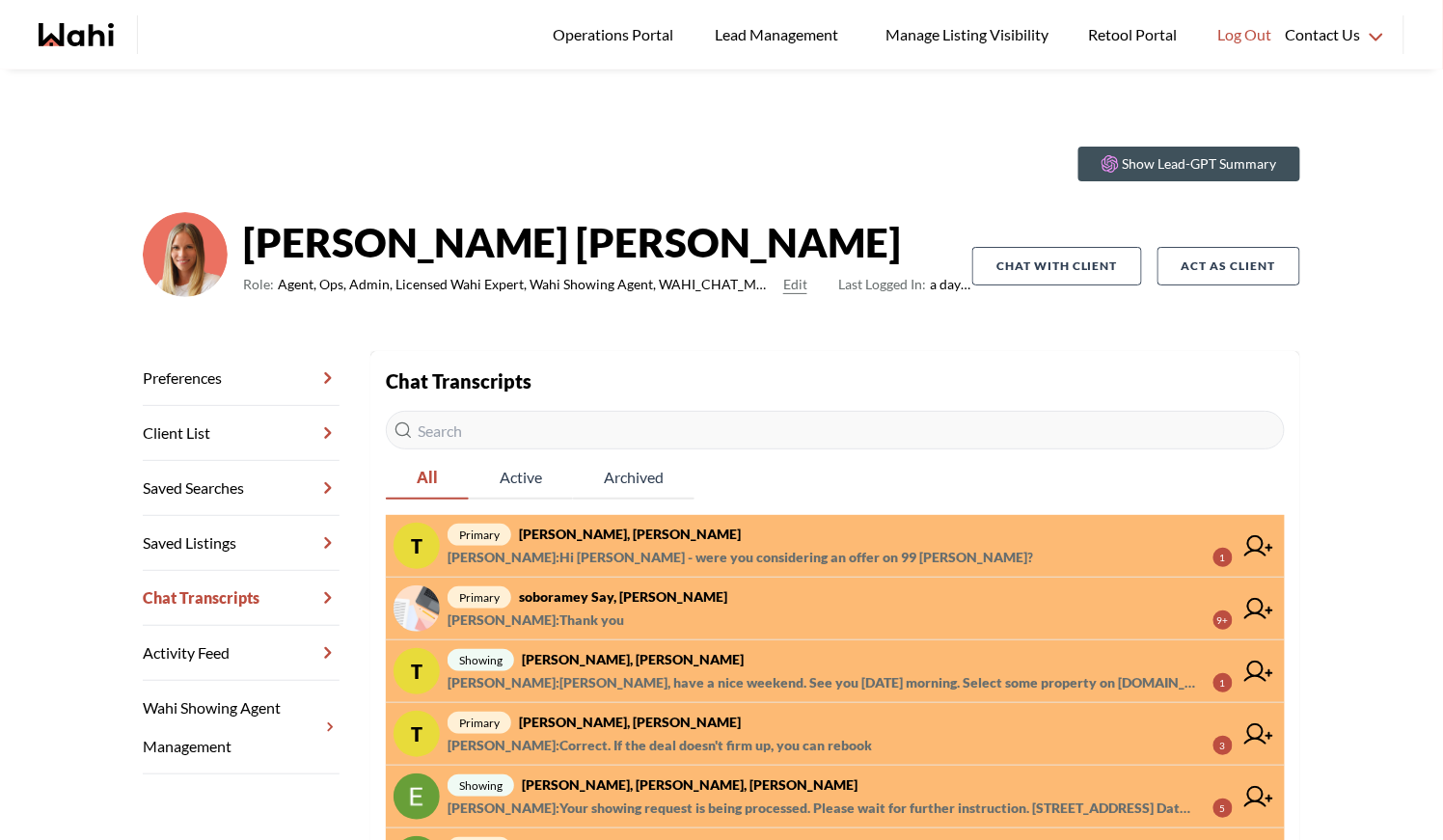
click at [697, 673] on span "Naveen Kumar : Tanya, have a nice weekend. See you next Saturday morning. Selec…" at bounding box center [822, 682] width 751 height 23
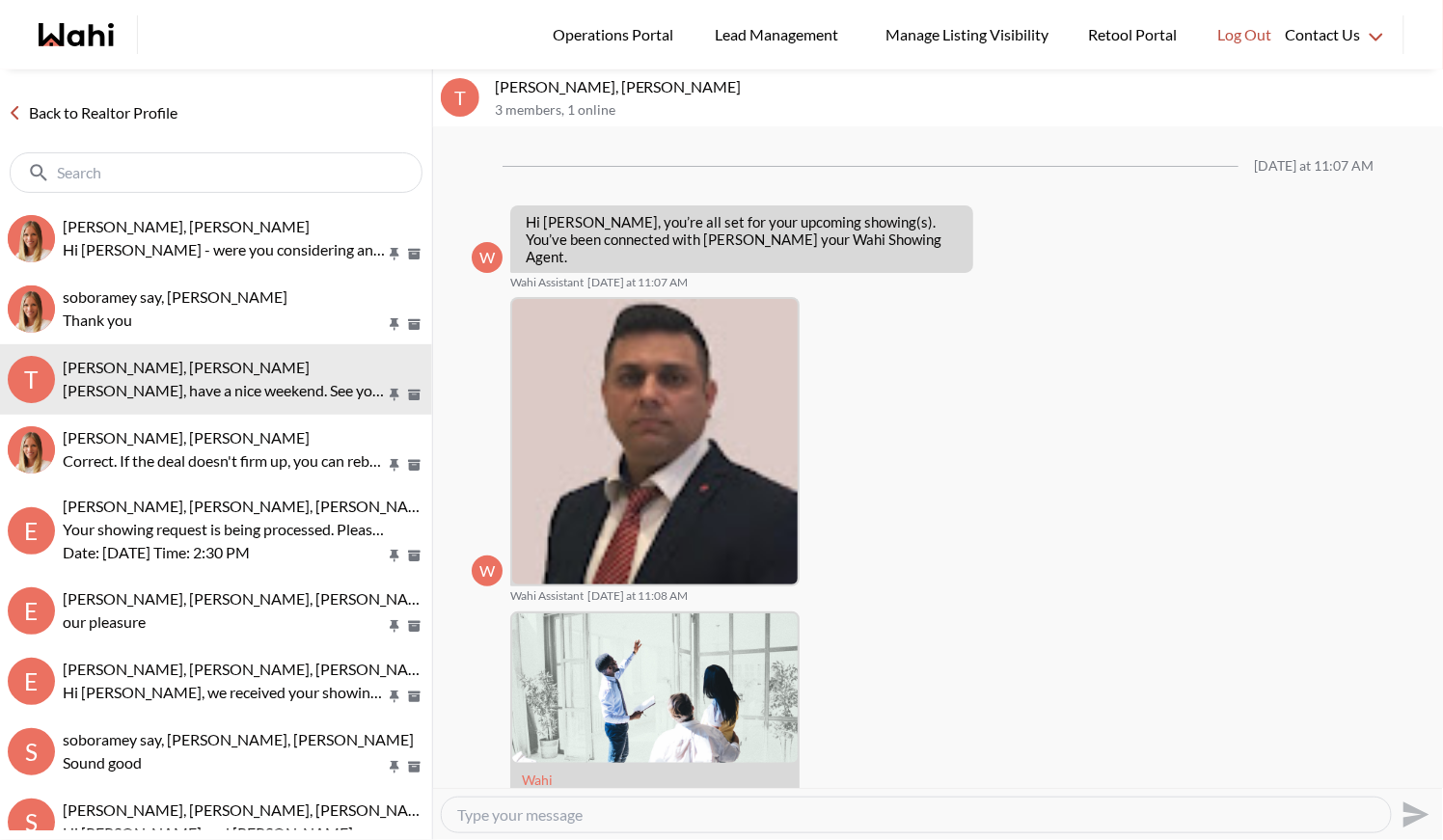
scroll to position [1107, 0]
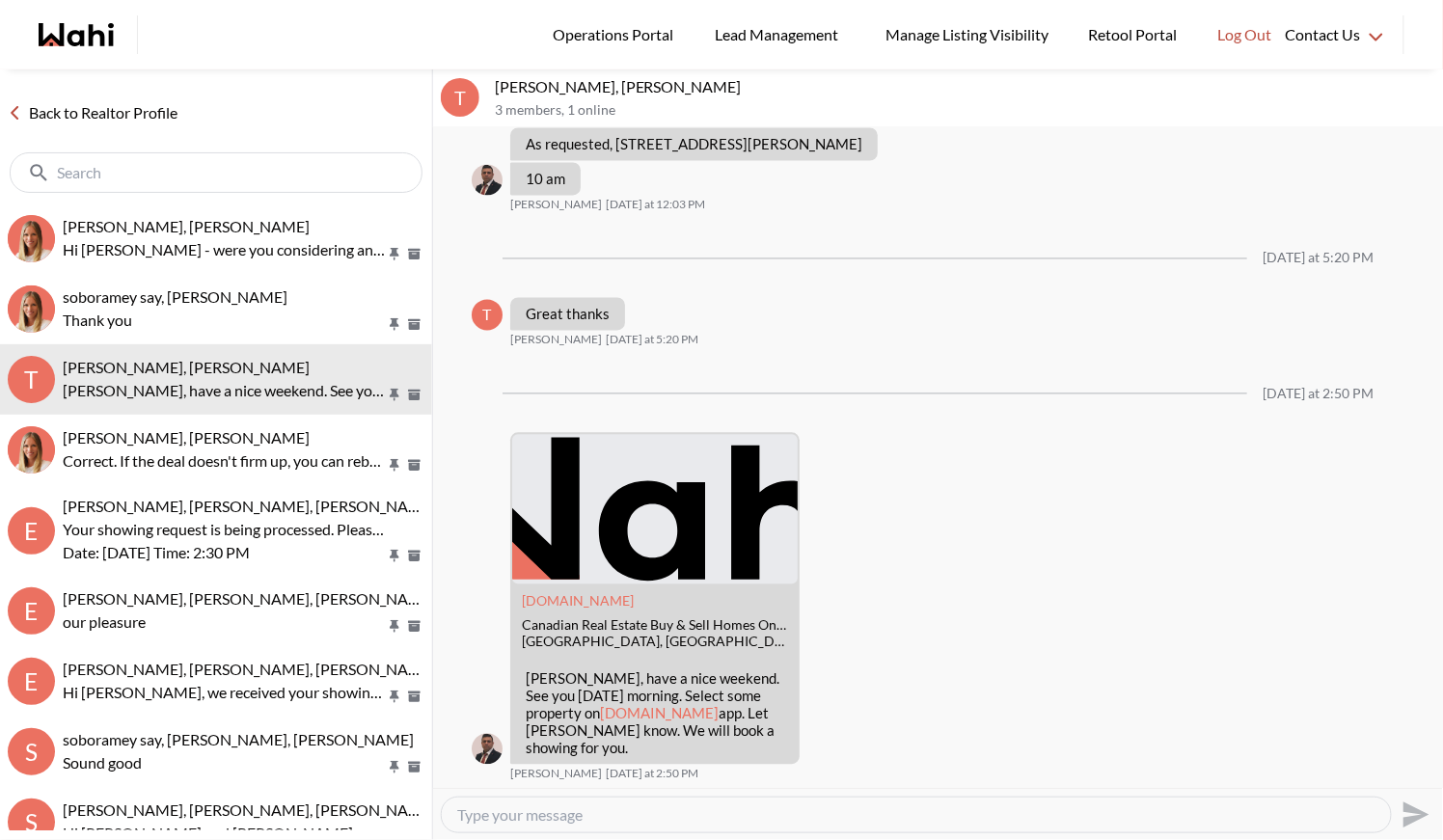
click at [94, 114] on link "Back to Realtor Profile" at bounding box center [92, 112] width 185 height 25
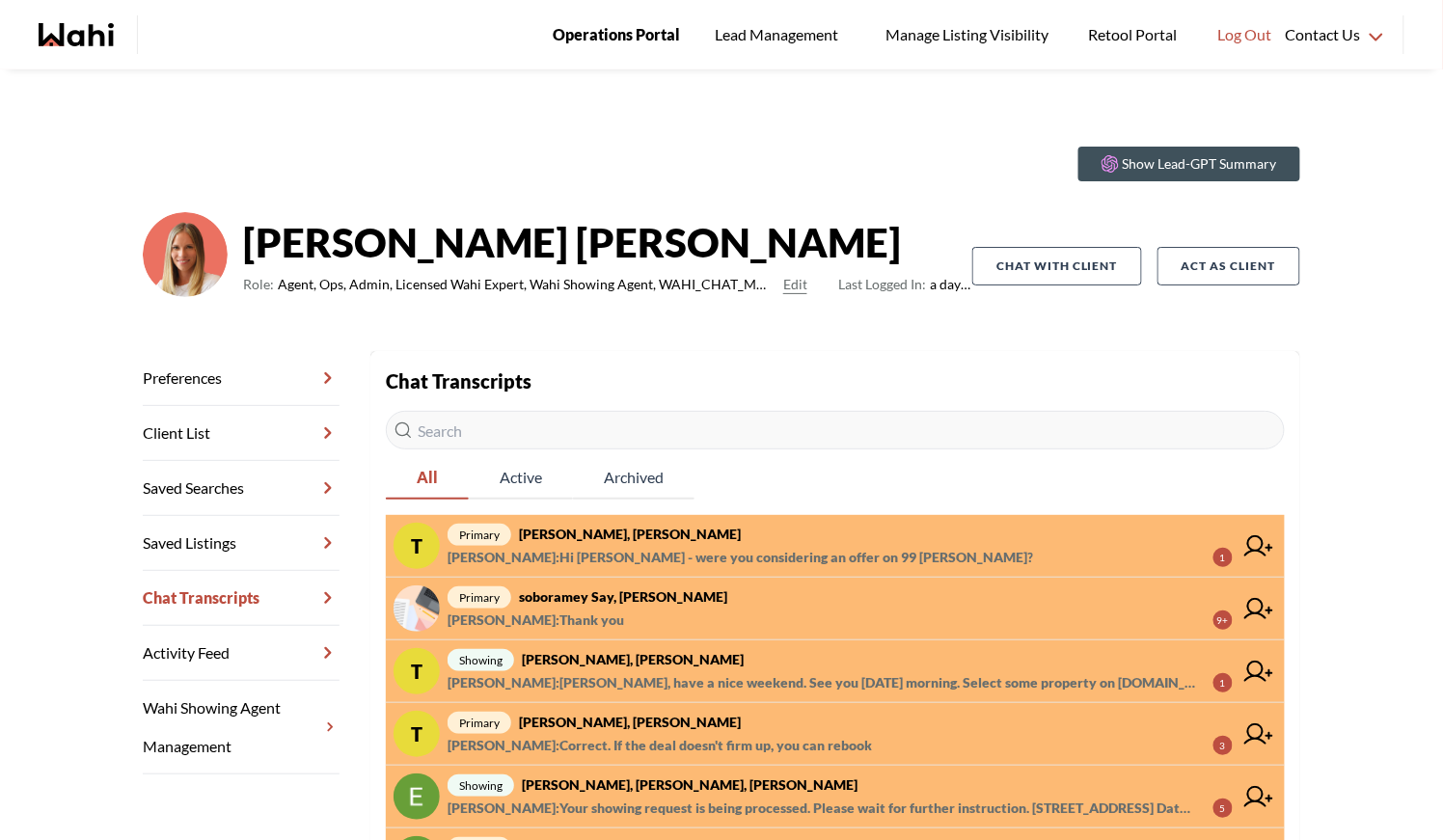
click at [590, 37] on span "Operations Portal" at bounding box center [616, 34] width 127 height 25
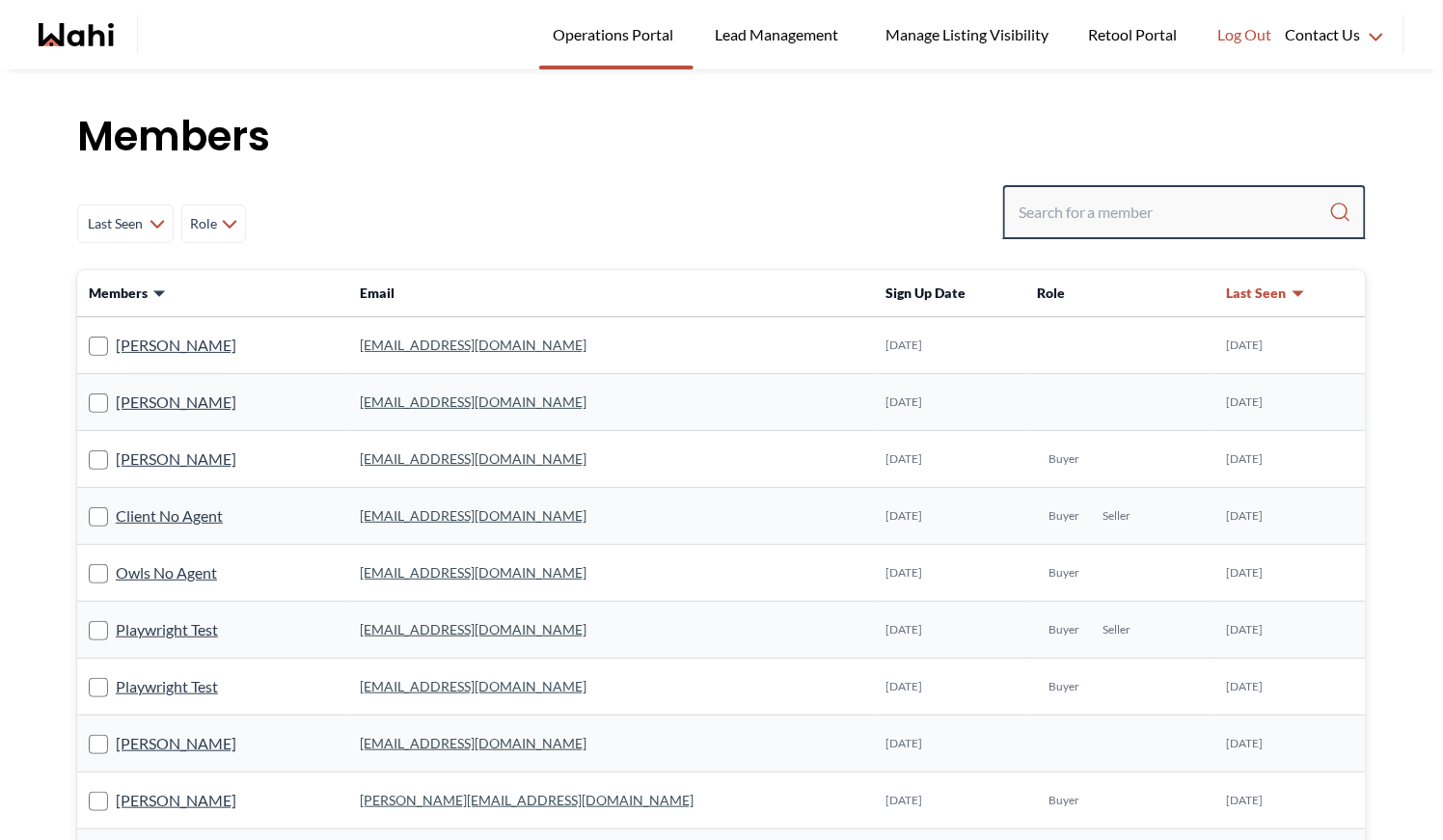
click at [1145, 206] on input "Search input" at bounding box center [1173, 212] width 310 height 35
click at [1062, 211] on input "Search input" at bounding box center [1173, 212] width 310 height 35
type input "ryckman"
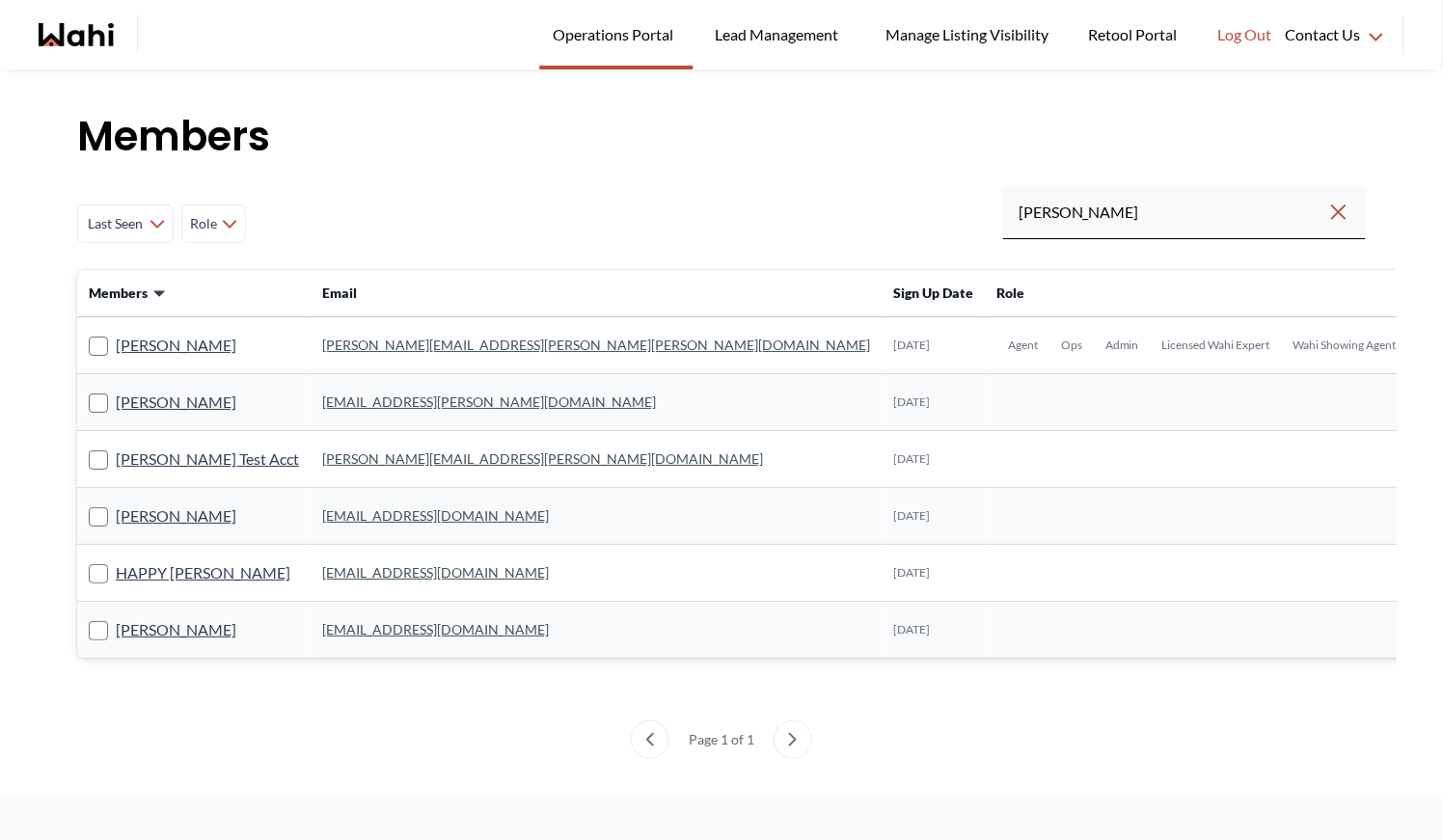
click at [346, 345] on link "michelle.williams@wahi.com" at bounding box center [596, 345] width 548 height 17
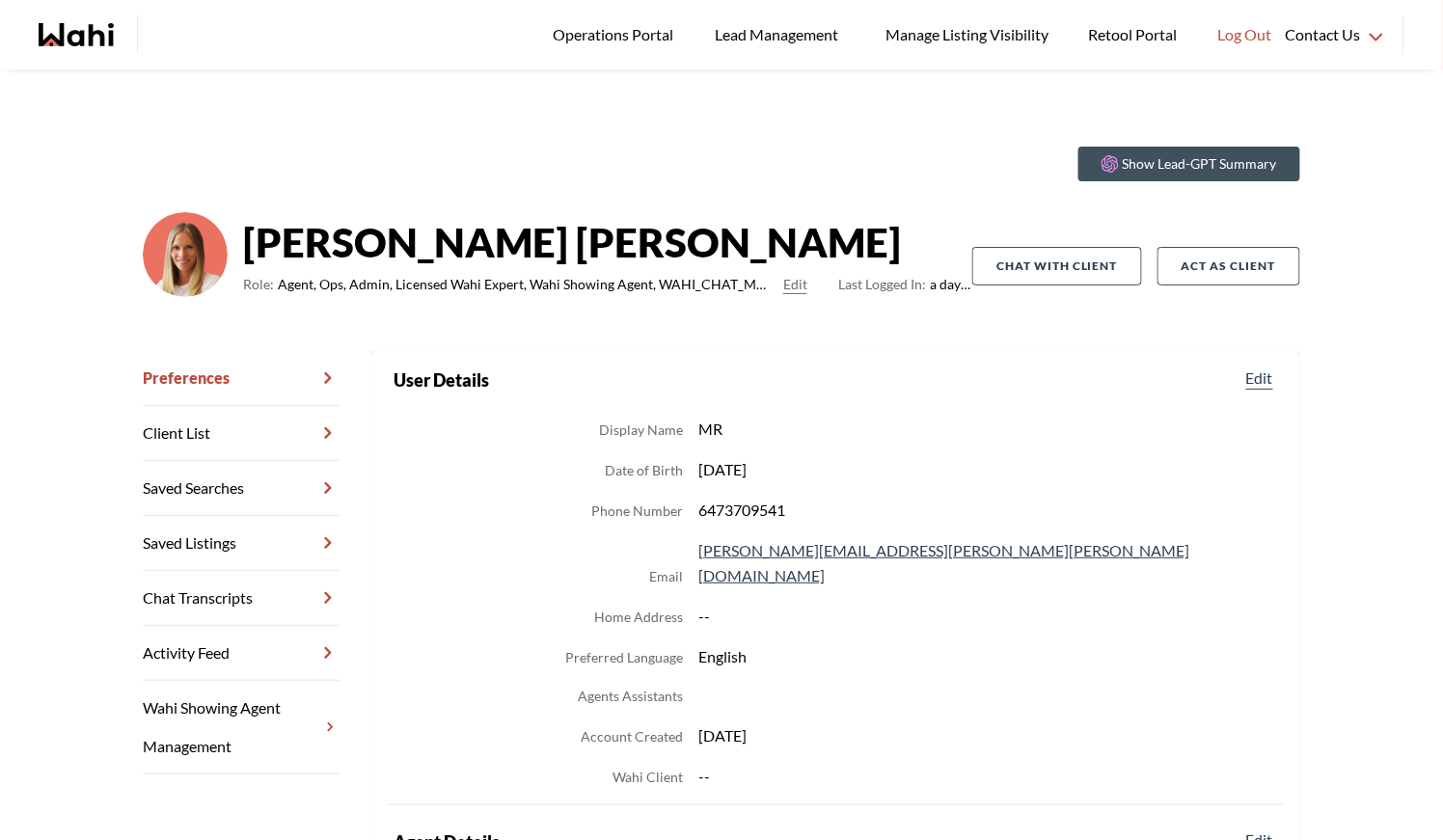
click at [239, 590] on link "Chat Transcripts" at bounding box center [241, 598] width 196 height 55
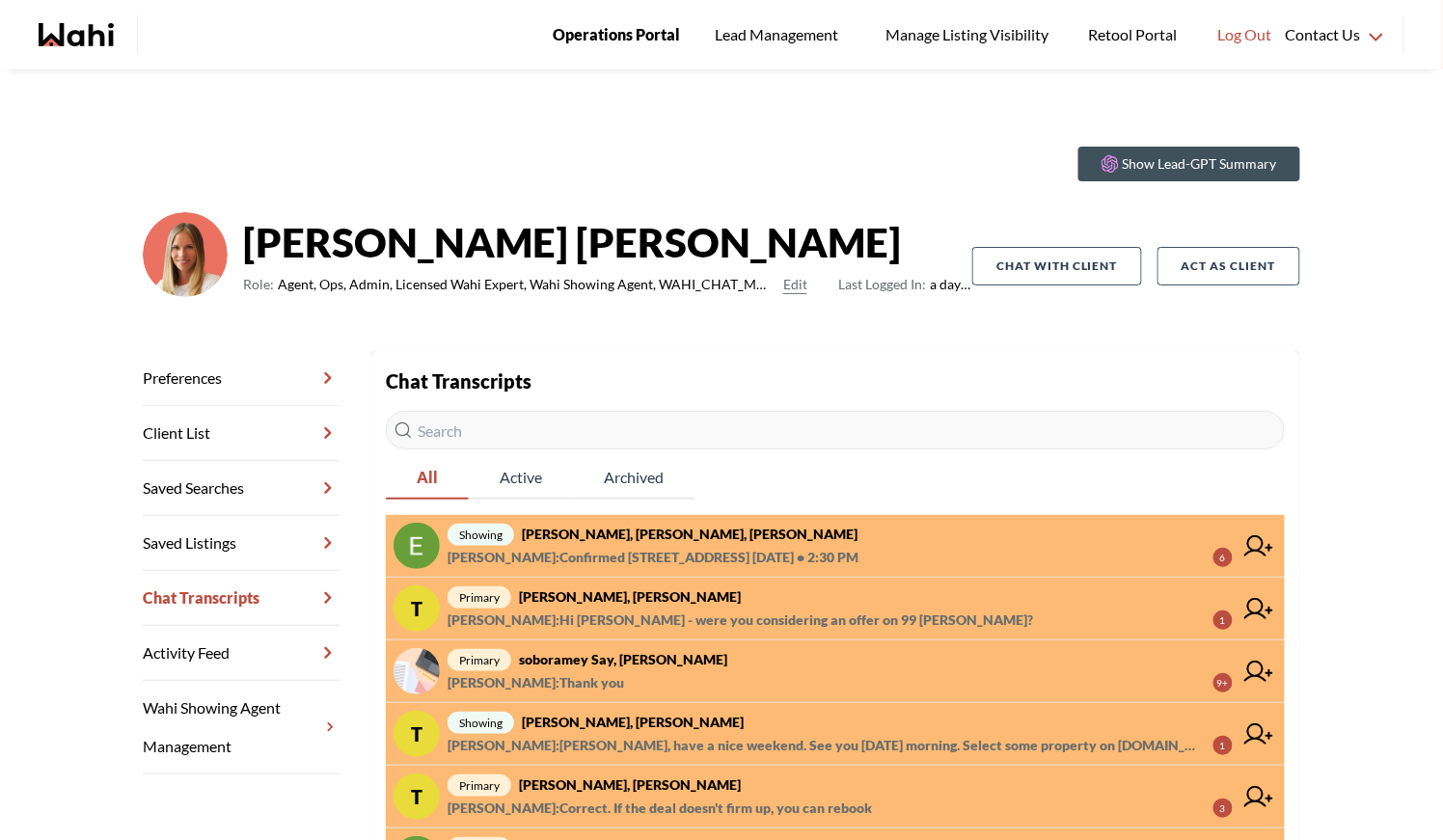
click at [635, 19] on link "Operations Portal" at bounding box center [617, 35] width 155 height 69
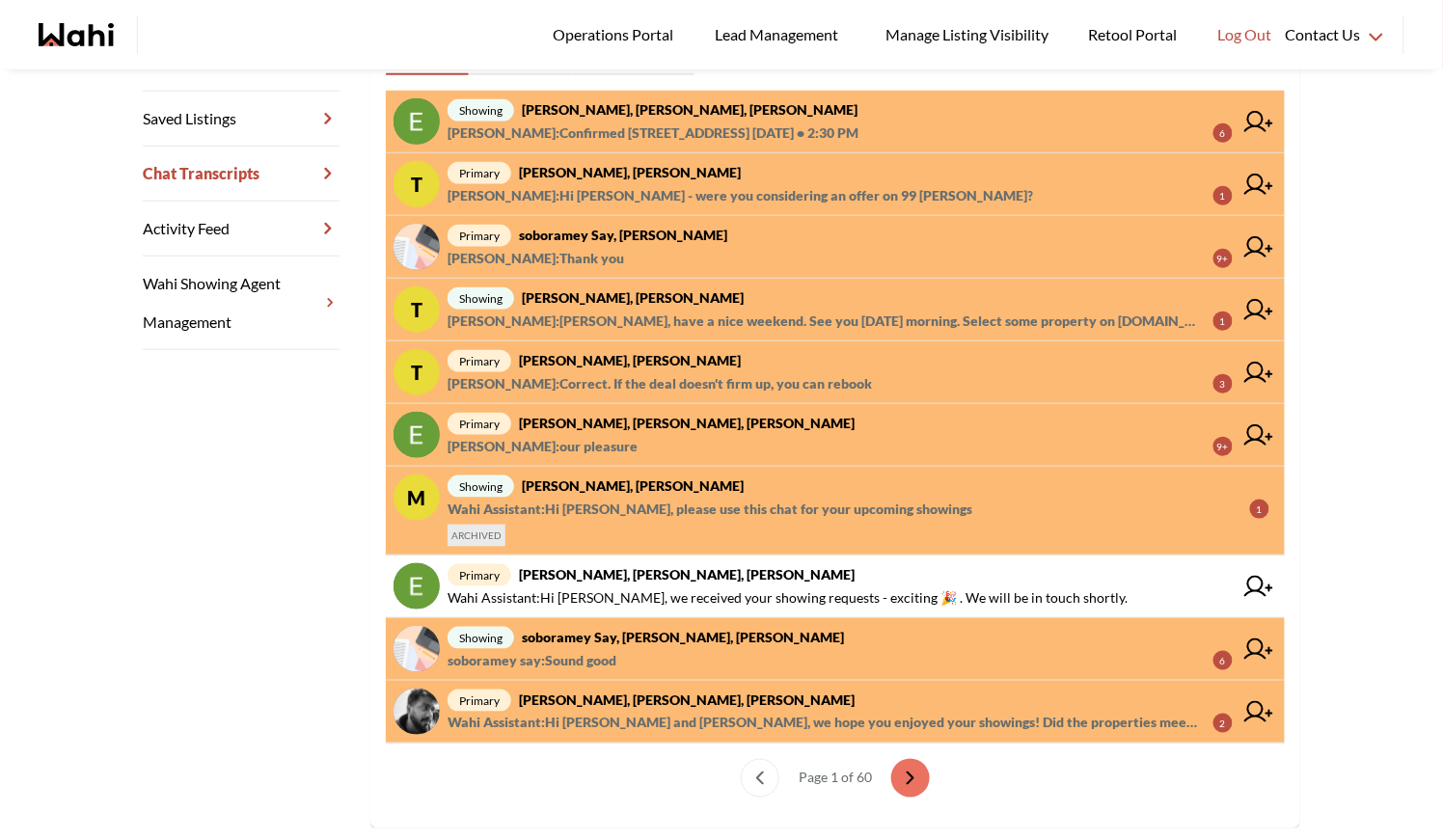
scroll to position [464, 0]
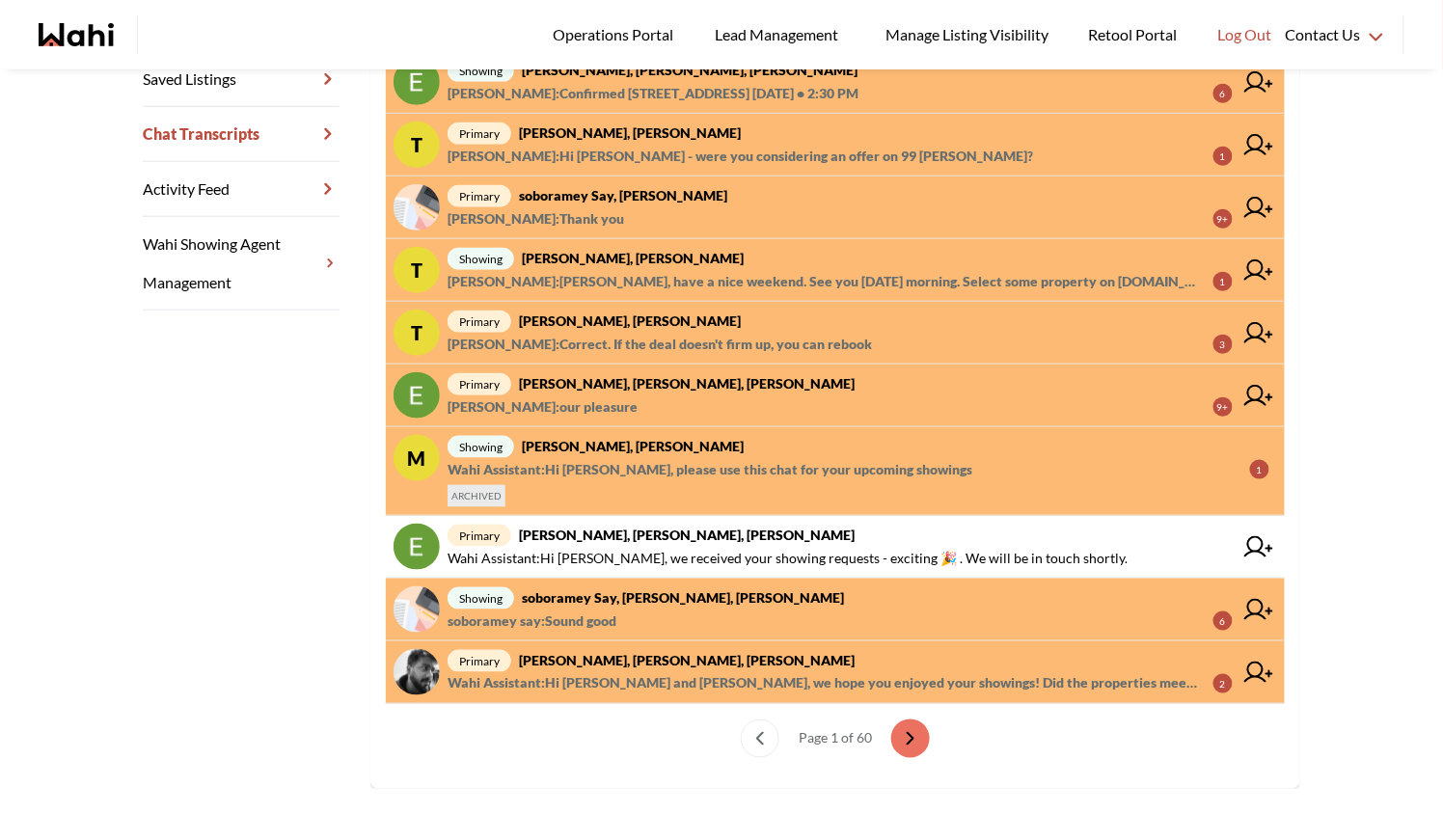
click at [600, 391] on span "primary [PERSON_NAME], [PERSON_NAME], [PERSON_NAME]" at bounding box center [840, 384] width 785 height 23
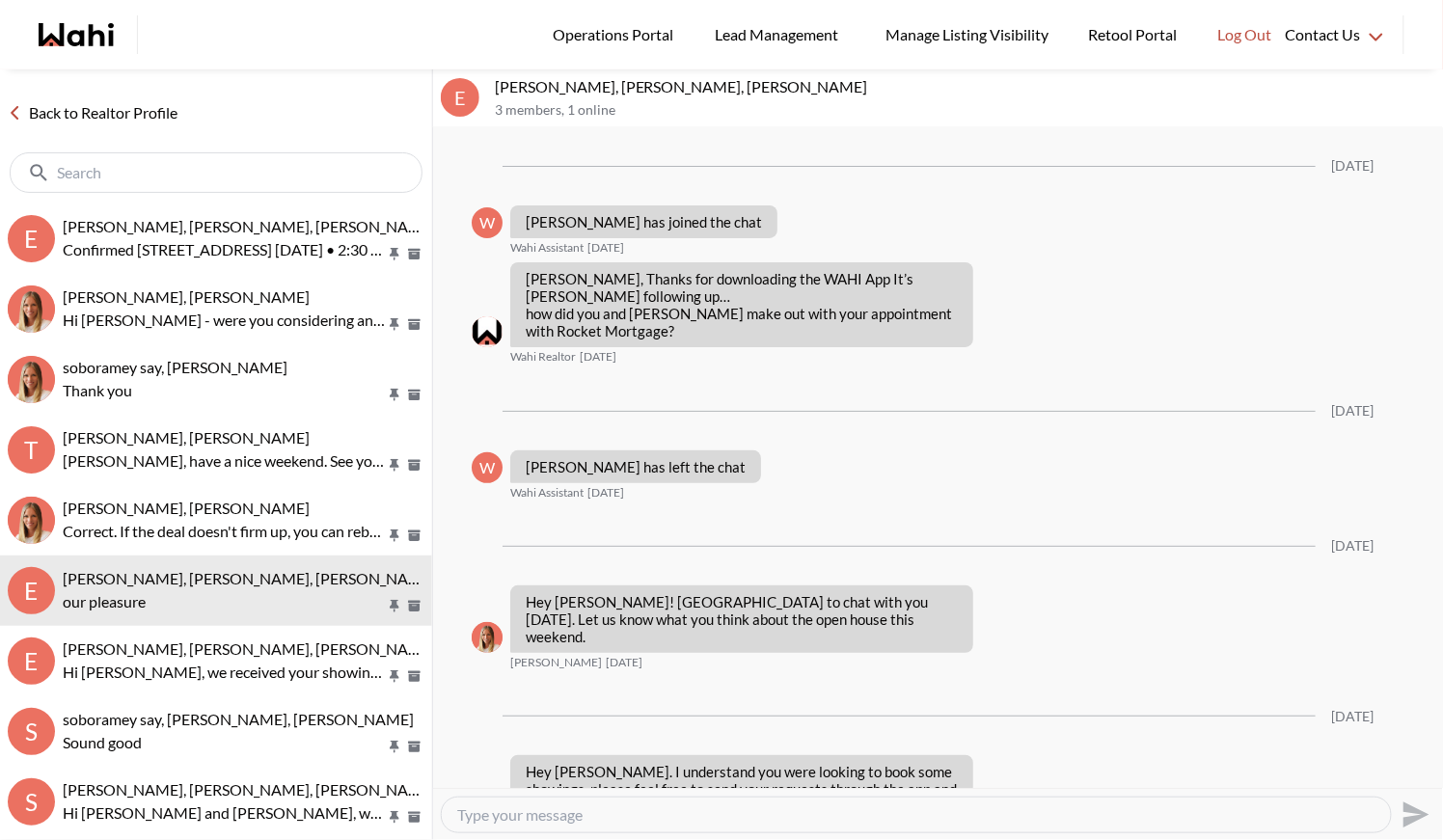
scroll to position [2244, 0]
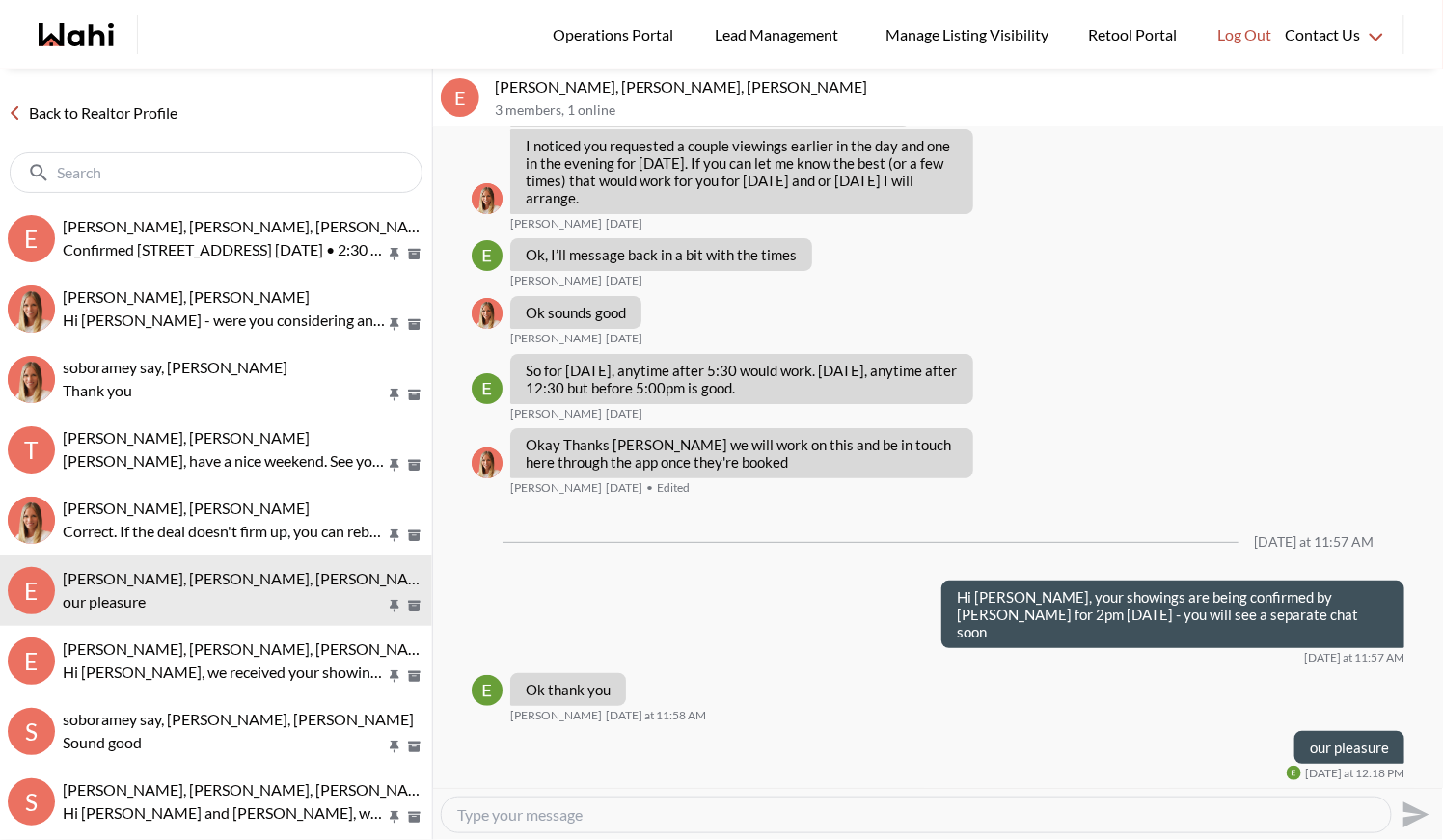
click at [104, 107] on link "Back to Realtor Profile" at bounding box center [92, 112] width 185 height 25
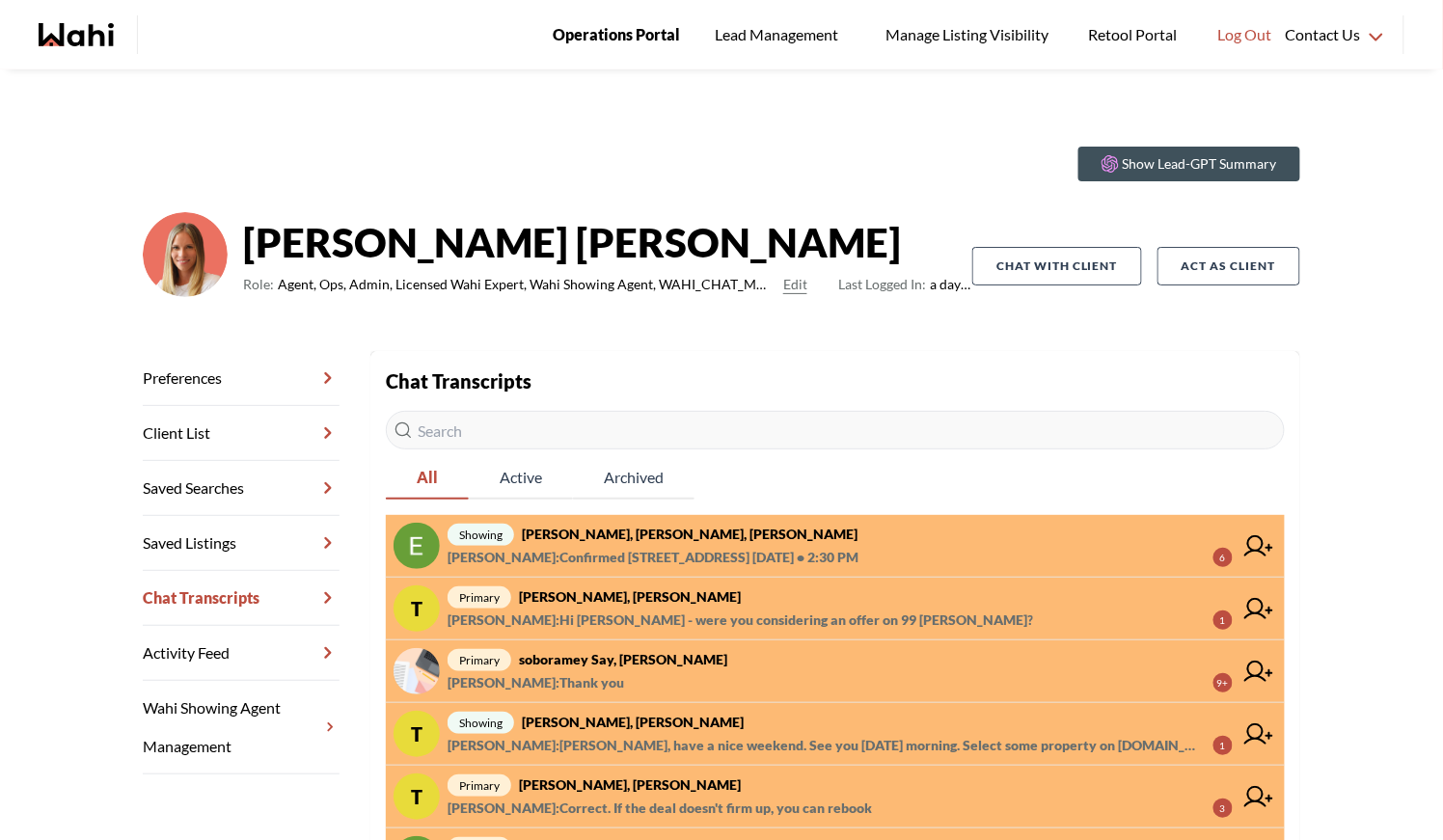
click at [626, 30] on span "Operations Portal" at bounding box center [616, 34] width 127 height 25
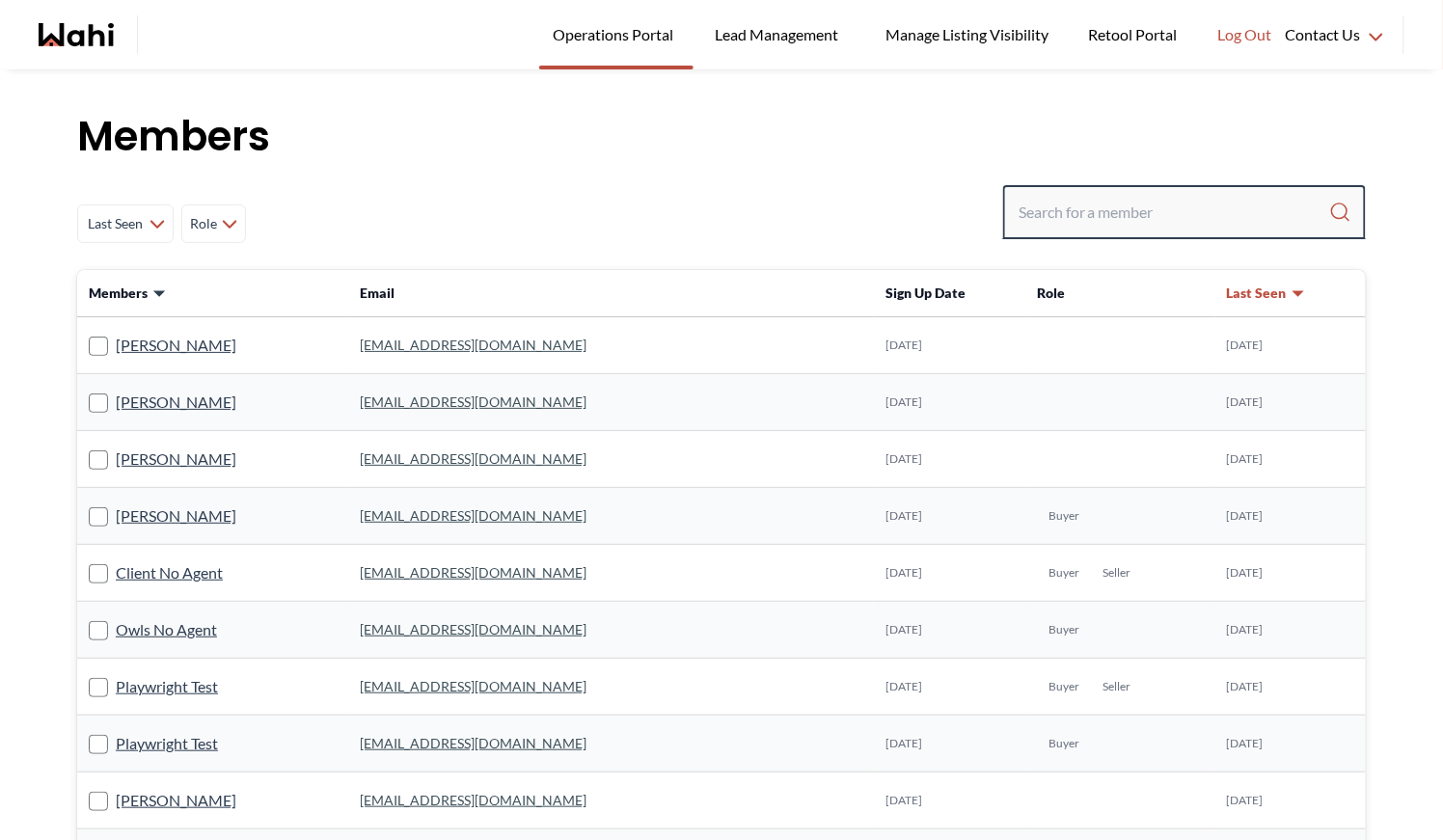
click at [1140, 215] on input "Search input" at bounding box center [1173, 212] width 310 height 35
type input "behnam"
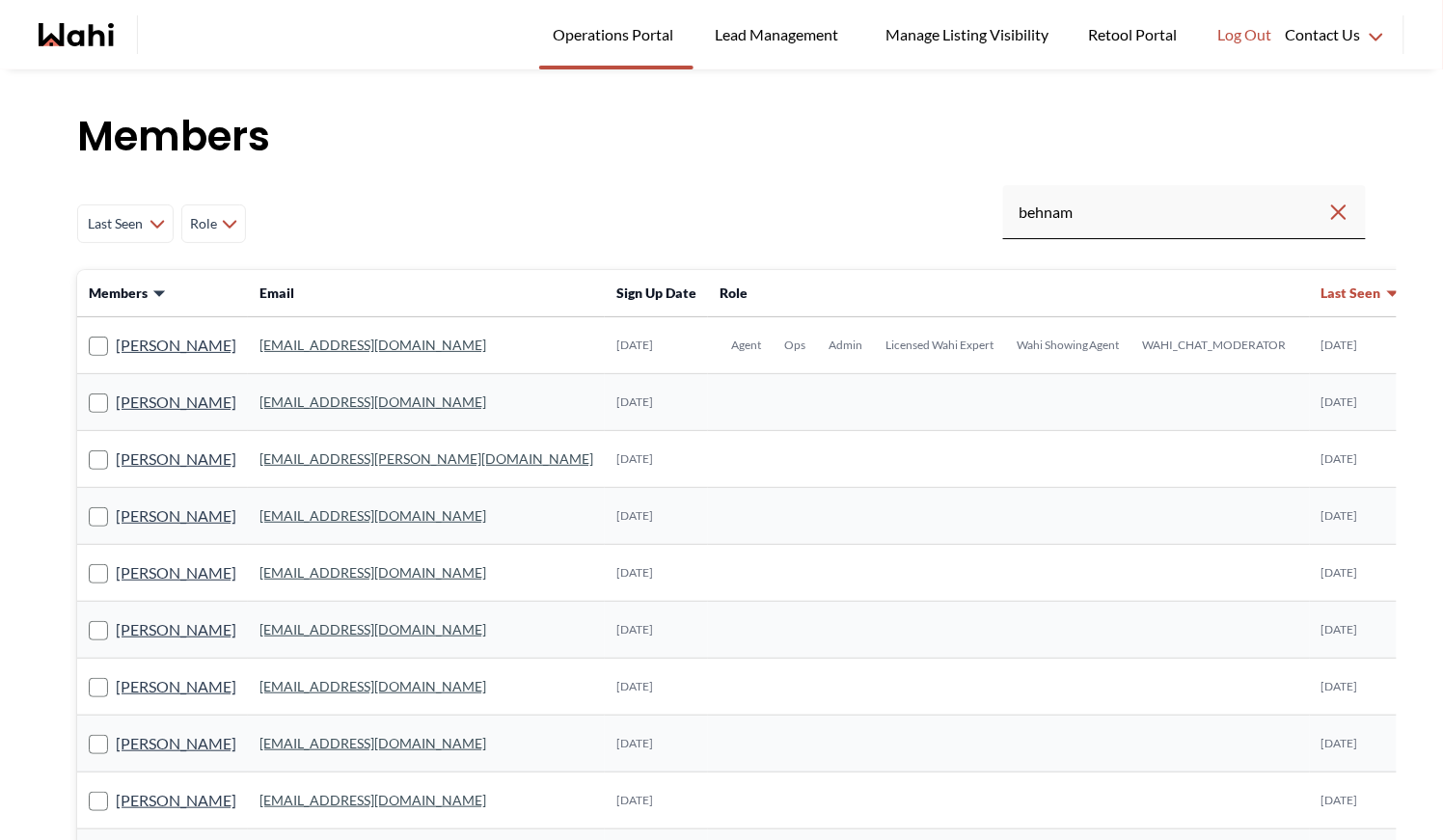
click at [344, 350] on link "behnam.fazili@wahi.com" at bounding box center [373, 345] width 227 height 17
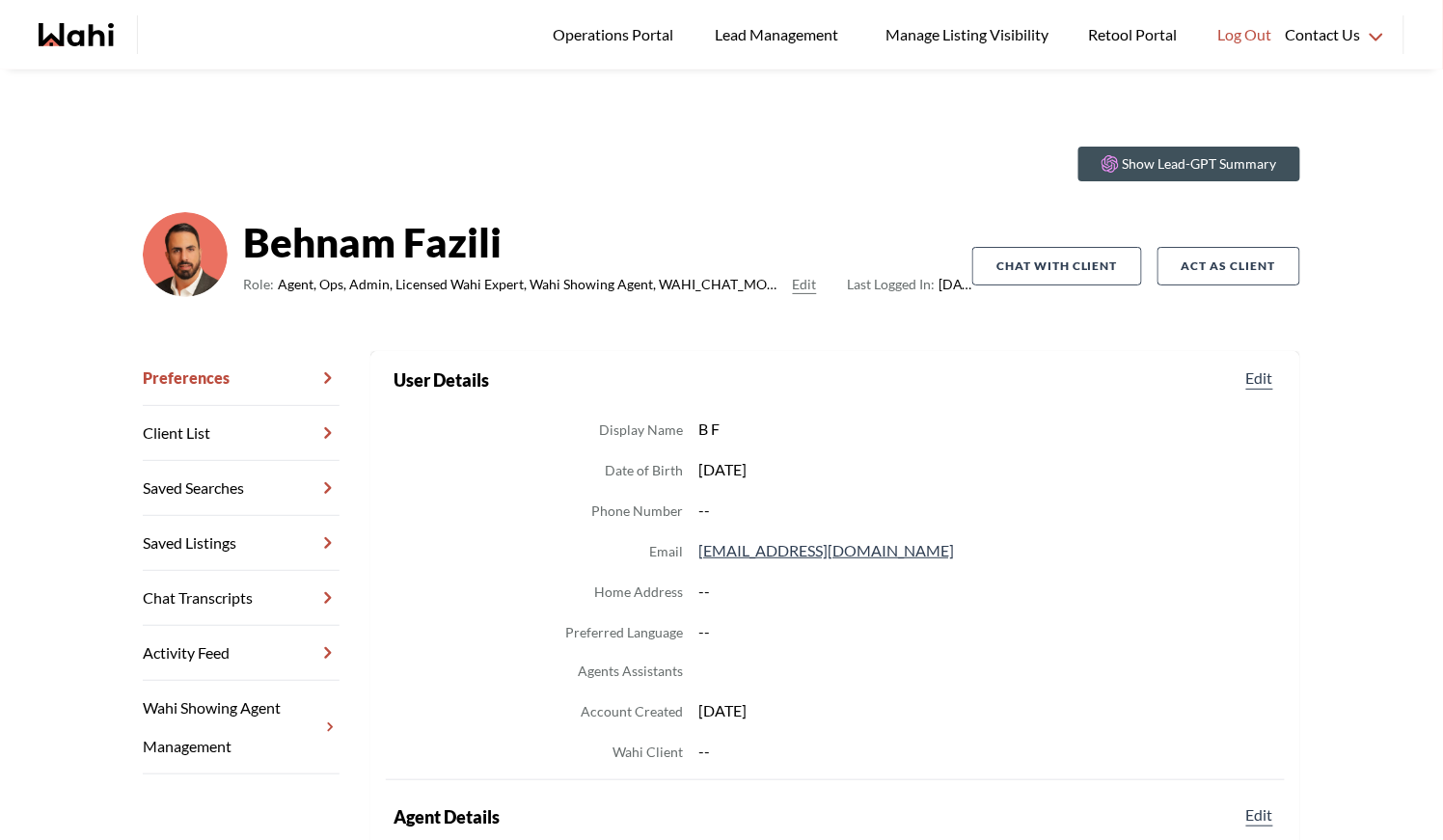
click at [257, 599] on link "Chat Transcripts" at bounding box center [241, 598] width 196 height 55
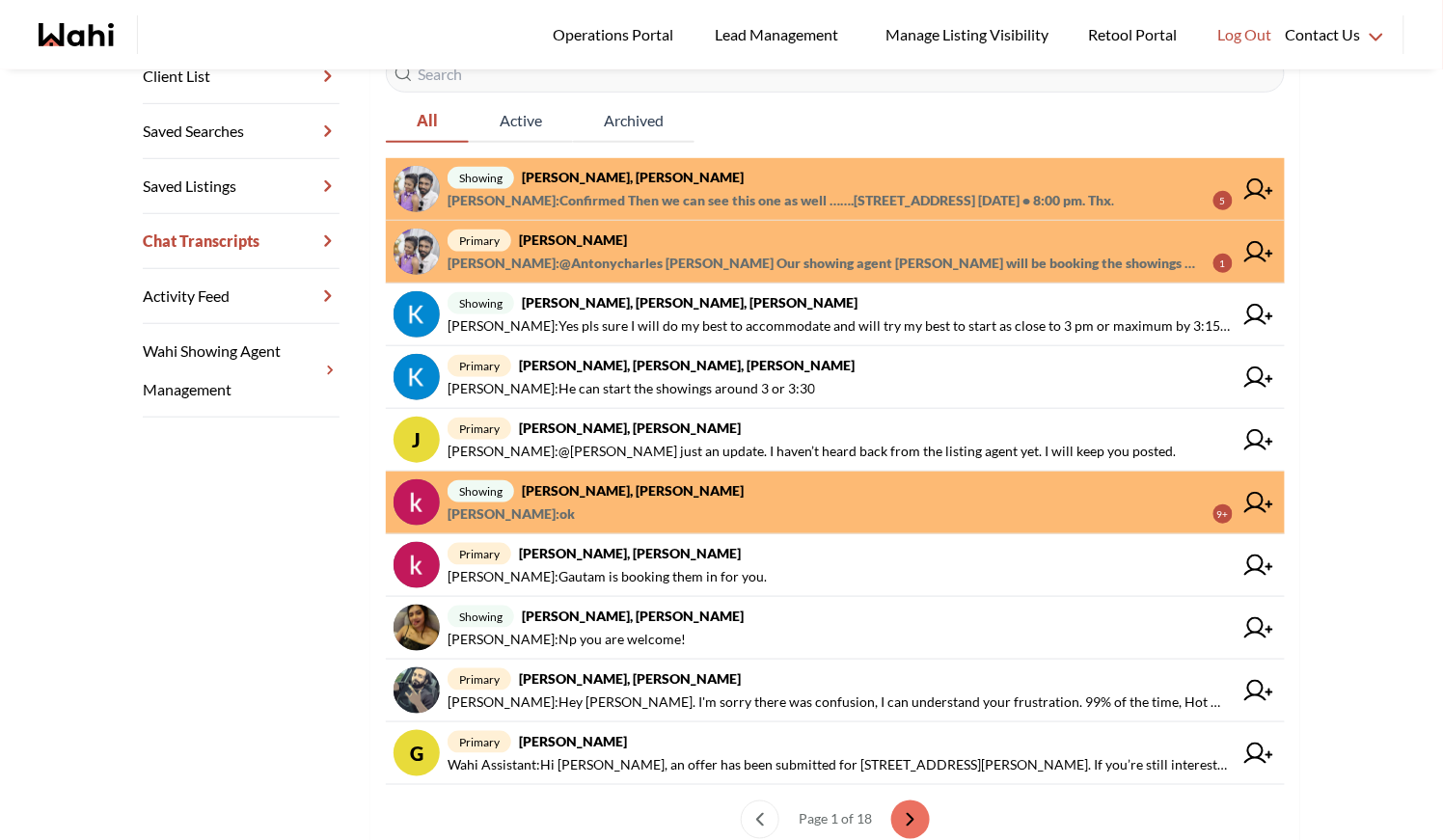
scroll to position [444, 0]
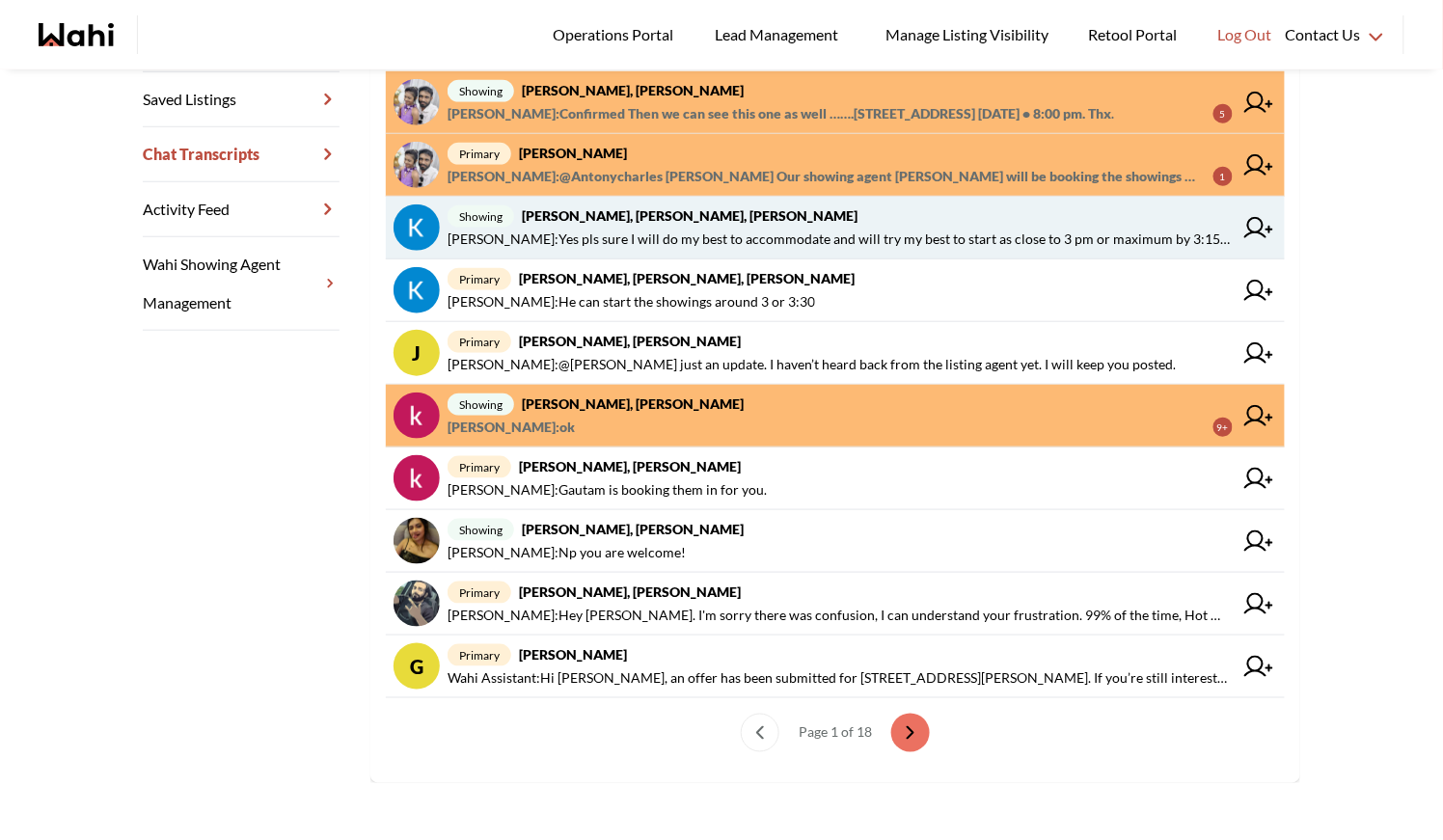
click at [701, 228] on span "Paul Sharma : Yes pls sure I will do my best to accommodate and will try my bes…" at bounding box center [840, 239] width 785 height 23
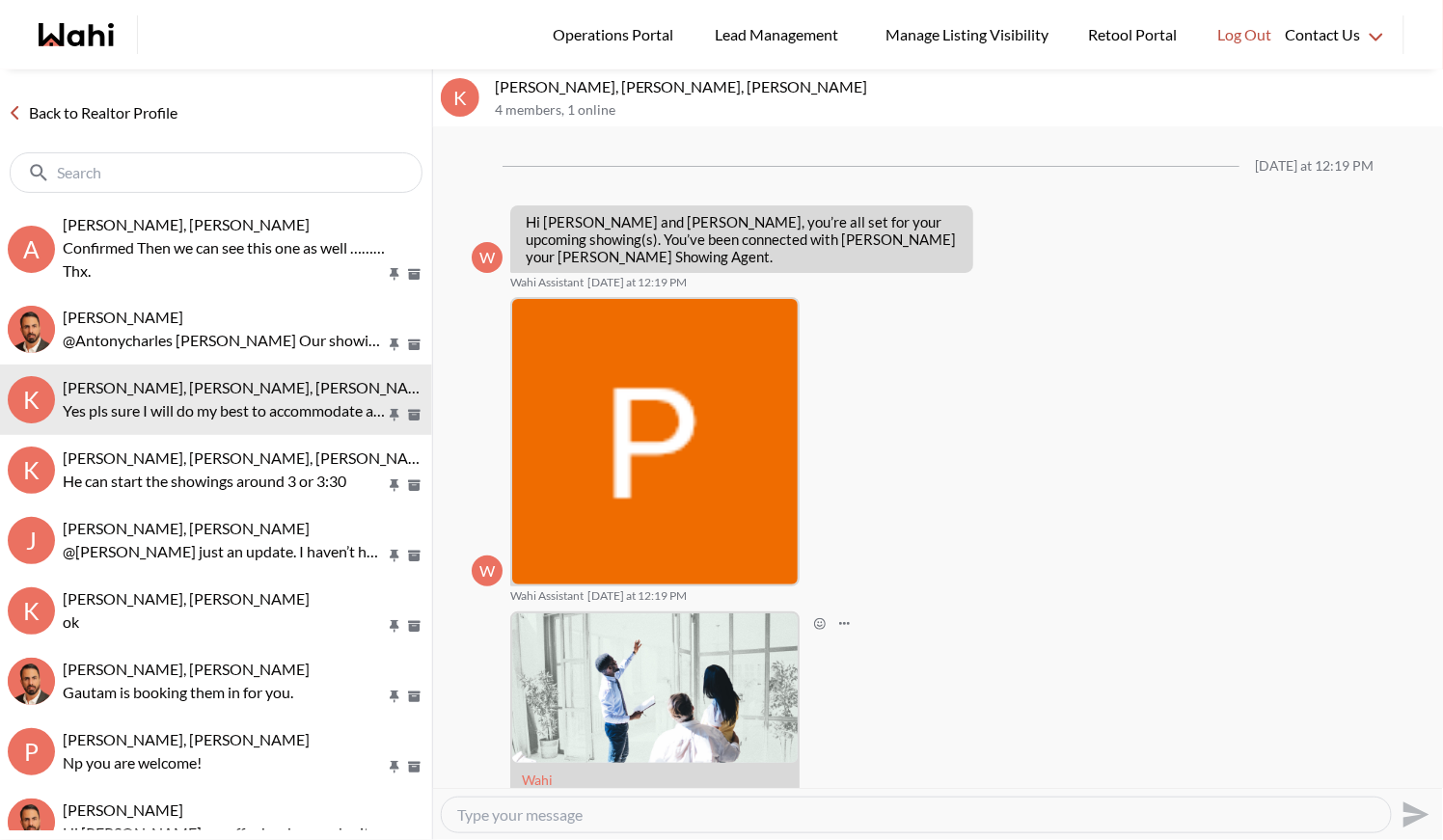
scroll to position [403, 0]
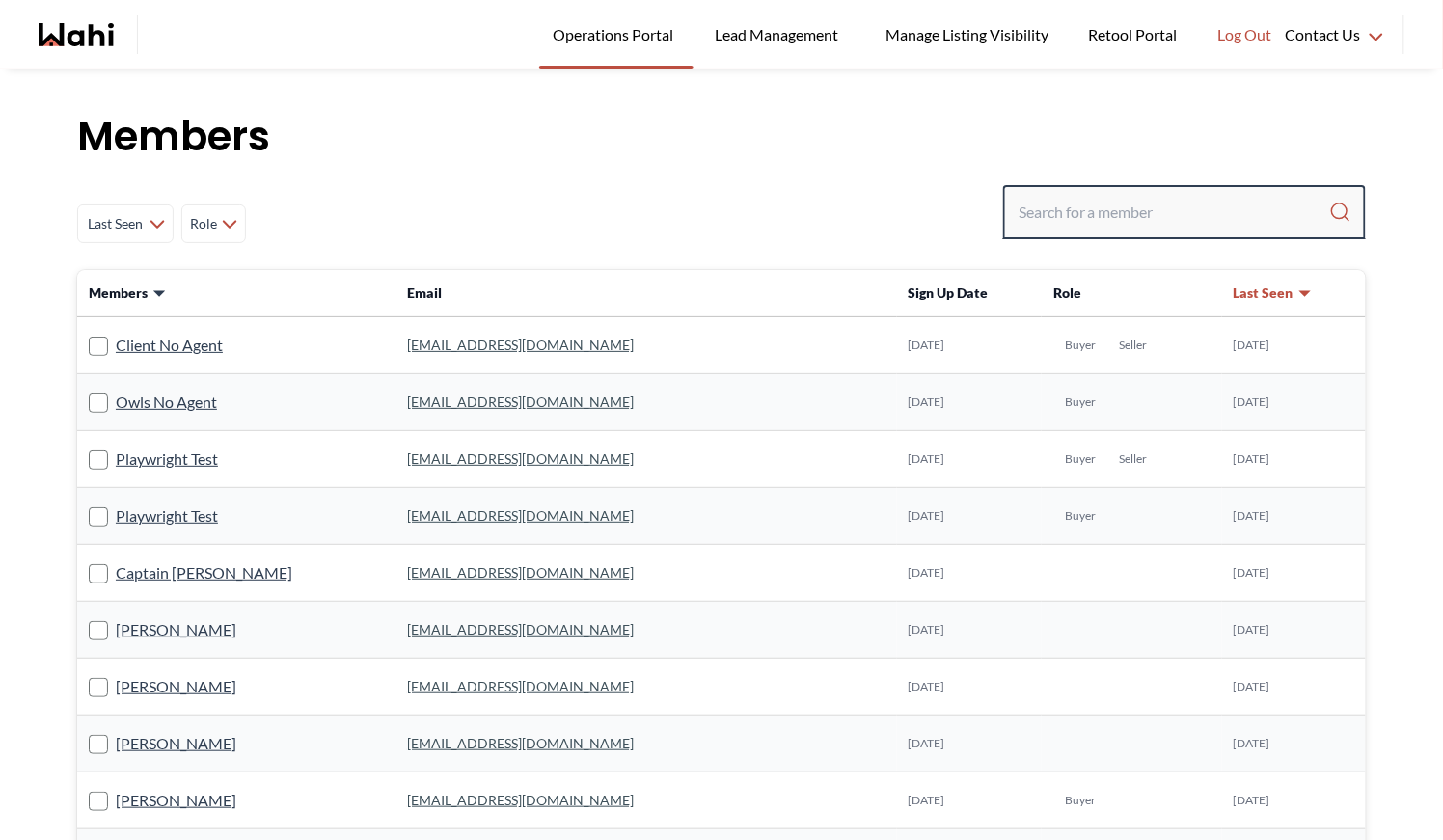
click at [1099, 212] on input "Search input" at bounding box center [1173, 212] width 310 height 35
type input "[PERSON_NAME]"
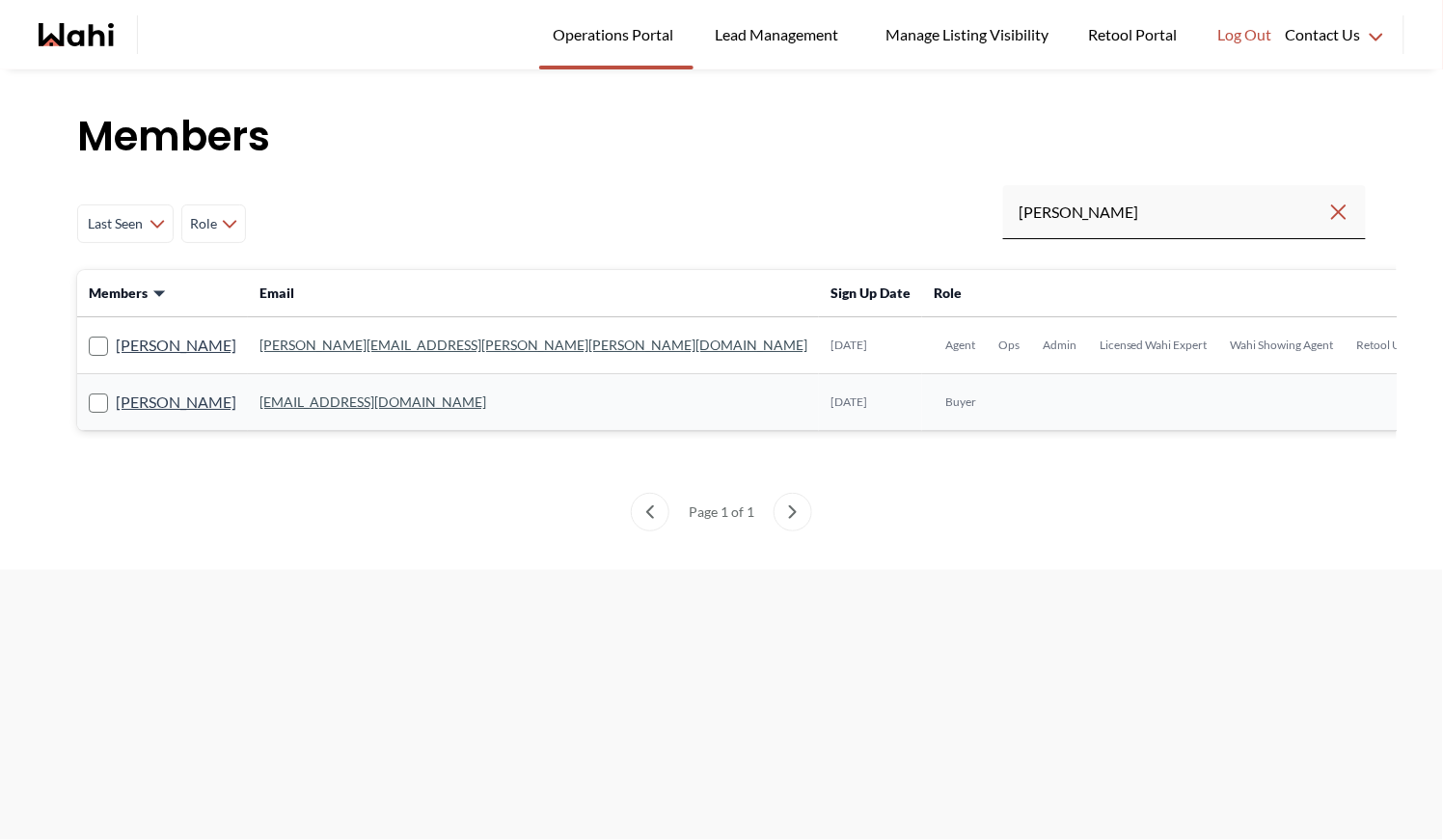
click at [311, 349] on link "[PERSON_NAME][EMAIL_ADDRESS][PERSON_NAME][PERSON_NAME][DOMAIN_NAME]" at bounding box center [534, 345] width 548 height 17
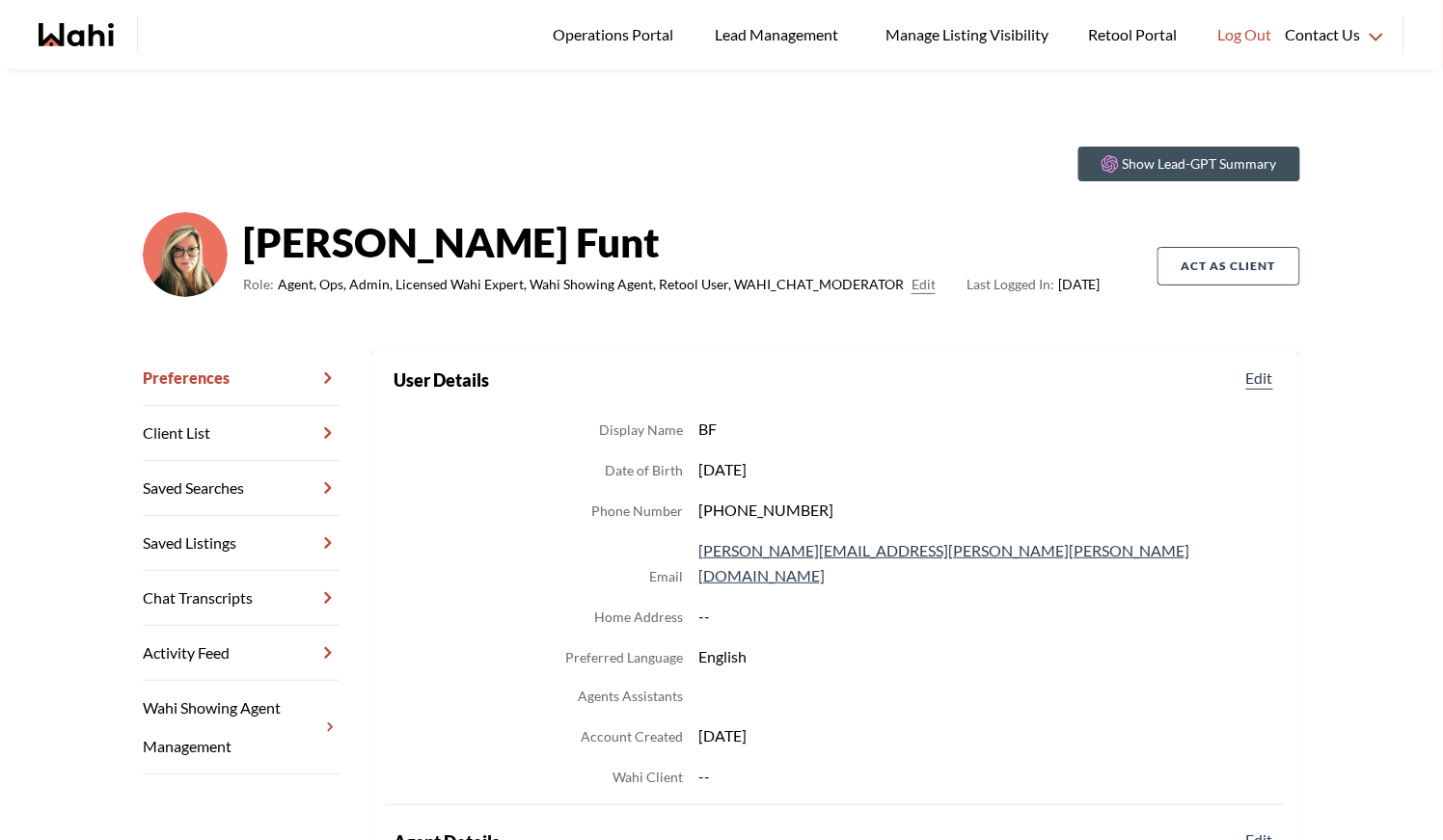
click at [207, 594] on link "Chat Transcripts" at bounding box center [241, 598] width 196 height 55
